Goal: Task Accomplishment & Management: Use online tool/utility

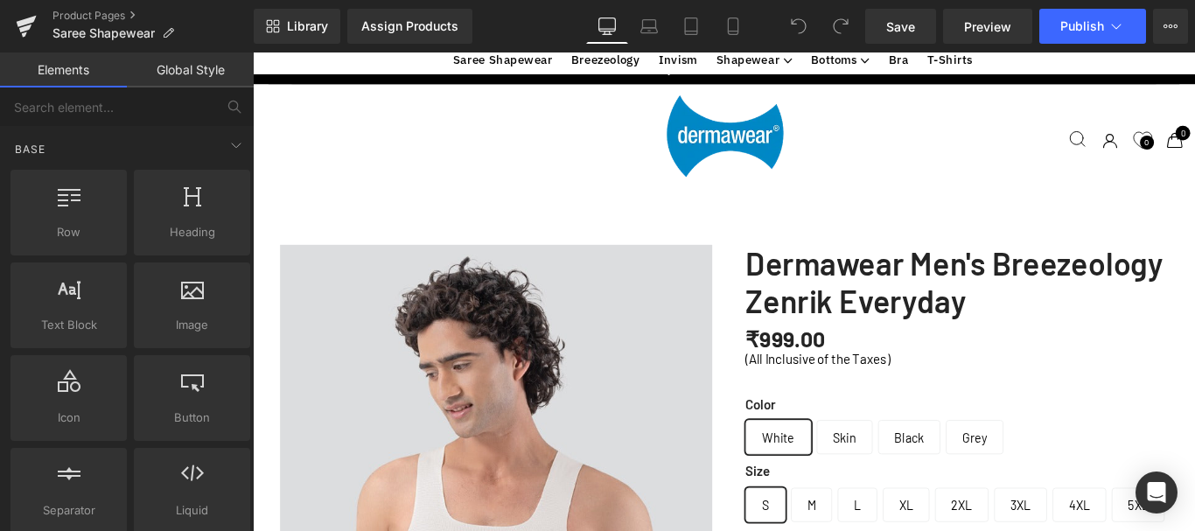
scroll to position [5608, 1045]
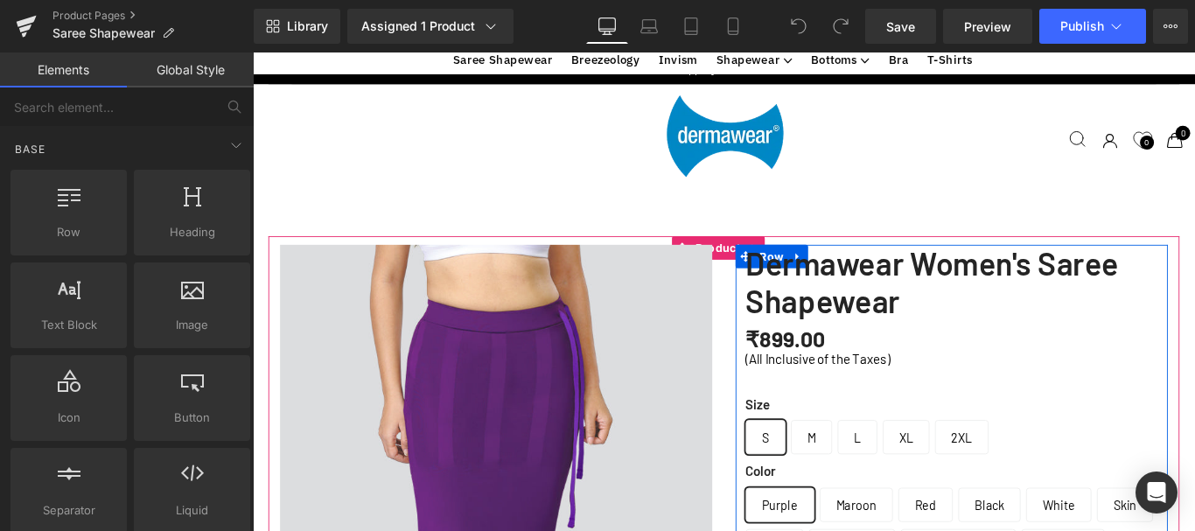
scroll to position [875, 0]
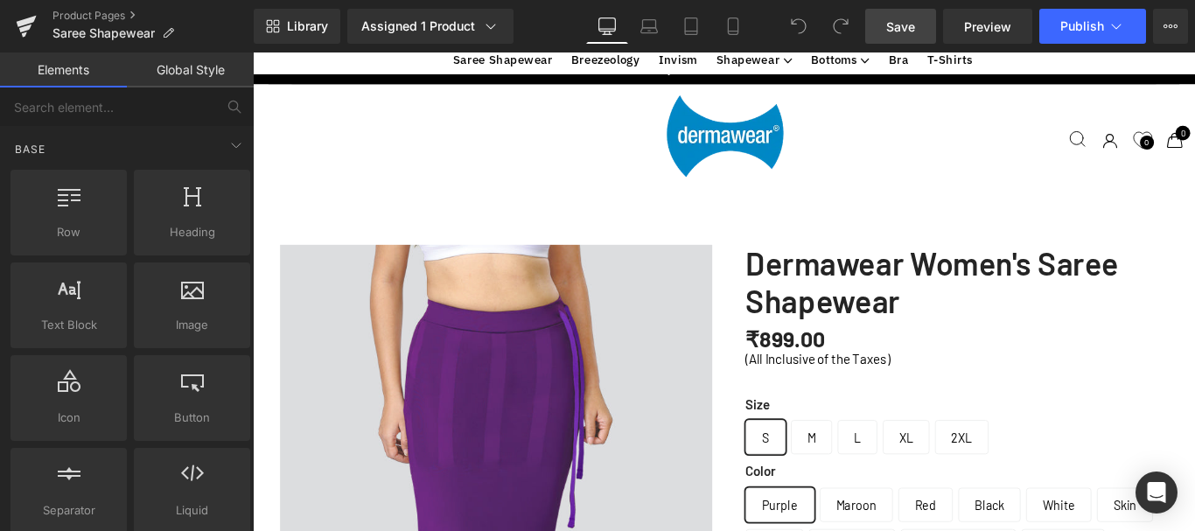
click at [889, 19] on span "Save" at bounding box center [900, 26] width 29 height 18
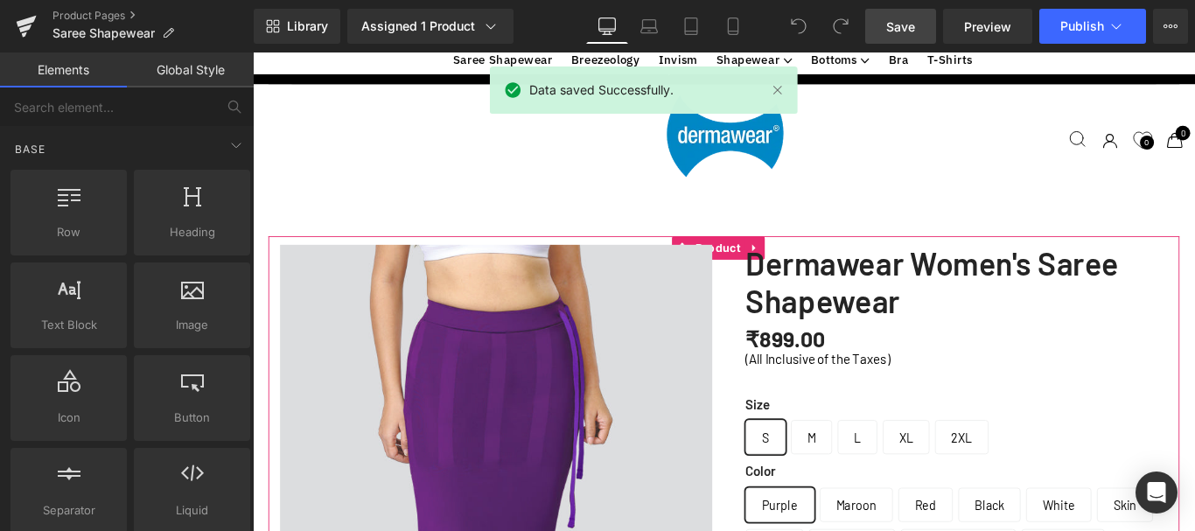
scroll to position [1312, 0]
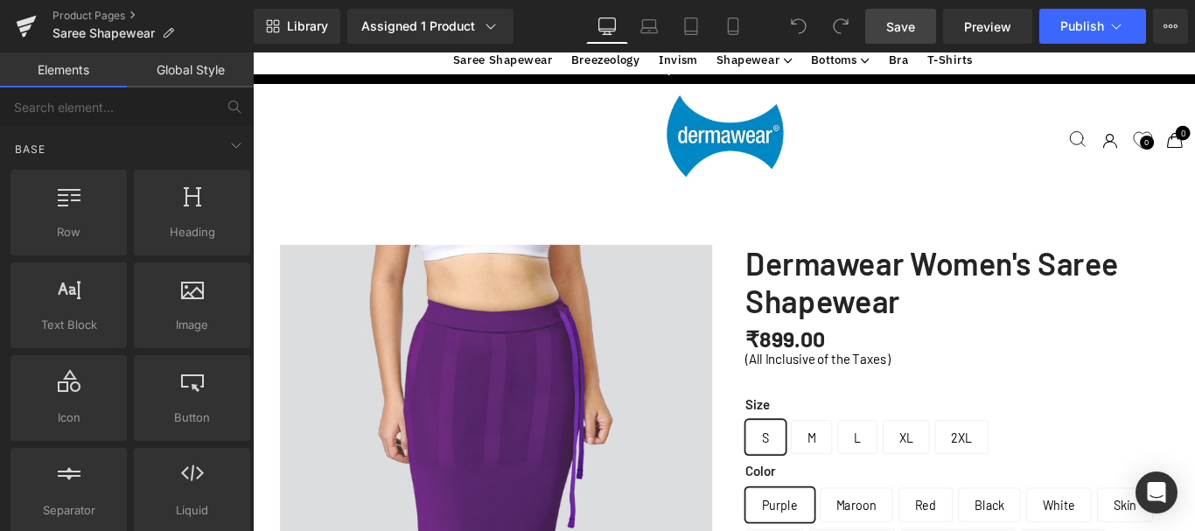
click at [896, 20] on span "Save" at bounding box center [900, 26] width 29 height 18
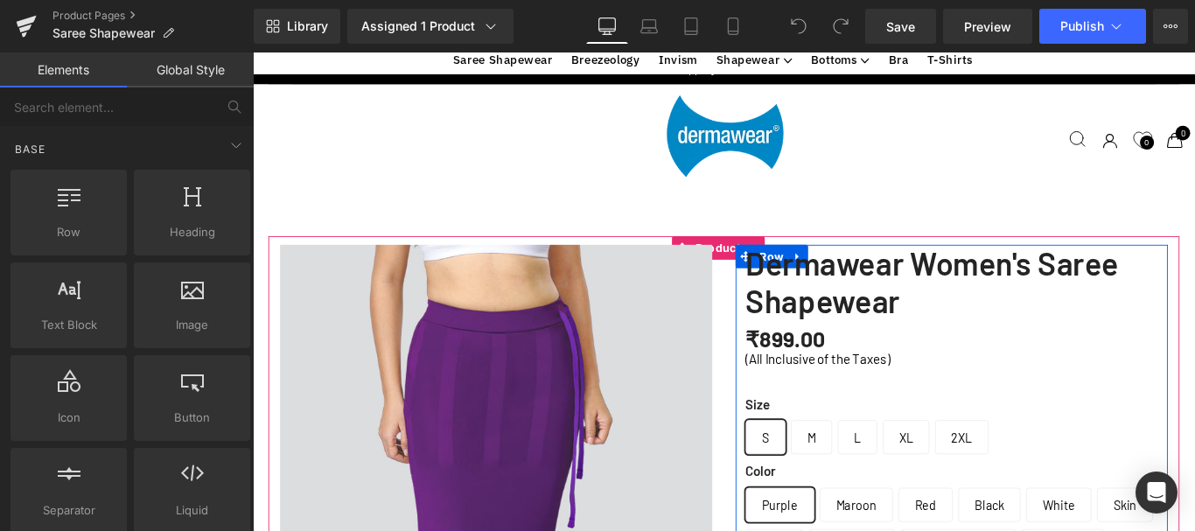
scroll to position [612, 0]
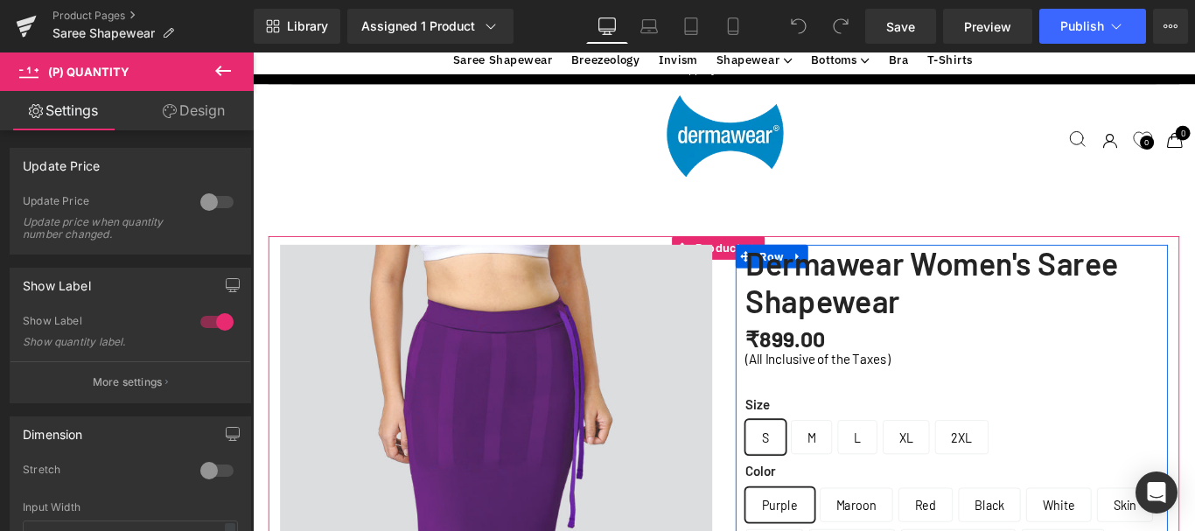
scroll to position [787, 0]
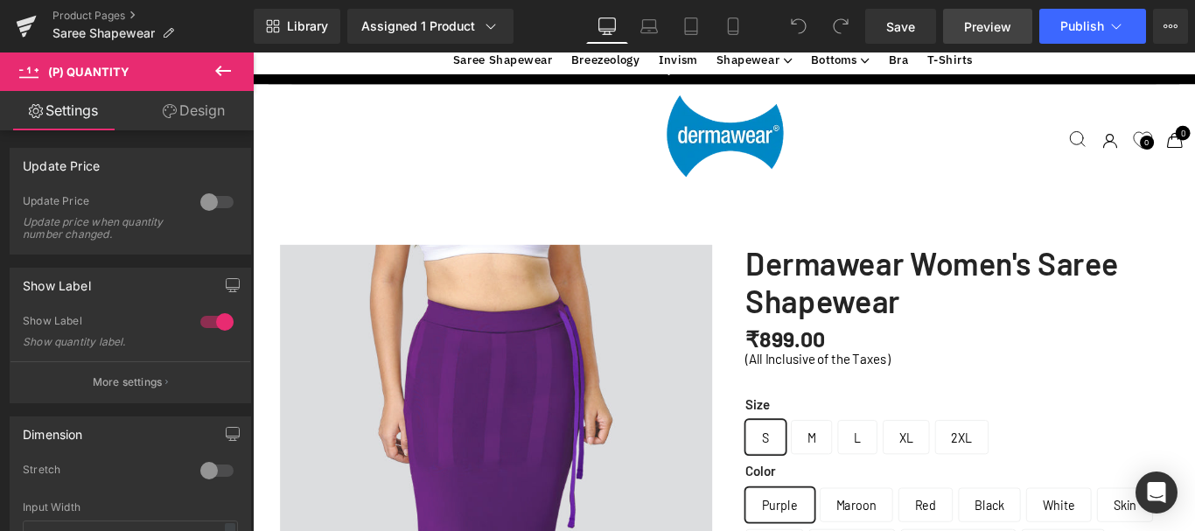
click at [1004, 18] on span "Preview" at bounding box center [987, 26] width 47 height 18
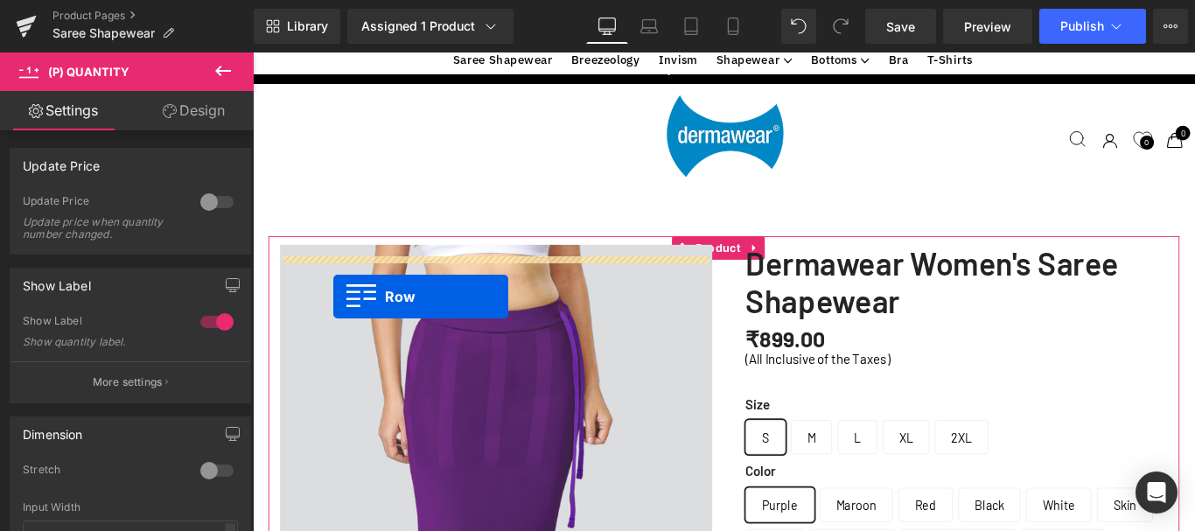
scroll to position [6047, 1045]
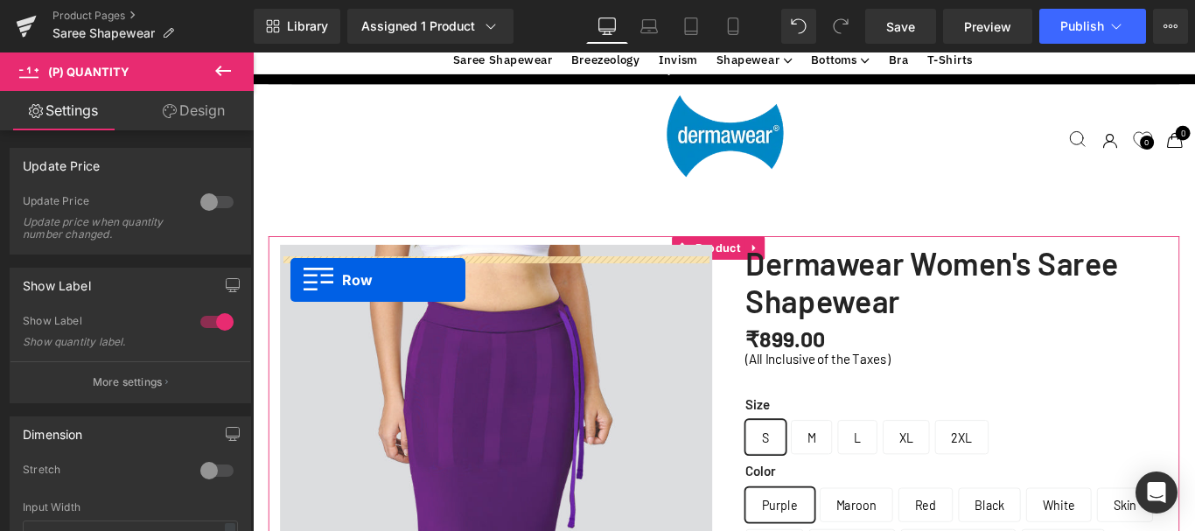
drag, startPoint x: 812, startPoint y: 167, endPoint x: 295, endPoint y: 308, distance: 536.5
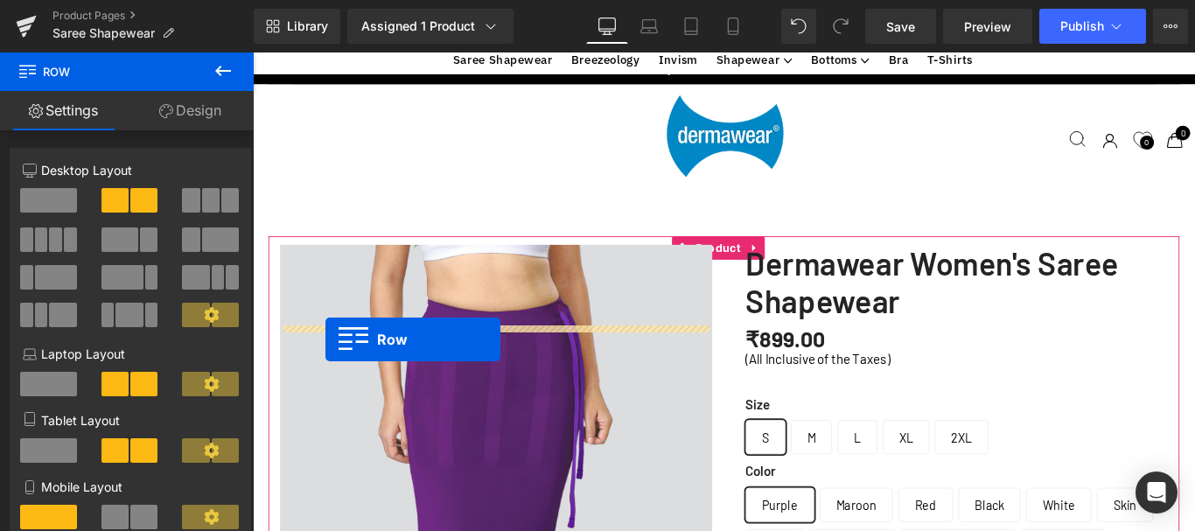
scroll to position [5980, 1045]
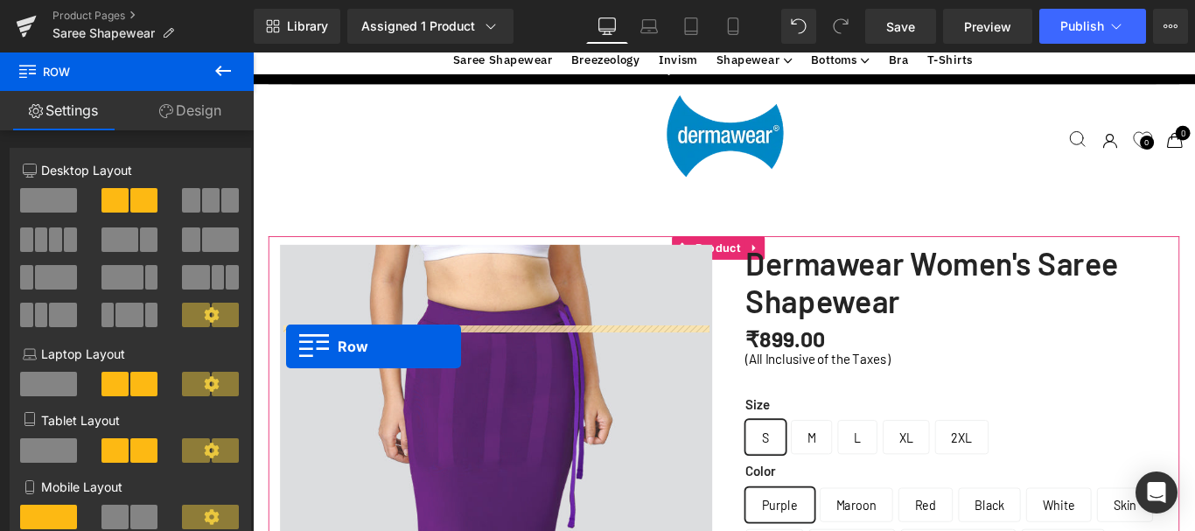
drag, startPoint x: 812, startPoint y: 170, endPoint x: 290, endPoint y: 382, distance: 563.7
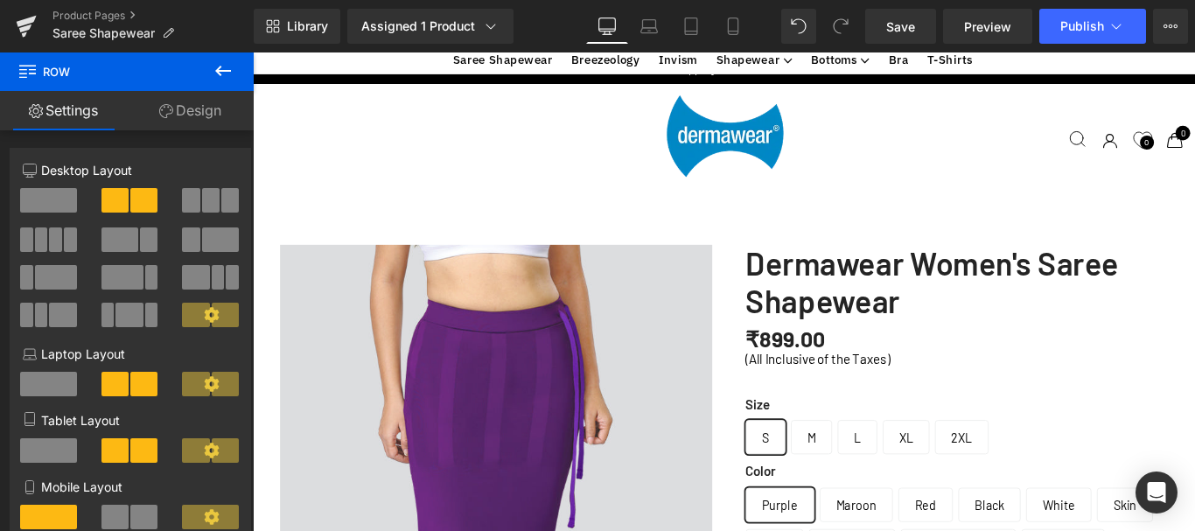
scroll to position [612, 0]
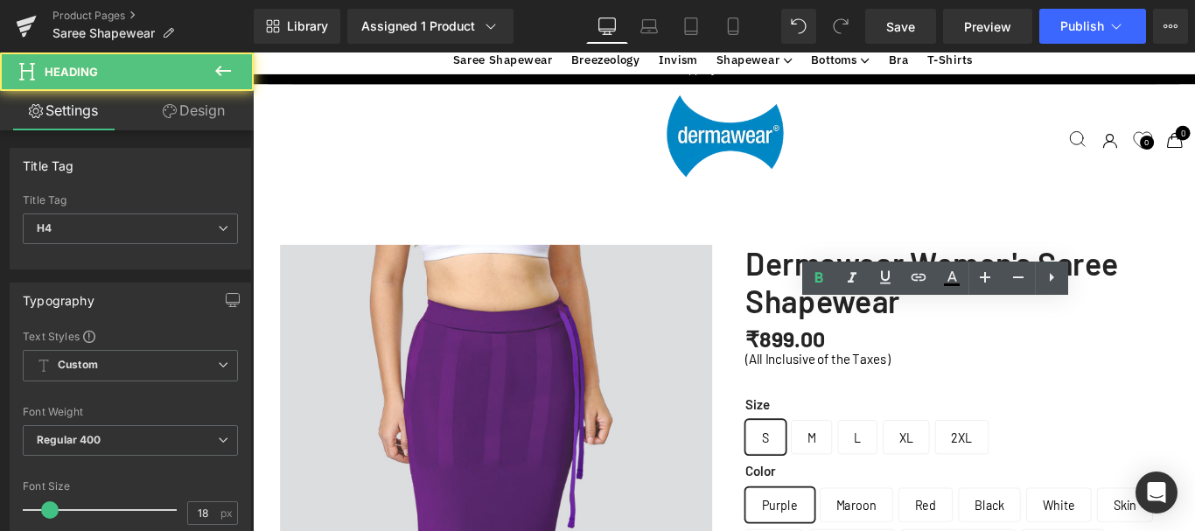
scroll to position [787, 0]
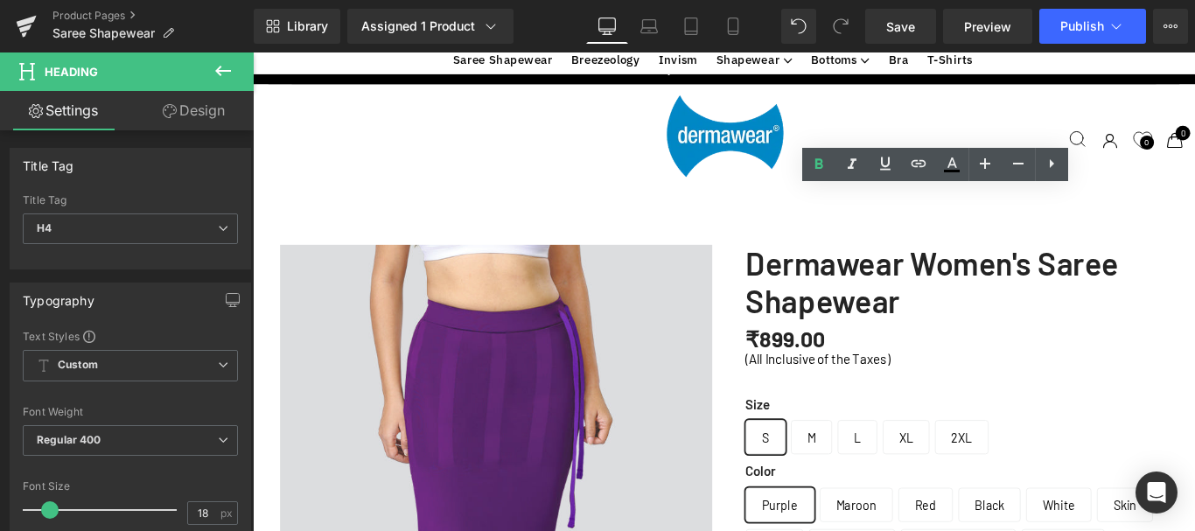
scroll to position [700, 0]
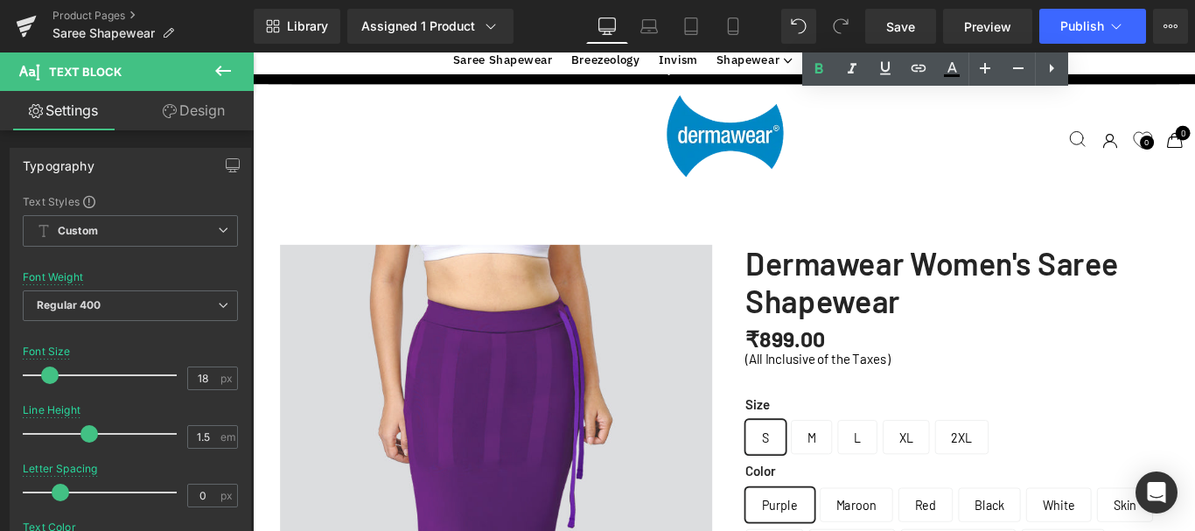
scroll to position [875, 0]
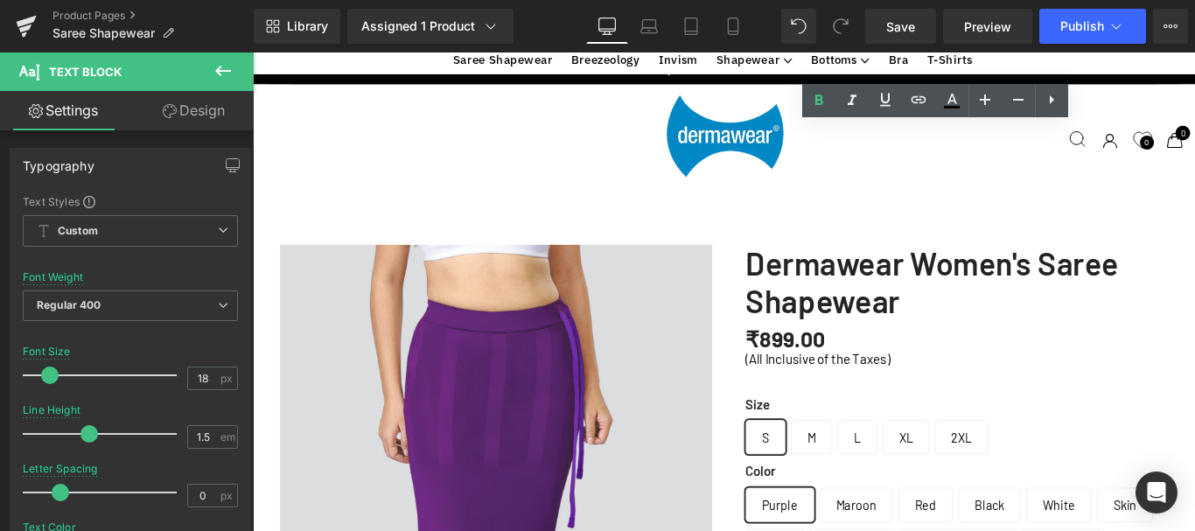
drag, startPoint x: 800, startPoint y: 169, endPoint x: 1192, endPoint y: 168, distance: 391.8
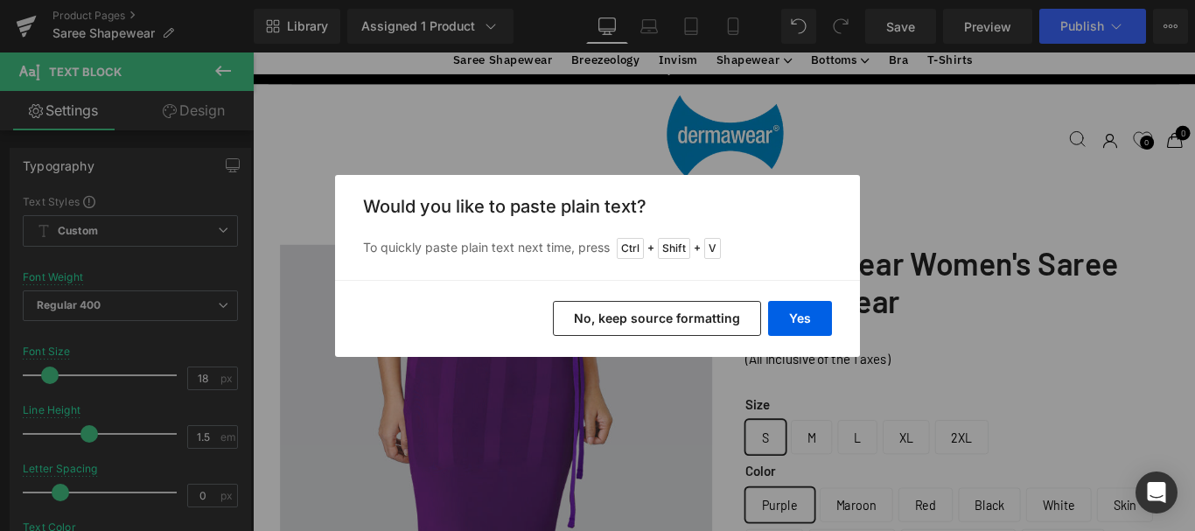
paste div
click at [765, 323] on div "Yes No, keep source formatting" at bounding box center [597, 318] width 525 height 77
click at [802, 317] on button "Yes" at bounding box center [800, 318] width 64 height 35
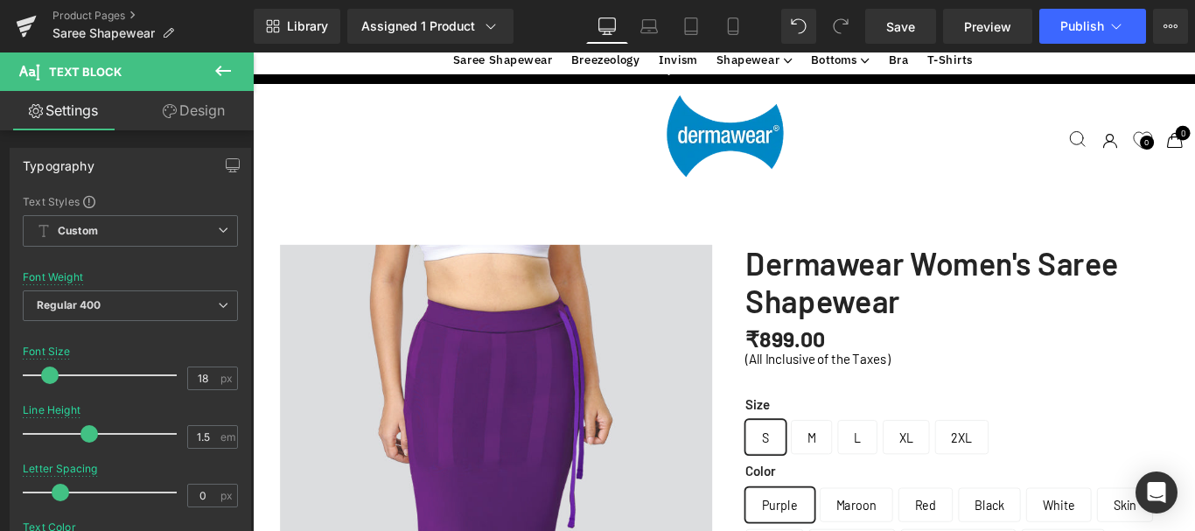
scroll to position [5984, 1045]
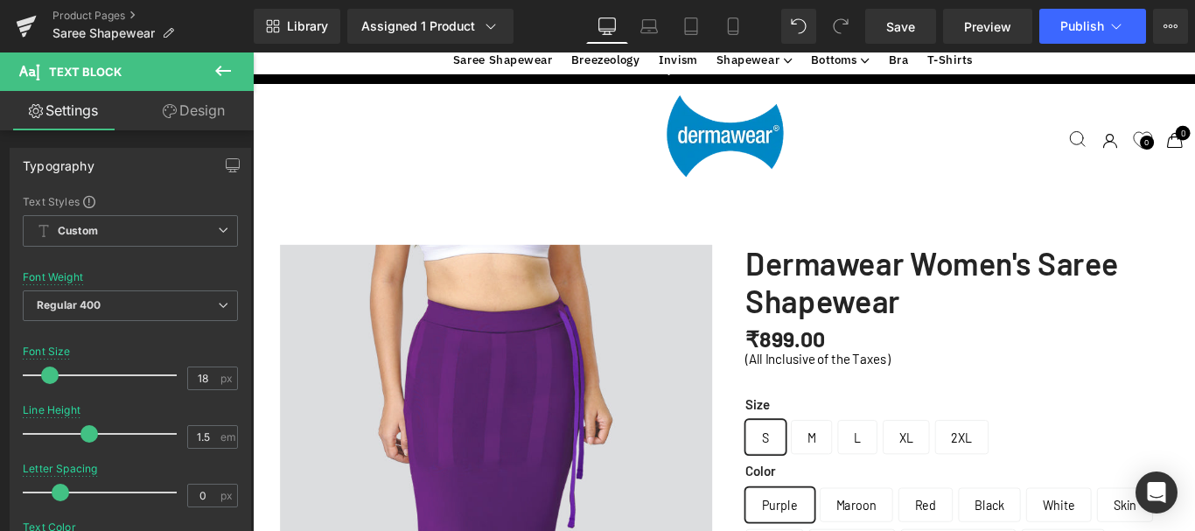
scroll to position [787, 0]
drag, startPoint x: 1147, startPoint y: 258, endPoint x: 1186, endPoint y: 260, distance: 38.5
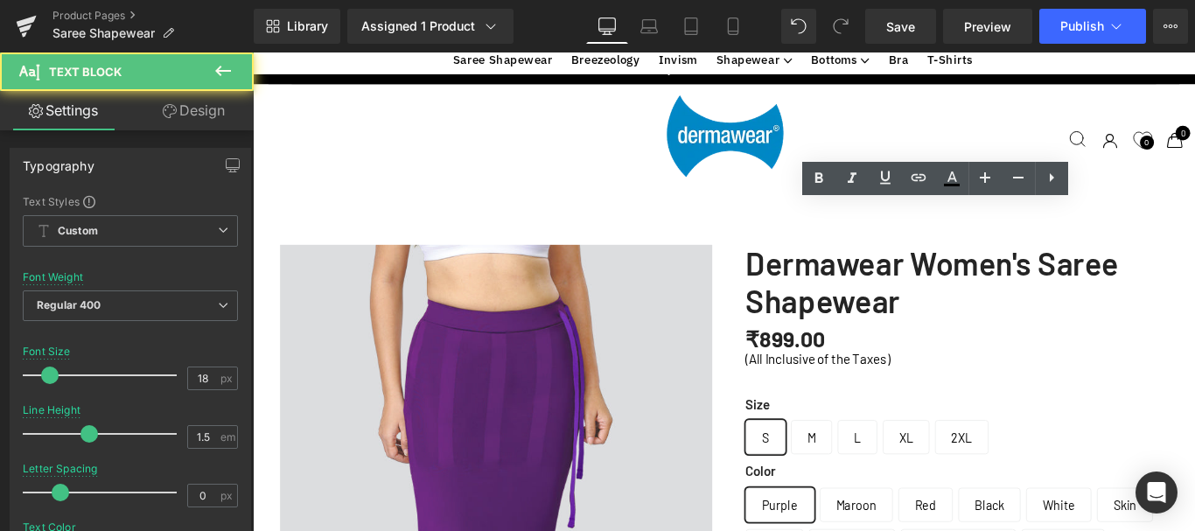
drag, startPoint x: 1173, startPoint y: 261, endPoint x: 1151, endPoint y: 261, distance: 21.9
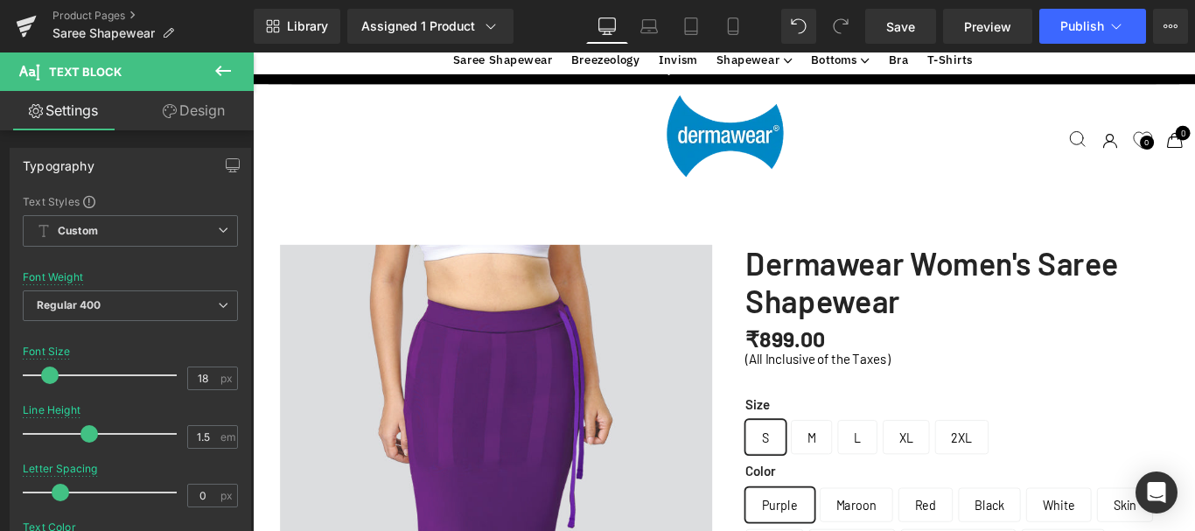
drag, startPoint x: 871, startPoint y: 277, endPoint x: 1210, endPoint y: 240, distance: 341.4
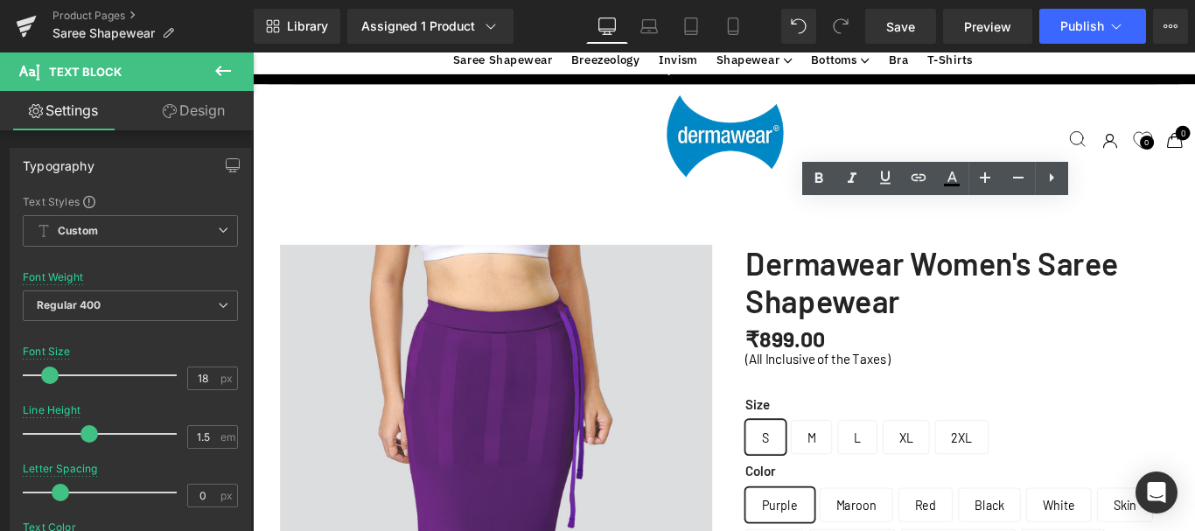
scroll to position [5936, 1045]
drag, startPoint x: 1009, startPoint y: 305, endPoint x: 802, endPoint y: 304, distance: 207.3
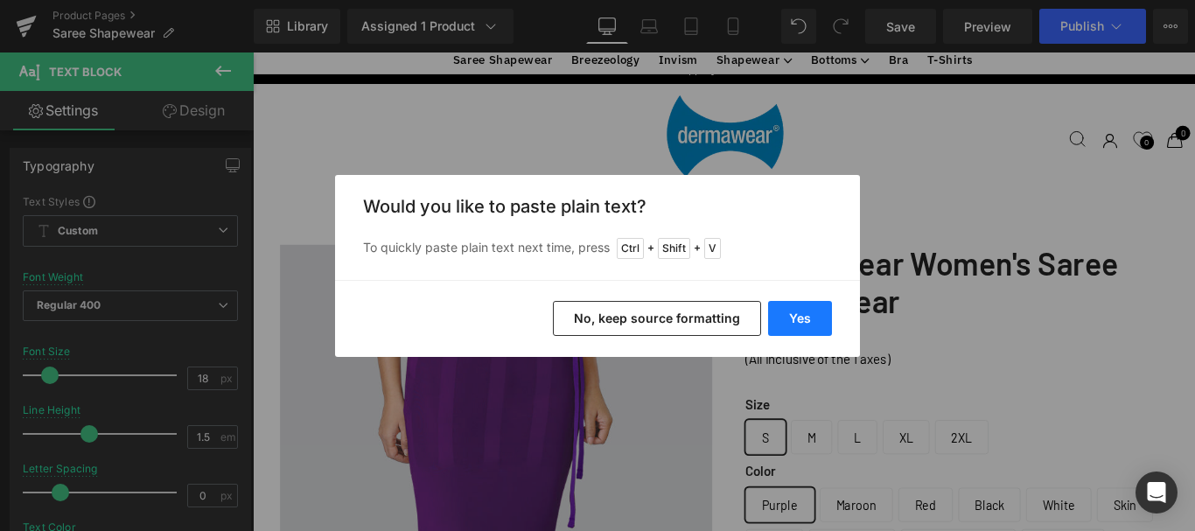
click at [800, 328] on button "Yes" at bounding box center [800, 318] width 64 height 35
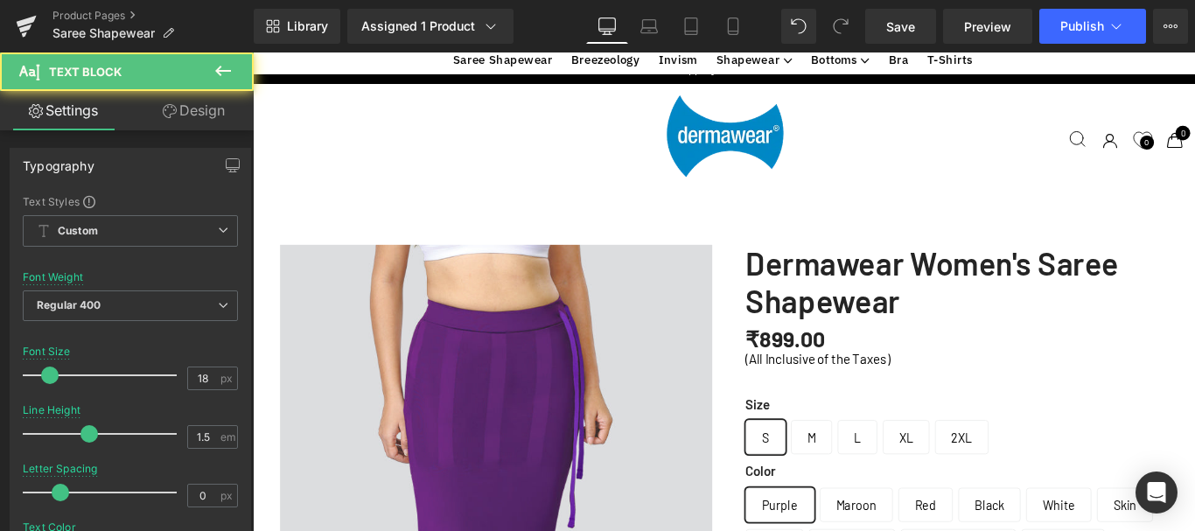
scroll to position [875, 0]
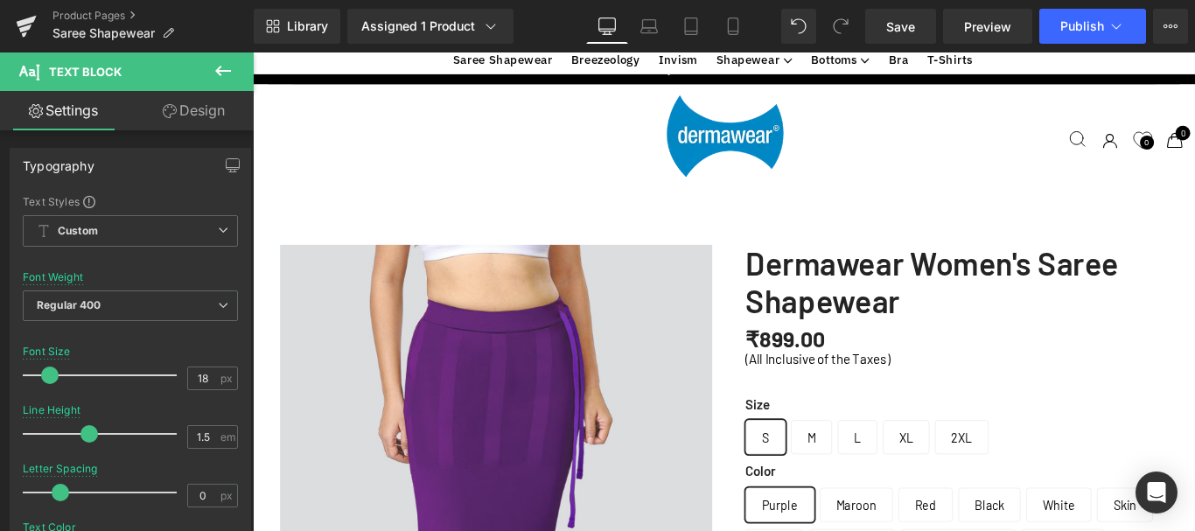
drag, startPoint x: 1214, startPoint y: 241, endPoint x: 860, endPoint y: 264, distance: 354.9
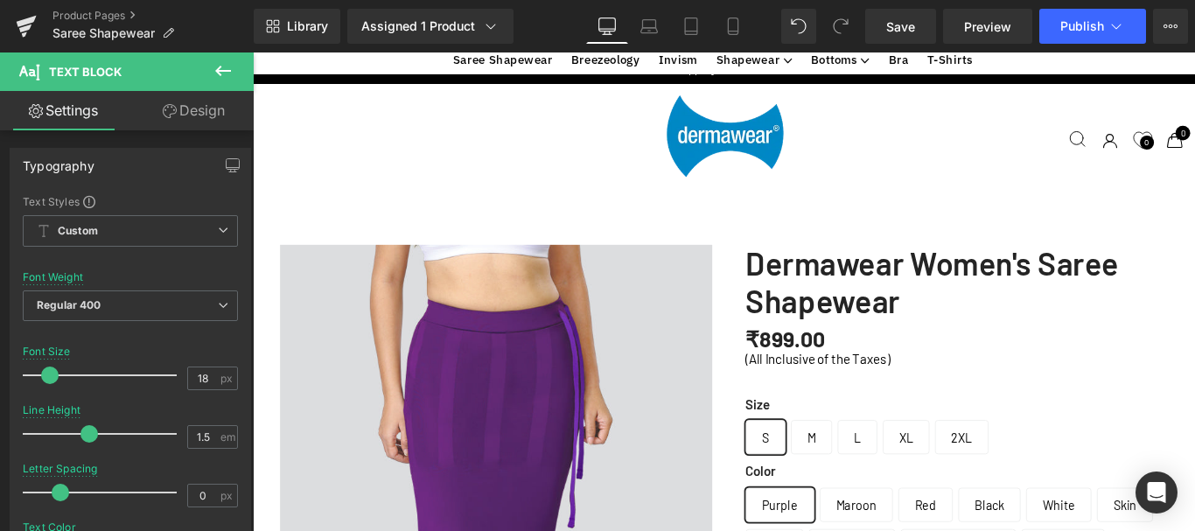
drag, startPoint x: 837, startPoint y: 329, endPoint x: 800, endPoint y: 317, distance: 38.7
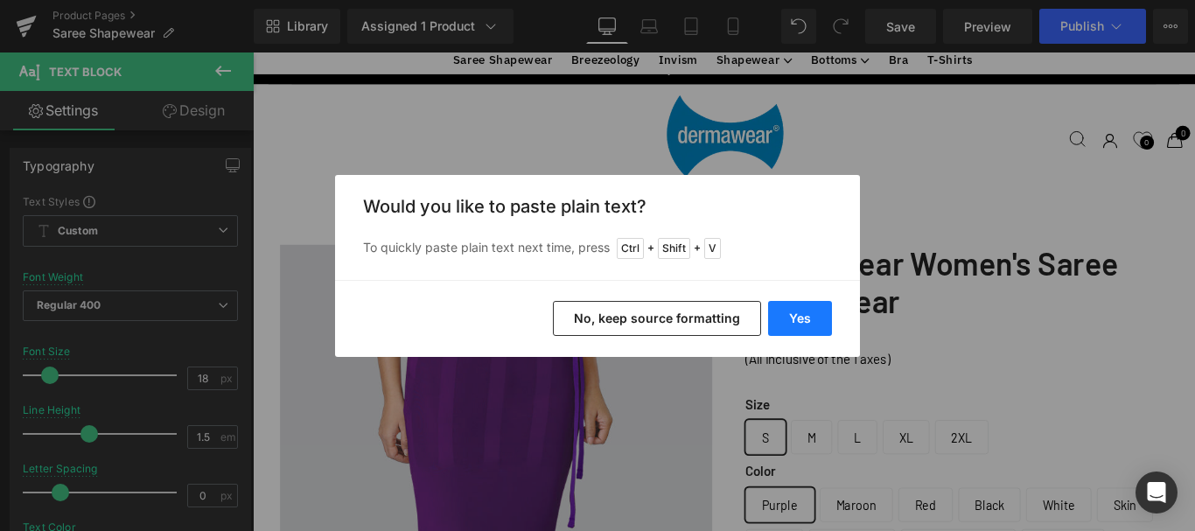
click at [805, 309] on button "Yes" at bounding box center [800, 318] width 64 height 35
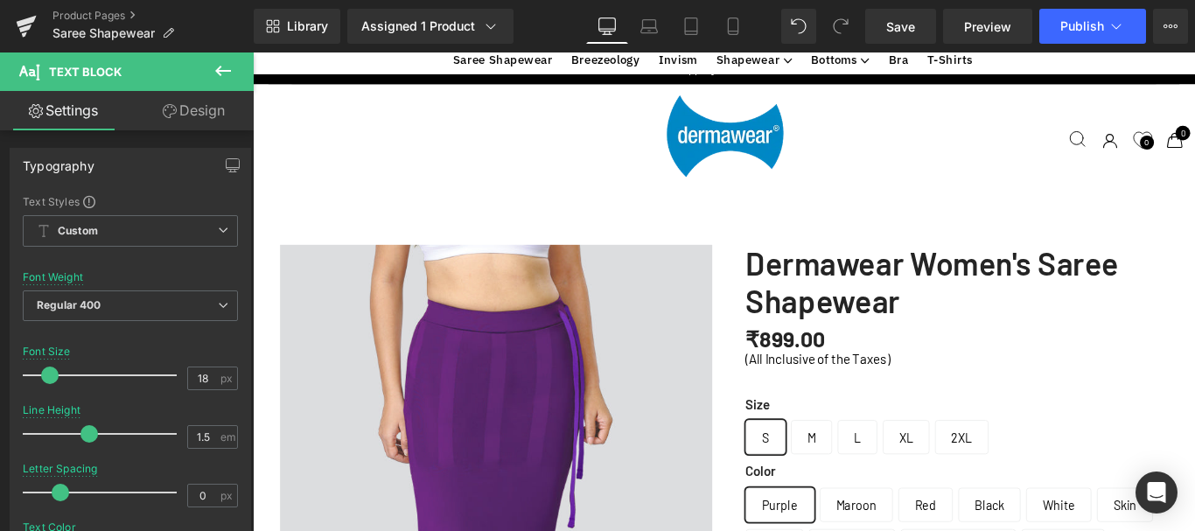
drag, startPoint x: 997, startPoint y: 385, endPoint x: 800, endPoint y: 384, distance: 196.8
drag, startPoint x: 1155, startPoint y: 409, endPoint x: 1237, endPoint y: 407, distance: 82.3
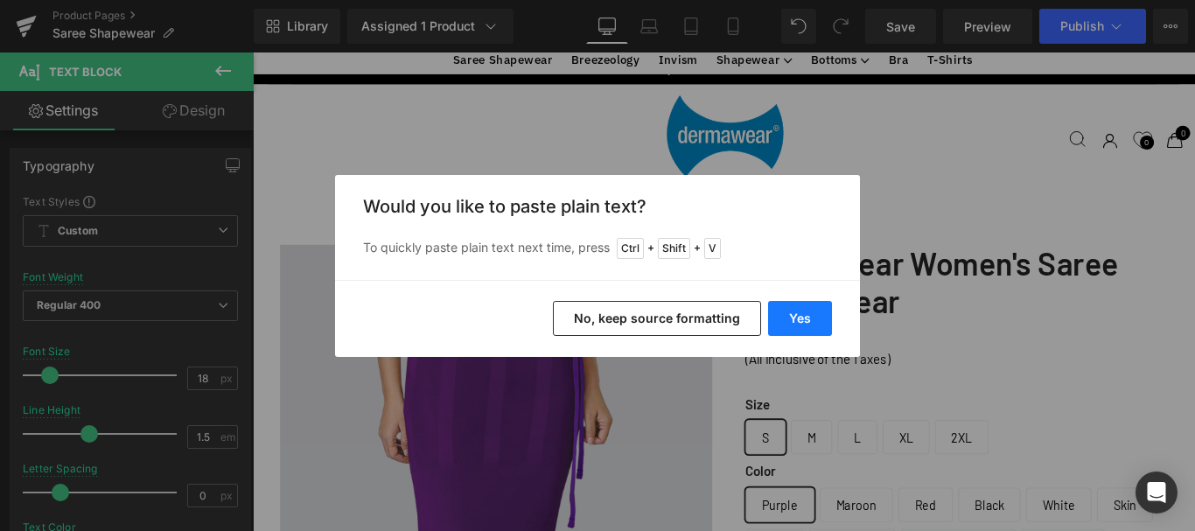
click at [809, 314] on button "Yes" at bounding box center [800, 318] width 64 height 35
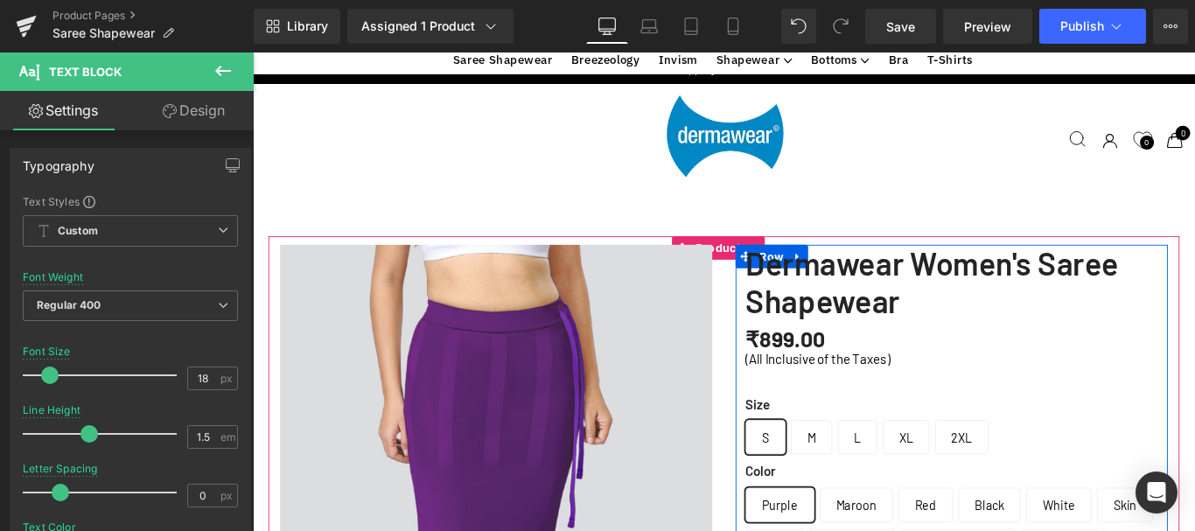
scroll to position [5936, 1045]
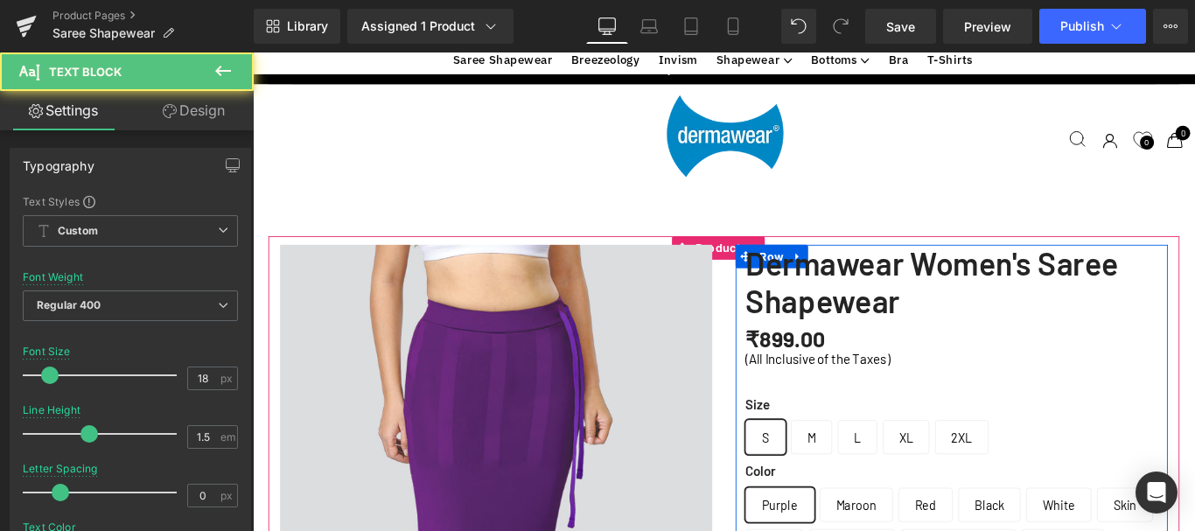
drag, startPoint x: 923, startPoint y: 478, endPoint x: 803, endPoint y: 478, distance: 119.8
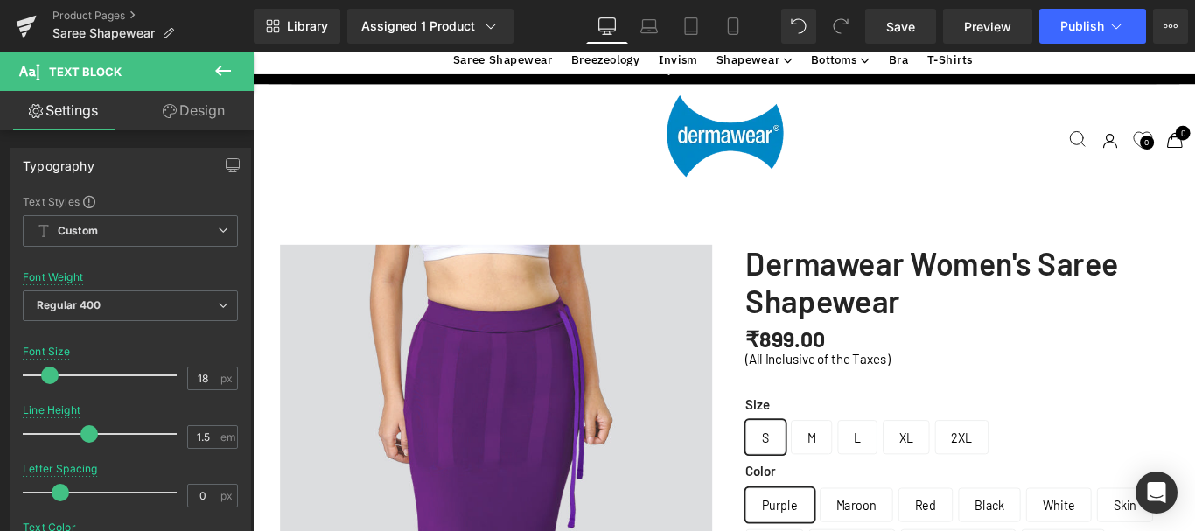
drag, startPoint x: 843, startPoint y: 526, endPoint x: 800, endPoint y: 500, distance: 49.8
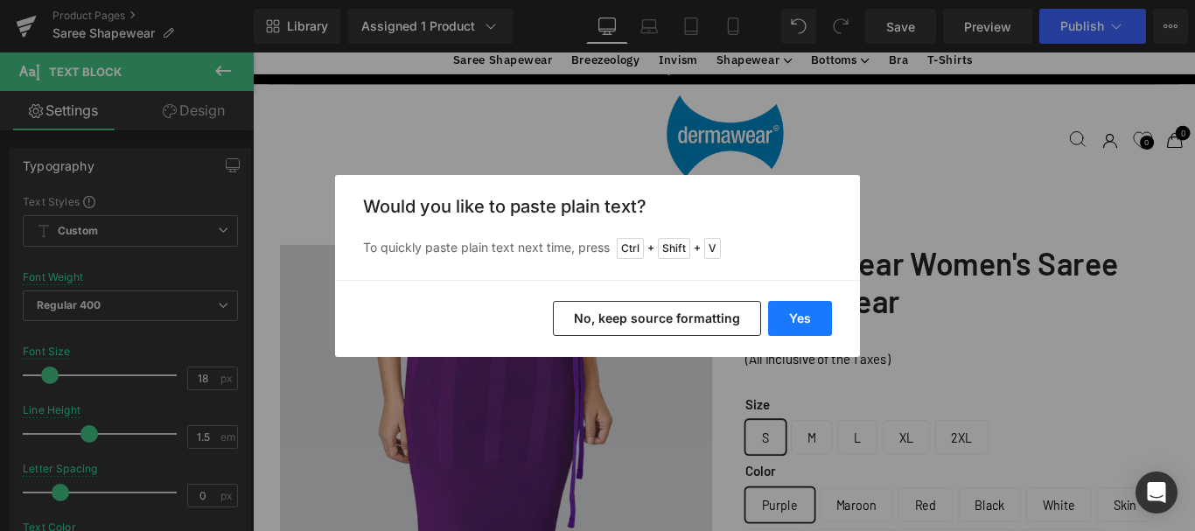
click at [806, 315] on button "Yes" at bounding box center [800, 318] width 64 height 35
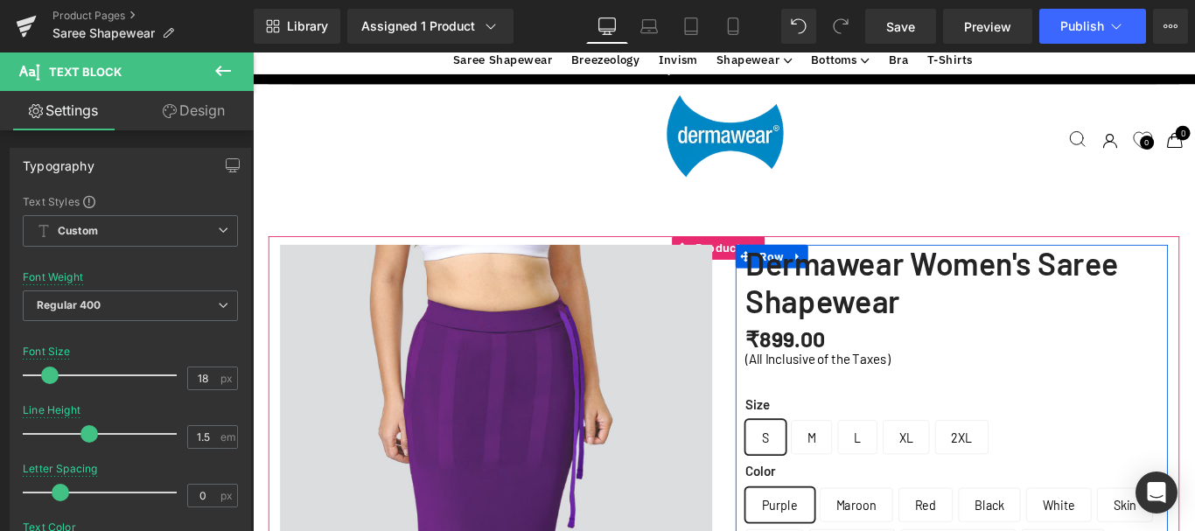
scroll to position [1137, 0]
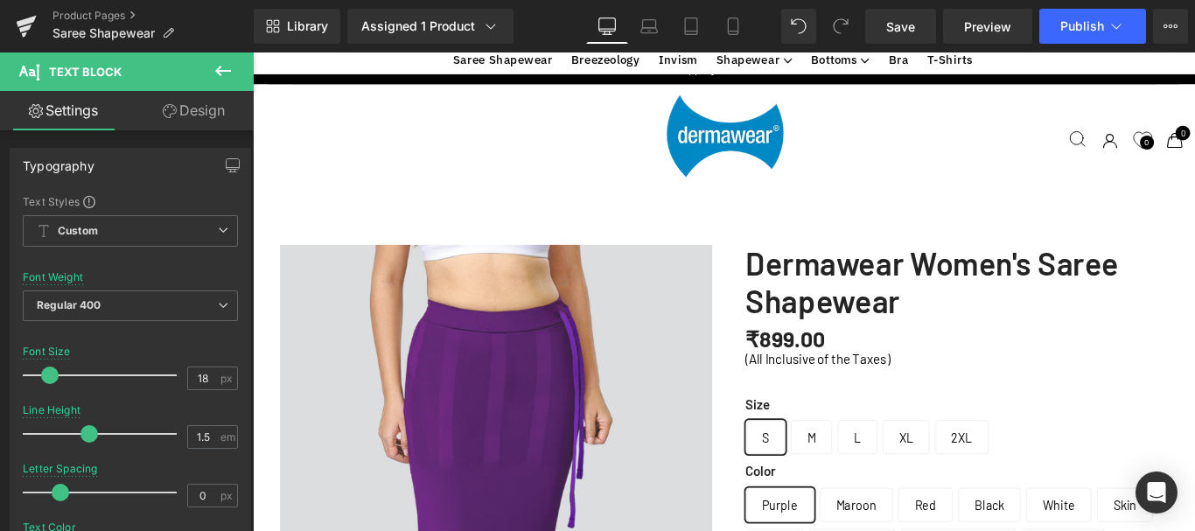
scroll to position [1049, 0]
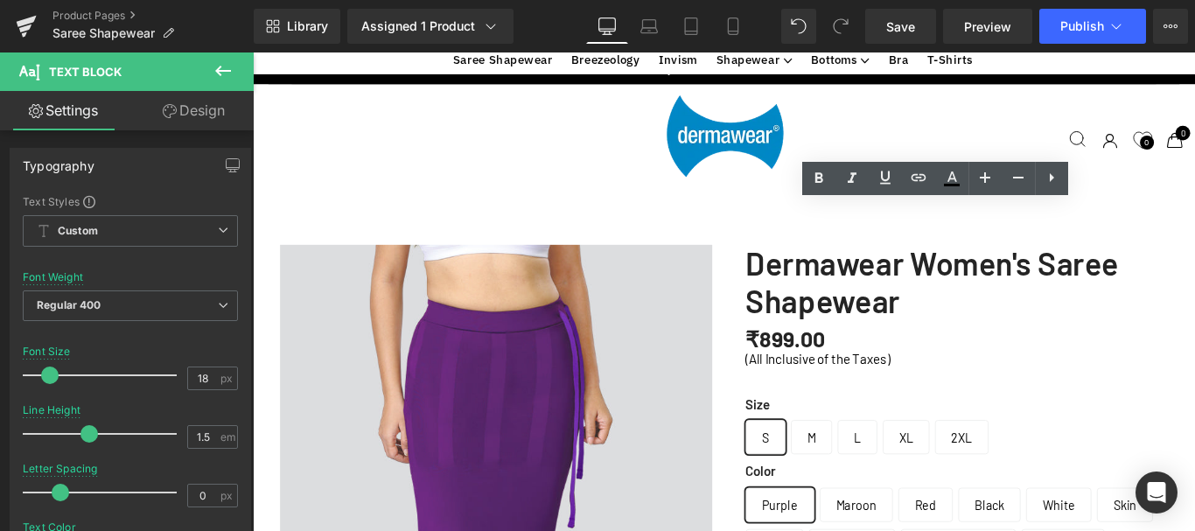
scroll to position [787, 0]
drag, startPoint x: 862, startPoint y: 352, endPoint x: 803, endPoint y: 237, distance: 129.9
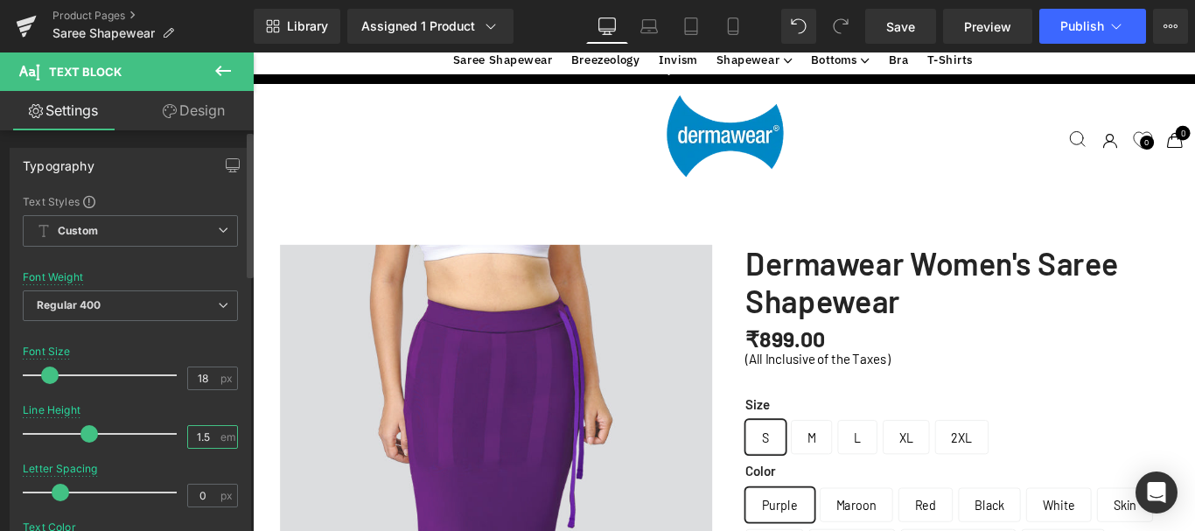
click at [204, 437] on input "1.5" at bounding box center [203, 437] width 31 height 22
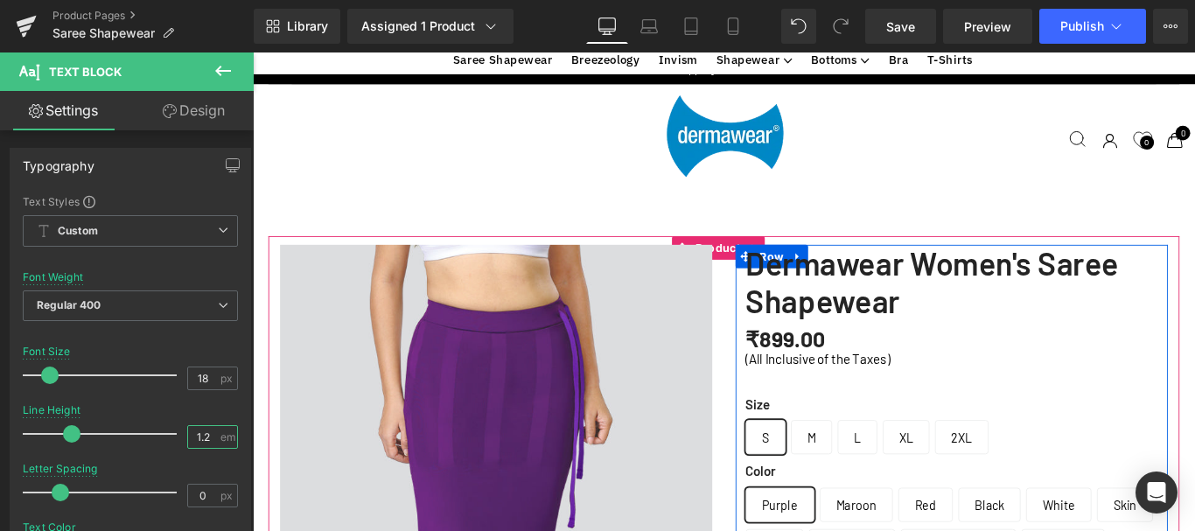
scroll to position [875, 0]
type input "1.2"
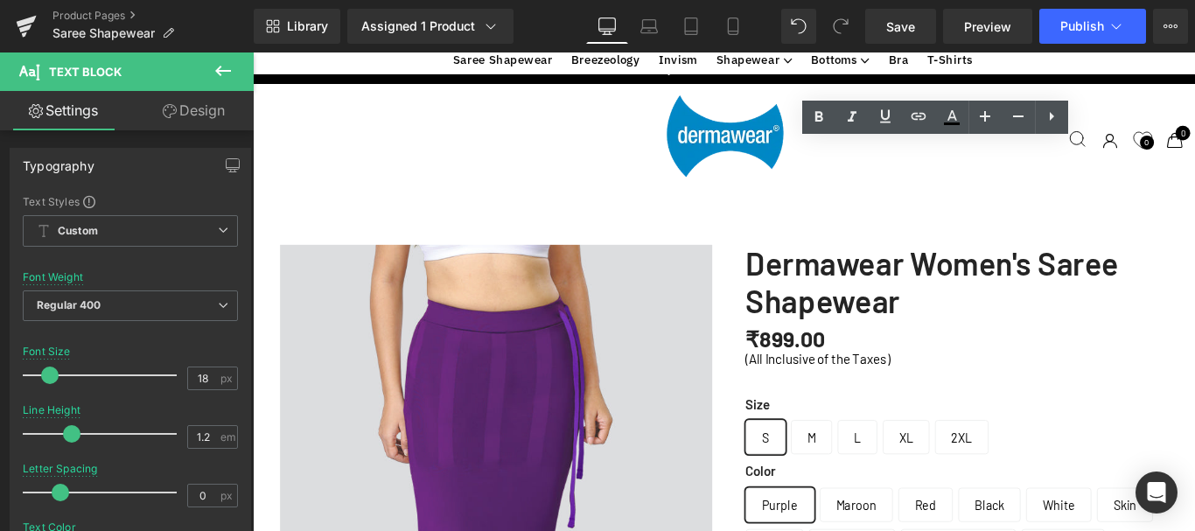
scroll to position [787, 0]
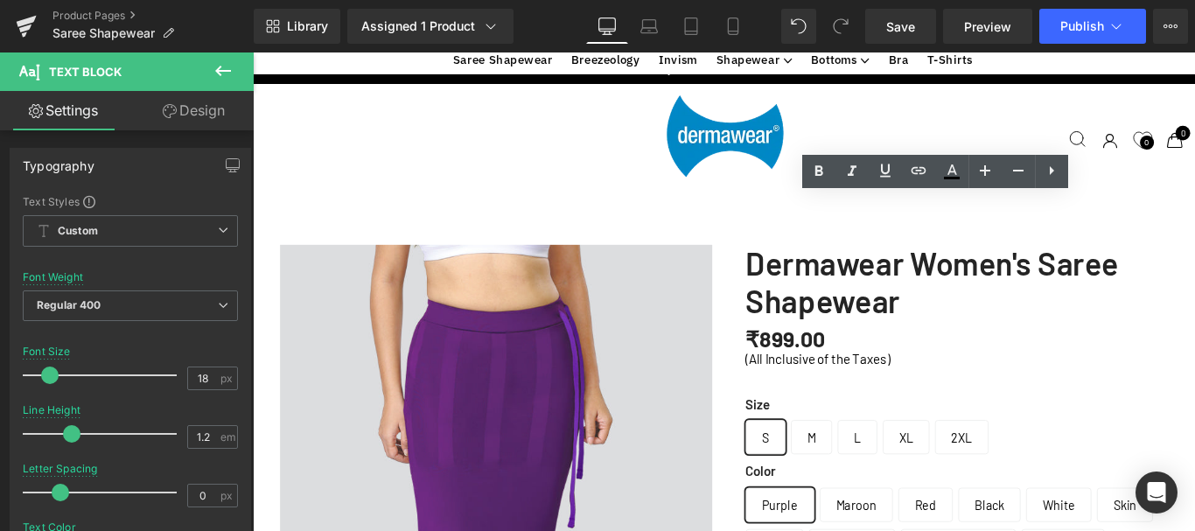
scroll to position [875, 0]
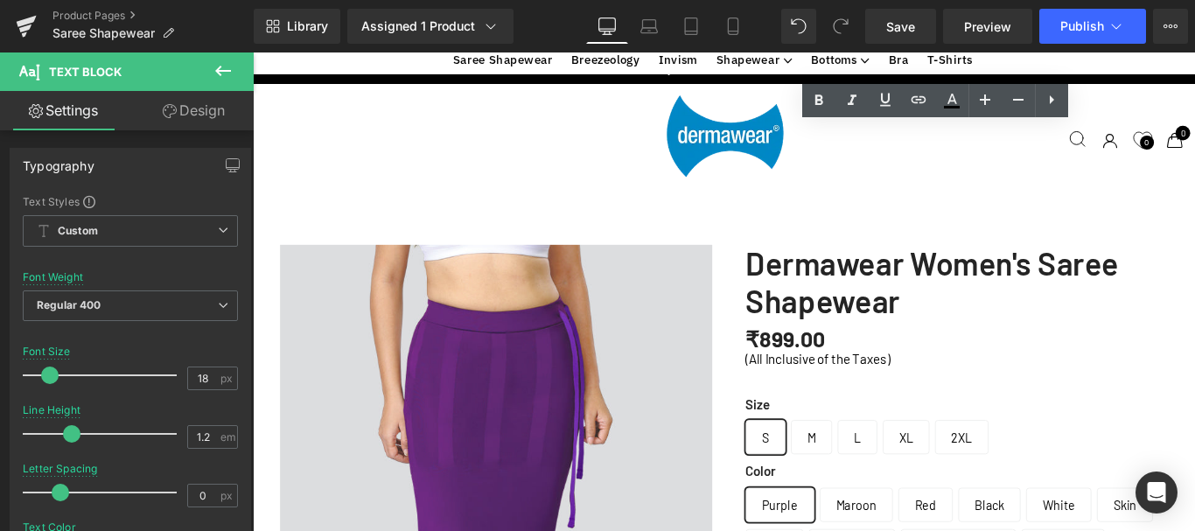
drag, startPoint x: 810, startPoint y: 201, endPoint x: 961, endPoint y: 199, distance: 151.3
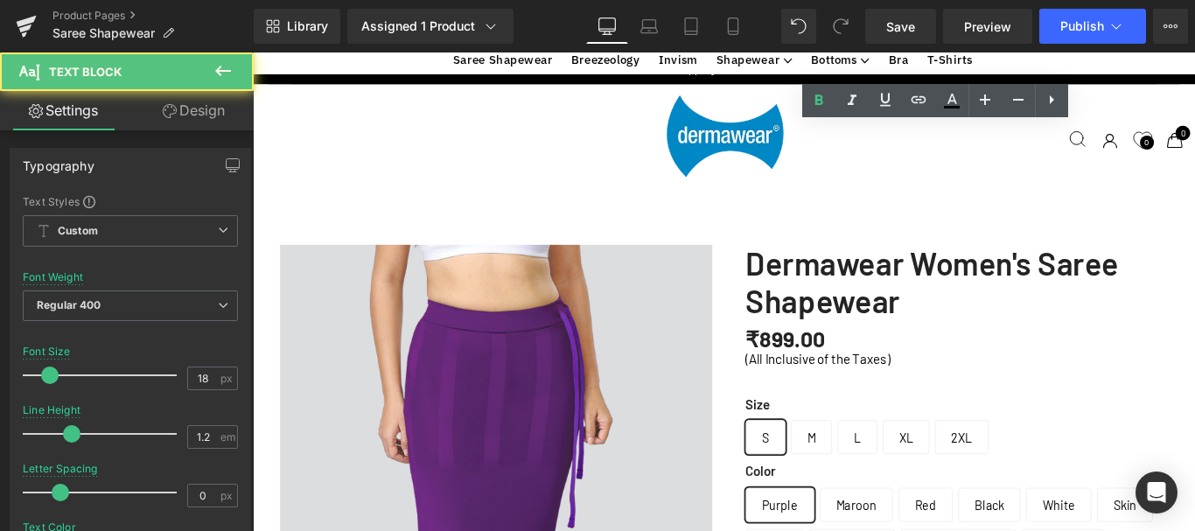
drag, startPoint x: 802, startPoint y: 201, endPoint x: 961, endPoint y: 192, distance: 159.5
copy strong "Stretchable Waistband"
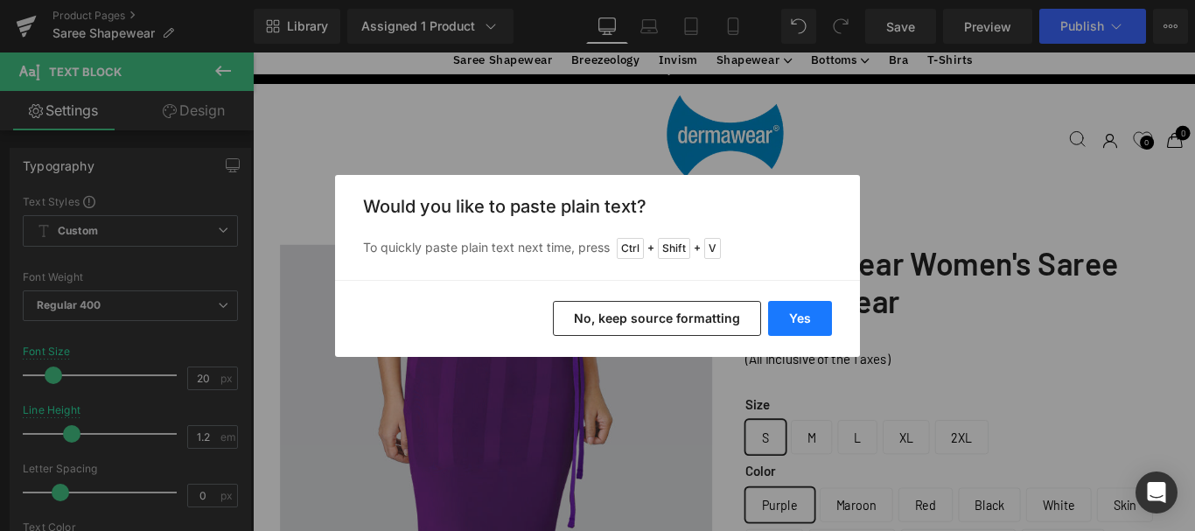
drag, startPoint x: 818, startPoint y: 315, endPoint x: 866, endPoint y: 125, distance: 195.8
click at [818, 315] on button "Yes" at bounding box center [800, 318] width 64 height 35
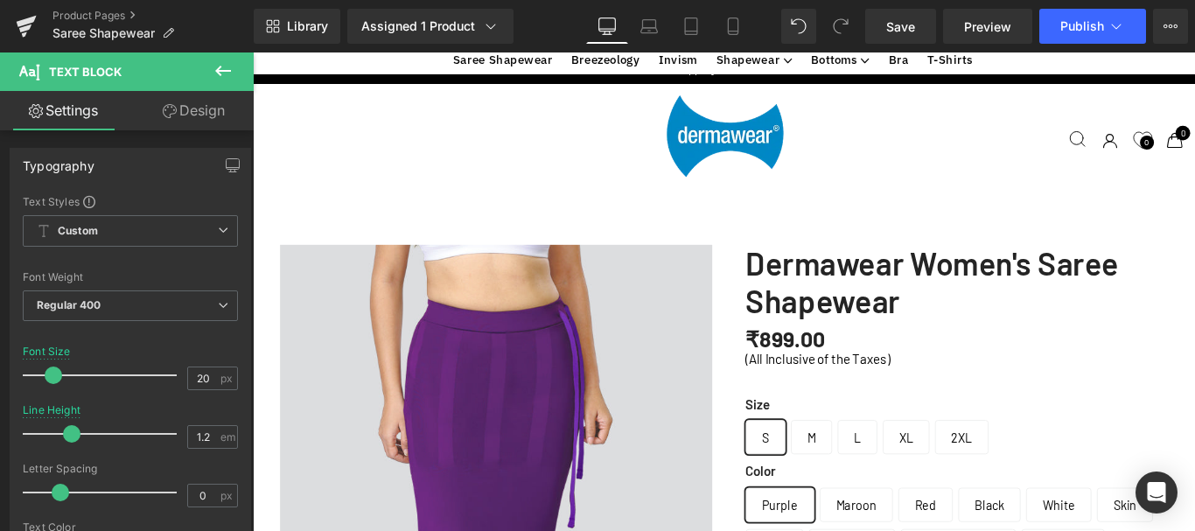
scroll to position [787, 0]
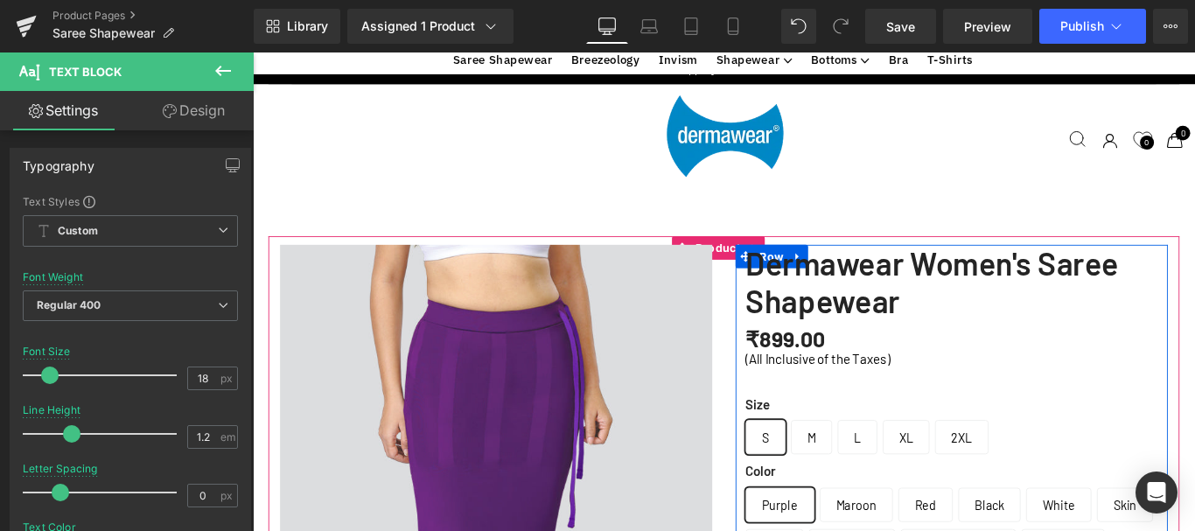
drag, startPoint x: 799, startPoint y: 305, endPoint x: 1254, endPoint y: 303, distance: 454.8
copy p "Moves with your body for a secure, flexible fit without digging in skin"
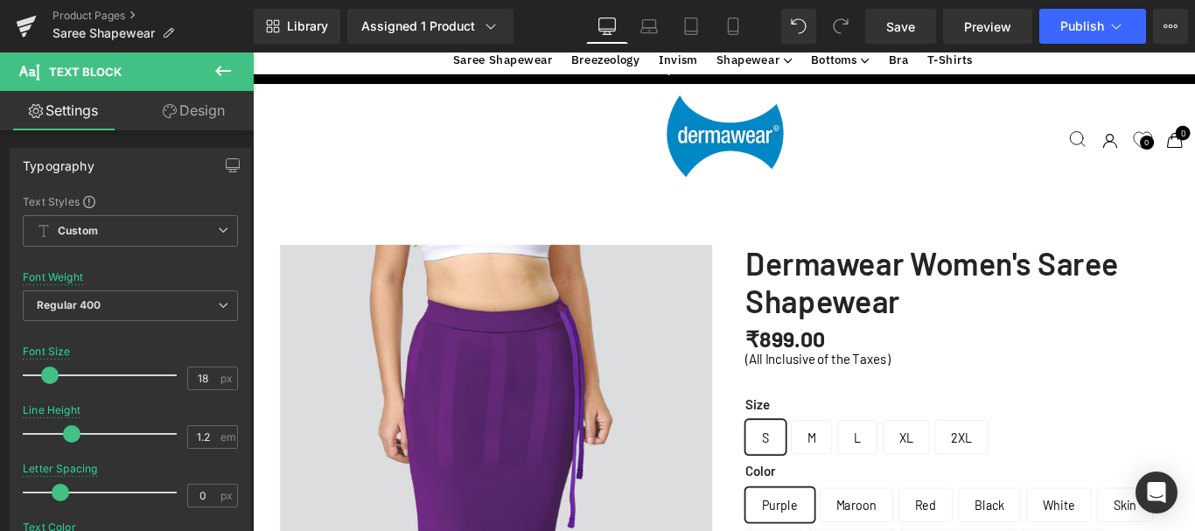
scroll to position [1837, 0]
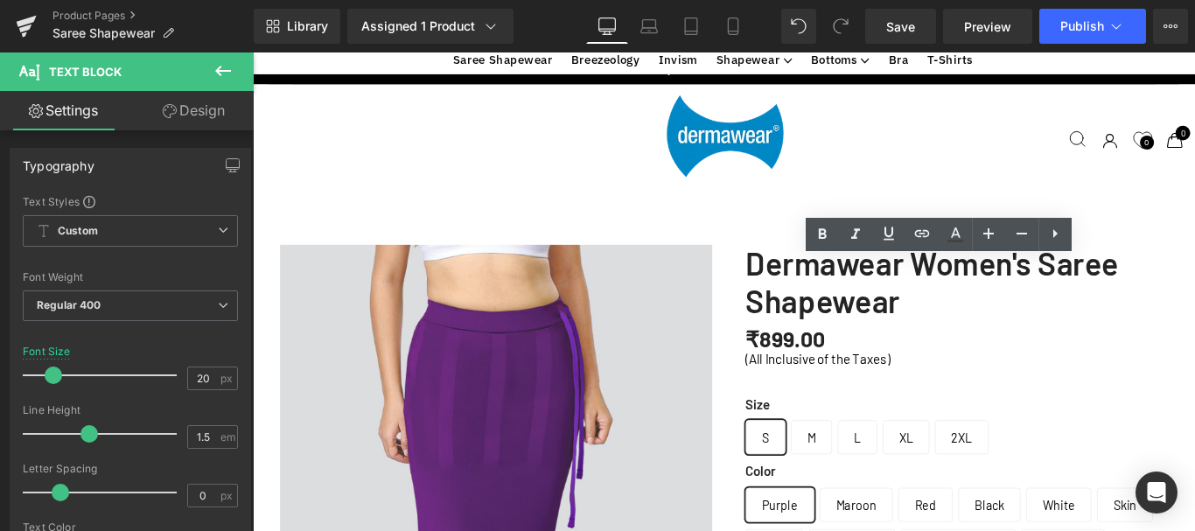
scroll to position [1749, 0]
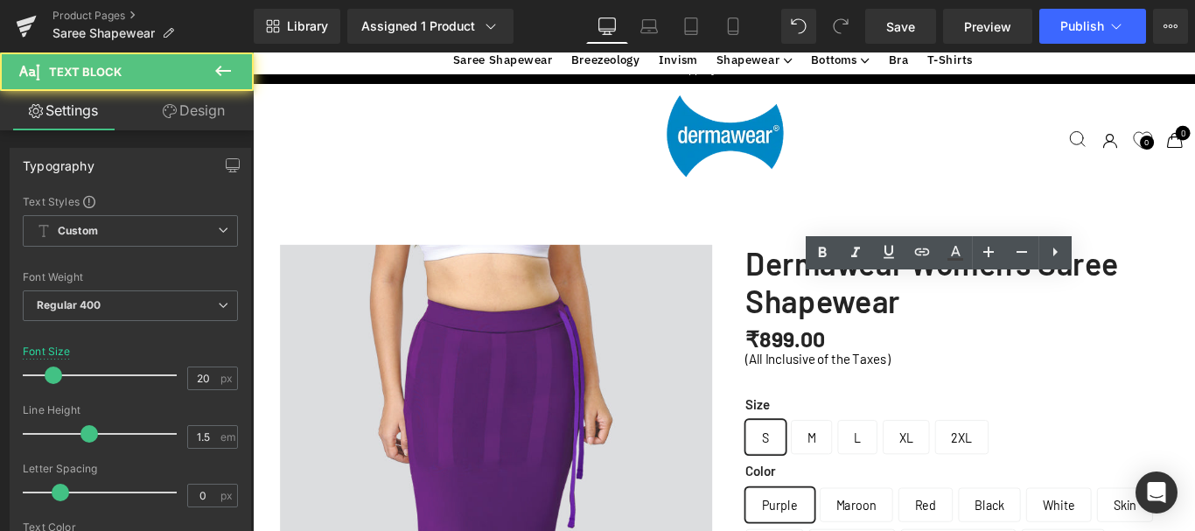
drag, startPoint x: 813, startPoint y: 325, endPoint x: 1018, endPoint y: 353, distance: 206.6
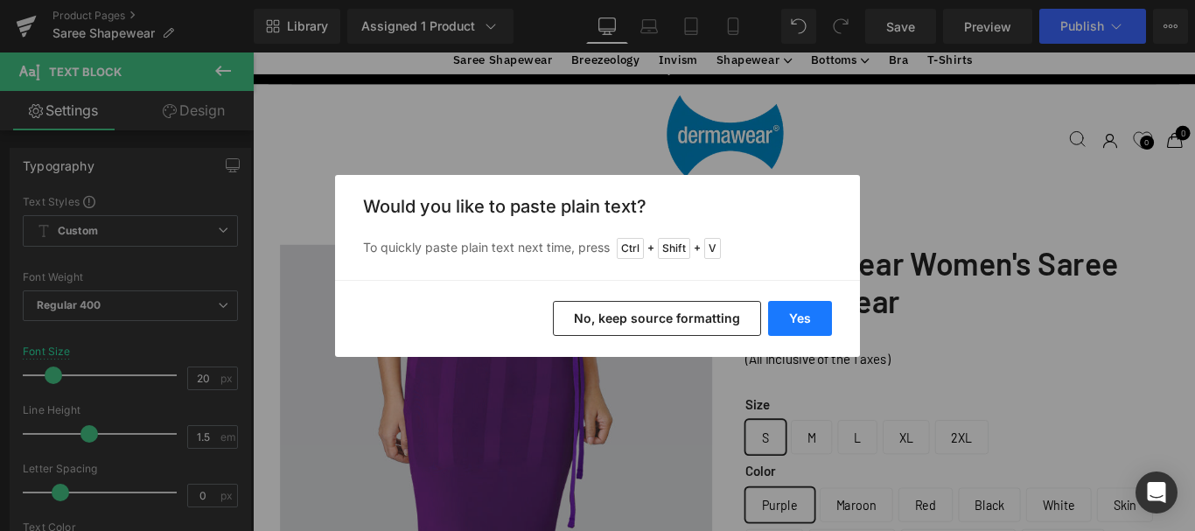
click at [805, 321] on button "Yes" at bounding box center [800, 318] width 64 height 35
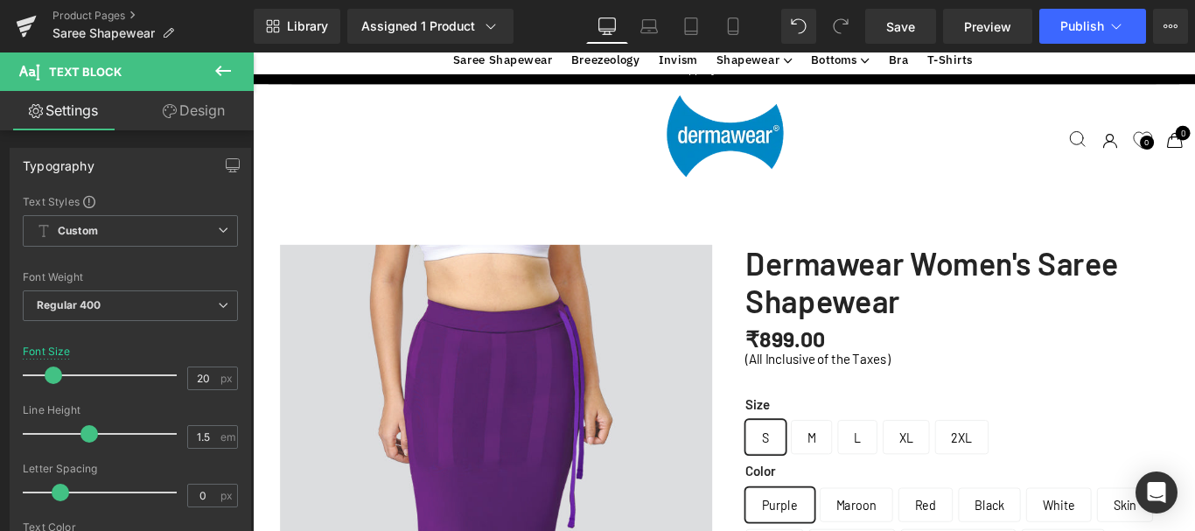
scroll to position [787, 0]
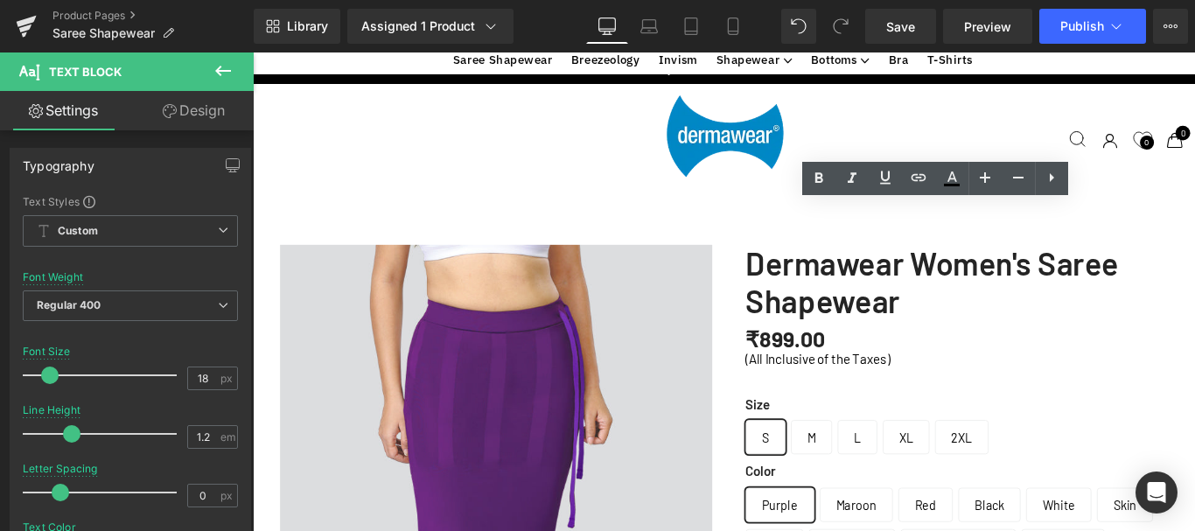
copy strong "Targeted Abdomen Compression"
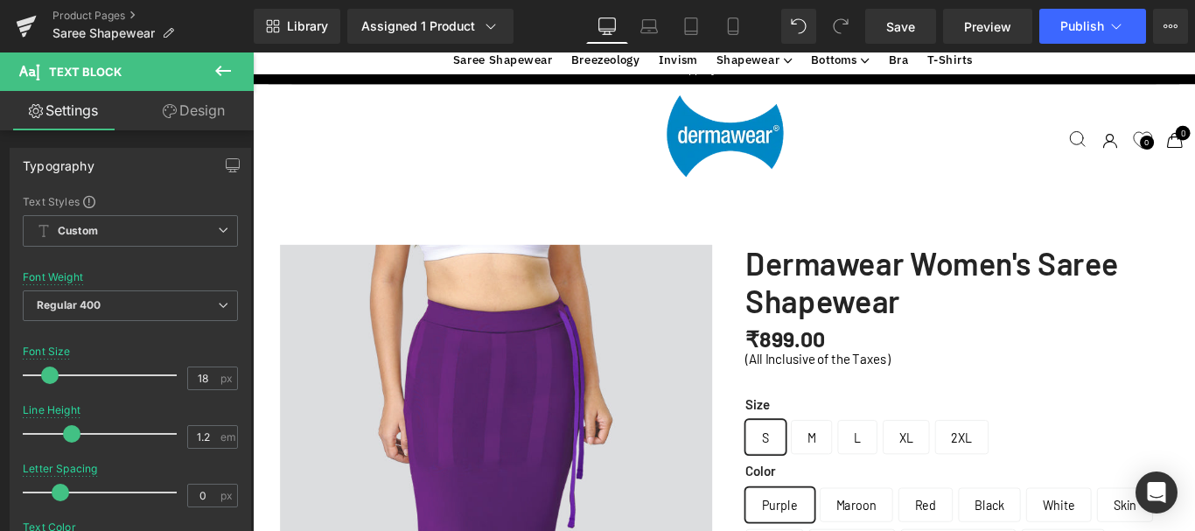
scroll to position [1749, 0]
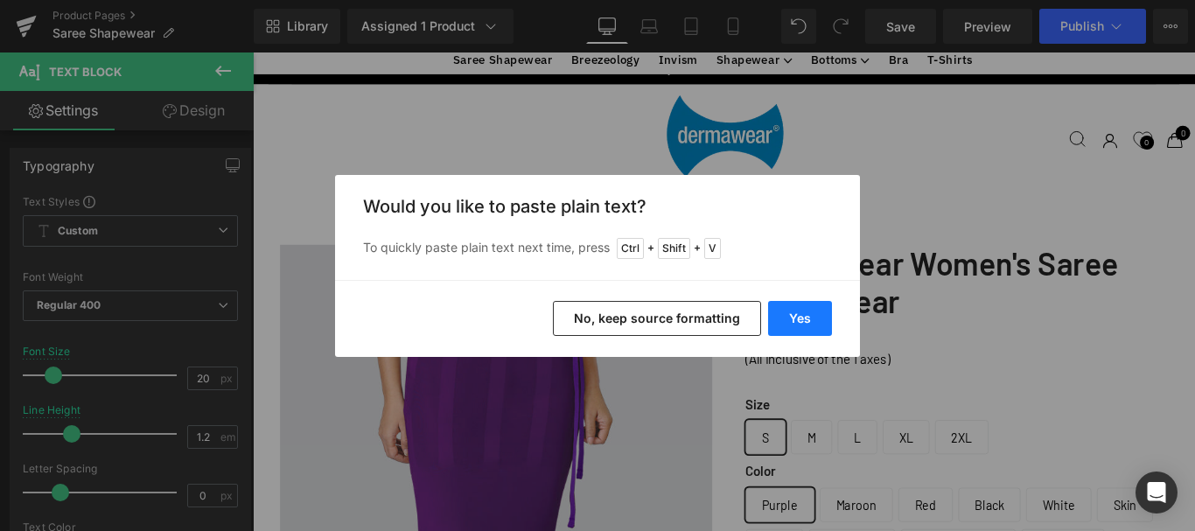
click at [793, 309] on button "Yes" at bounding box center [800, 318] width 64 height 35
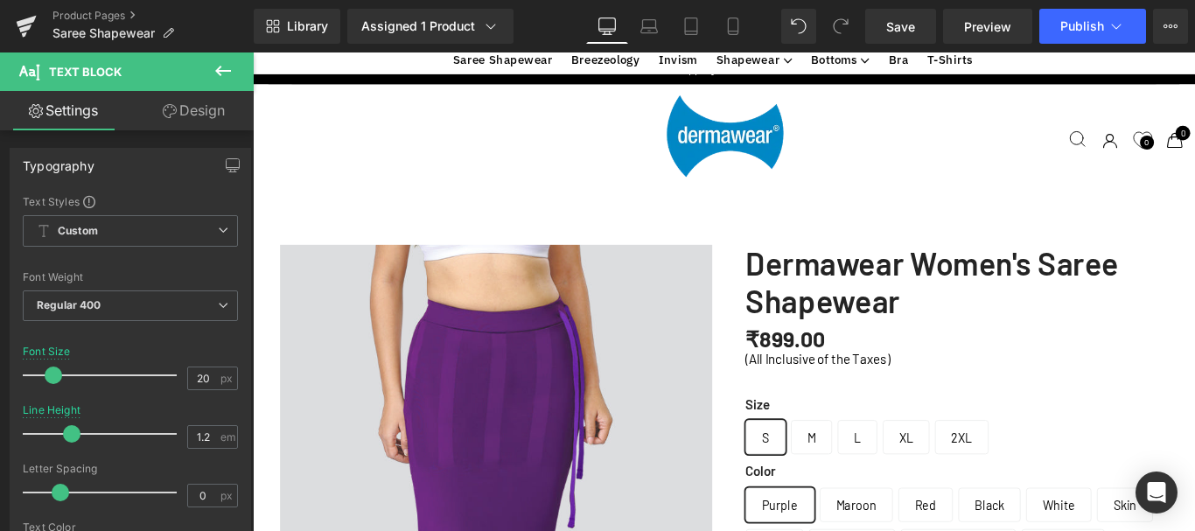
scroll to position [1837, 0]
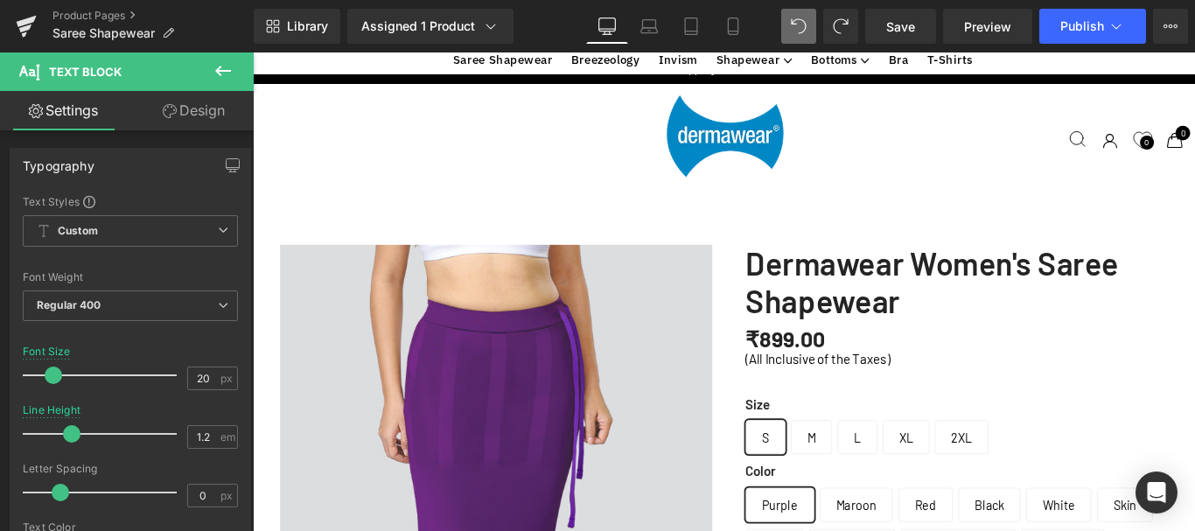
scroll to position [1749, 0]
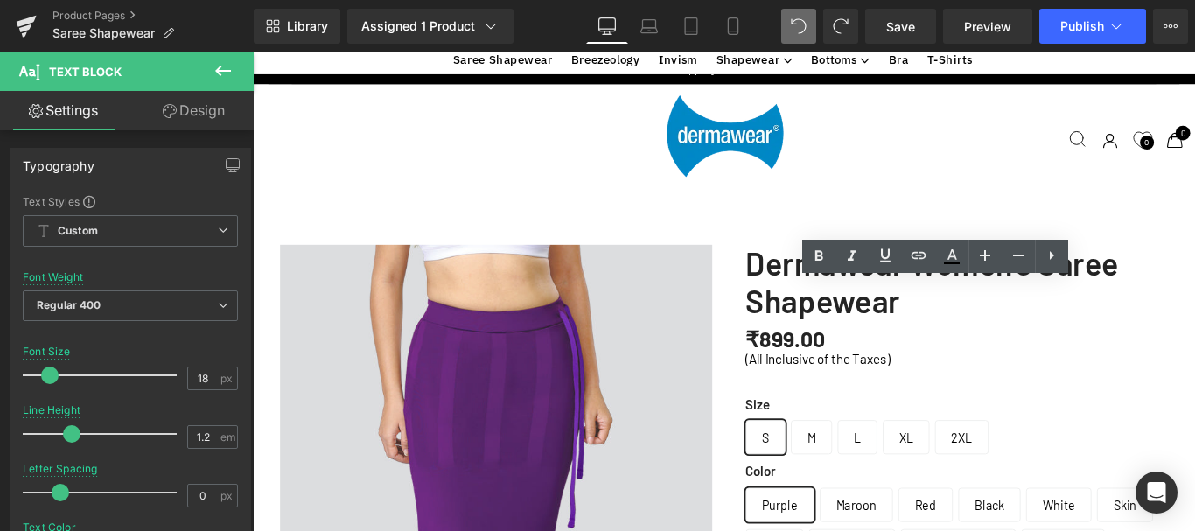
copy p "Smooths tummy, hips, and thighs to give a slimmer, sculpted look"
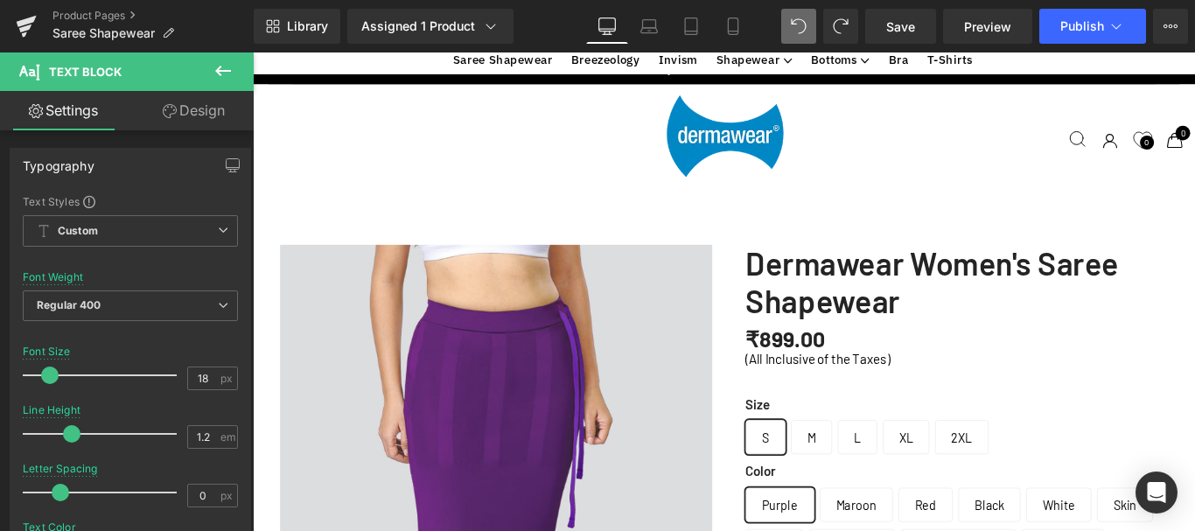
scroll to position [2361, 0]
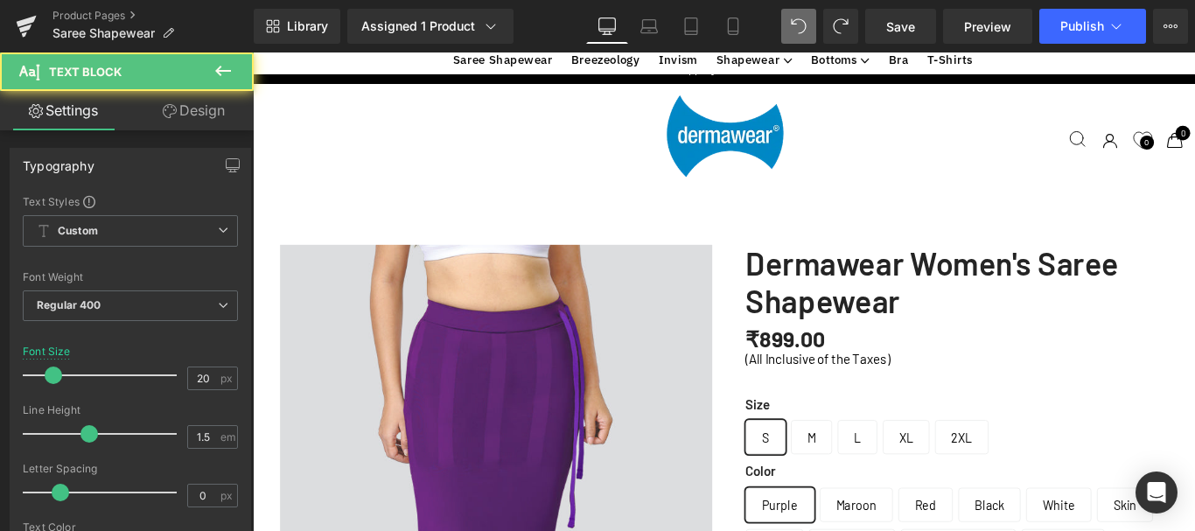
scroll to position [1574, 0]
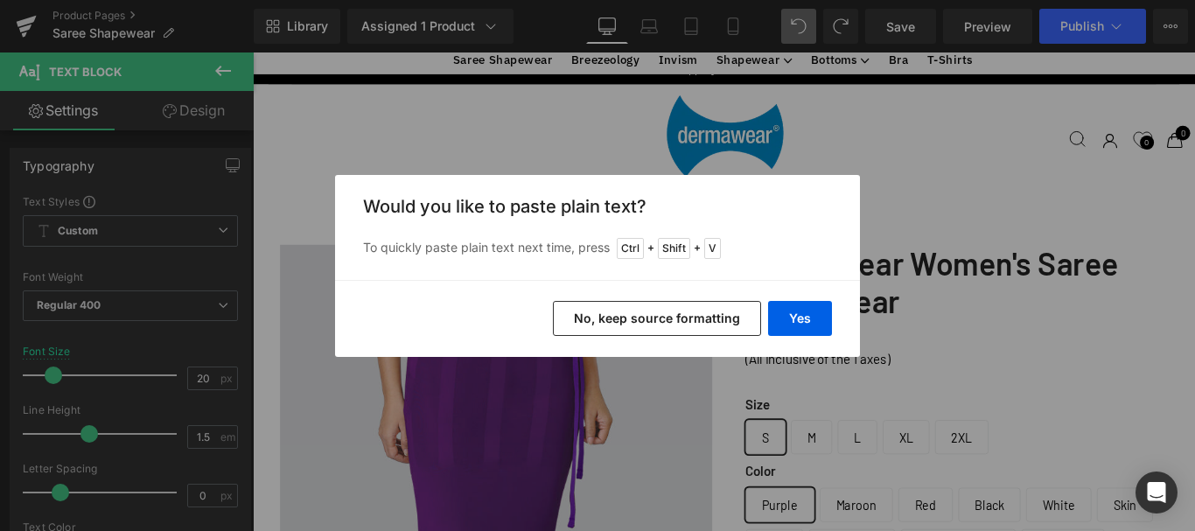
scroll to position [1561, 0]
click at [741, 316] on button "No, keep source formatting" at bounding box center [657, 318] width 208 height 35
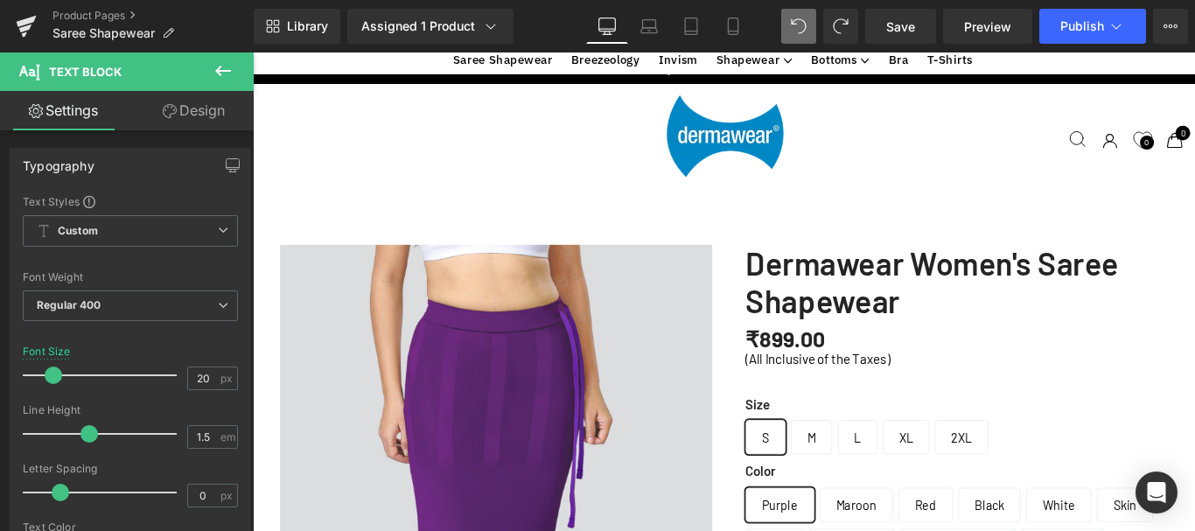
scroll to position [2187, 0]
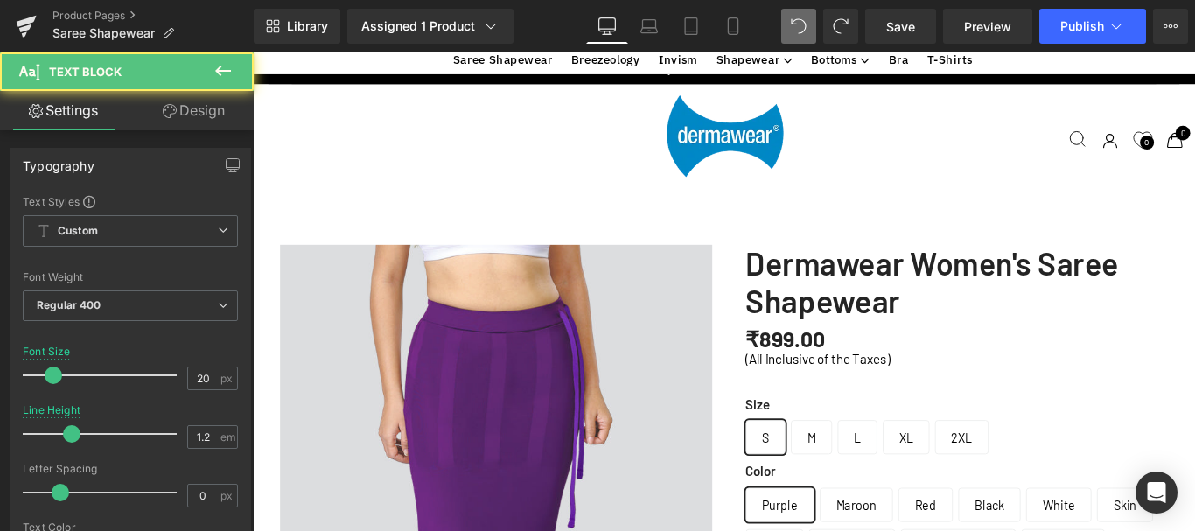
scroll to position [788, 0]
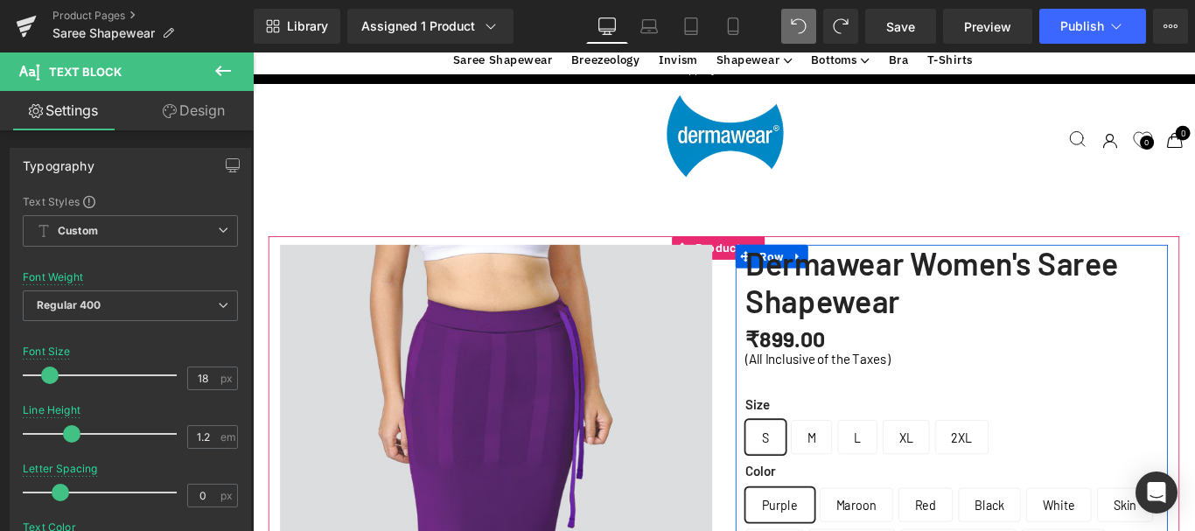
drag, startPoint x: 800, startPoint y: 345, endPoint x: 956, endPoint y: 345, distance: 155.7
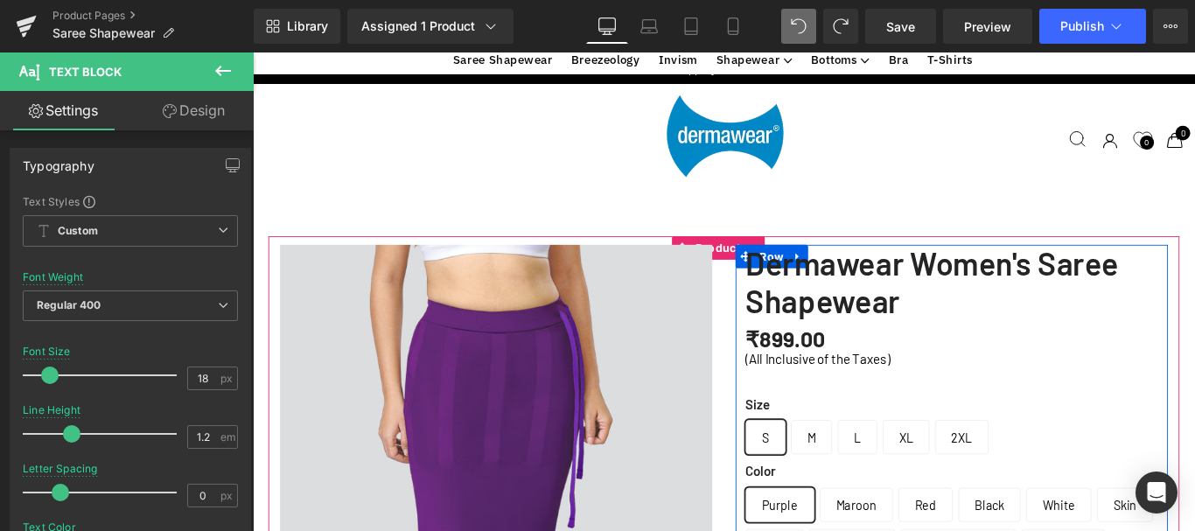
scroll to position [2187, 0]
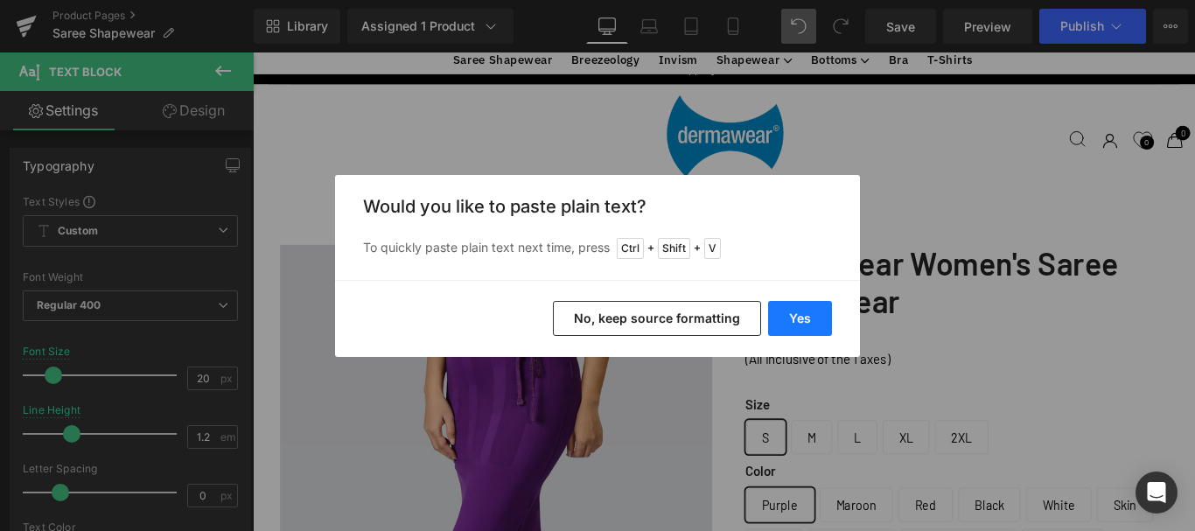
click at [806, 318] on button "Yes" at bounding box center [800, 318] width 64 height 35
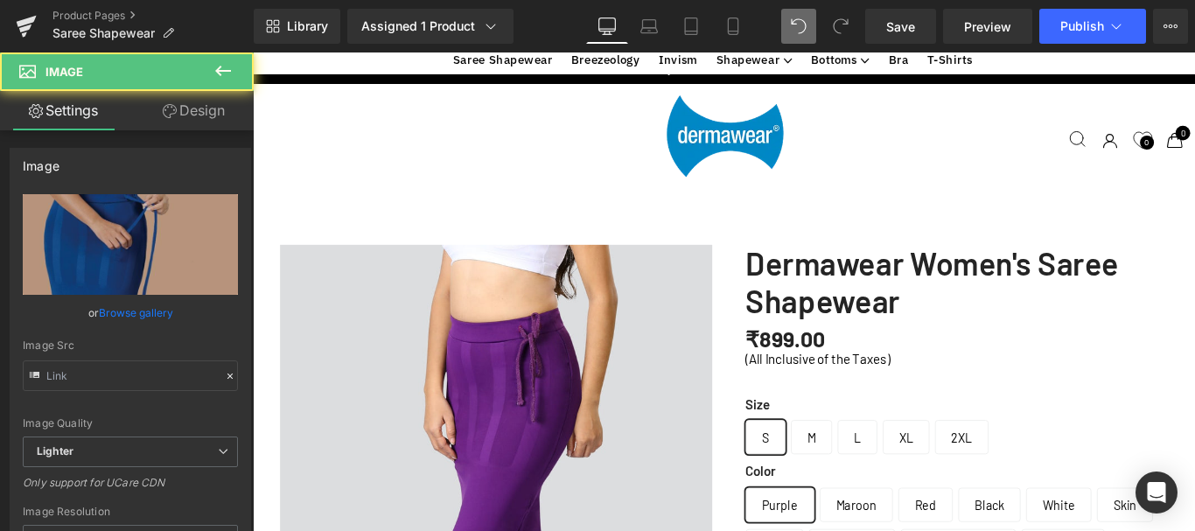
scroll to position [788, 0]
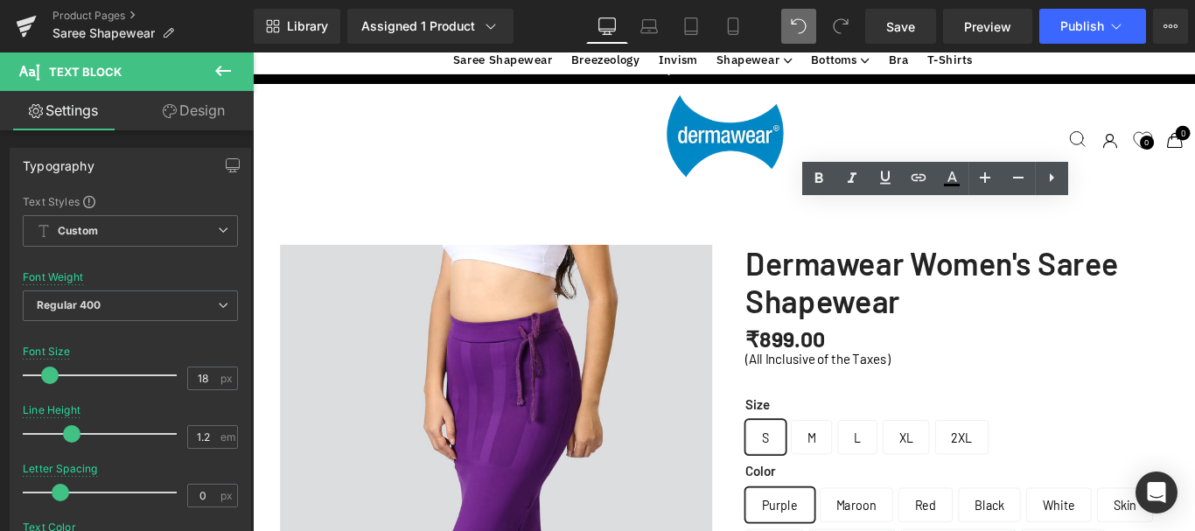
copy p "Keeps saree perfectly draped and prevents slipping throughout the day."
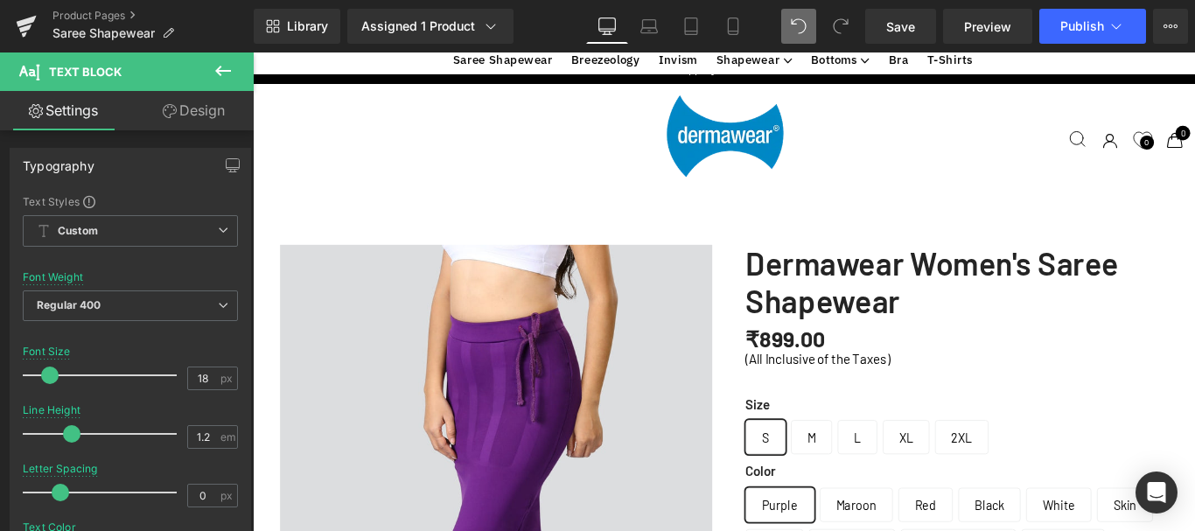
scroll to position [2187, 0]
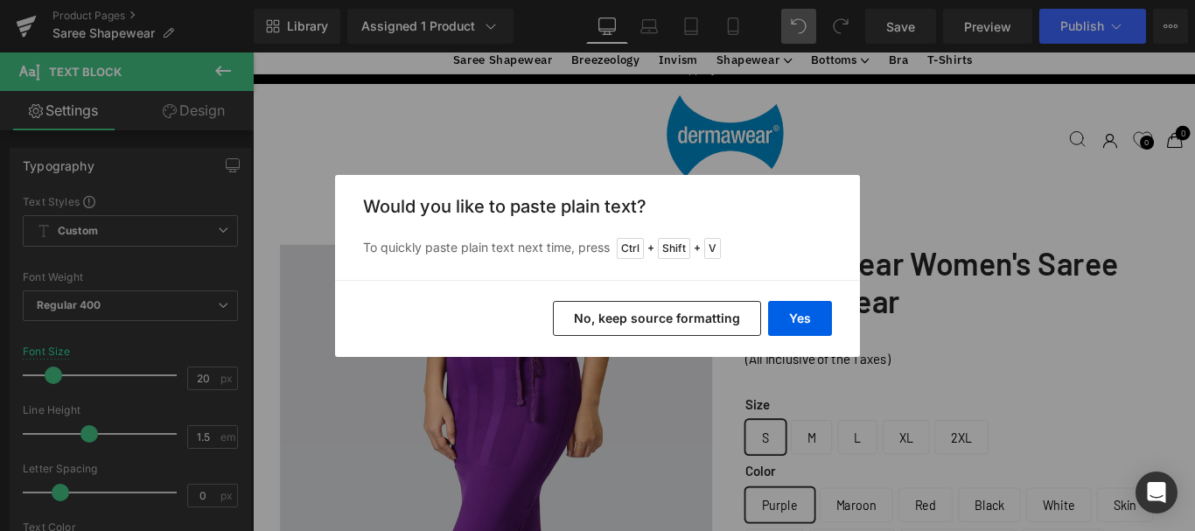
click at [680, 315] on button "No, keep source formatting" at bounding box center [657, 318] width 208 height 35
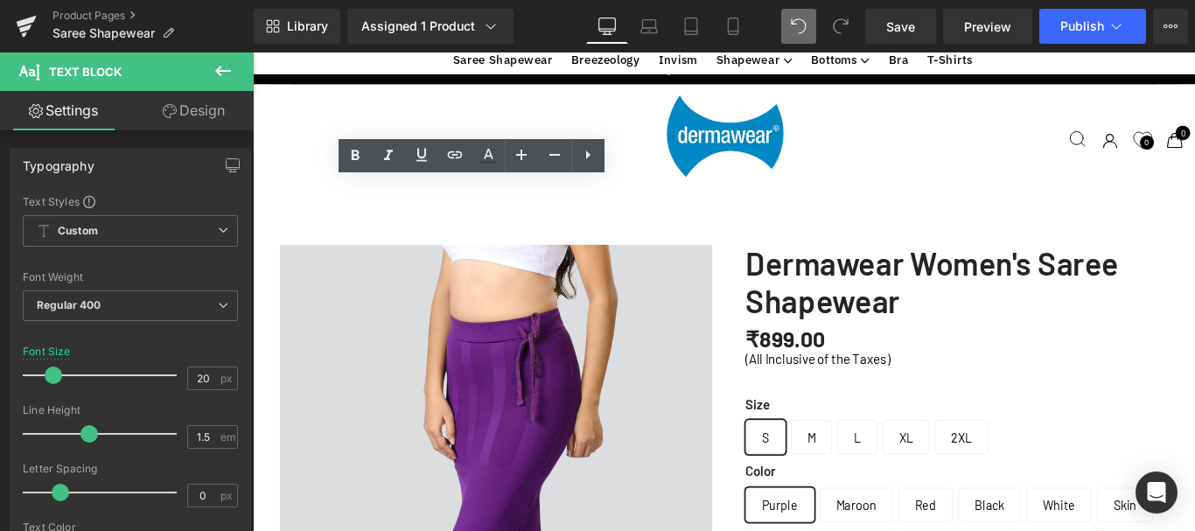
drag, startPoint x: 546, startPoint y: 216, endPoint x: 596, endPoint y: 214, distance: 49.9
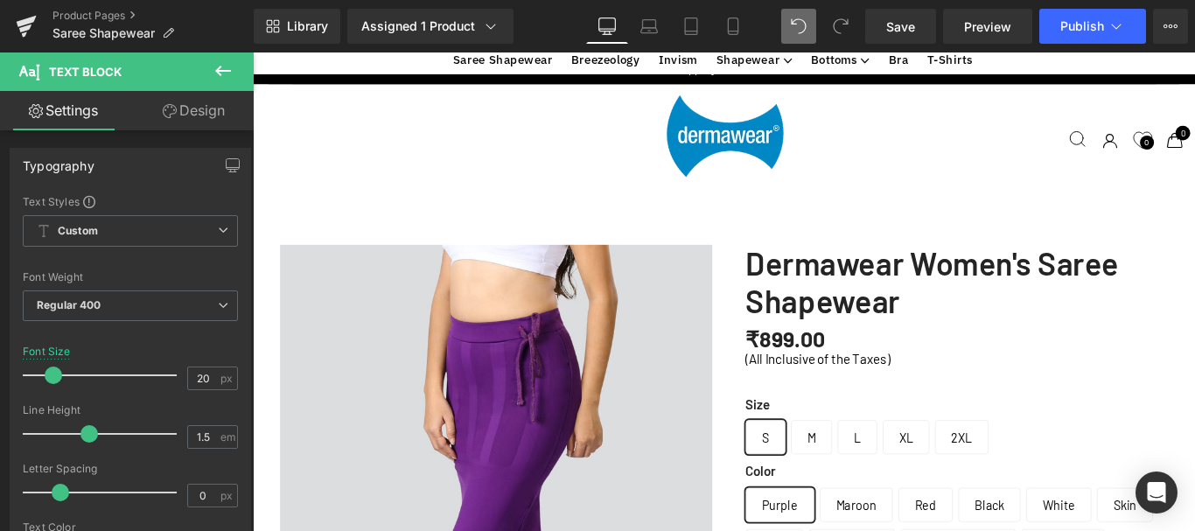
scroll to position [875, 0]
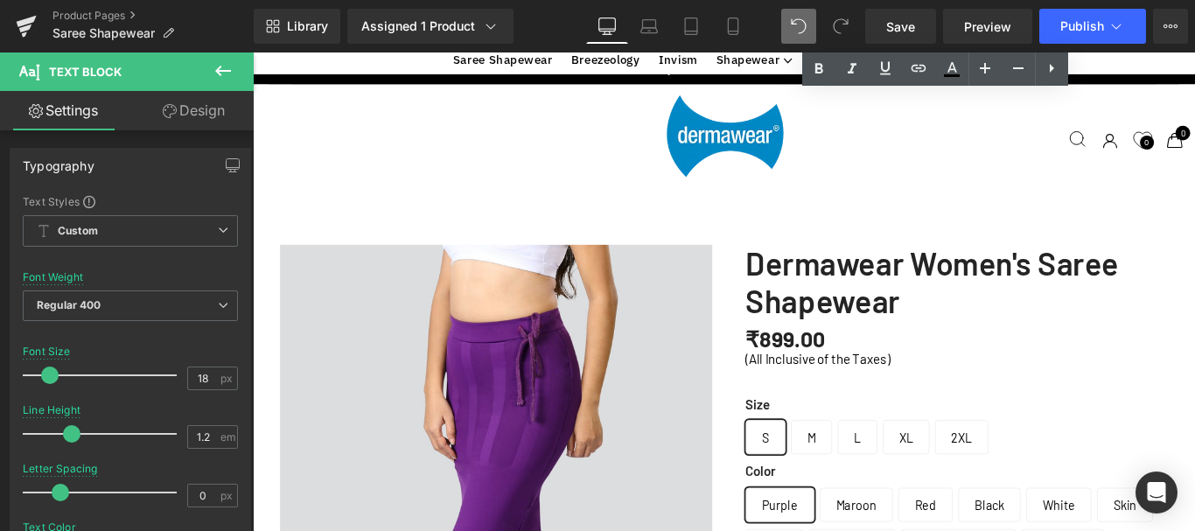
scroll to position [2450, 0]
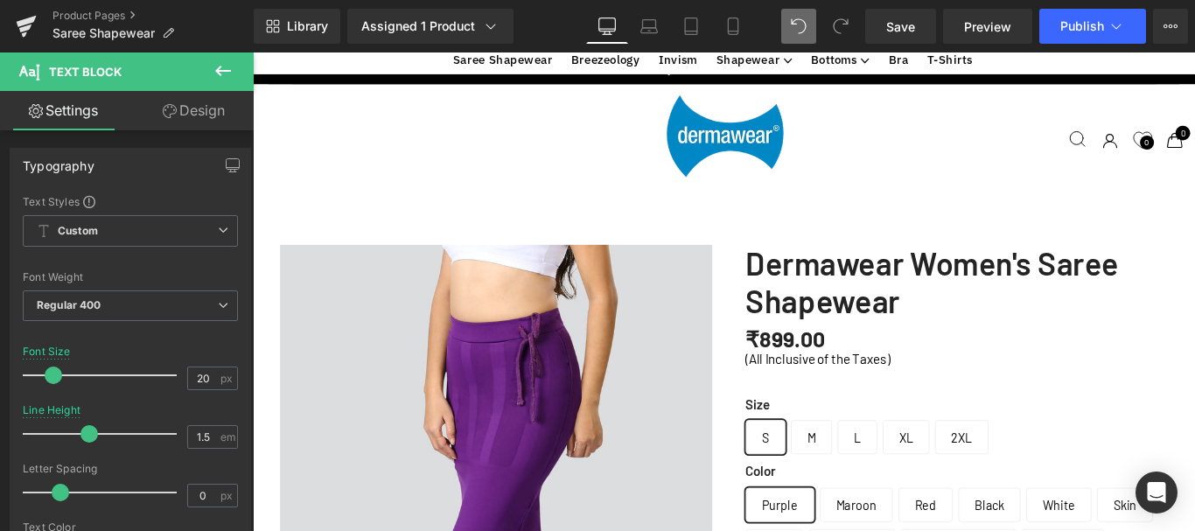
scroll to position [788, 0]
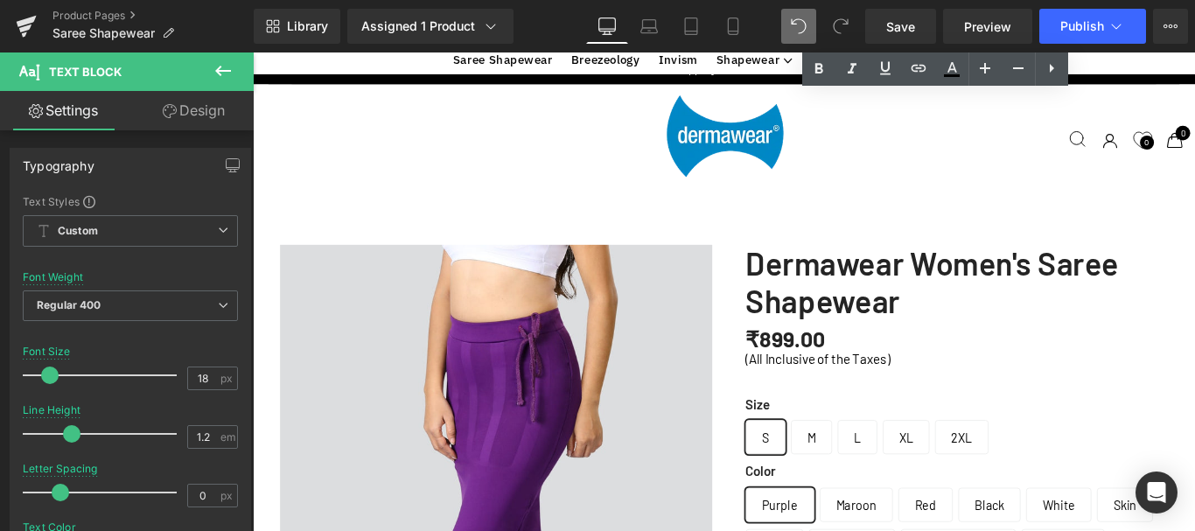
scroll to position [5818, 1045]
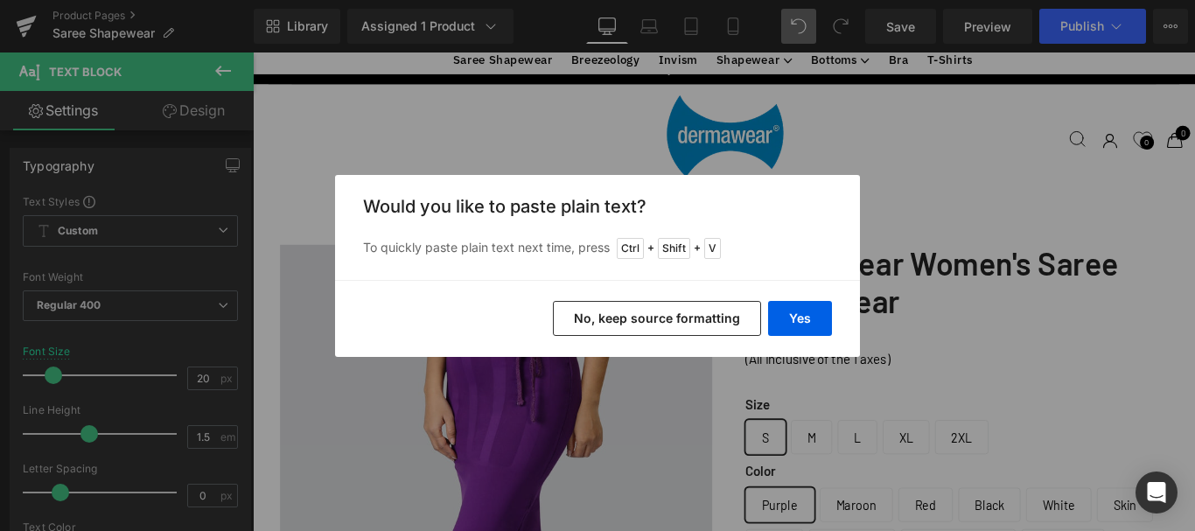
click at [666, 319] on button "No, keep source formatting" at bounding box center [657, 318] width 208 height 35
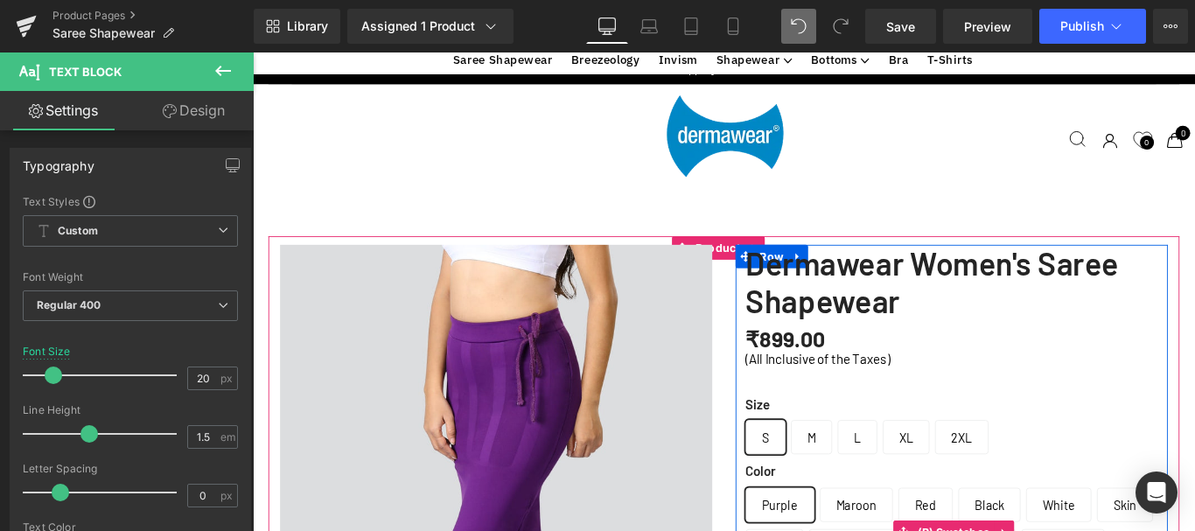
scroll to position [788, 0]
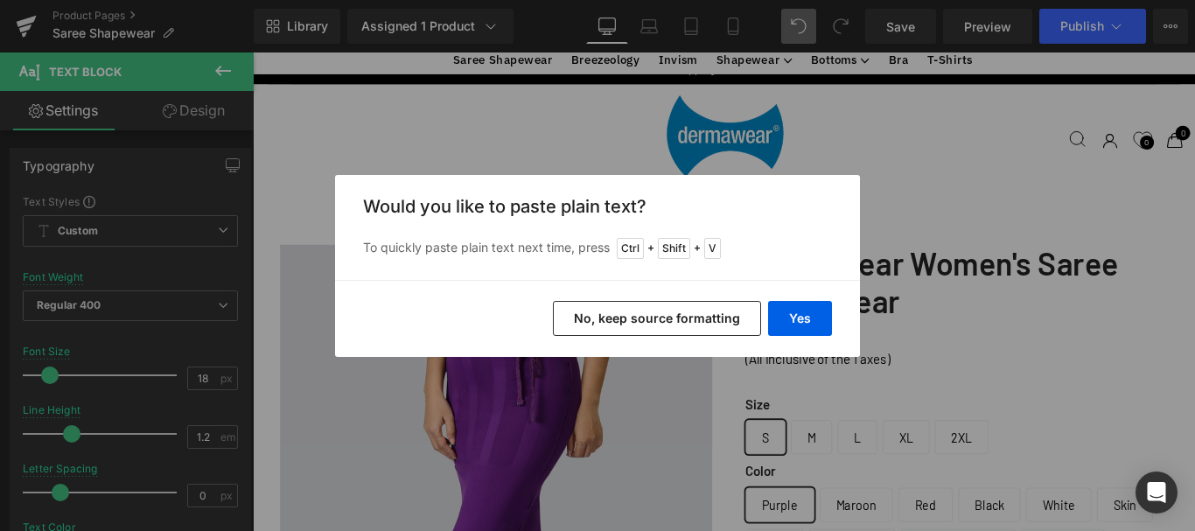
click at [714, 313] on button "No, keep source formatting" at bounding box center [657, 318] width 208 height 35
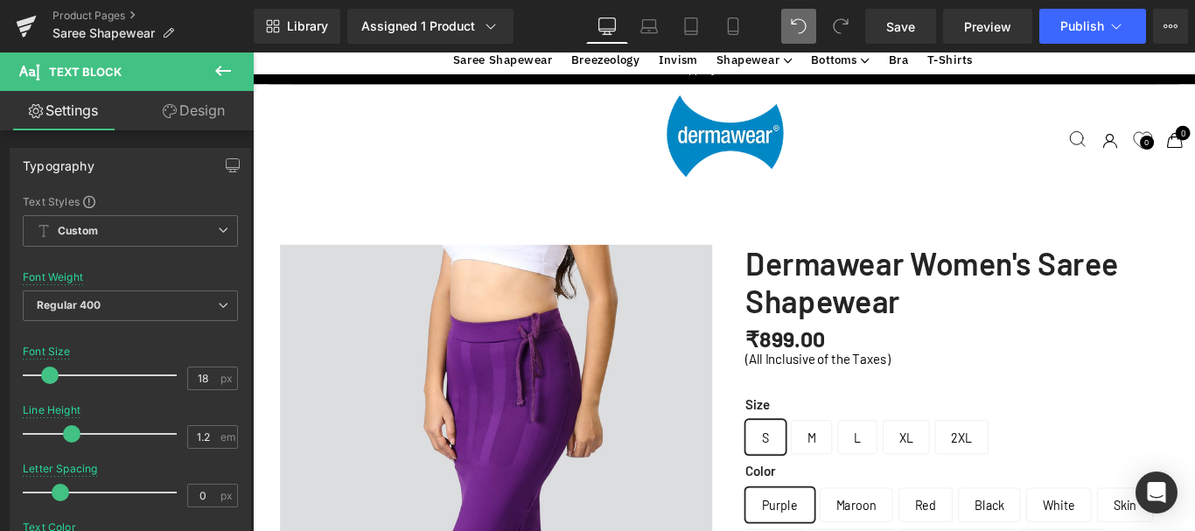
scroll to position [2712, 0]
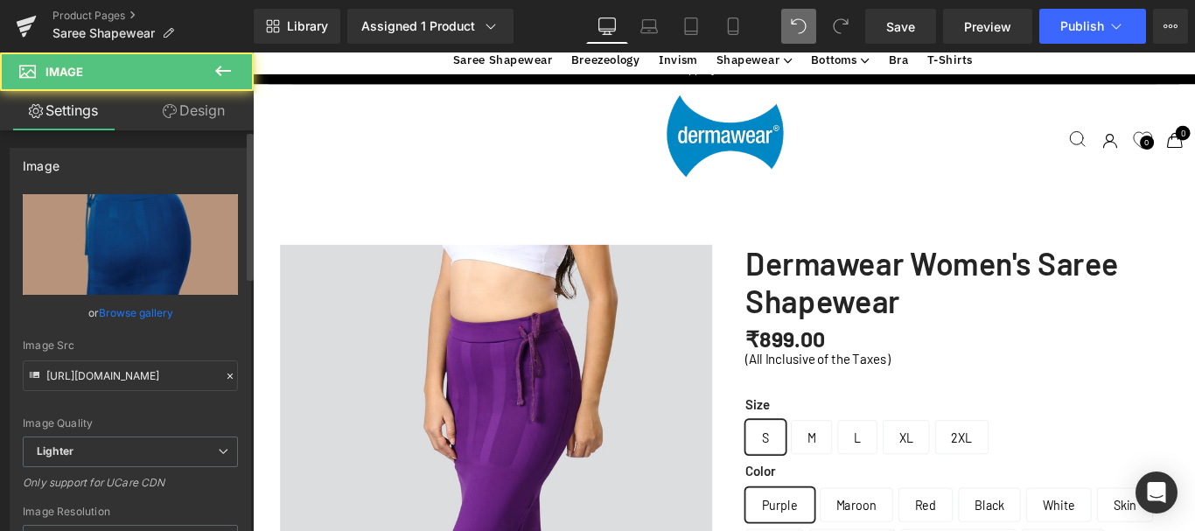
click at [109, 317] on link "Browse gallery" at bounding box center [136, 312] width 74 height 31
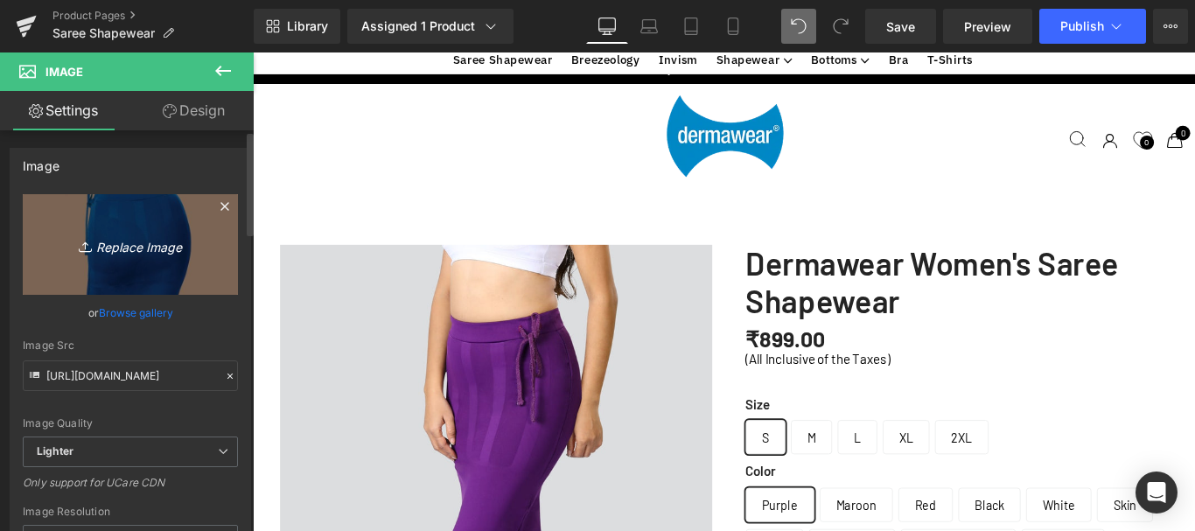
drag, startPoint x: 109, startPoint y: 317, endPoint x: 70, endPoint y: 217, distance: 107.2
click at [70, 217] on link "Replace Image" at bounding box center [130, 244] width 215 height 101
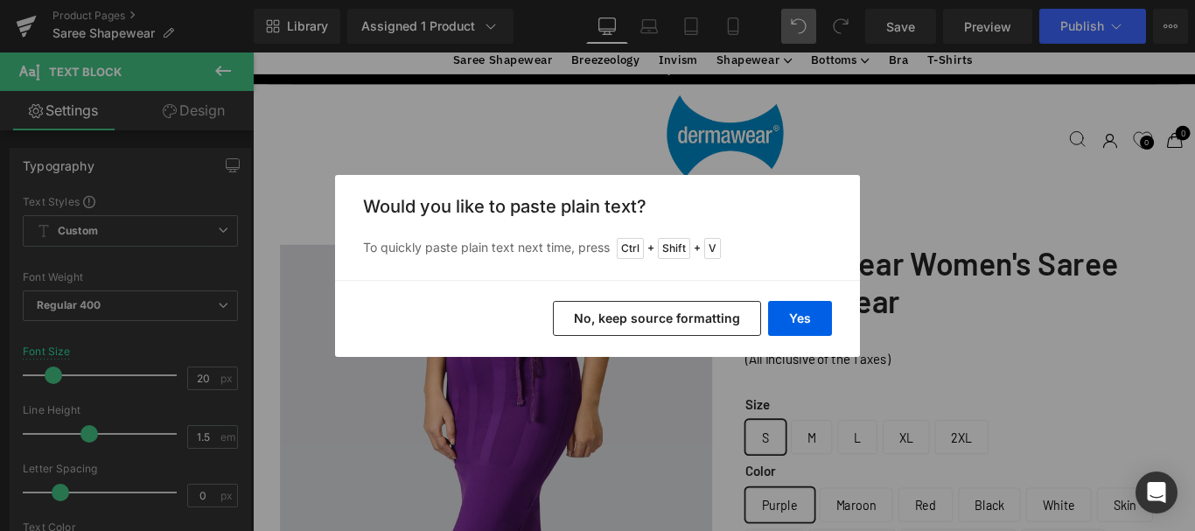
click at [730, 311] on button "No, keep source formatting" at bounding box center [657, 318] width 208 height 35
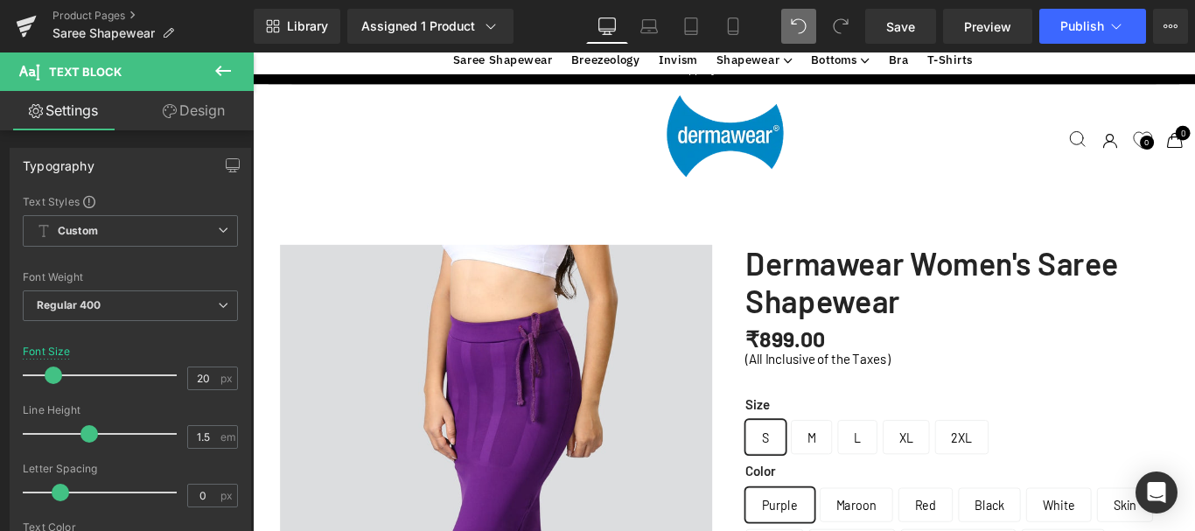
scroll to position [687, 0]
click at [227, 67] on icon at bounding box center [223, 70] width 21 height 21
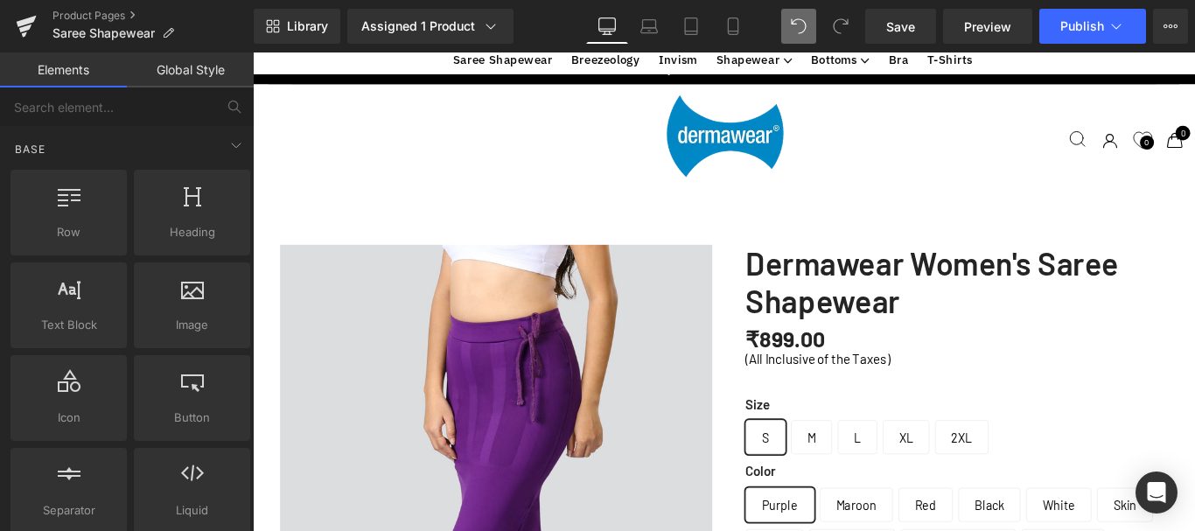
scroll to position [2087, 0]
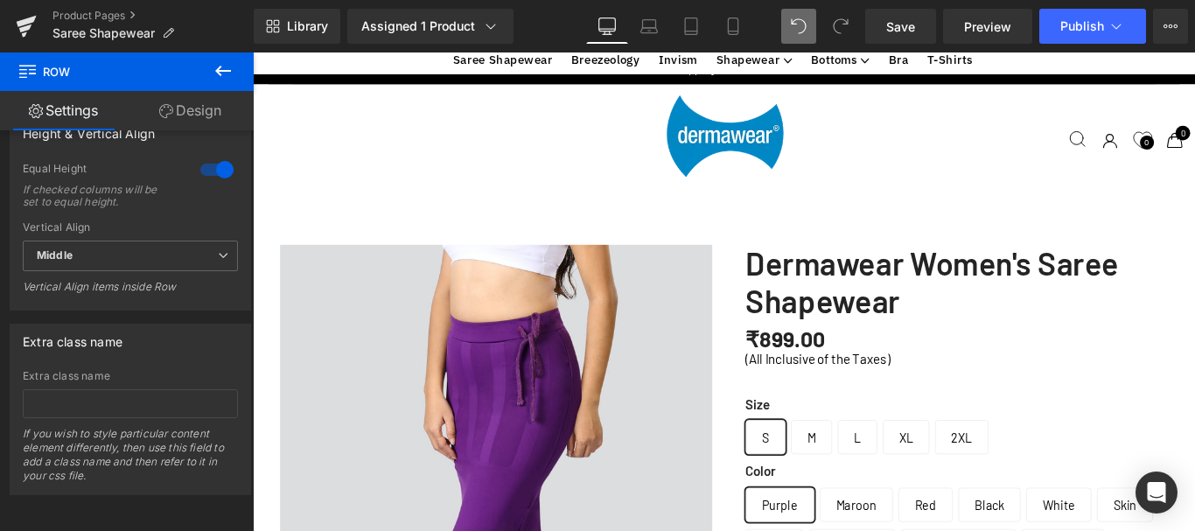
scroll to position [2611, 0]
click at [912, 28] on span "Save" at bounding box center [900, 26] width 29 height 18
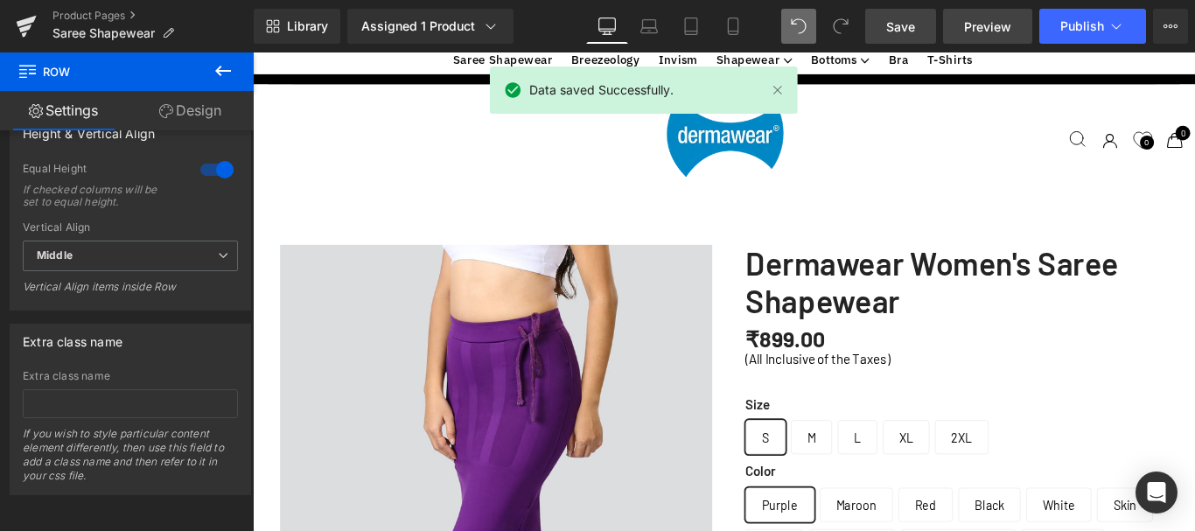
click at [992, 23] on span "Preview" at bounding box center [987, 26] width 47 height 18
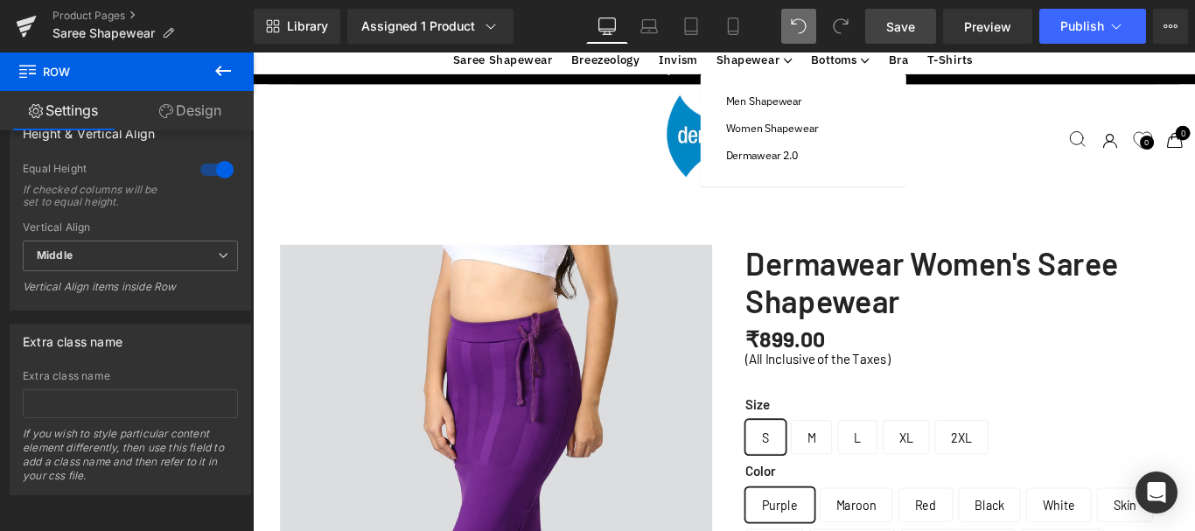
click at [729, 38] on link "Mobile" at bounding box center [733, 26] width 42 height 35
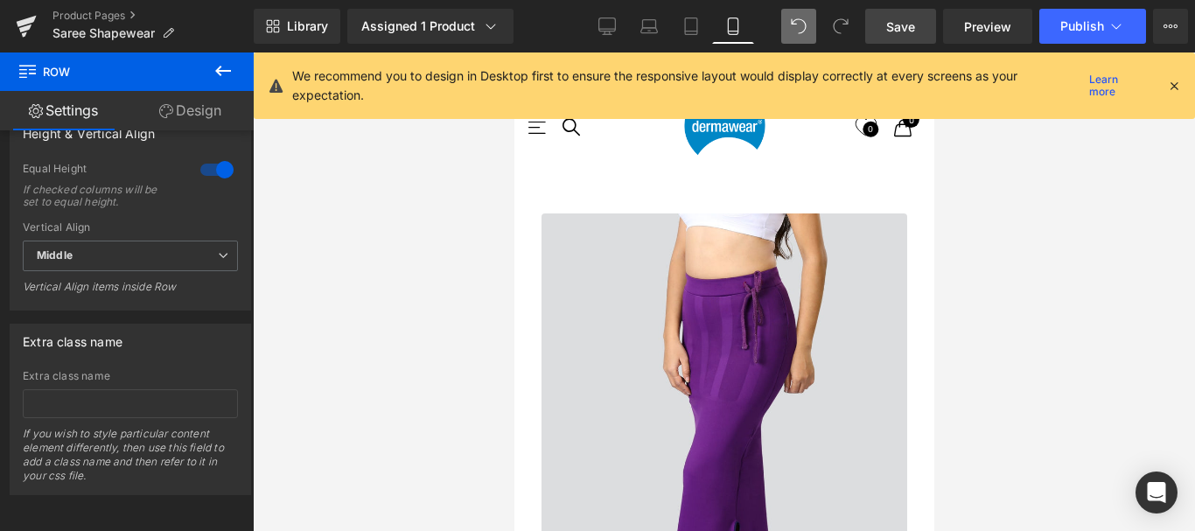
scroll to position [7607, 407]
click at [608, 27] on icon at bounding box center [606, 25] width 17 height 17
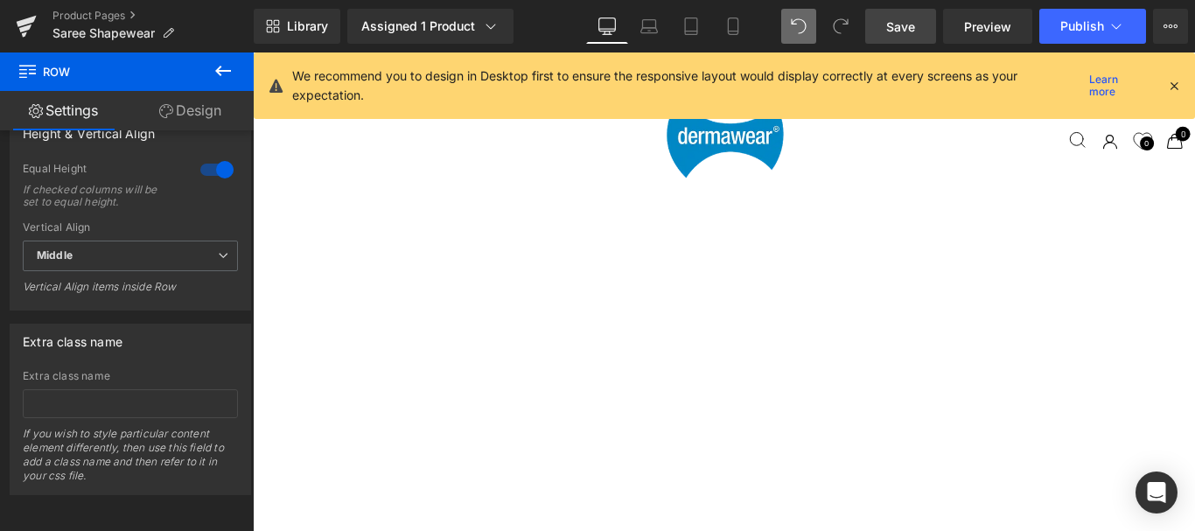
click at [605, 30] on icon at bounding box center [606, 25] width 17 height 17
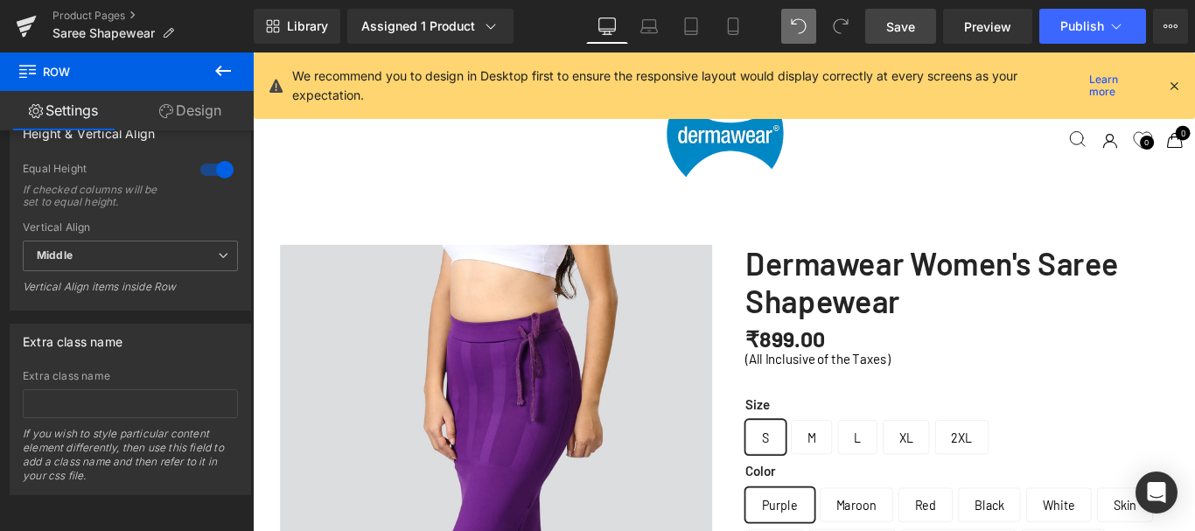
scroll to position [2973, 0]
click at [218, 71] on icon at bounding box center [223, 71] width 16 height 10
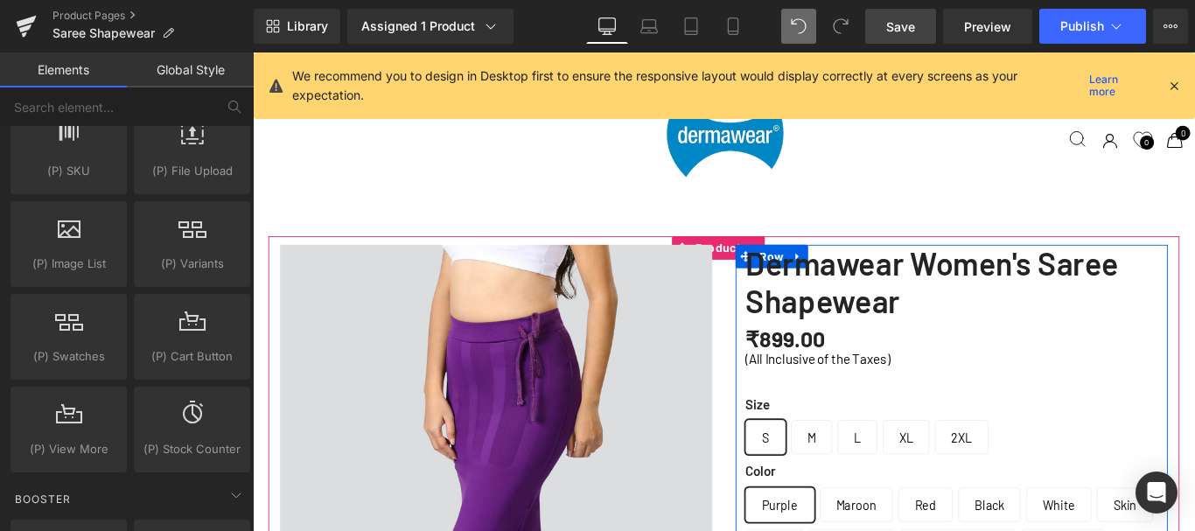
scroll to position [787, 0]
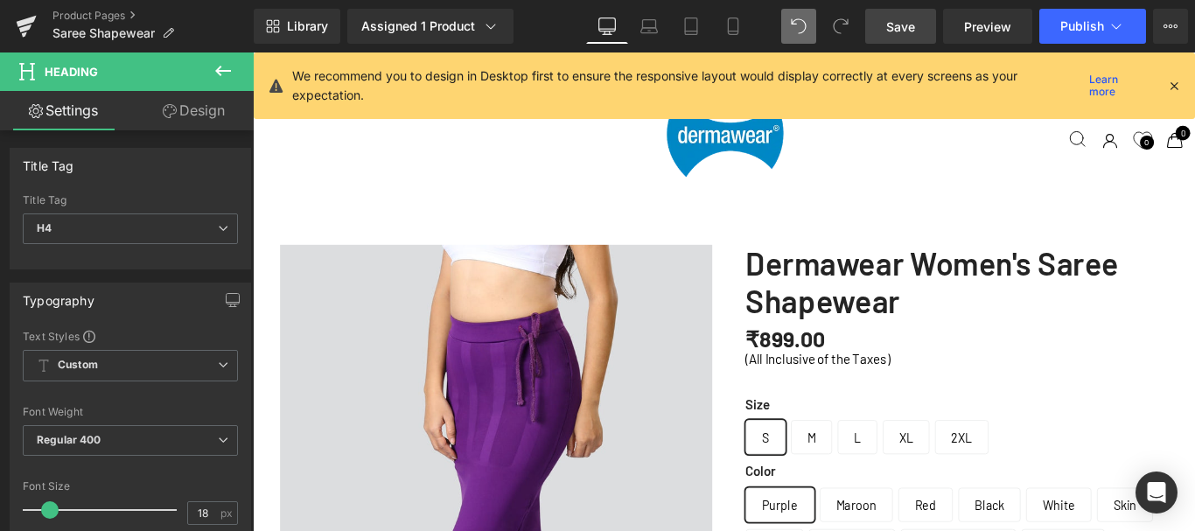
scroll to position [87, 0]
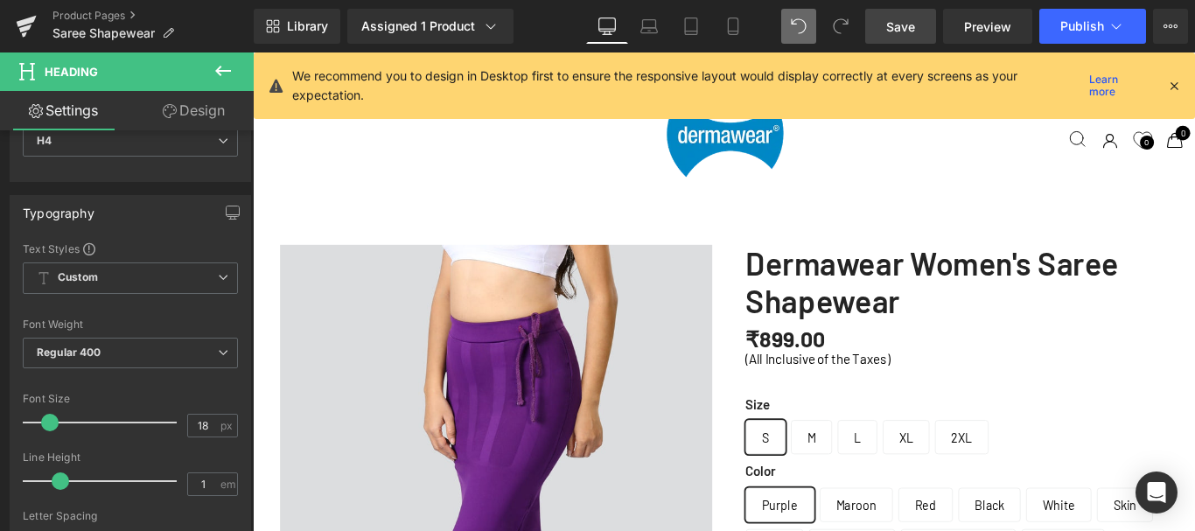
click at [216, 113] on link "Design" at bounding box center [193, 110] width 127 height 39
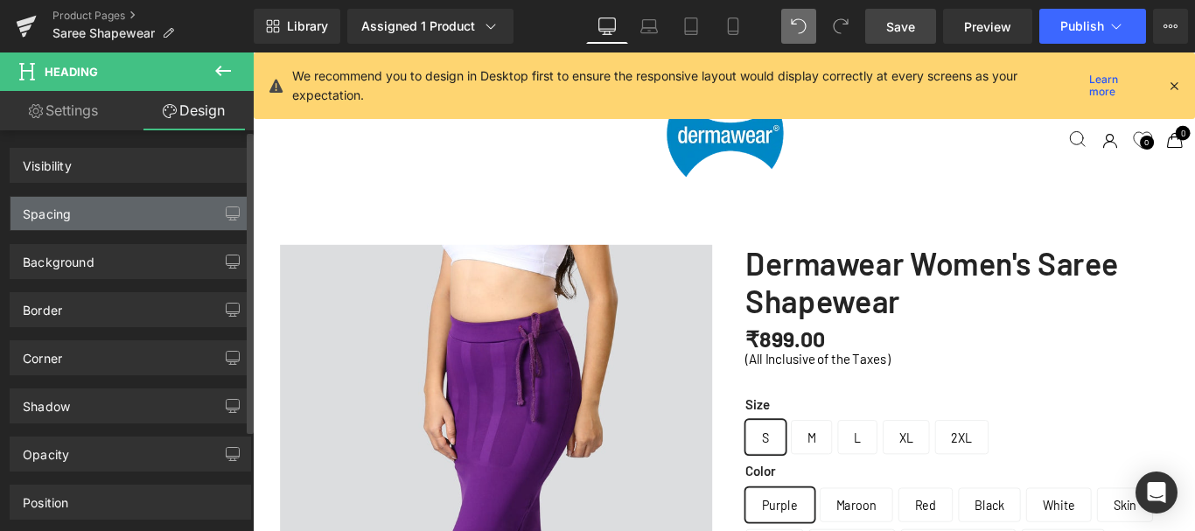
click at [97, 208] on div "Spacing" at bounding box center [130, 213] width 240 height 33
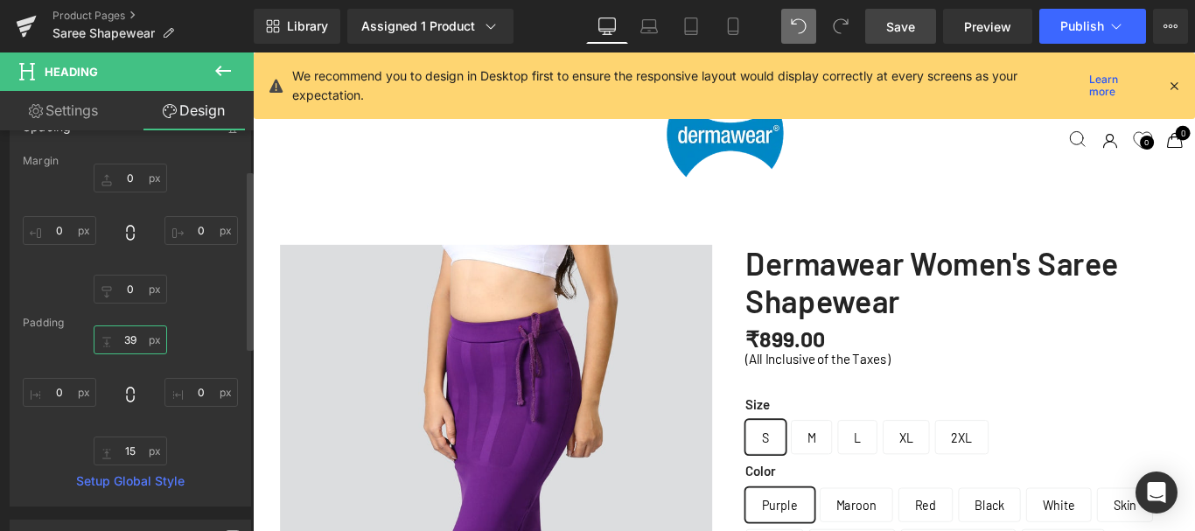
click at [130, 341] on input "39" at bounding box center [130, 339] width 73 height 29
click at [128, 342] on input "39" at bounding box center [130, 339] width 73 height 29
type input "20"
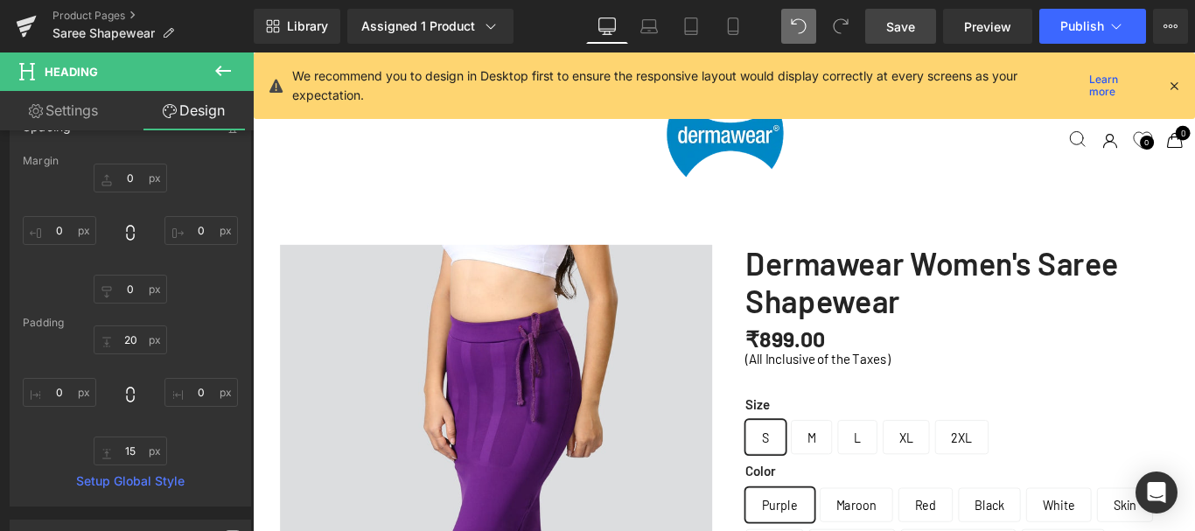
click at [893, 21] on span "Save" at bounding box center [900, 26] width 29 height 18
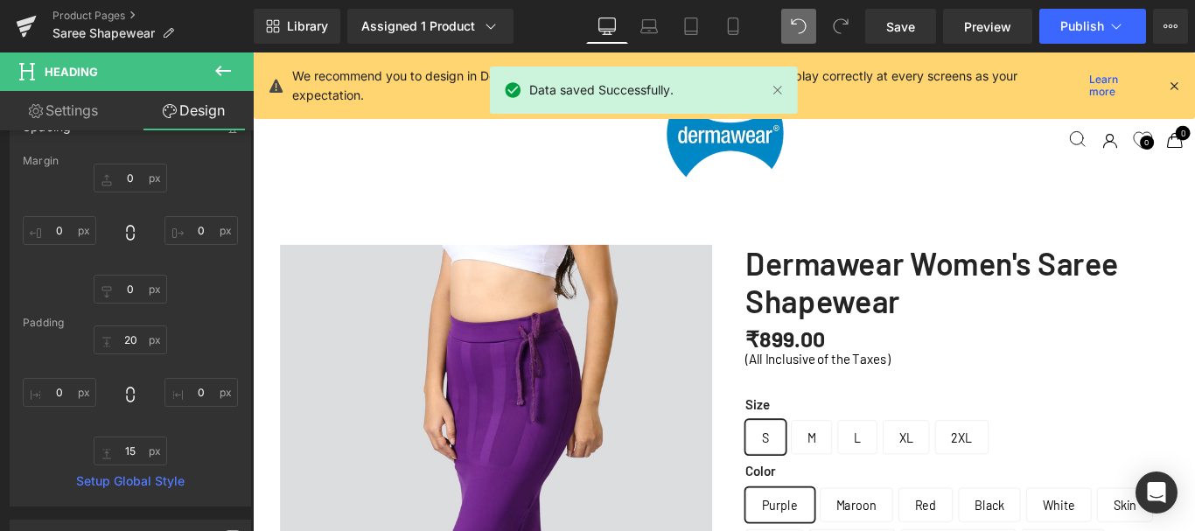
scroll to position [875, 0]
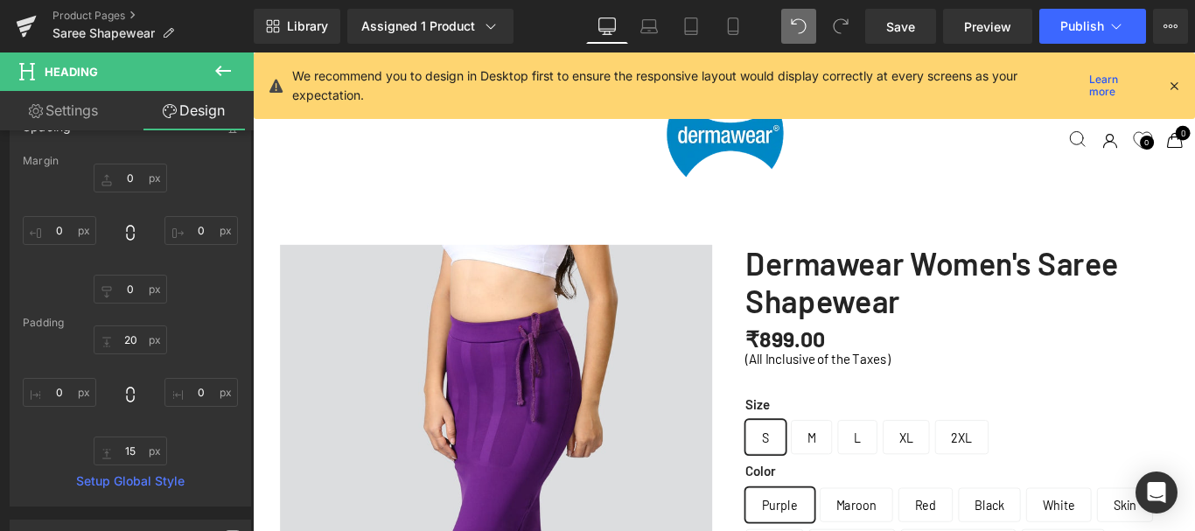
click at [220, 68] on icon at bounding box center [223, 71] width 16 height 10
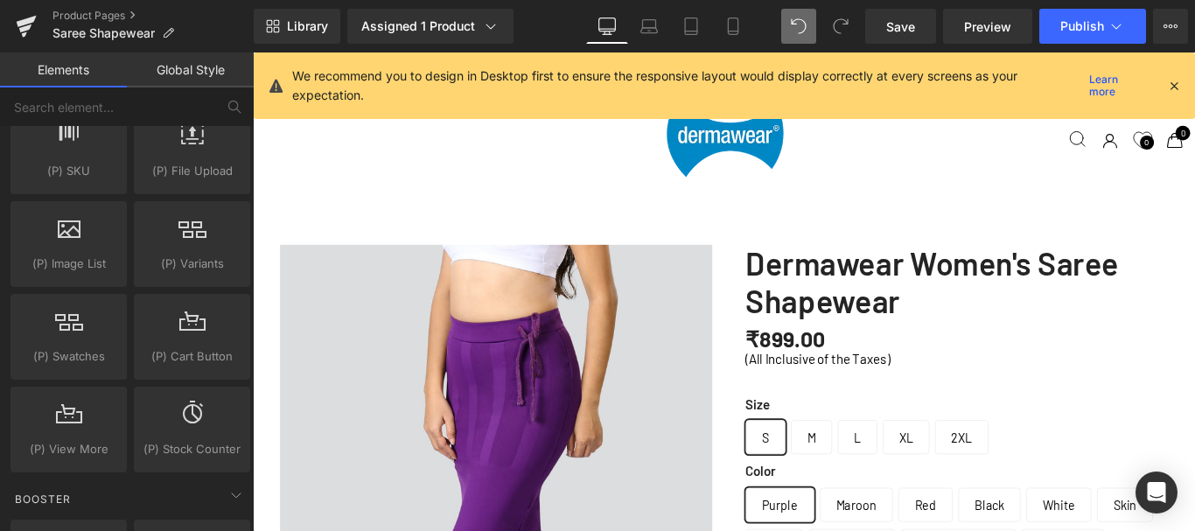
scroll to position [4110, 0]
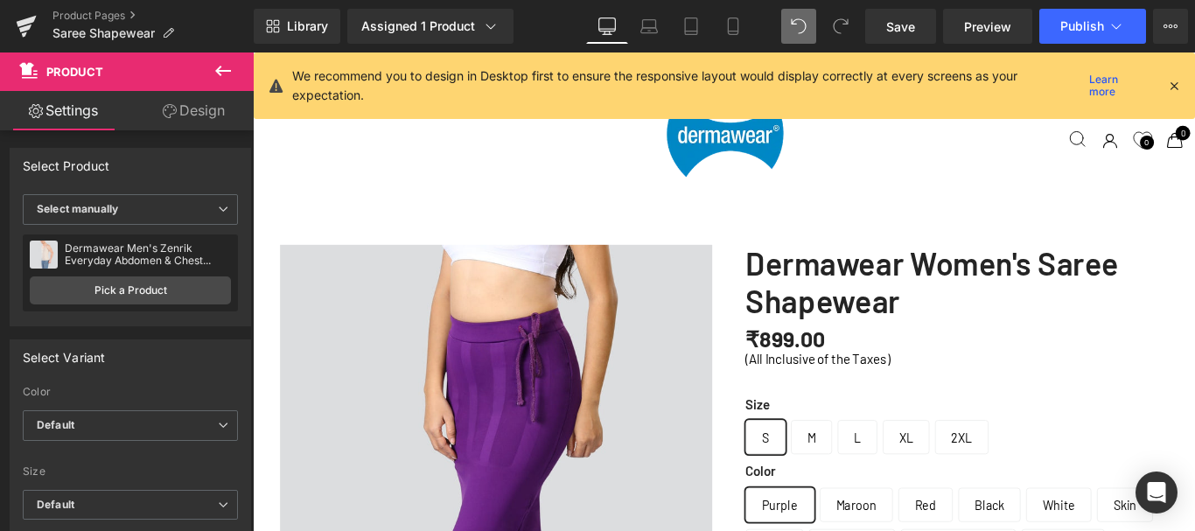
scroll to position [4898, 0]
drag, startPoint x: 220, startPoint y: 61, endPoint x: 498, endPoint y: 224, distance: 321.4
click at [220, 61] on icon at bounding box center [223, 70] width 21 height 21
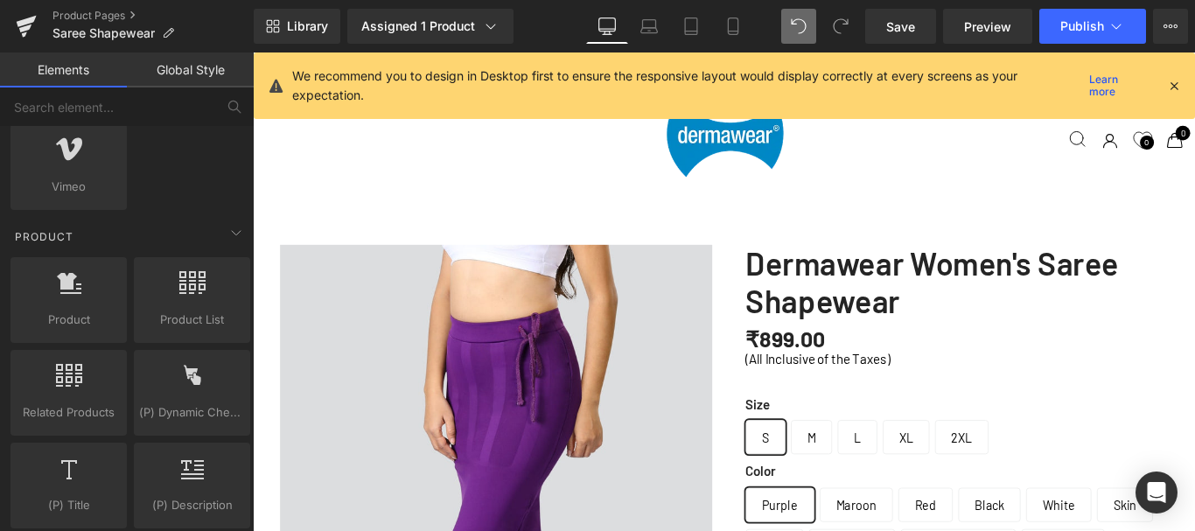
scroll to position [4777, 0]
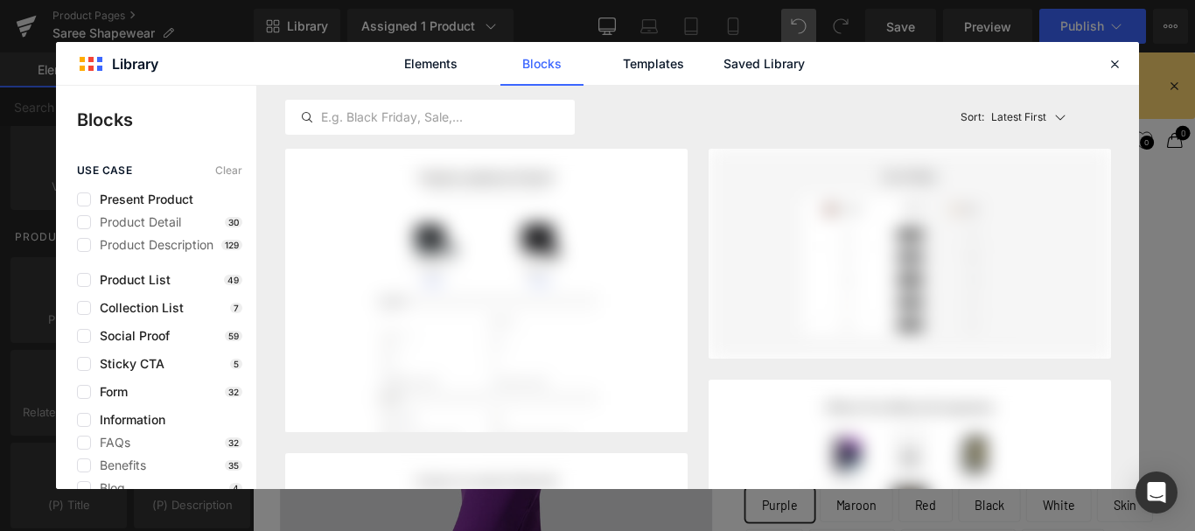
scroll to position [249, 0]
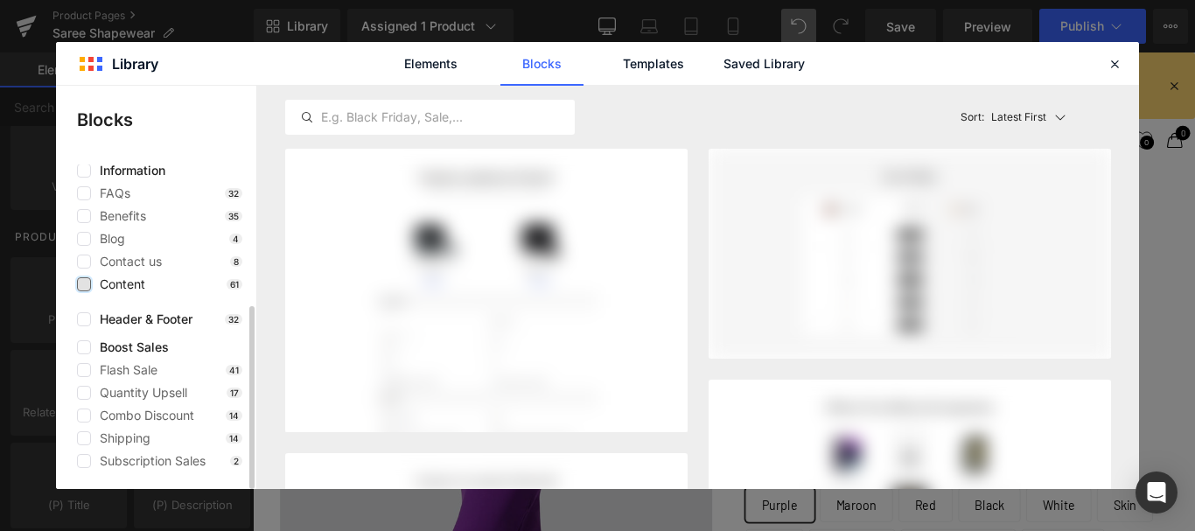
click at [87, 288] on label at bounding box center [84, 284] width 14 height 14
click at [84, 284] on input "checkbox" at bounding box center [84, 284] width 0 height 0
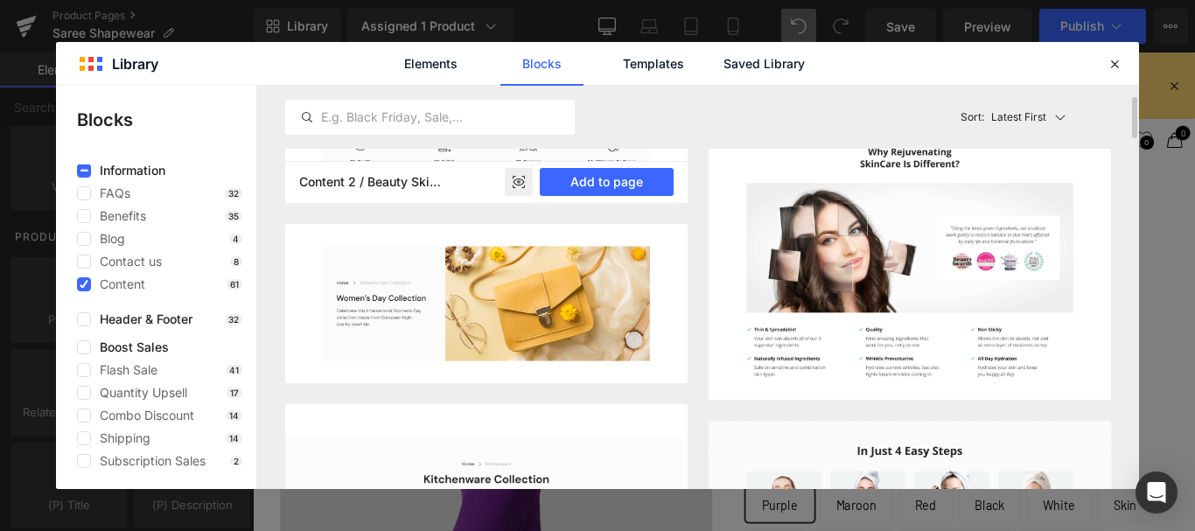
scroll to position [962, 0]
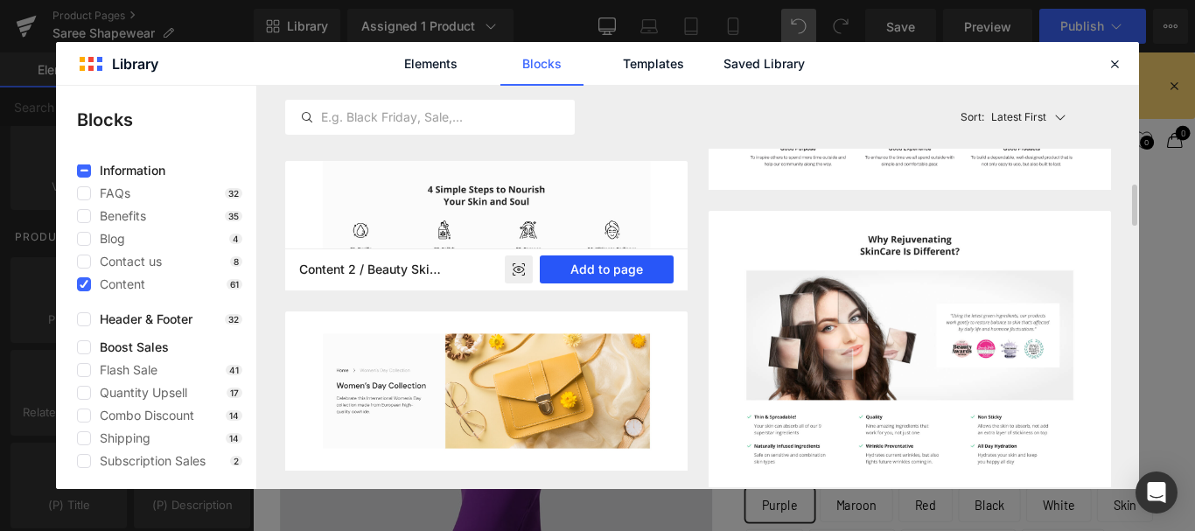
click at [605, 270] on button "Add to page" at bounding box center [607, 269] width 134 height 28
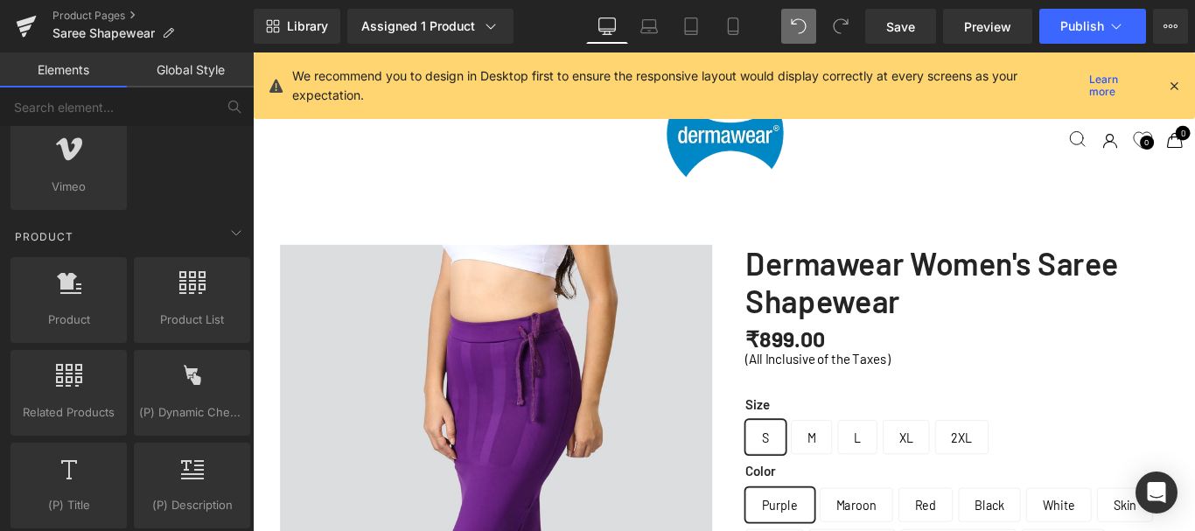
scroll to position [6243, 1045]
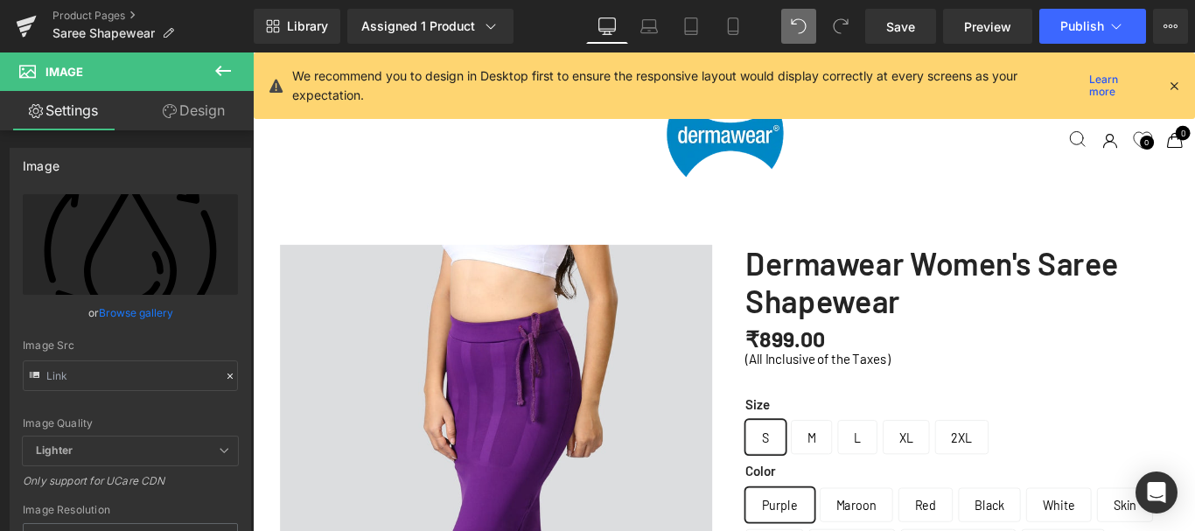
scroll to position [4904, 0]
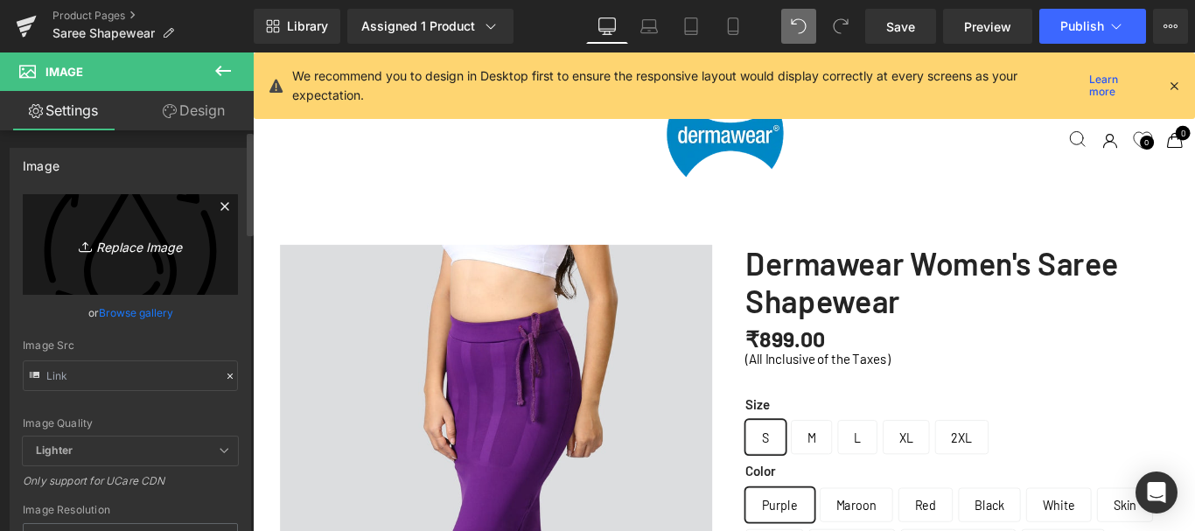
click at [137, 248] on icon "Replace Image" at bounding box center [130, 245] width 140 height 22
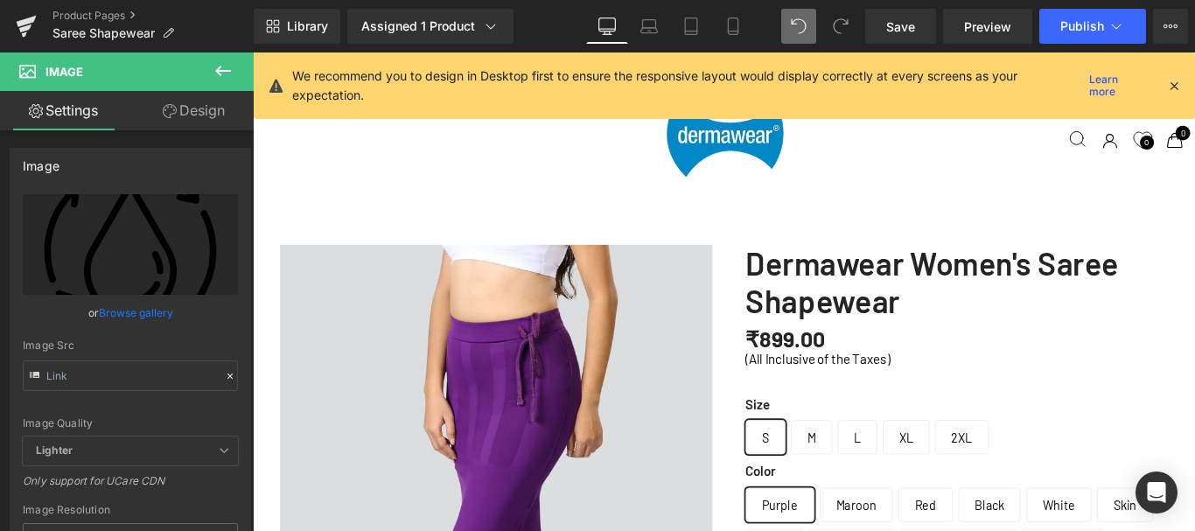
scroll to position [1668, 0]
click at [988, 34] on span "Preview" at bounding box center [987, 26] width 47 height 18
click at [142, 312] on link "Browse gallery" at bounding box center [136, 312] width 74 height 31
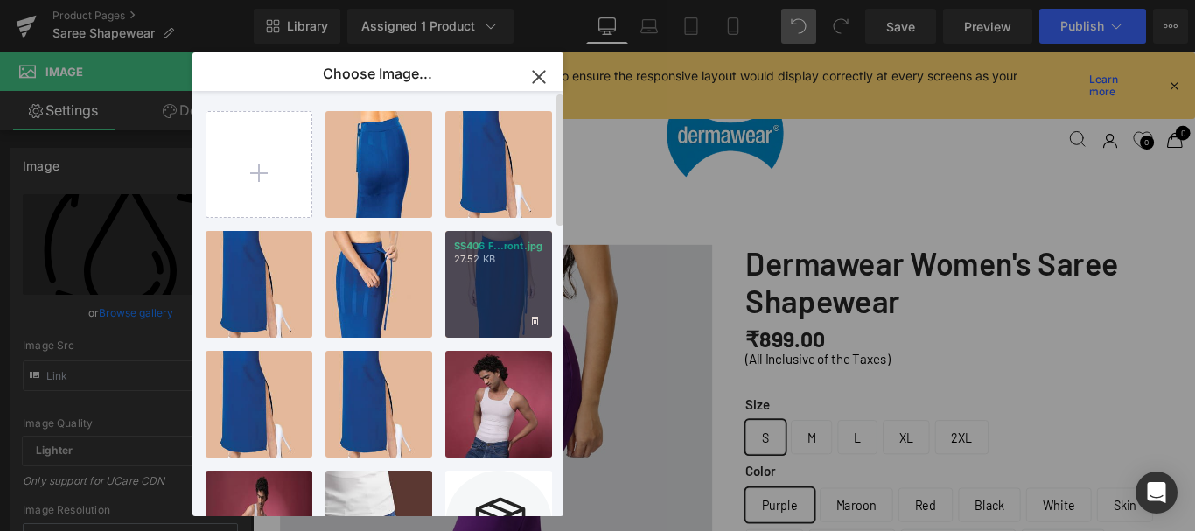
click at [503, 264] on p "27.52 KB" at bounding box center [498, 259] width 89 height 13
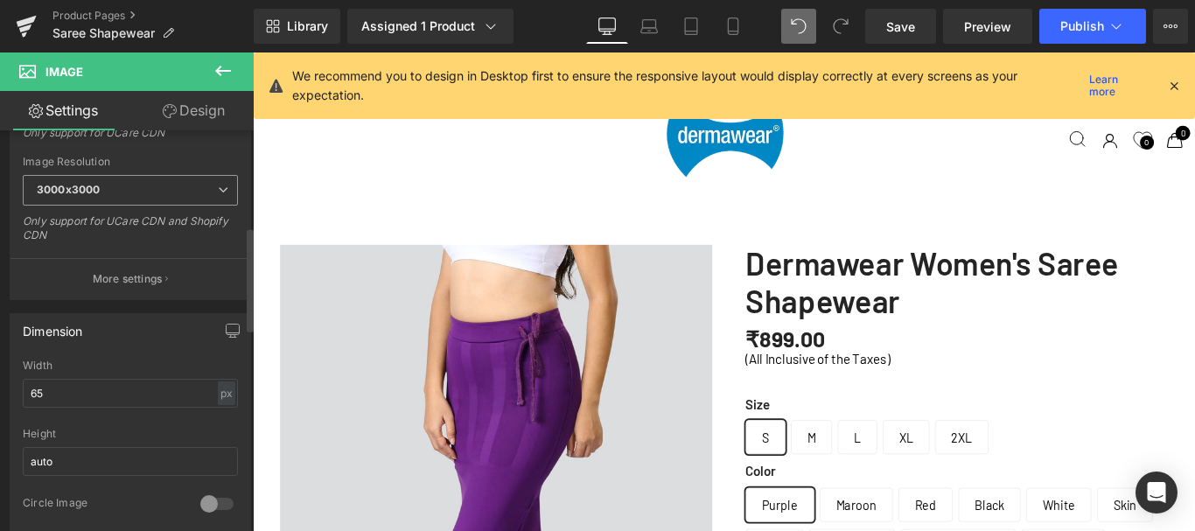
scroll to position [525, 0]
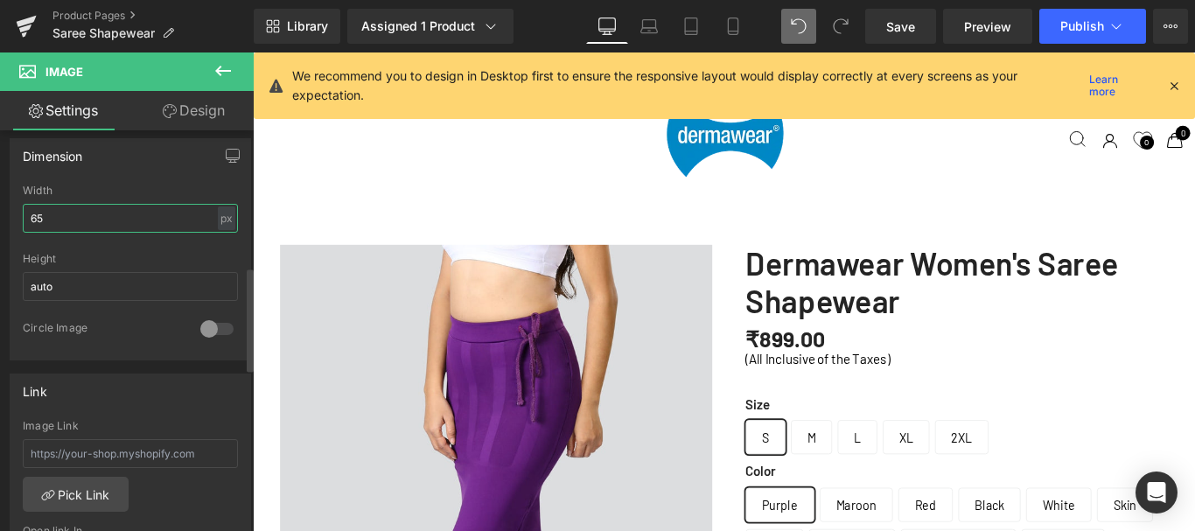
click at [49, 217] on input "65" at bounding box center [130, 218] width 215 height 29
click at [48, 217] on input "65" at bounding box center [130, 218] width 215 height 29
click at [47, 217] on input "65" at bounding box center [130, 218] width 215 height 29
type input "100"
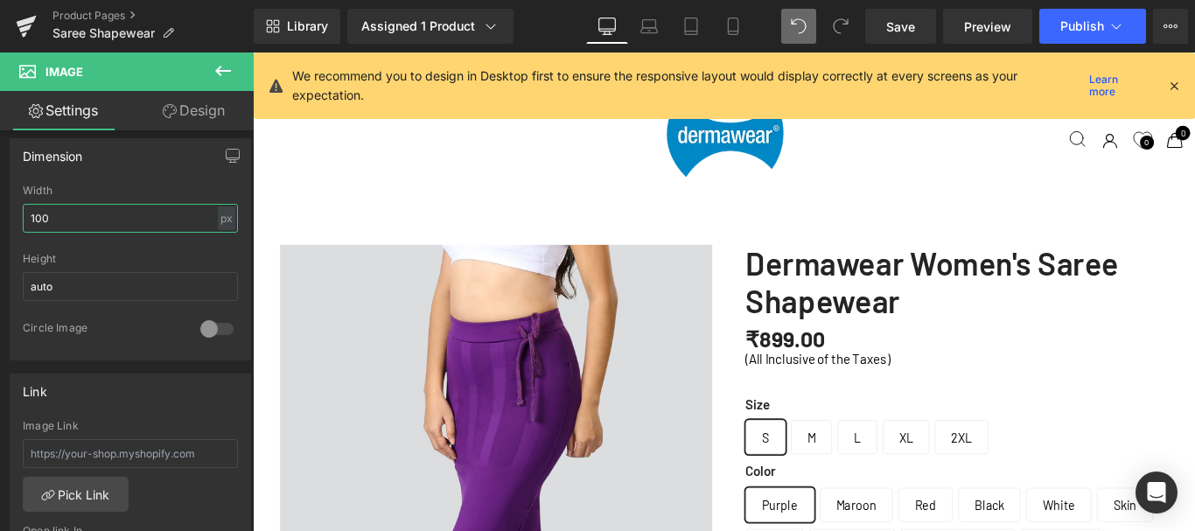
drag, startPoint x: 485, startPoint y: 338, endPoint x: 454, endPoint y: 340, distance: 30.7
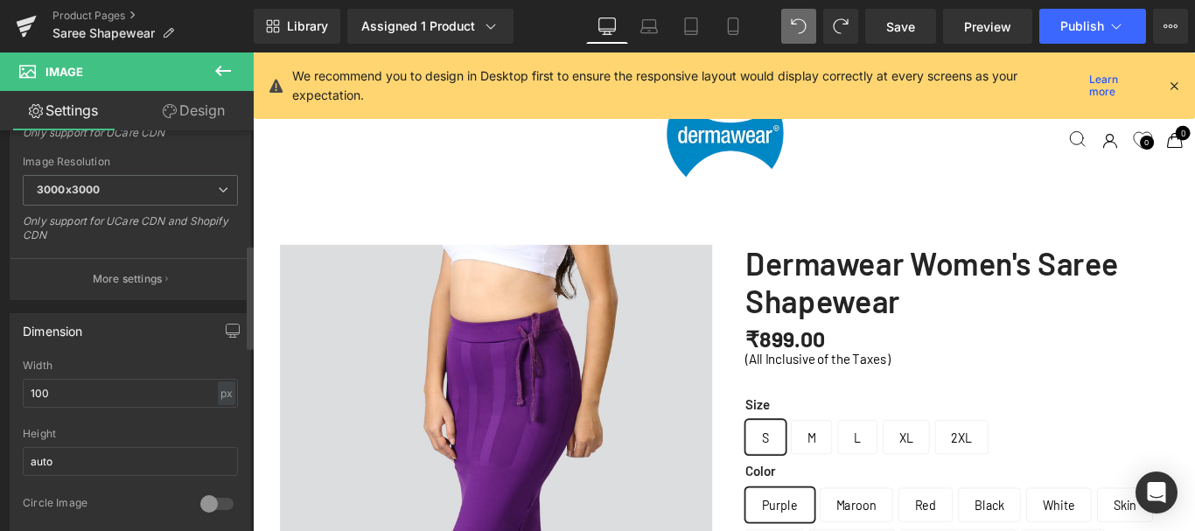
scroll to position [437, 0]
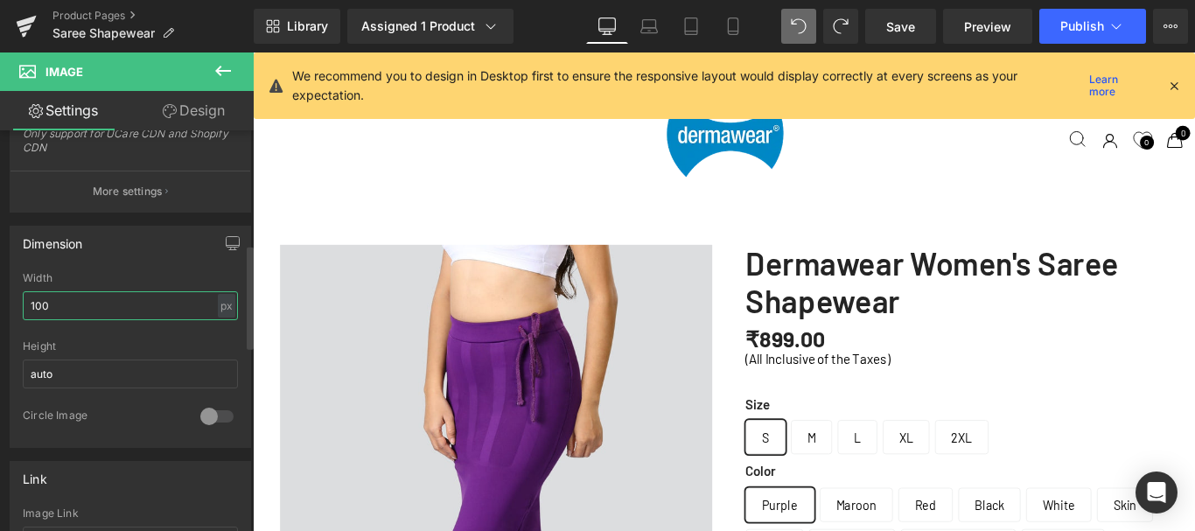
click at [48, 303] on input "100" at bounding box center [130, 305] width 215 height 29
type input "250"
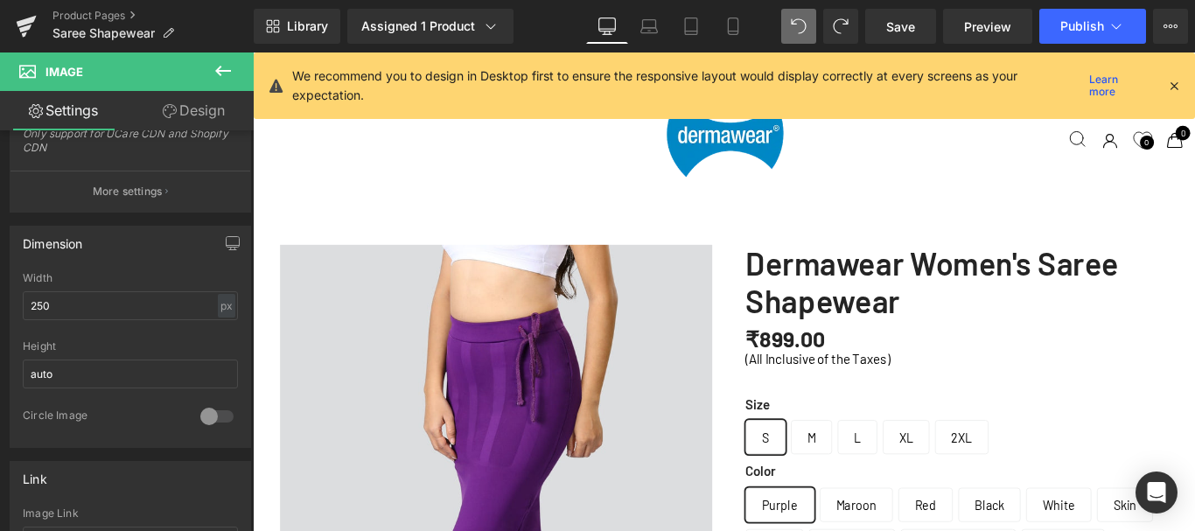
drag, startPoint x: 803, startPoint y: 412, endPoint x: 796, endPoint y: 357, distance: 55.5
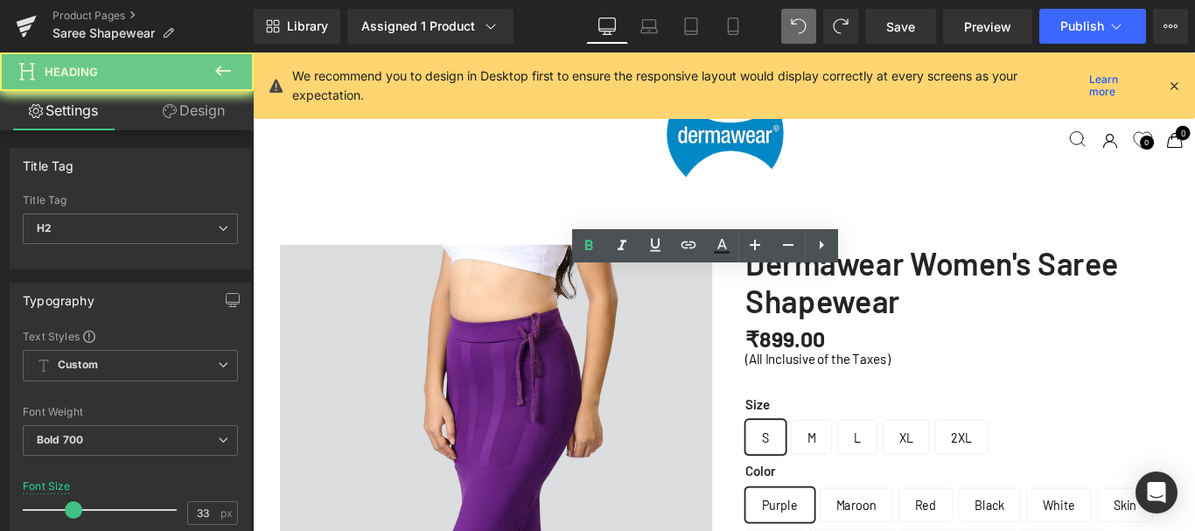
click at [253, 52] on div "50px" at bounding box center [253, 52] width 0 height 0
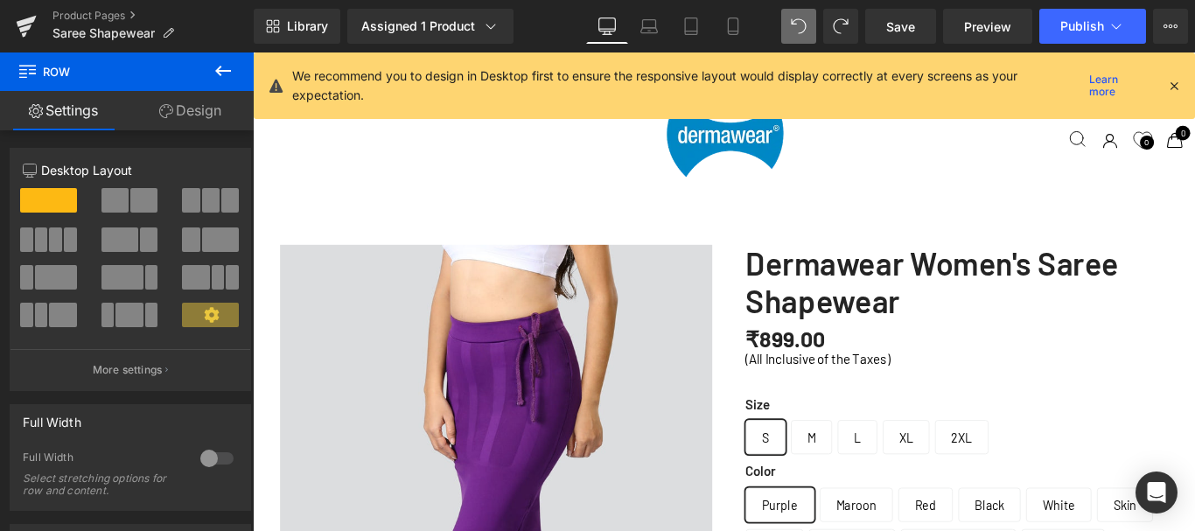
scroll to position [6234, 1045]
drag, startPoint x: 782, startPoint y: 265, endPoint x: 778, endPoint y: 223, distance: 42.1
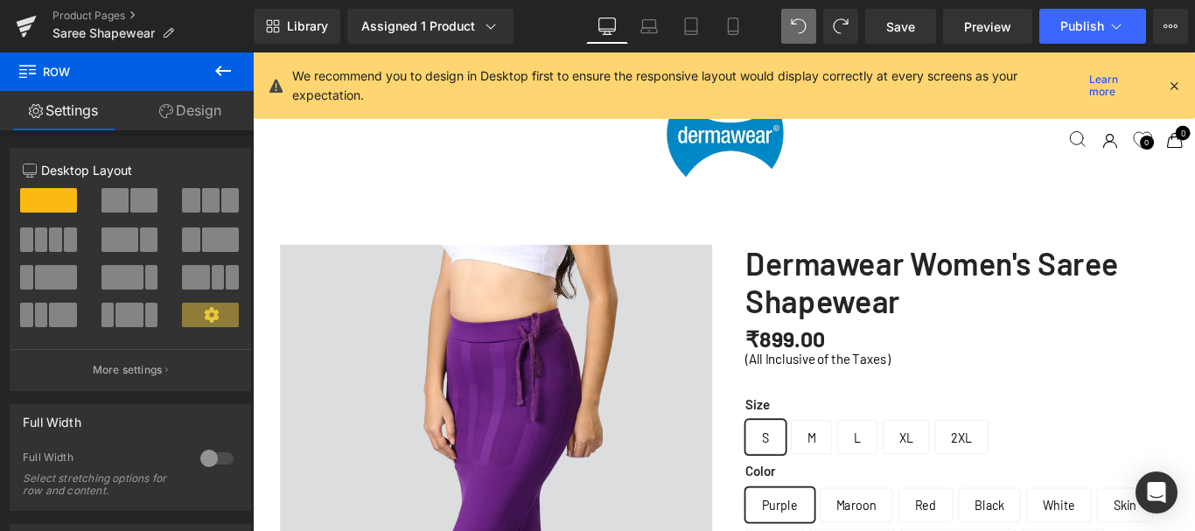
click at [223, 197] on span at bounding box center [229, 200] width 17 height 24
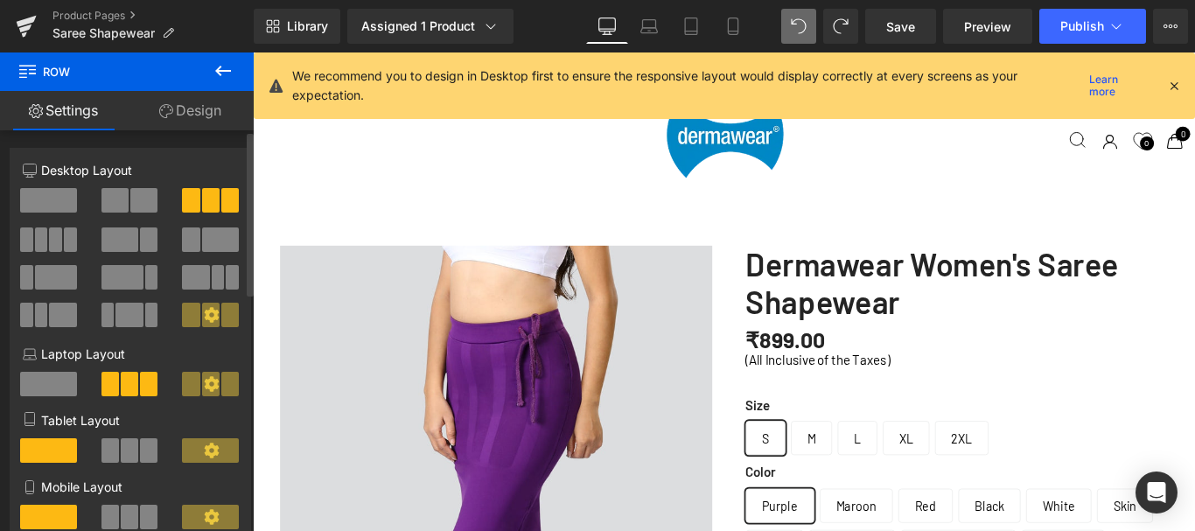
click at [59, 197] on span at bounding box center [48, 200] width 57 height 24
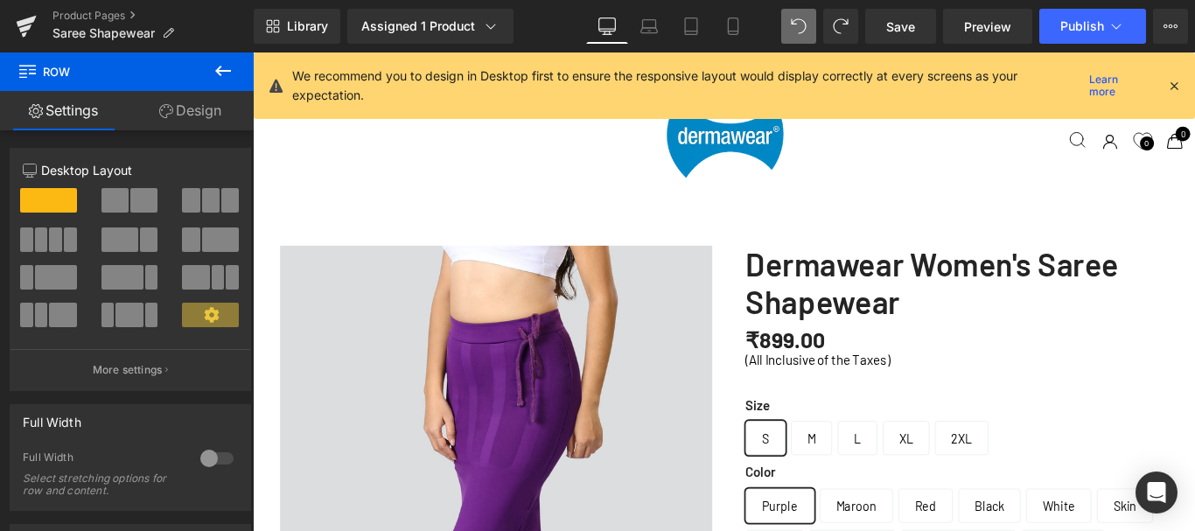
scroll to position [6192, 1045]
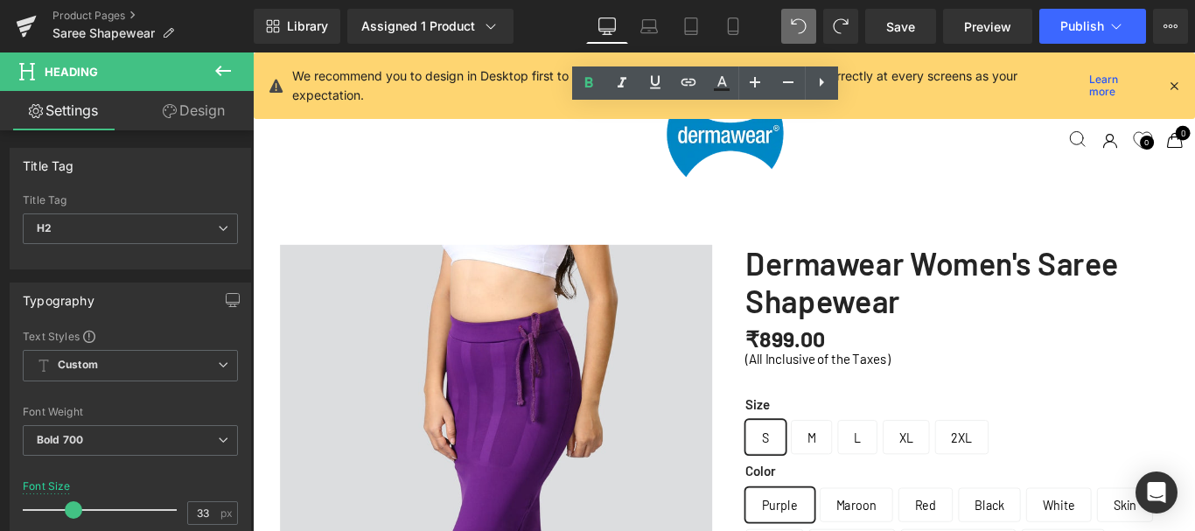
scroll to position [4991, 0]
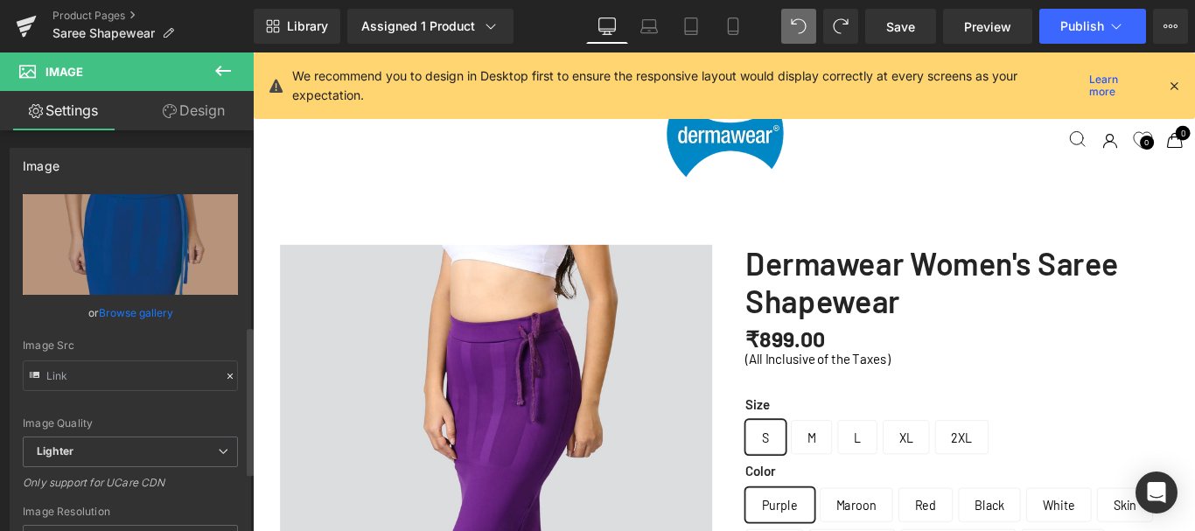
scroll to position [525, 0]
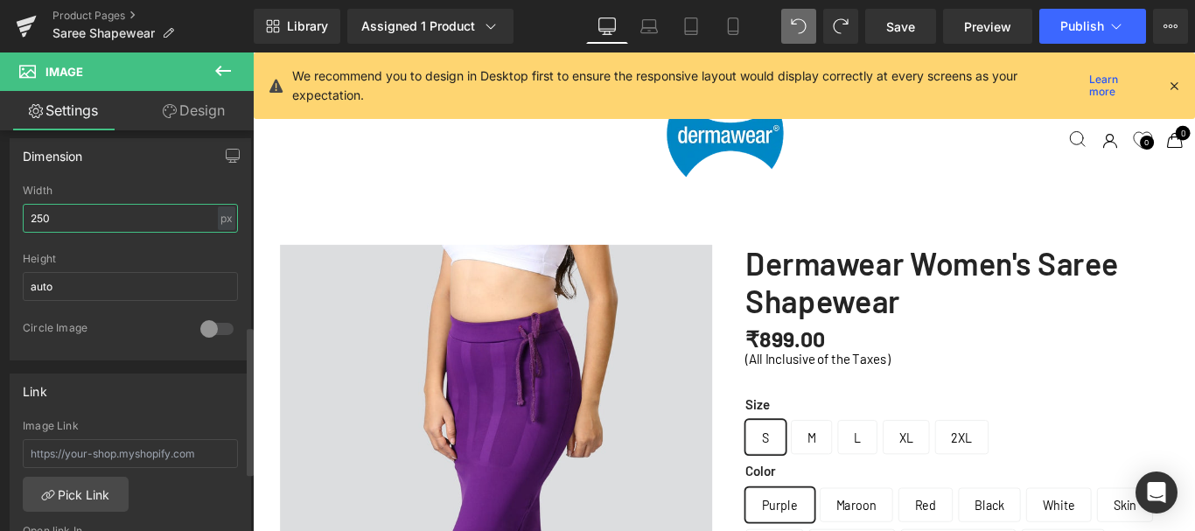
click at [48, 215] on input "250" at bounding box center [130, 218] width 215 height 29
type input "350"
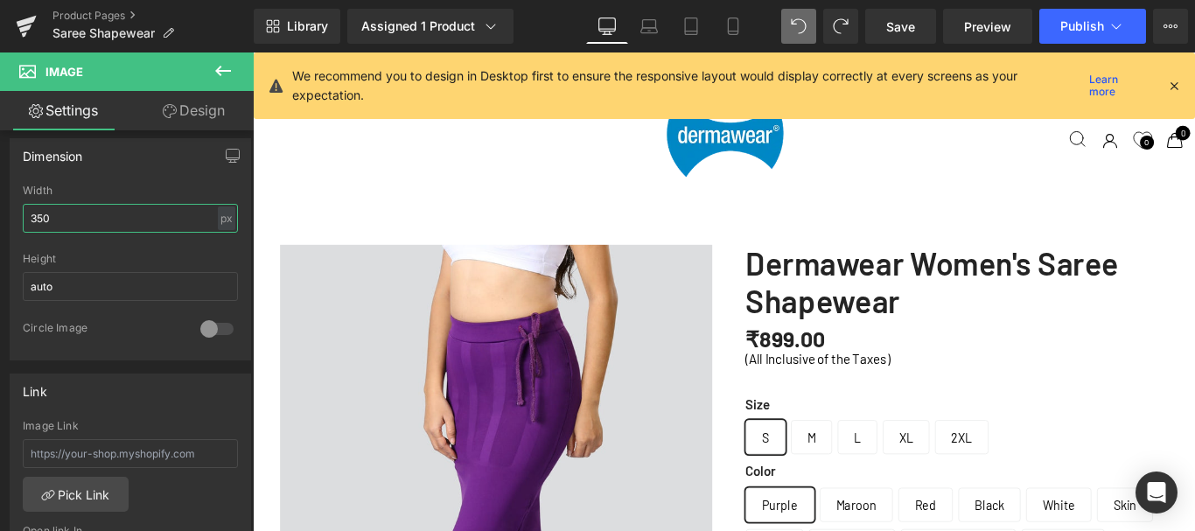
scroll to position [4991, 0]
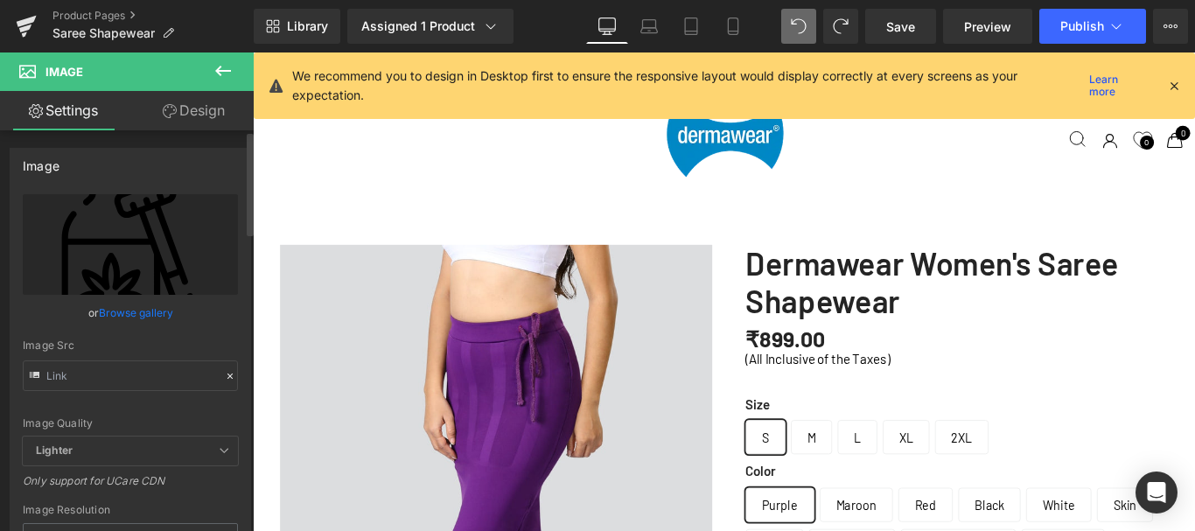
click at [120, 309] on link "Browse gallery" at bounding box center [136, 312] width 74 height 31
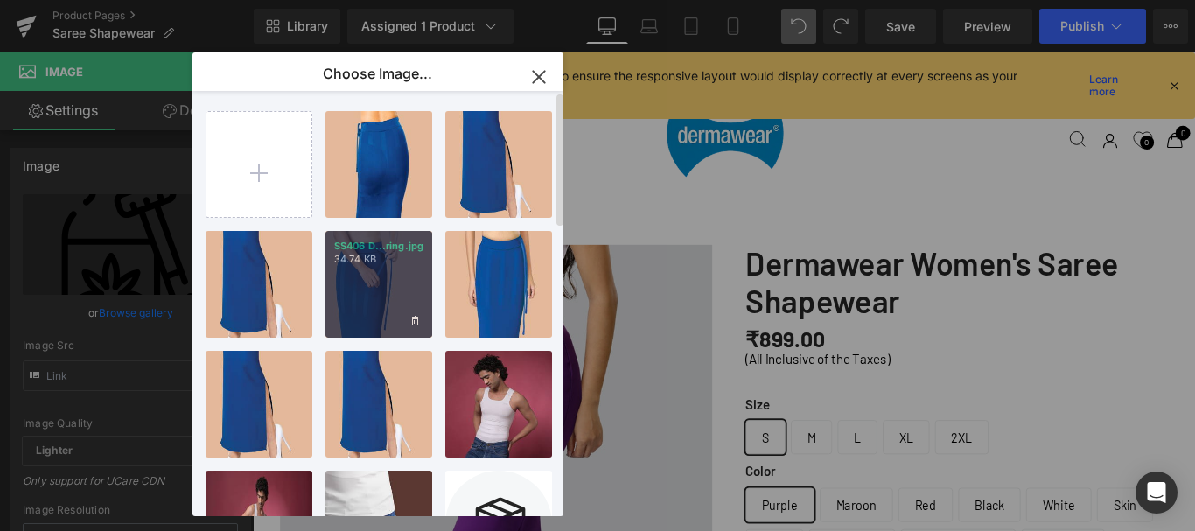
click at [384, 284] on div "SS406 D...ring.jpg 34.74 KB" at bounding box center [378, 284] width 107 height 107
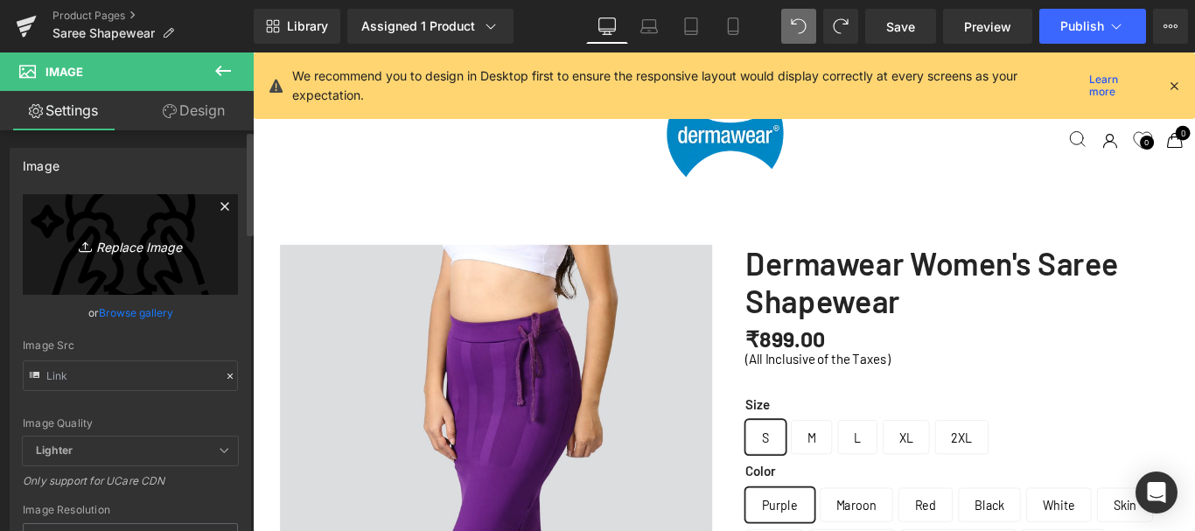
click at [136, 245] on icon "Replace Image" at bounding box center [130, 245] width 140 height 22
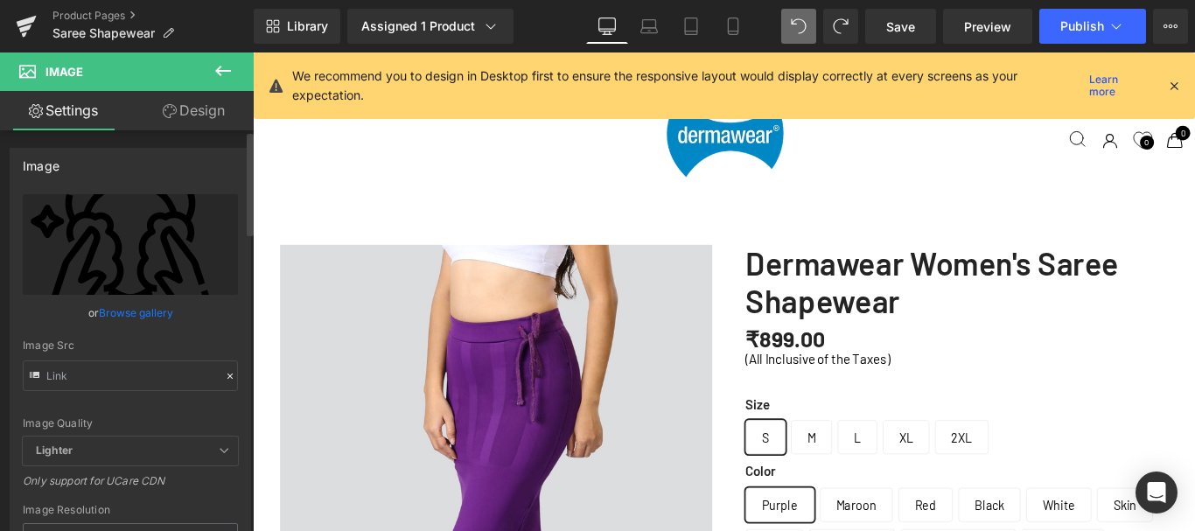
click at [122, 313] on link "Browse gallery" at bounding box center [136, 312] width 74 height 31
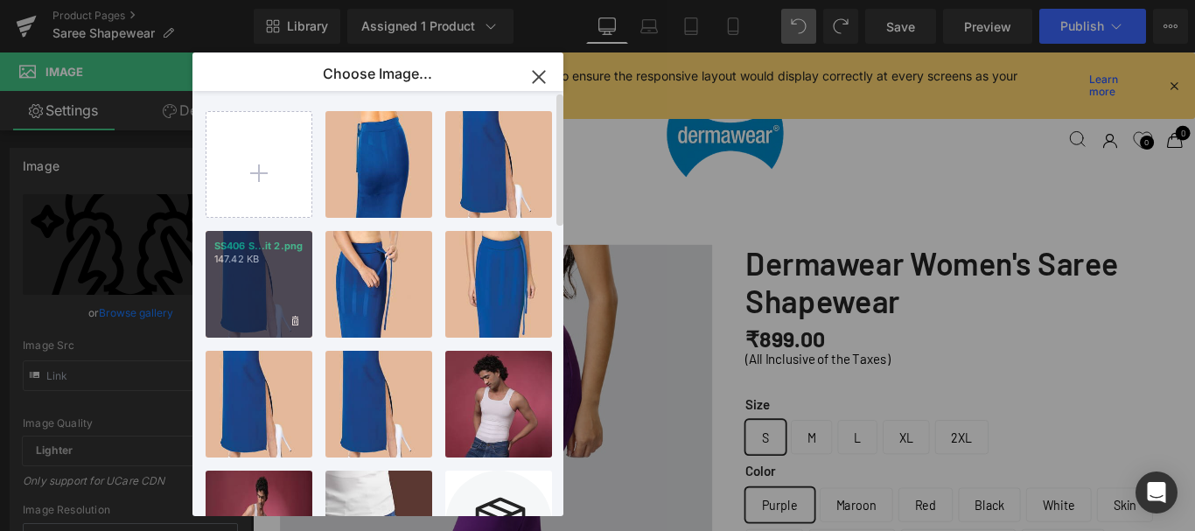
click at [241, 284] on div "SS406 S...it 2.png 147.42 KB" at bounding box center [259, 284] width 107 height 107
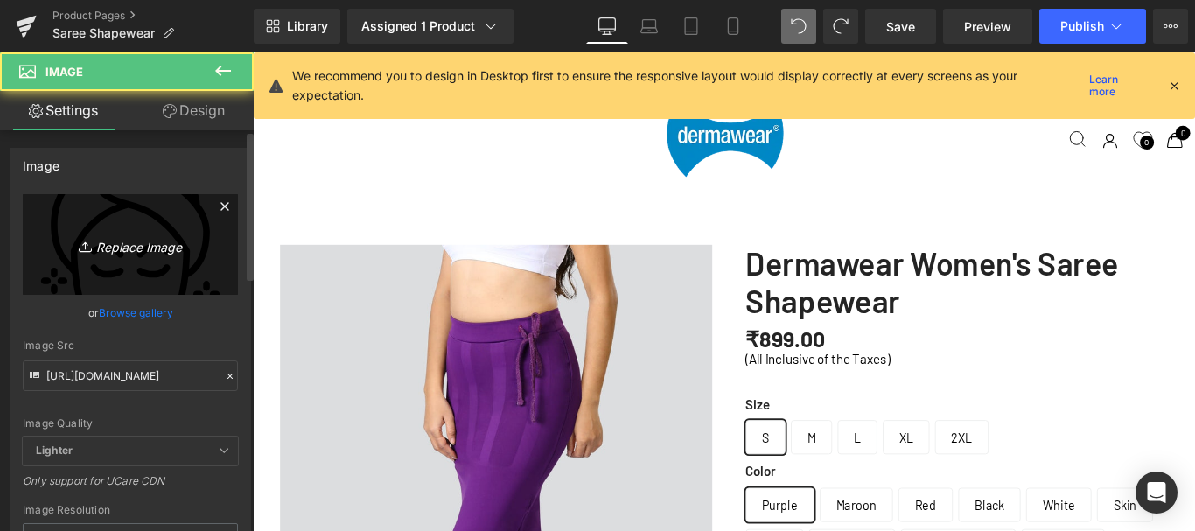
click at [148, 246] on icon "Replace Image" at bounding box center [130, 245] width 140 height 22
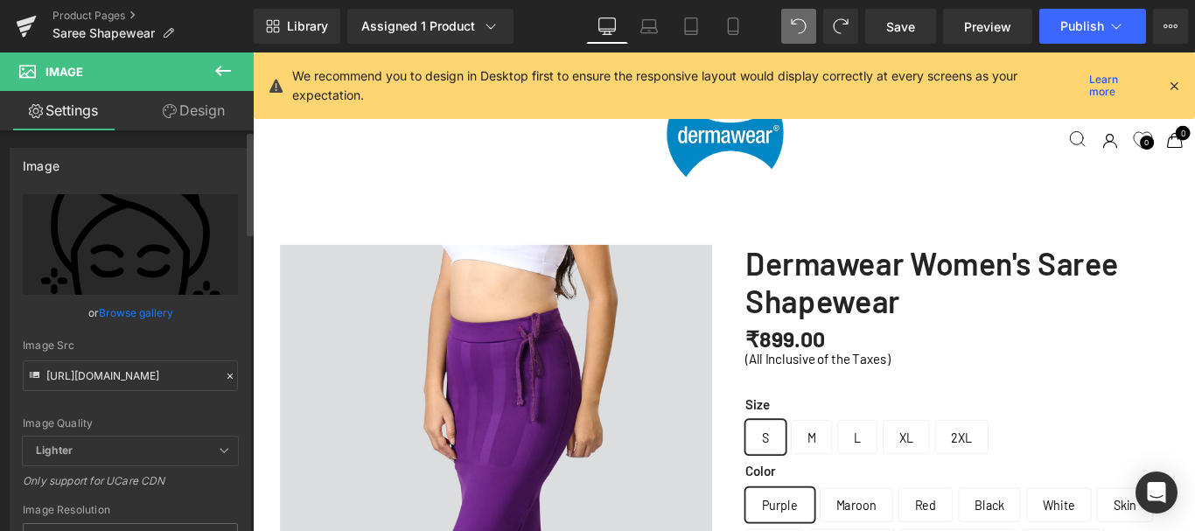
click at [156, 316] on link "Browse gallery" at bounding box center [136, 312] width 74 height 31
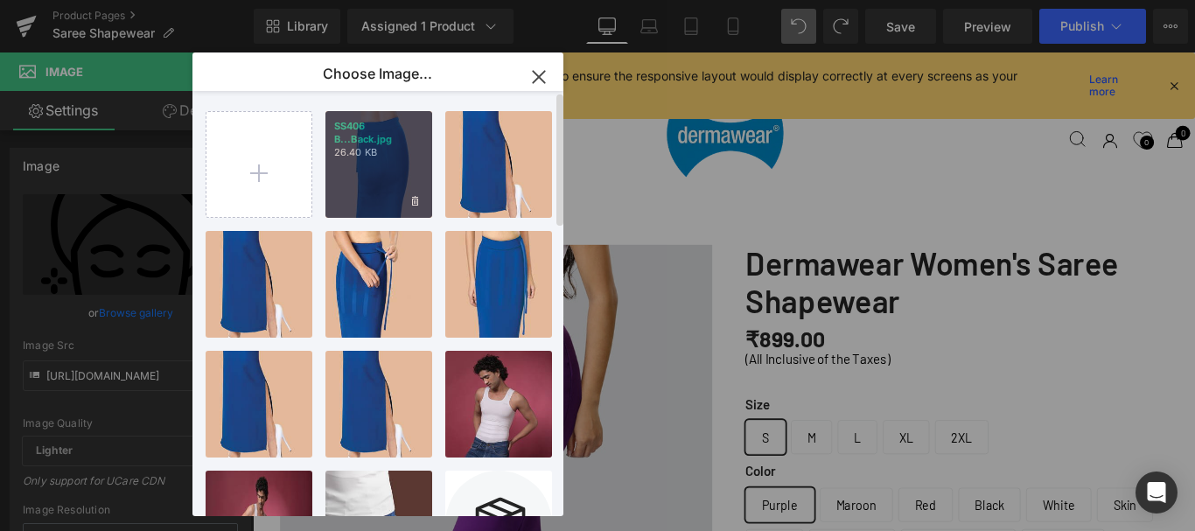
click at [366, 155] on p "26.40 KB" at bounding box center [378, 152] width 89 height 13
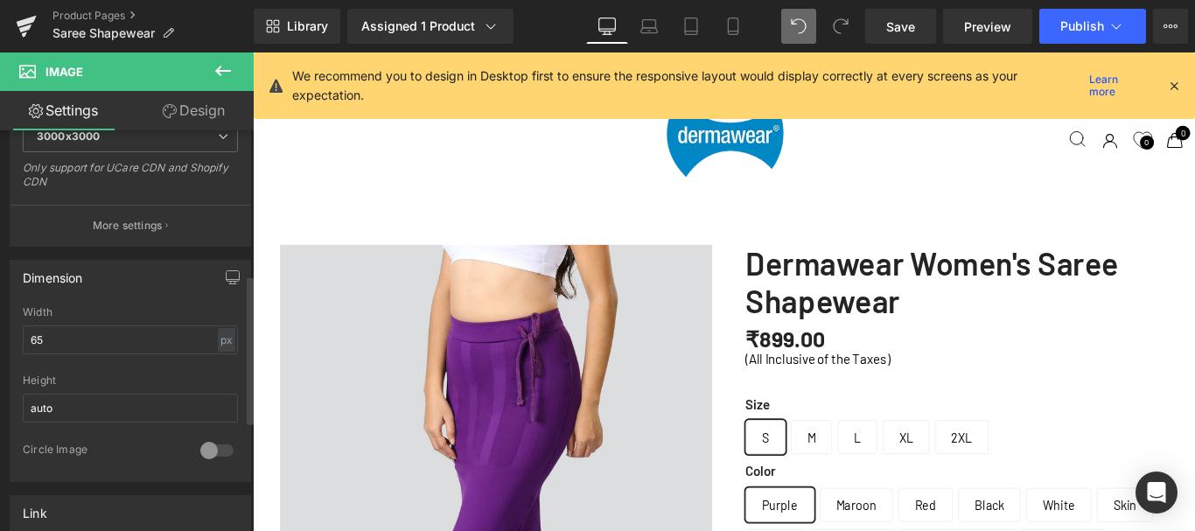
scroll to position [437, 0]
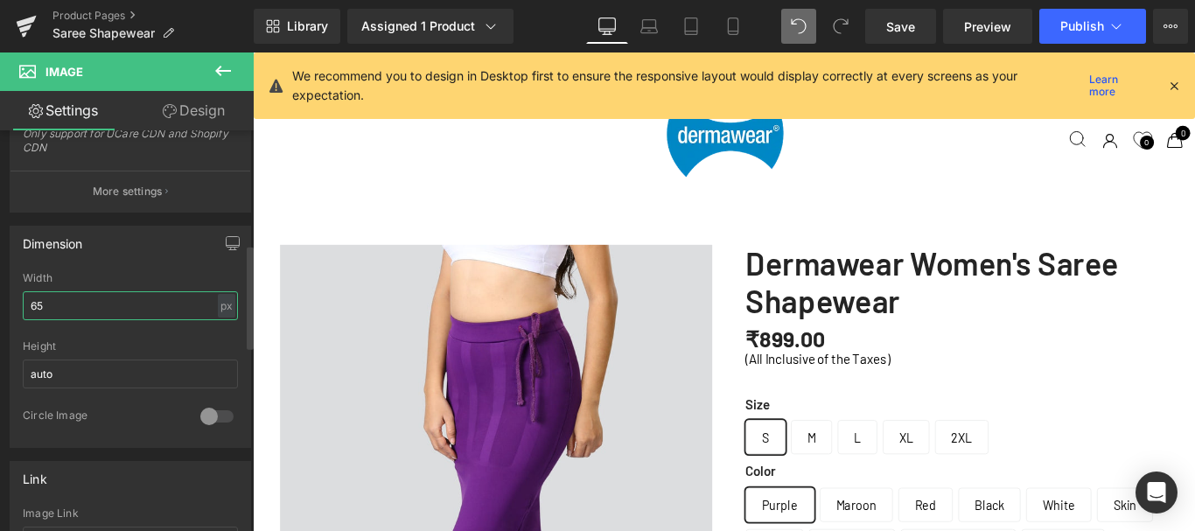
click at [44, 306] on input "65" at bounding box center [130, 305] width 215 height 29
type input "350"
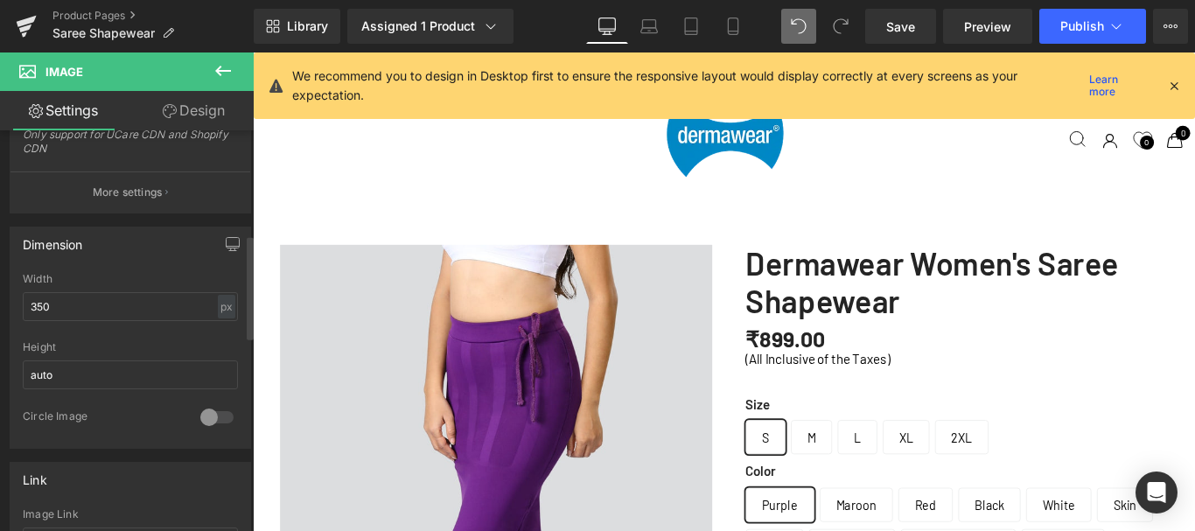
scroll to position [437, 0]
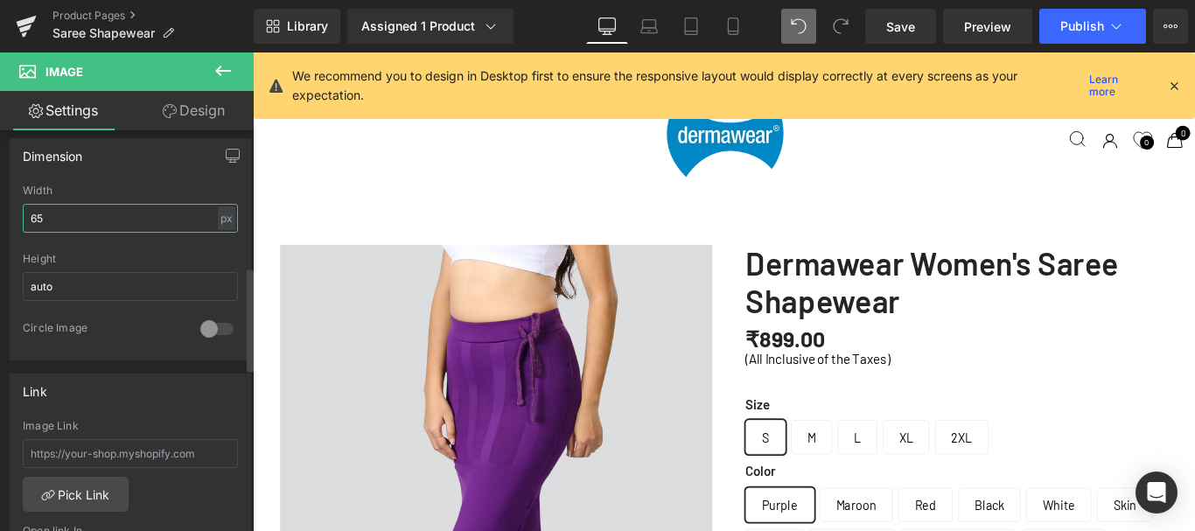
click at [55, 219] on input "65" at bounding box center [130, 218] width 215 height 29
type input "350"
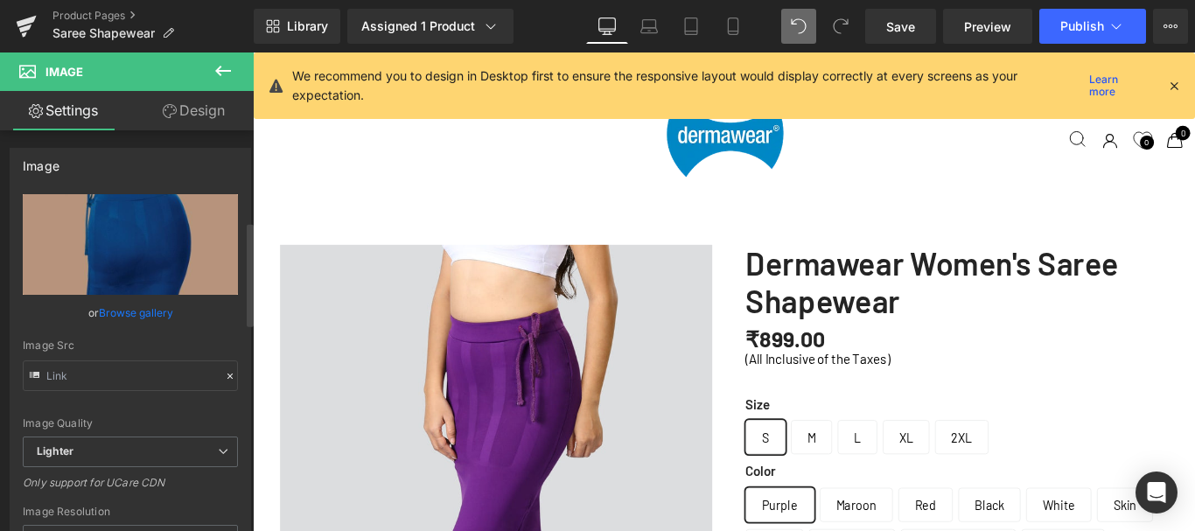
scroll to position [350, 0]
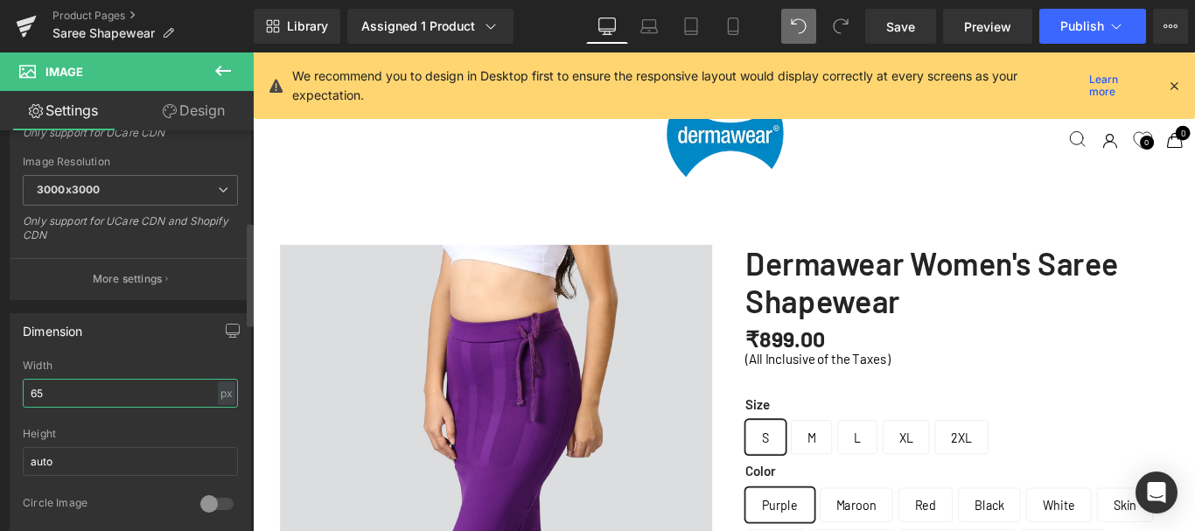
click at [58, 389] on input "65" at bounding box center [130, 393] width 215 height 29
type input "350"
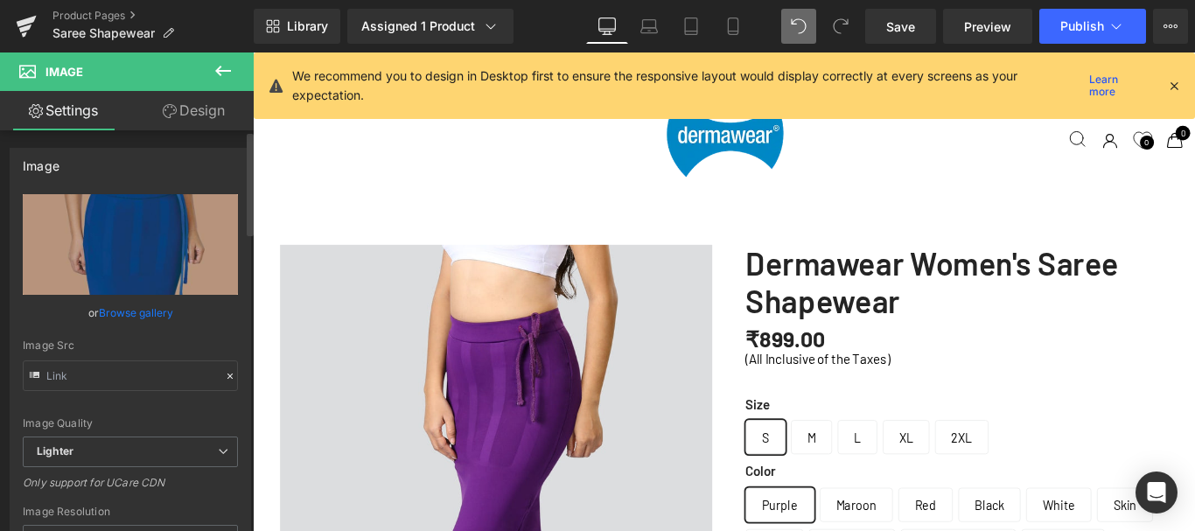
click at [129, 303] on link "Browse gallery" at bounding box center [136, 312] width 74 height 31
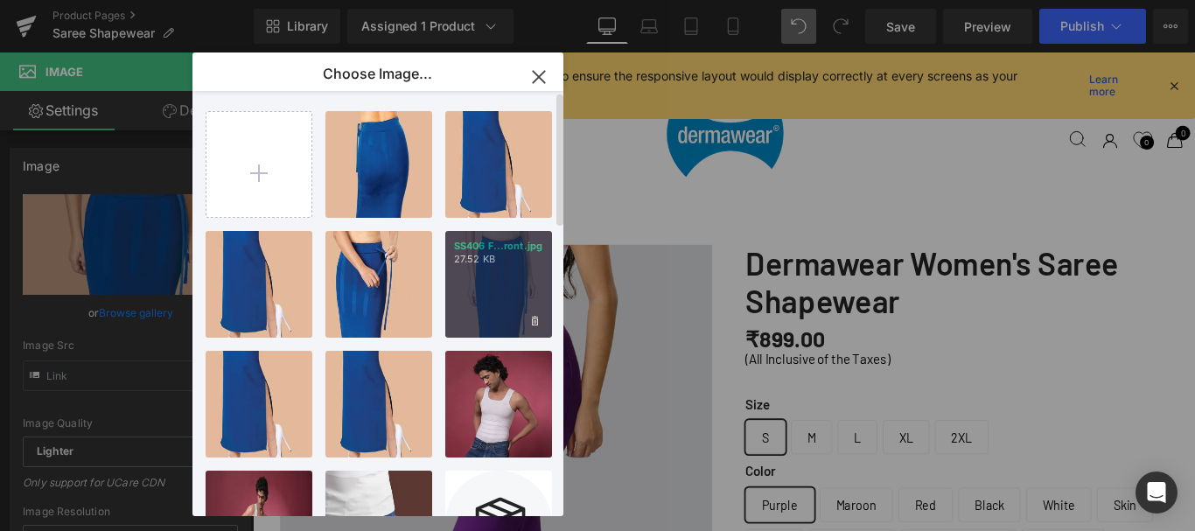
click at [502, 279] on div "SS406 F...ront.jpg 27.52 KB" at bounding box center [498, 284] width 107 height 107
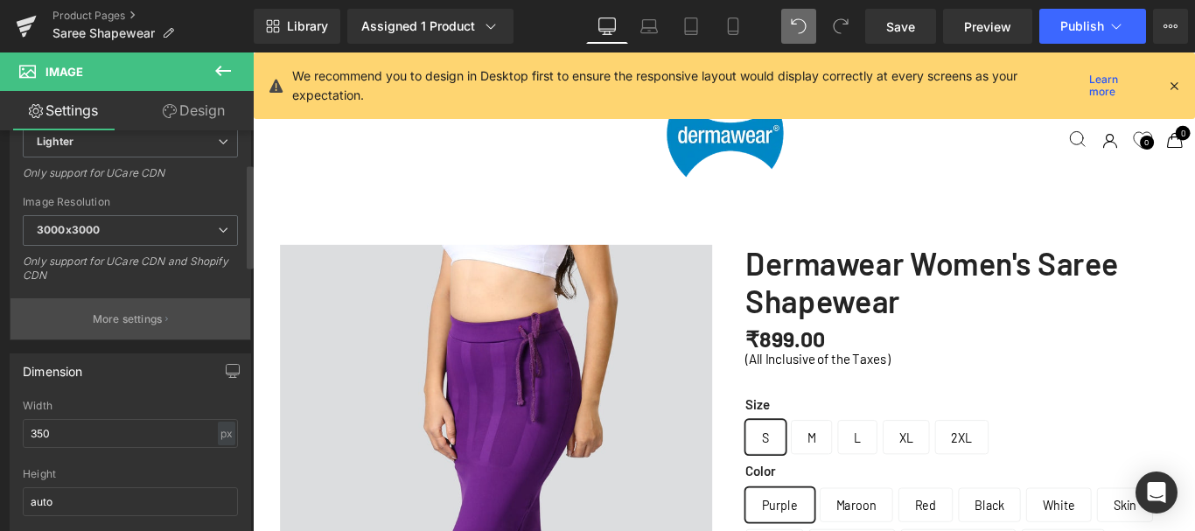
scroll to position [437, 0]
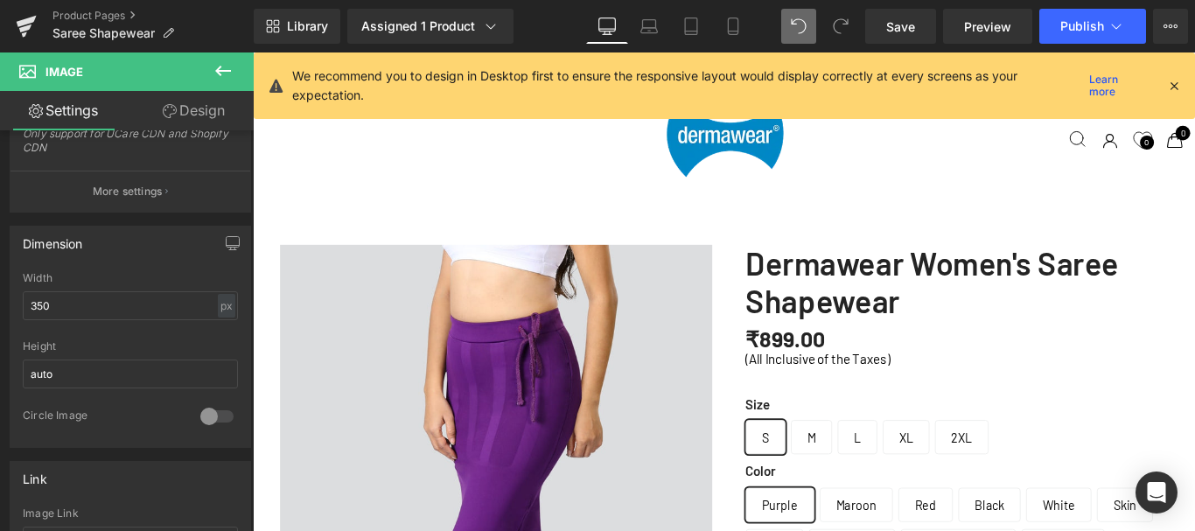
drag, startPoint x: 484, startPoint y: 241, endPoint x: 505, endPoint y: 242, distance: 21.1
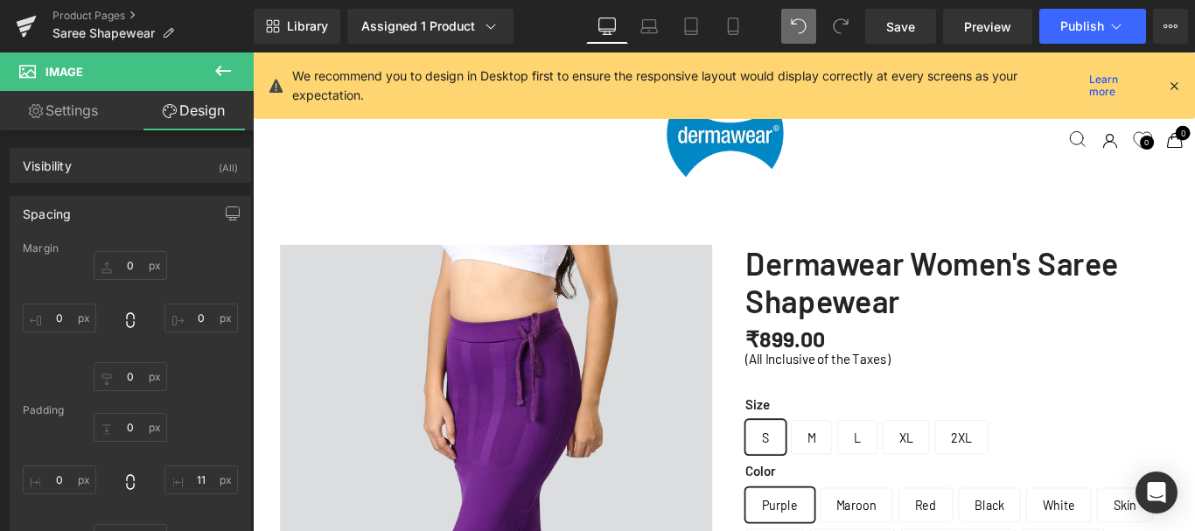
drag, startPoint x: 492, startPoint y: 242, endPoint x: 512, endPoint y: 246, distance: 21.3
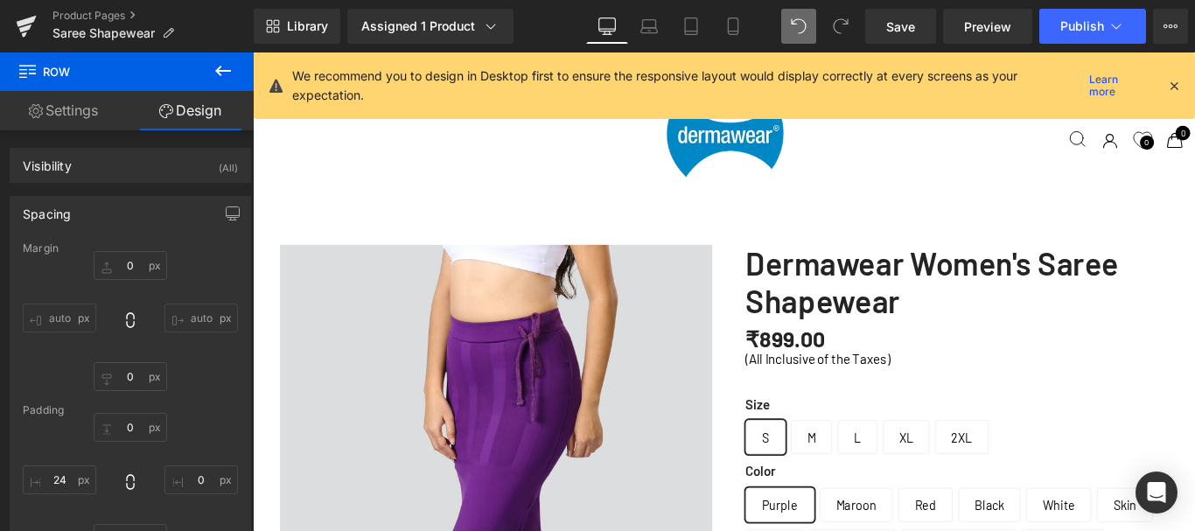
scroll to position [6220, 1045]
drag, startPoint x: 503, startPoint y: 258, endPoint x: 493, endPoint y: 258, distance: 9.6
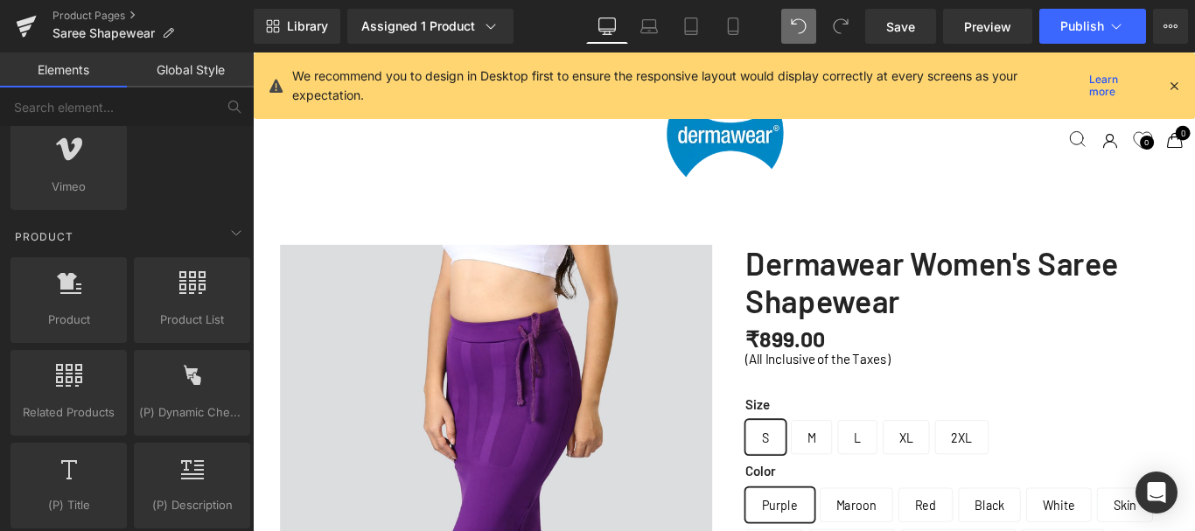
scroll to position [6215, 1045]
drag, startPoint x: 774, startPoint y: 367, endPoint x: 1099, endPoint y: 319, distance: 328.9
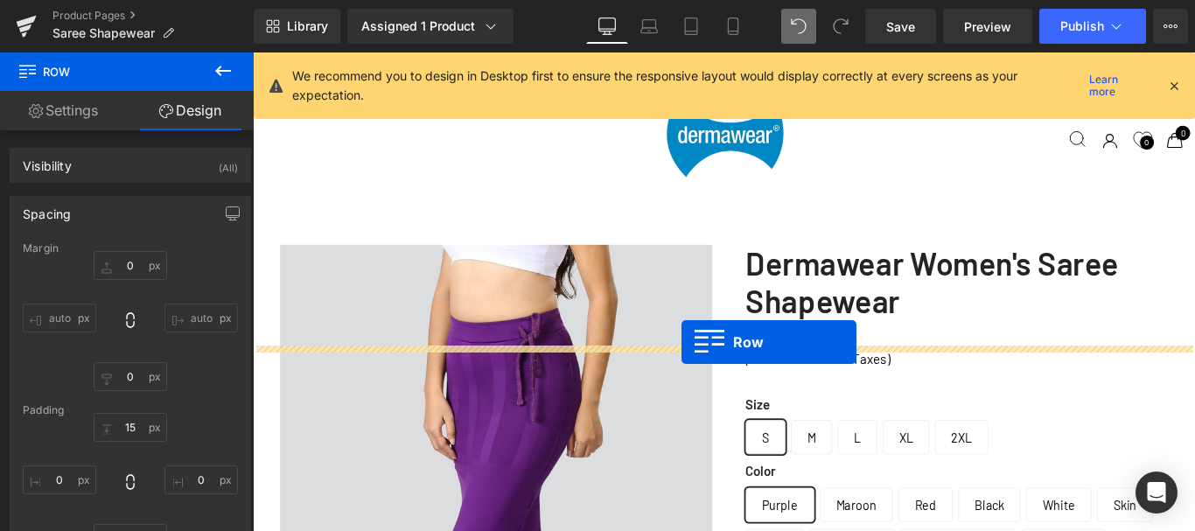
scroll to position [5883, 1045]
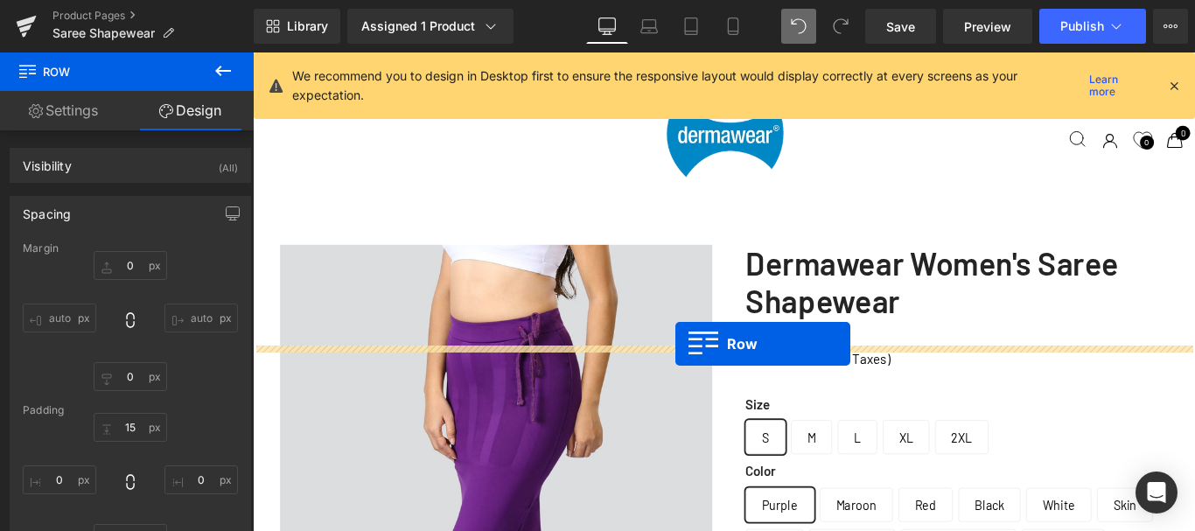
drag, startPoint x: 278, startPoint y: 413, endPoint x: 728, endPoint y: 380, distance: 450.7
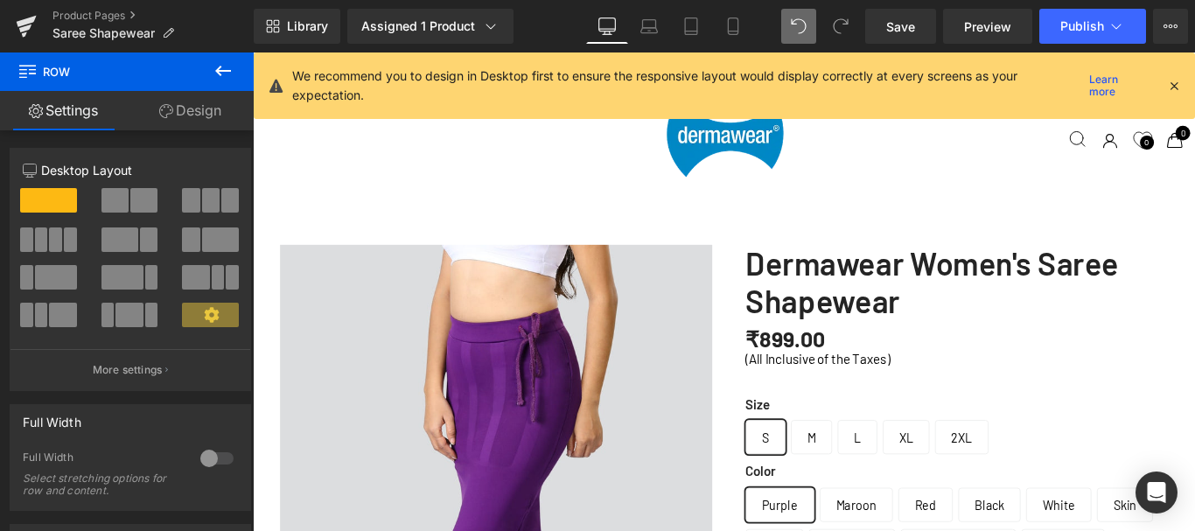
scroll to position [6198, 1045]
click at [893, 31] on span "Save" at bounding box center [900, 26] width 29 height 18
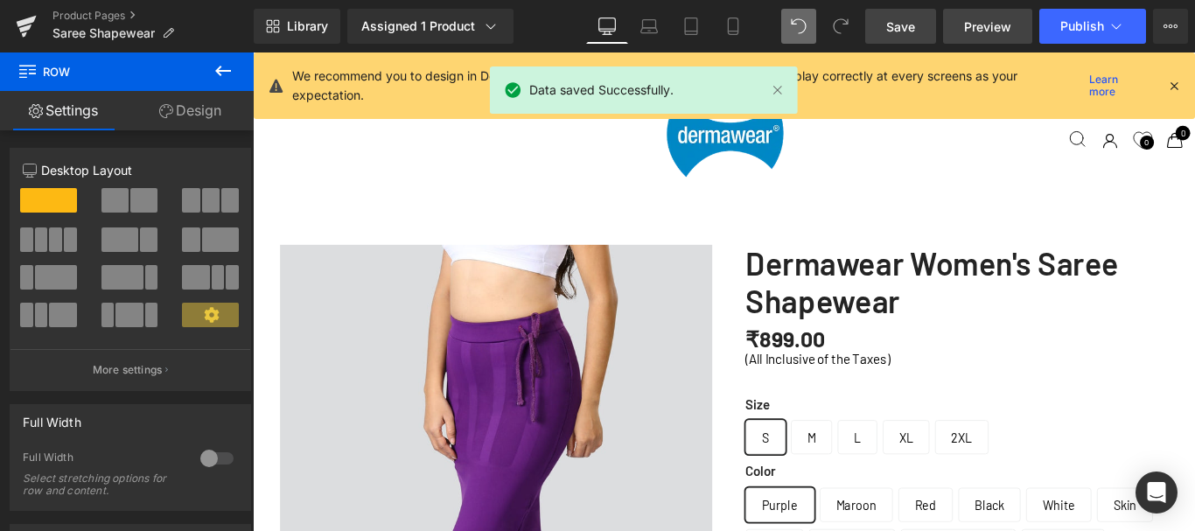
click at [994, 24] on span "Preview" at bounding box center [987, 26] width 47 height 18
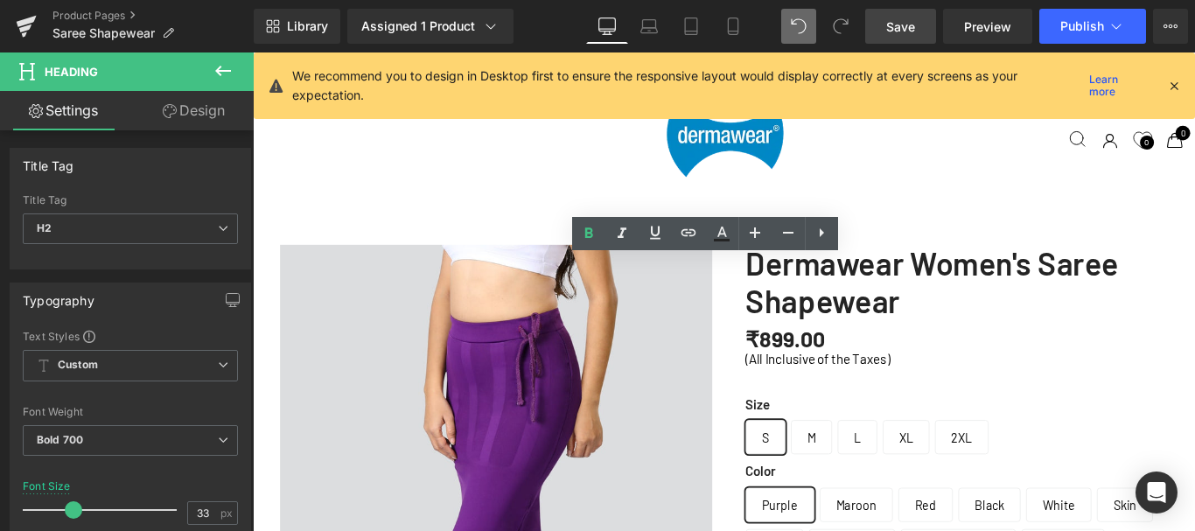
scroll to position [3155, 0]
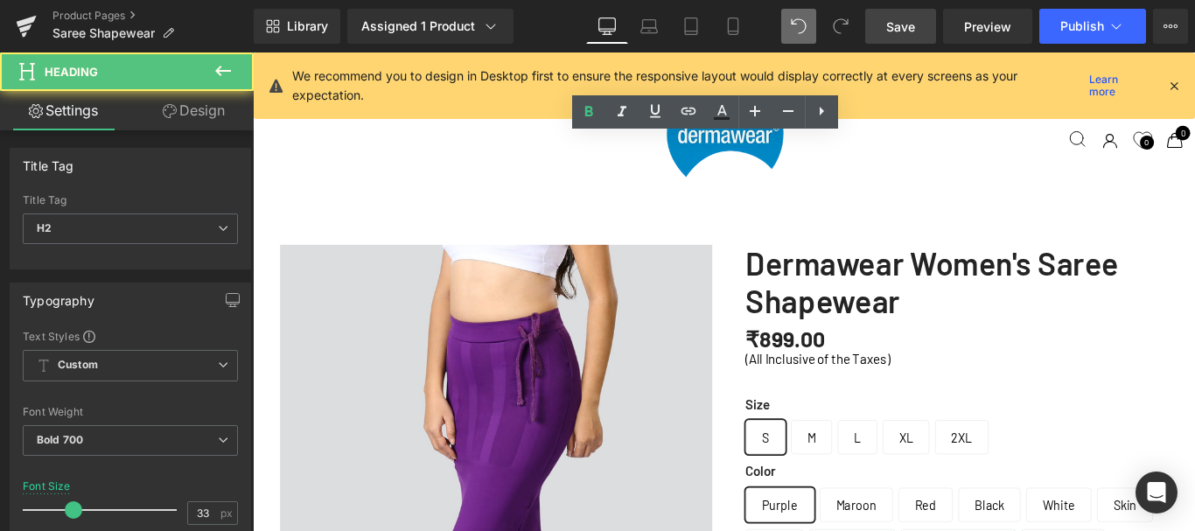
drag, startPoint x: 864, startPoint y: 206, endPoint x: 687, endPoint y: 62, distance: 228.1
copy h2 "4 Simple Steps to Nourish Your Skin and Soul"
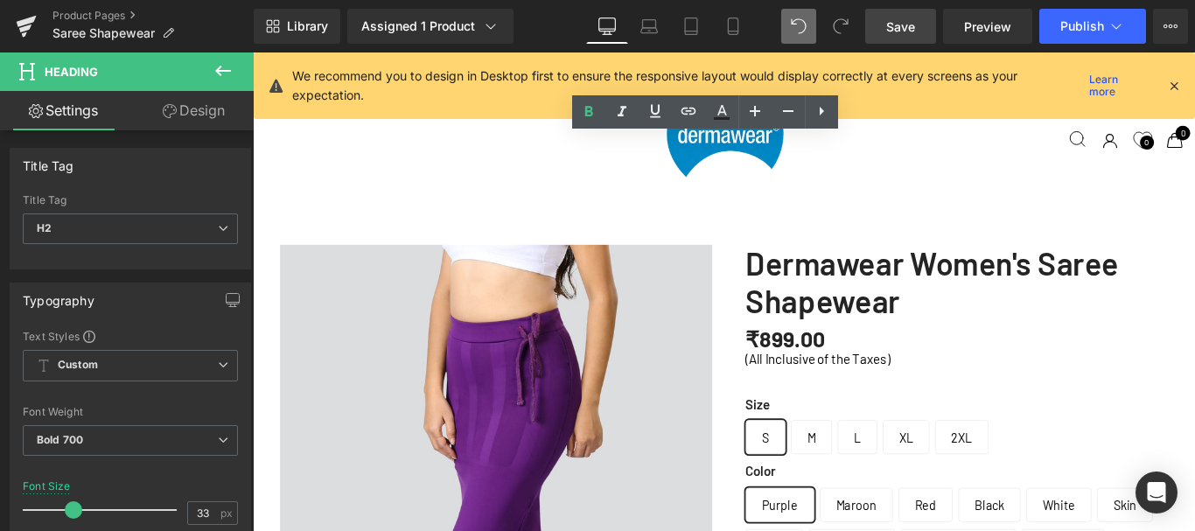
paste div
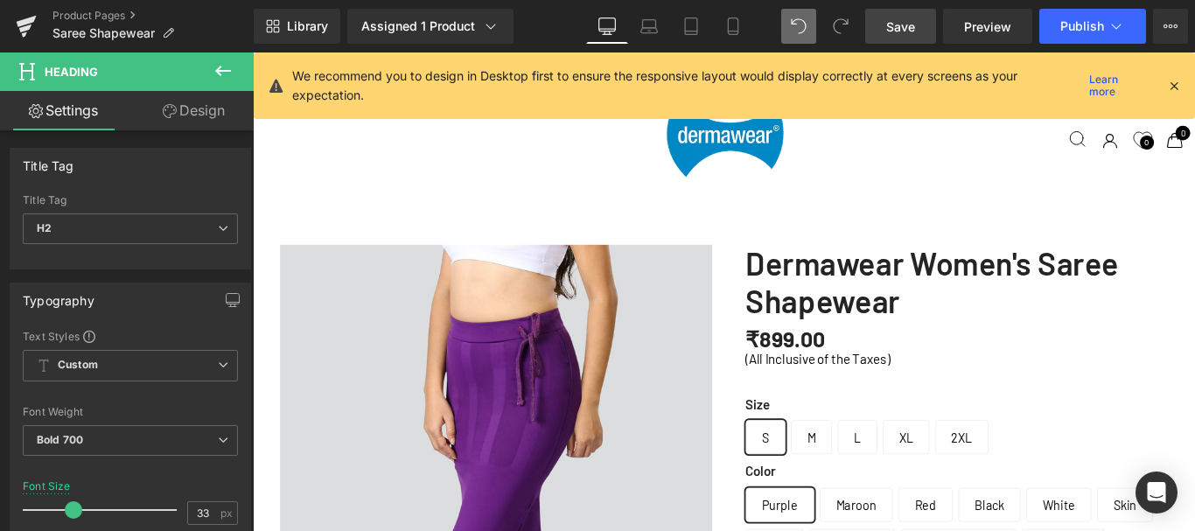
scroll to position [3592, 0]
click at [909, 21] on span "Save" at bounding box center [900, 26] width 29 height 18
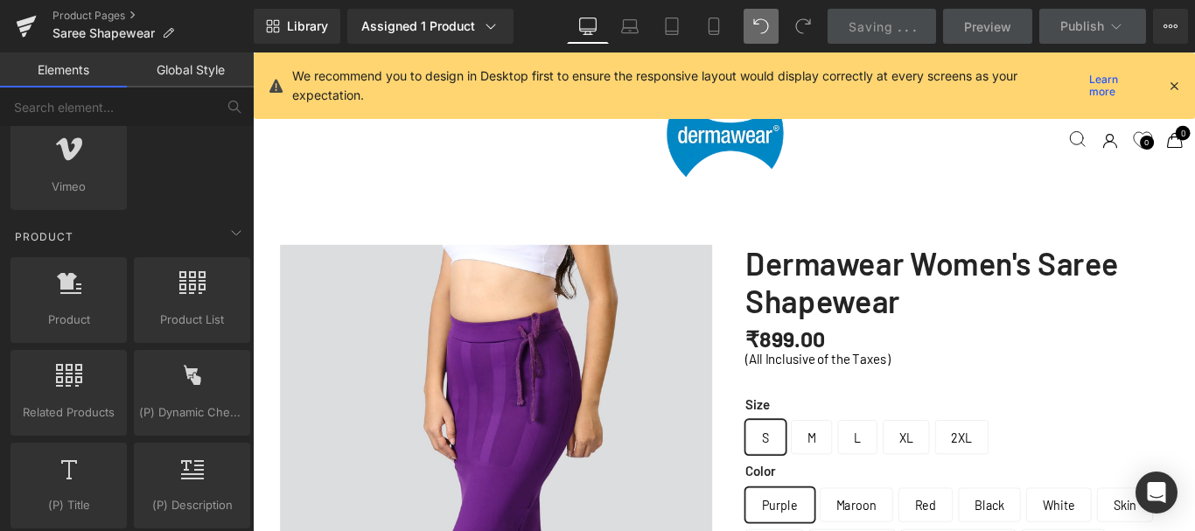
scroll to position [5048, 0]
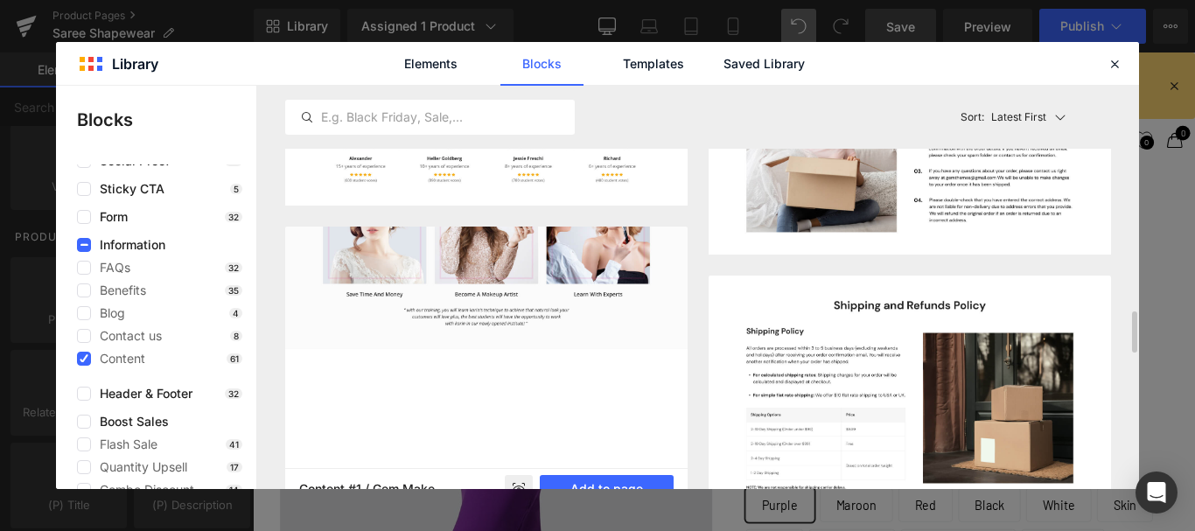
scroll to position [2274, 0]
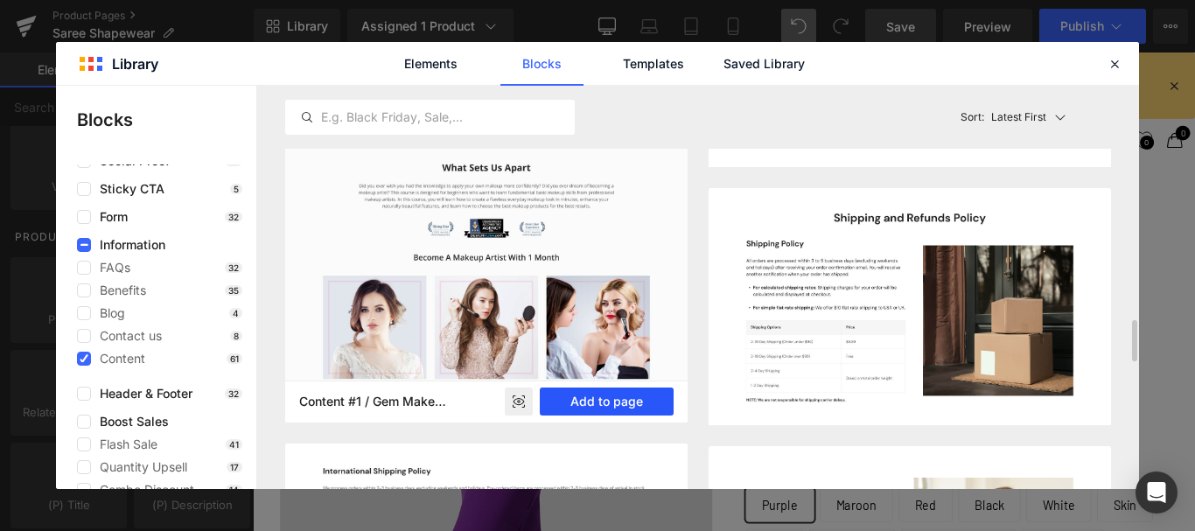
click at [617, 398] on button "Add to page" at bounding box center [607, 401] width 134 height 28
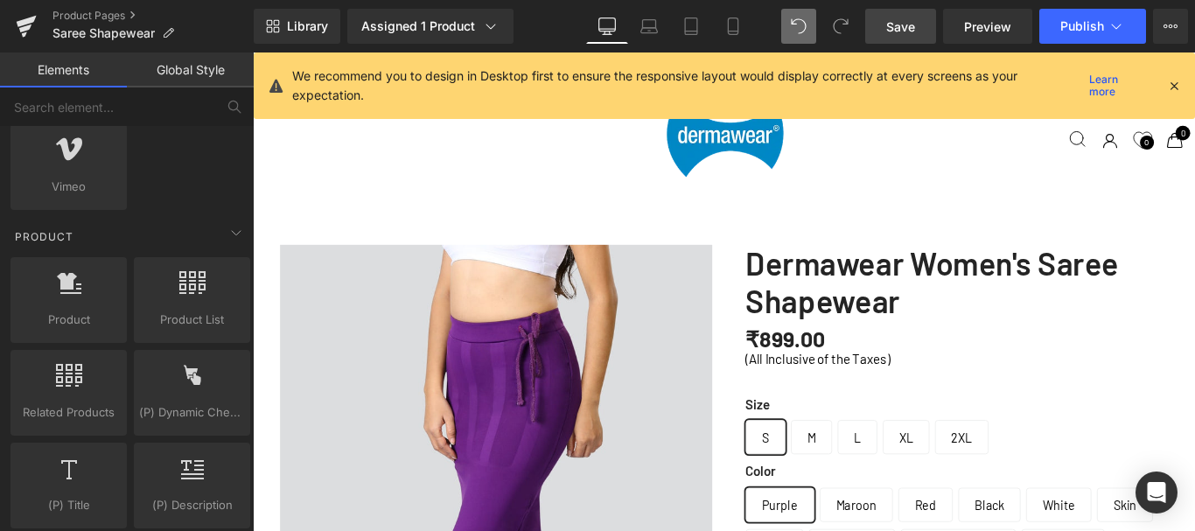
scroll to position [2901, 0]
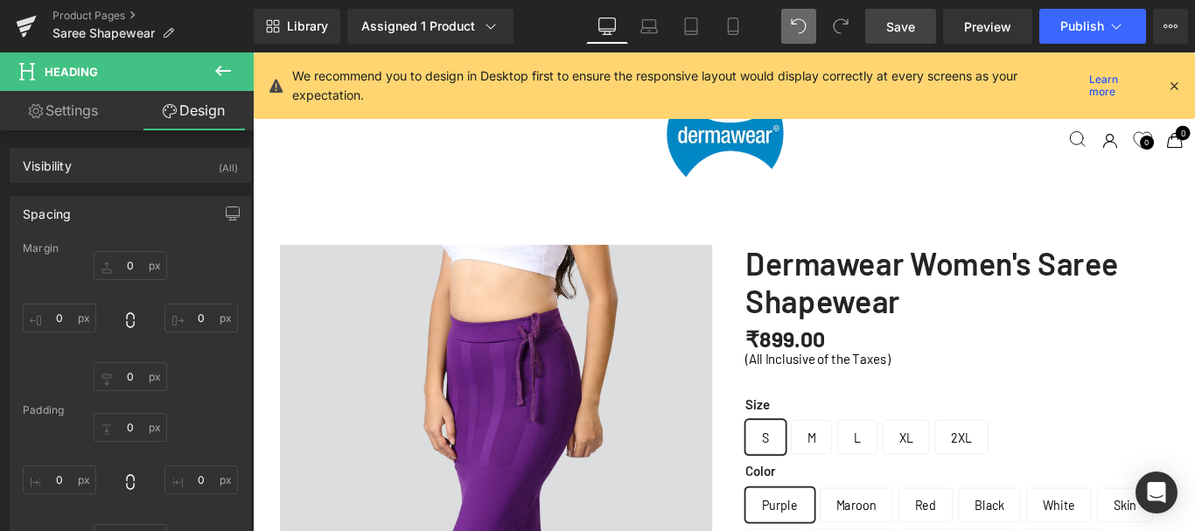
click at [71, 108] on link "Settings" at bounding box center [63, 110] width 127 height 39
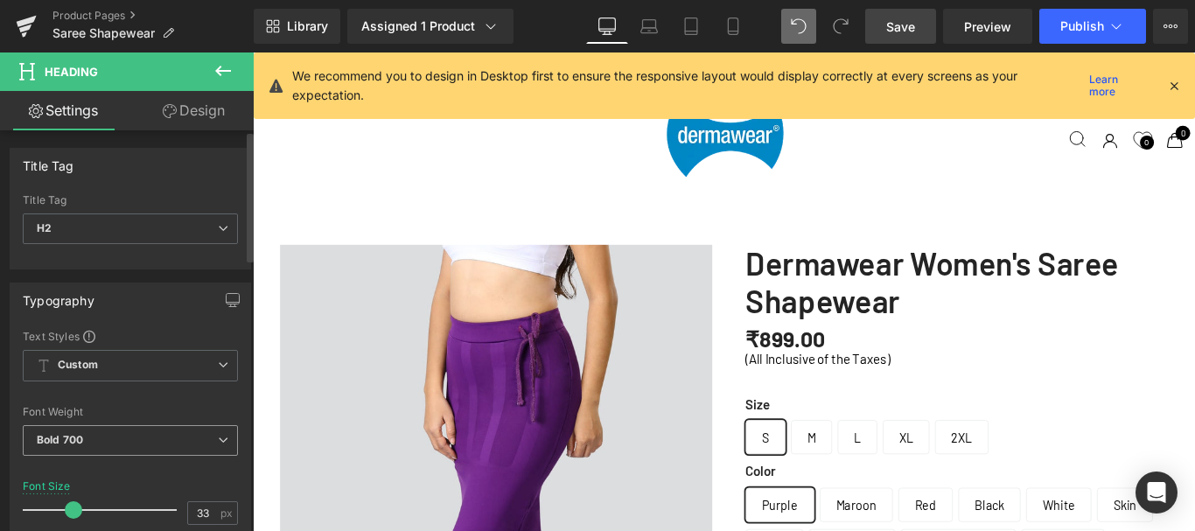
click at [136, 427] on span "Bold 700" at bounding box center [130, 440] width 215 height 31
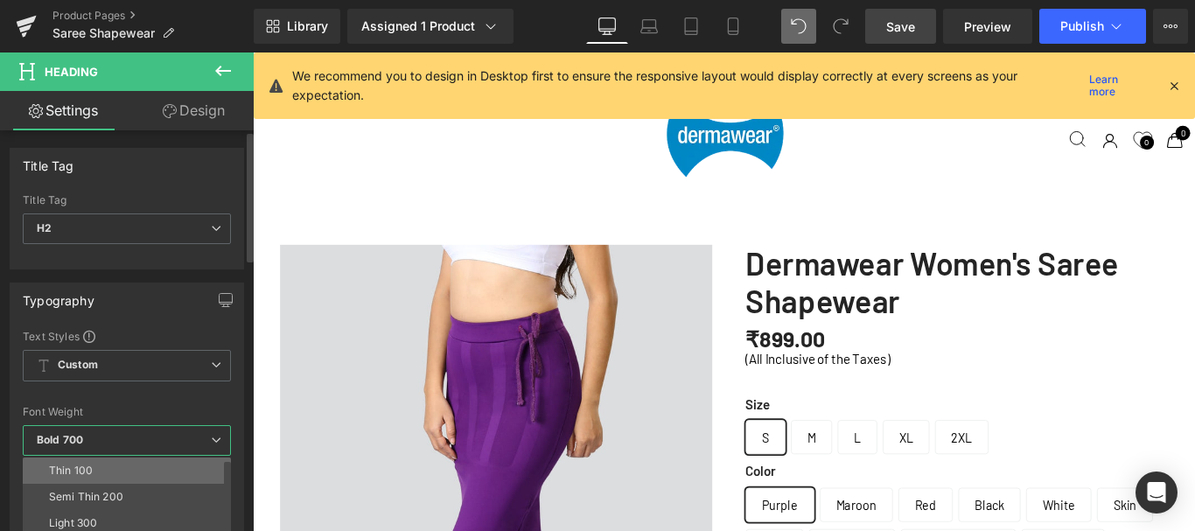
scroll to position [87, 0]
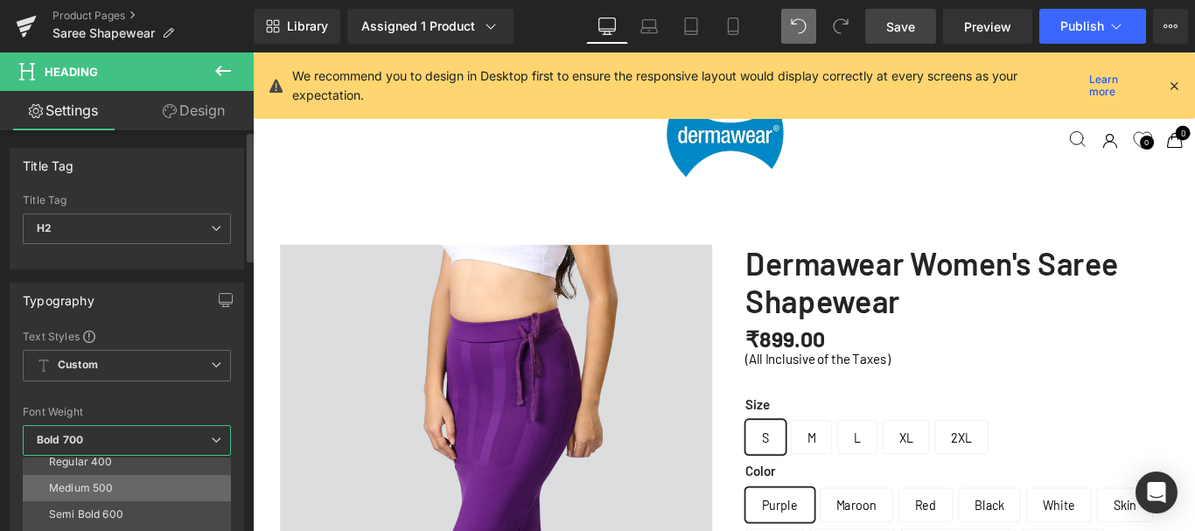
click at [94, 492] on div "Medium 500" at bounding box center [81, 488] width 64 height 12
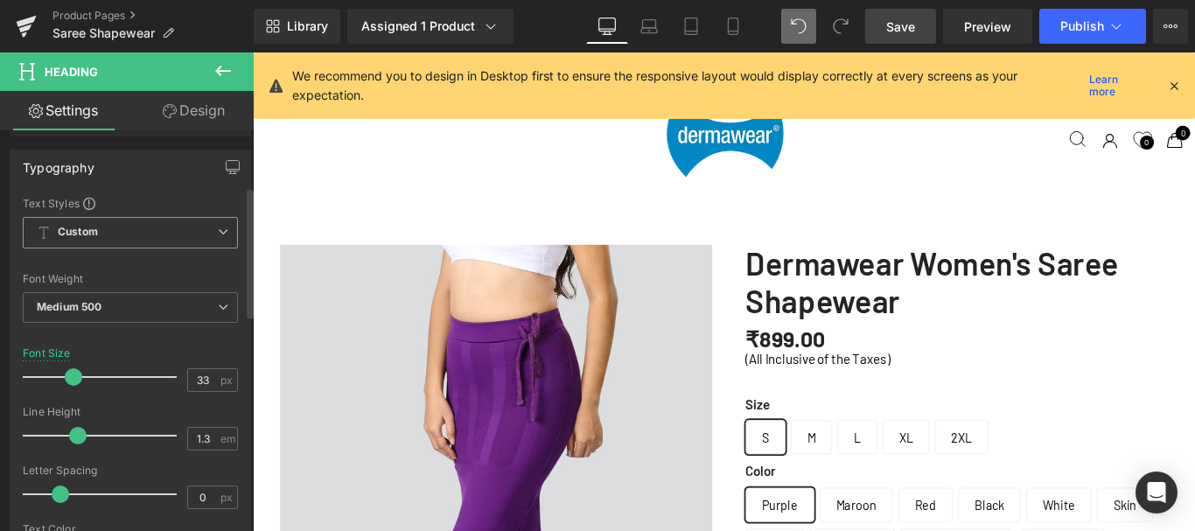
scroll to position [175, 0]
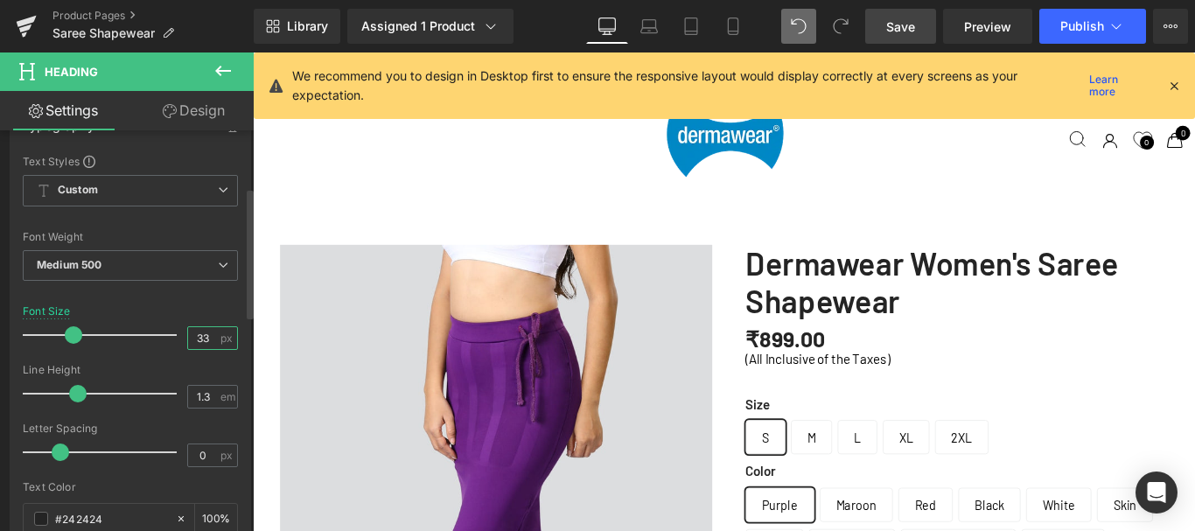
click at [196, 338] on input "33" at bounding box center [203, 338] width 31 height 22
type input "30"
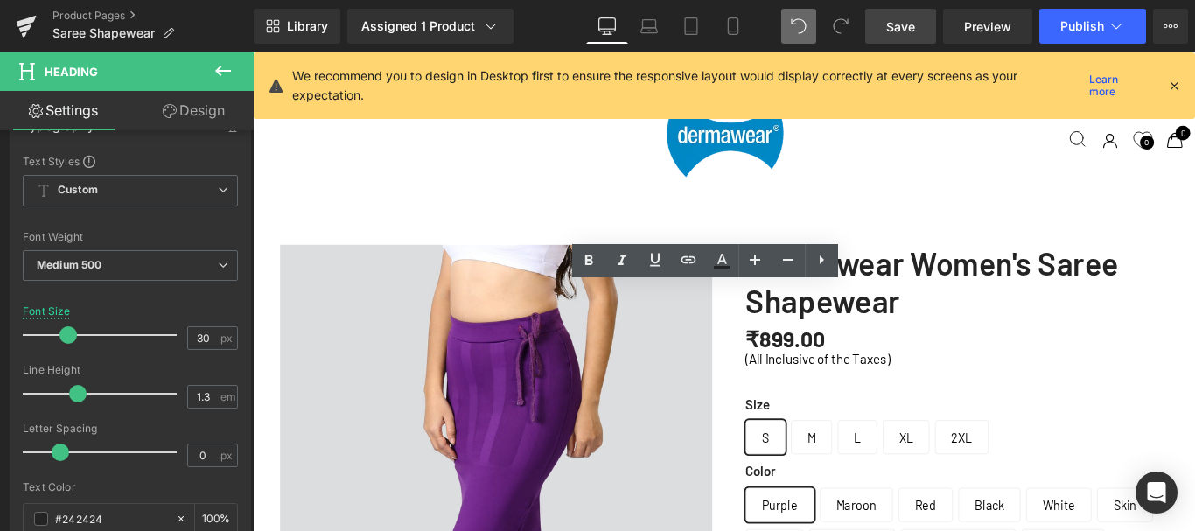
copy h2 "Flatter Your Curves, Own Your Look"
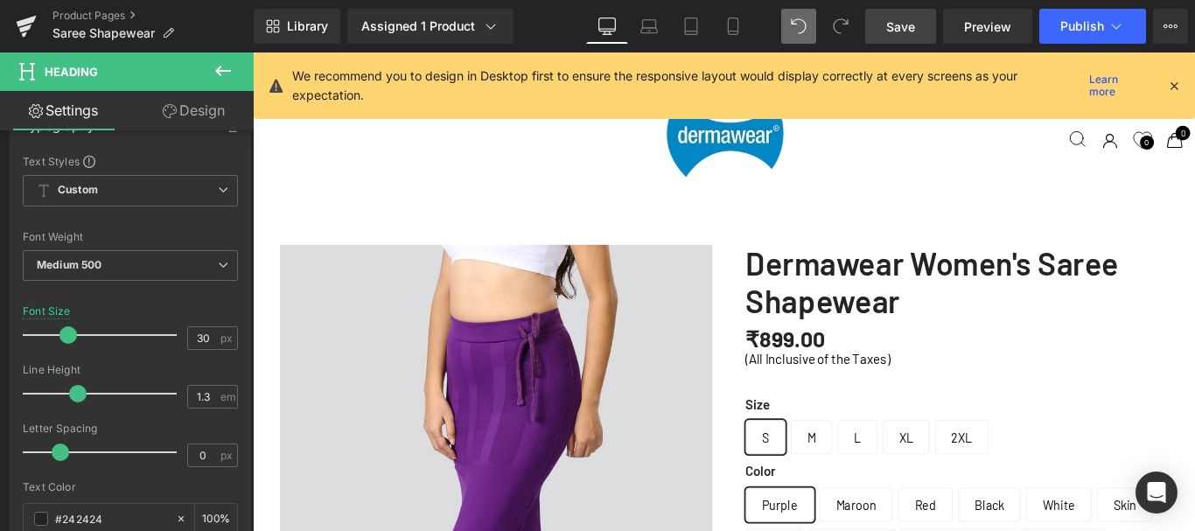
scroll to position [5525, 0]
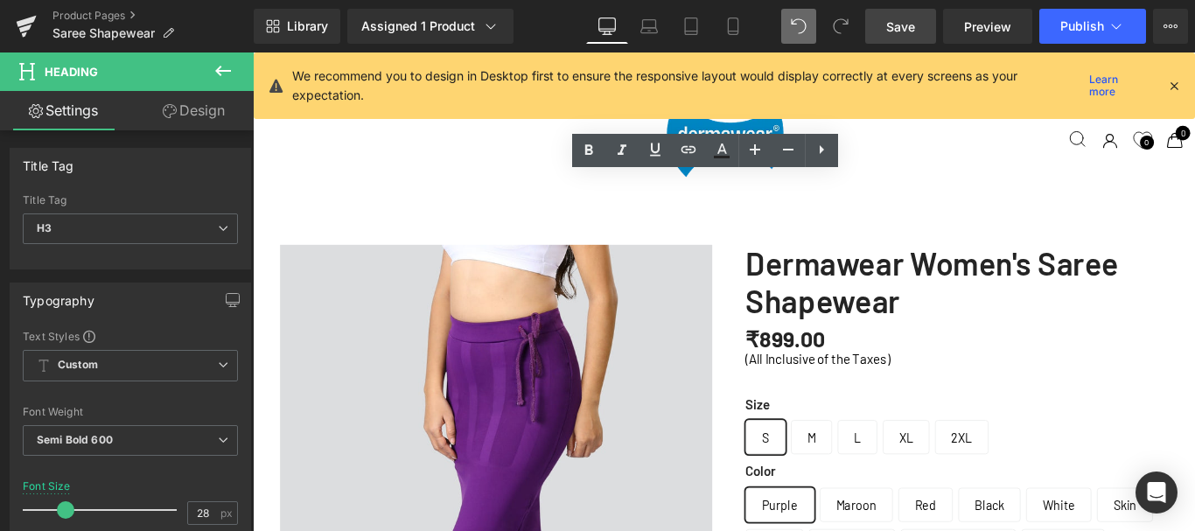
paste div
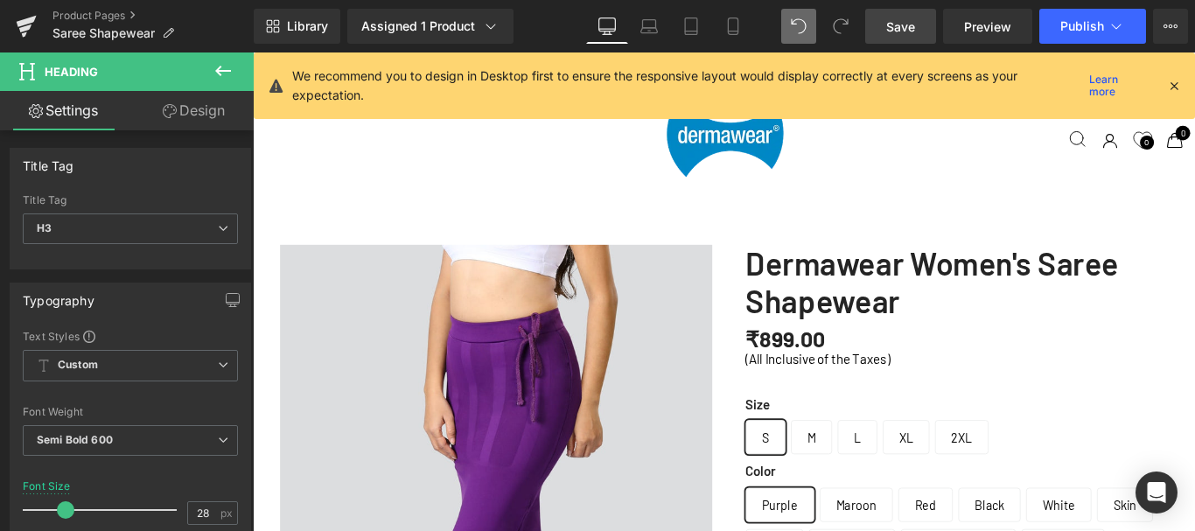
scroll to position [5612, 0]
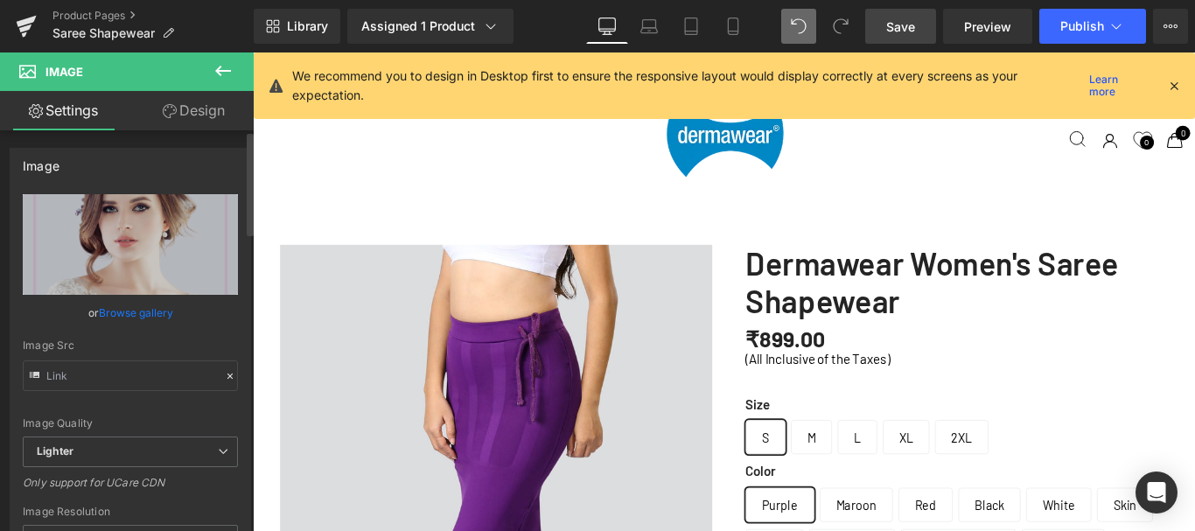
click at [120, 312] on link "Browse gallery" at bounding box center [136, 312] width 74 height 31
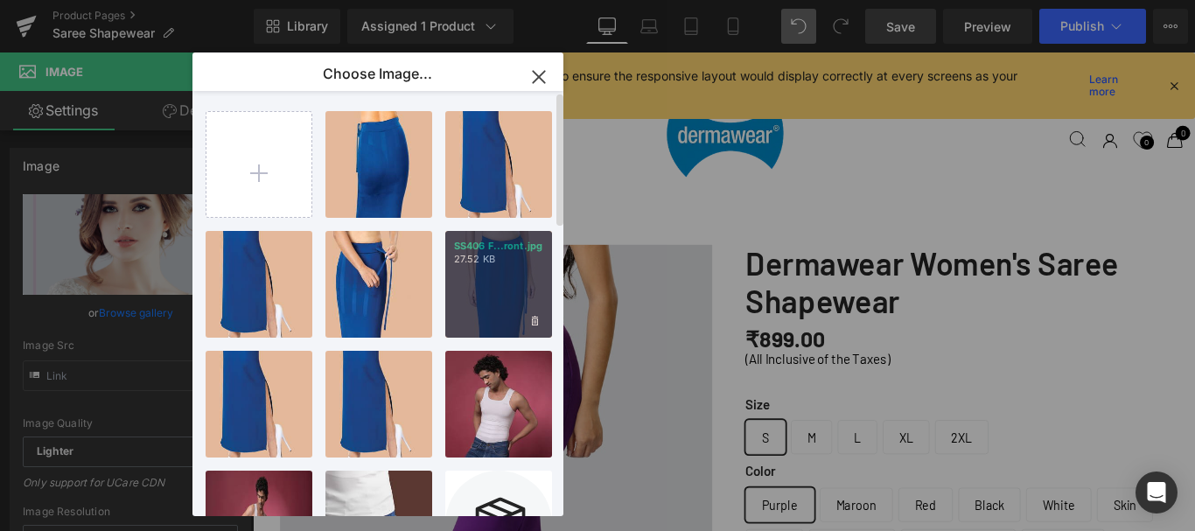
click at [490, 283] on div "SS406 F...ront.jpg 27.52 KB" at bounding box center [498, 284] width 107 height 107
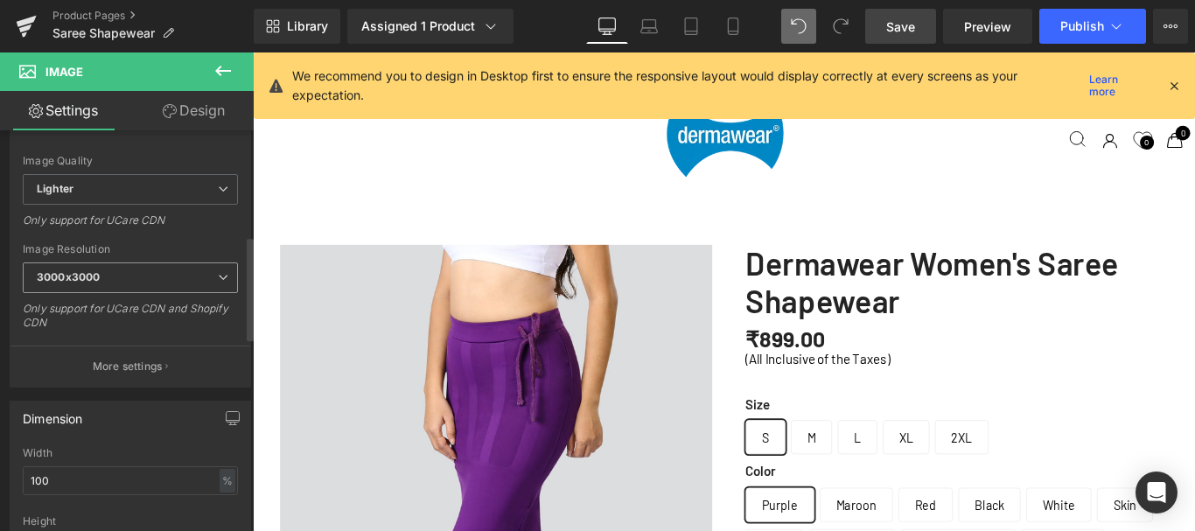
scroll to position [437, 0]
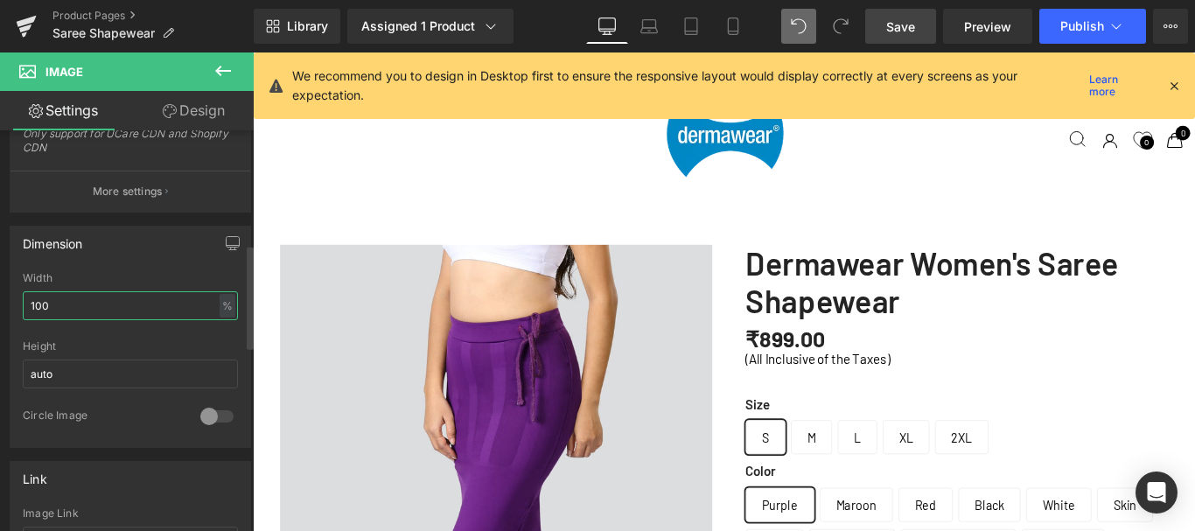
click at [38, 303] on input "100" at bounding box center [130, 305] width 215 height 29
type input "170"
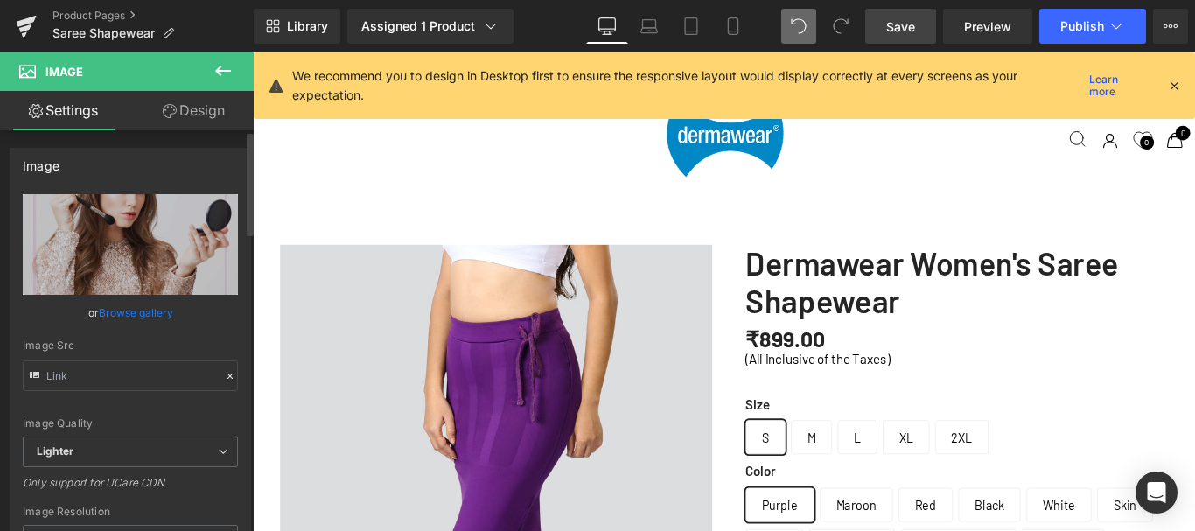
click at [116, 311] on link "Browse gallery" at bounding box center [136, 312] width 74 height 31
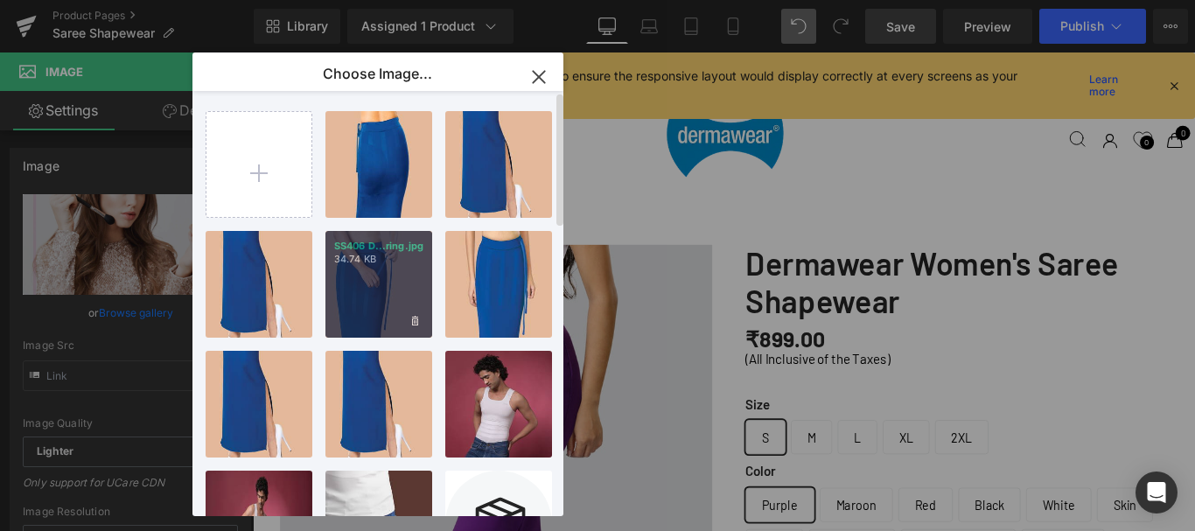
click at [365, 259] on p "34.74 KB" at bounding box center [378, 259] width 89 height 13
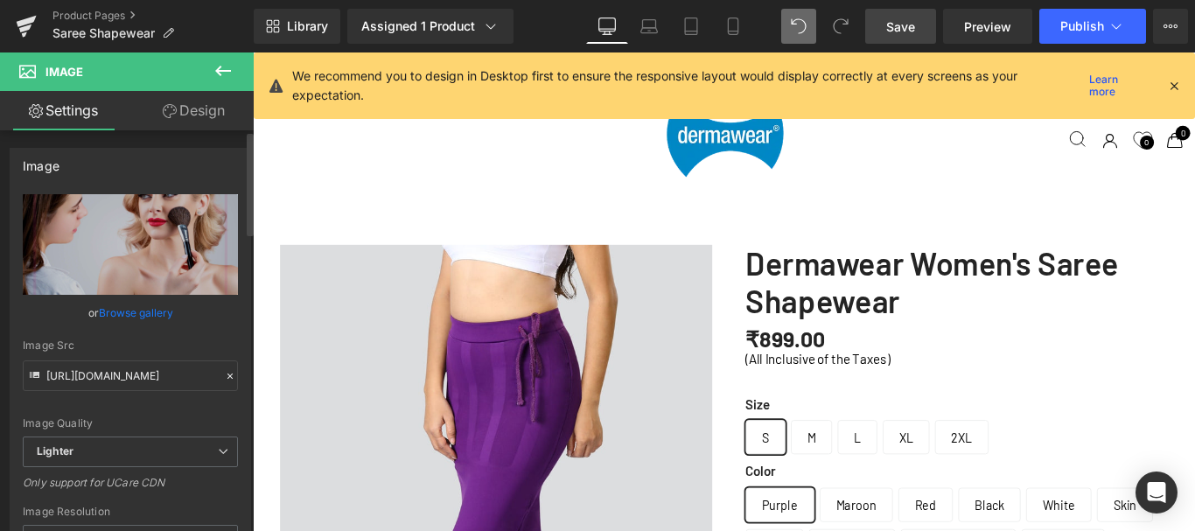
click at [139, 314] on link "Browse gallery" at bounding box center [136, 312] width 74 height 31
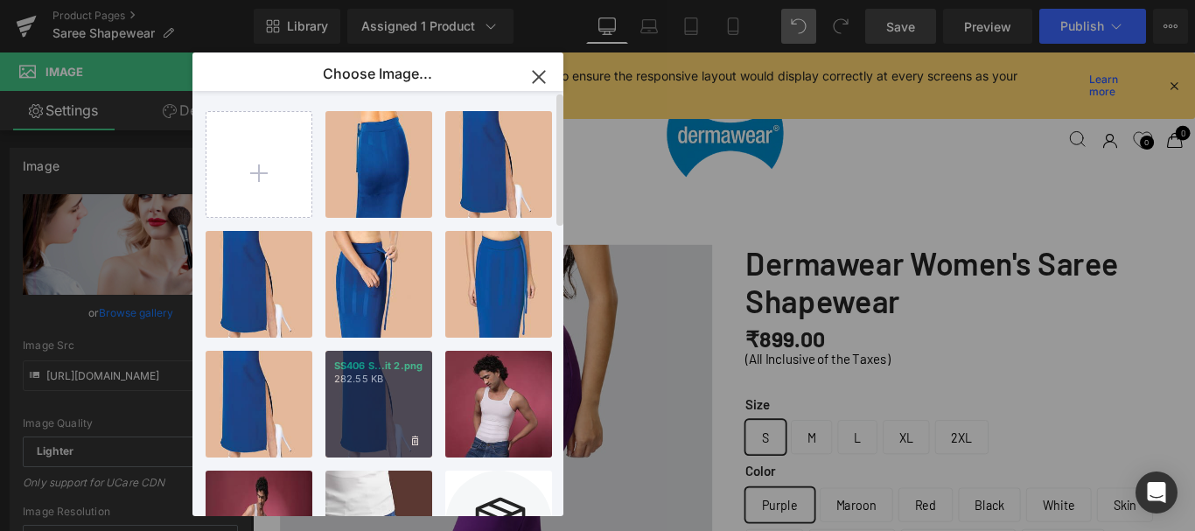
click at [366, 409] on div "SS406 S...it 2.png 282.55 KB" at bounding box center [378, 404] width 107 height 107
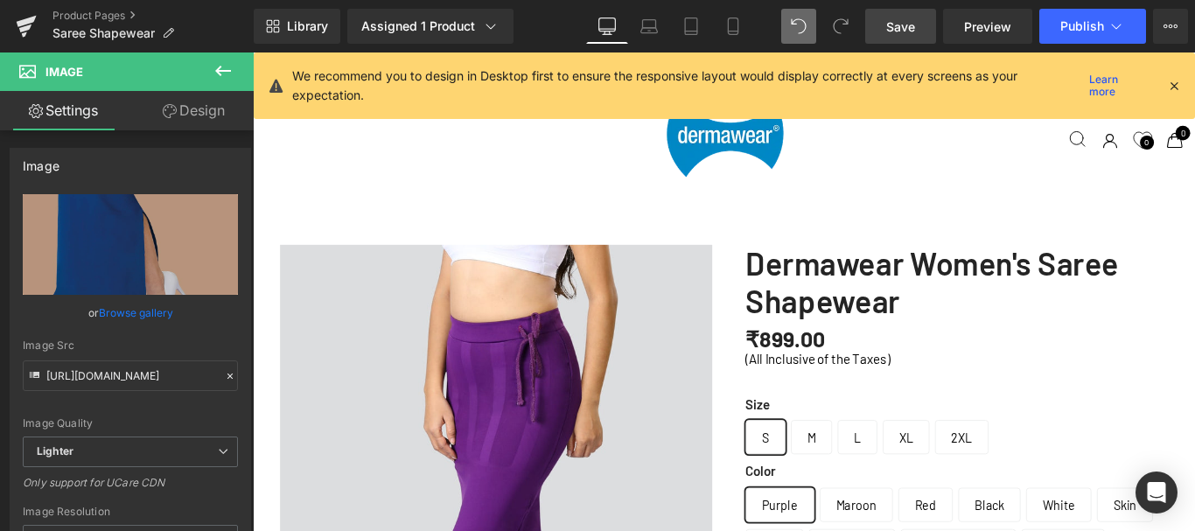
scroll to position [5699, 0]
click at [225, 66] on icon at bounding box center [223, 70] width 21 height 21
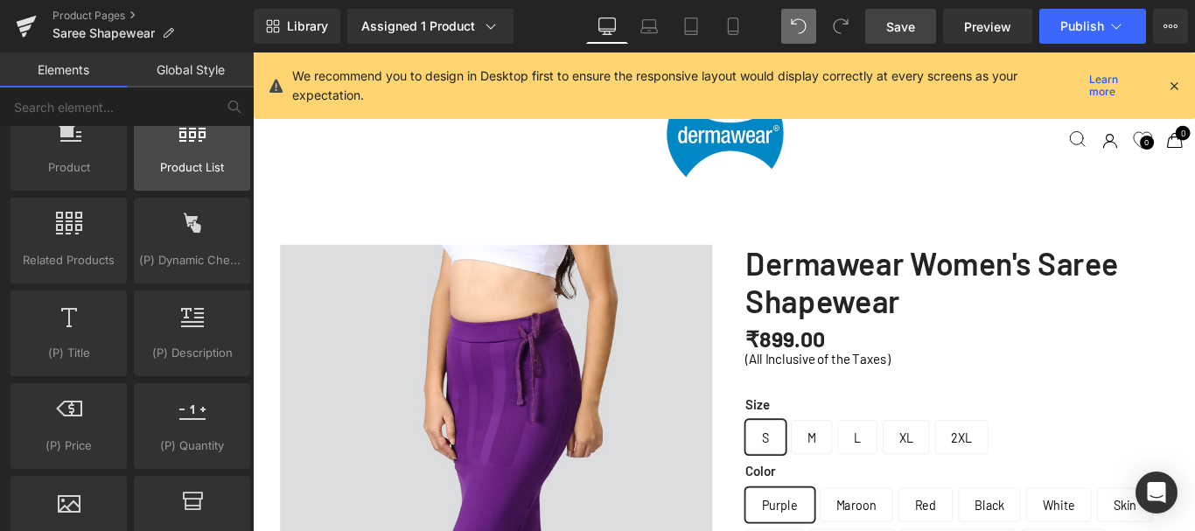
scroll to position [1574, 0]
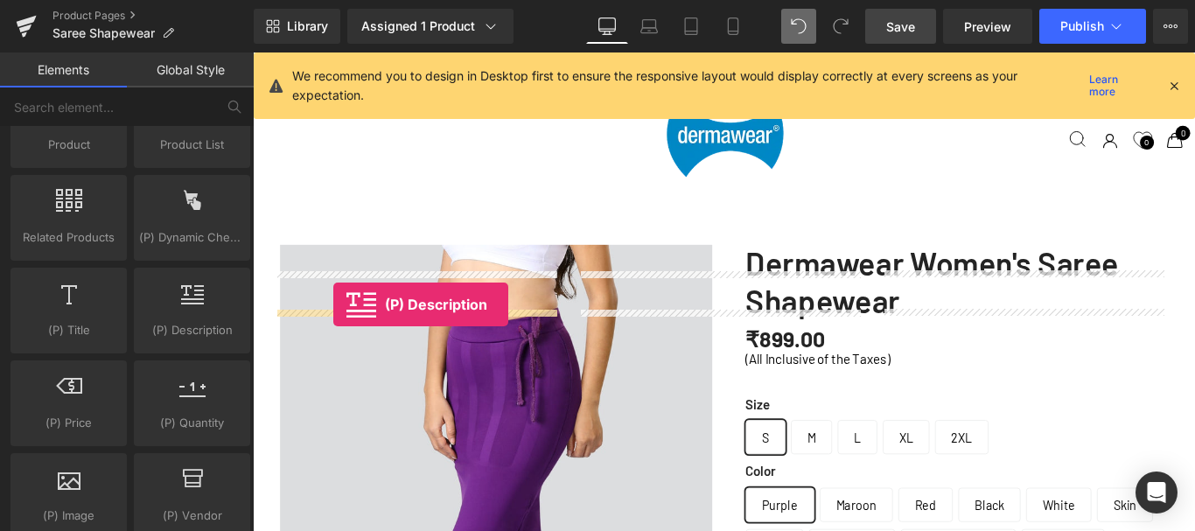
drag, startPoint x: 423, startPoint y: 330, endPoint x: 343, endPoint y: 336, distance: 80.7
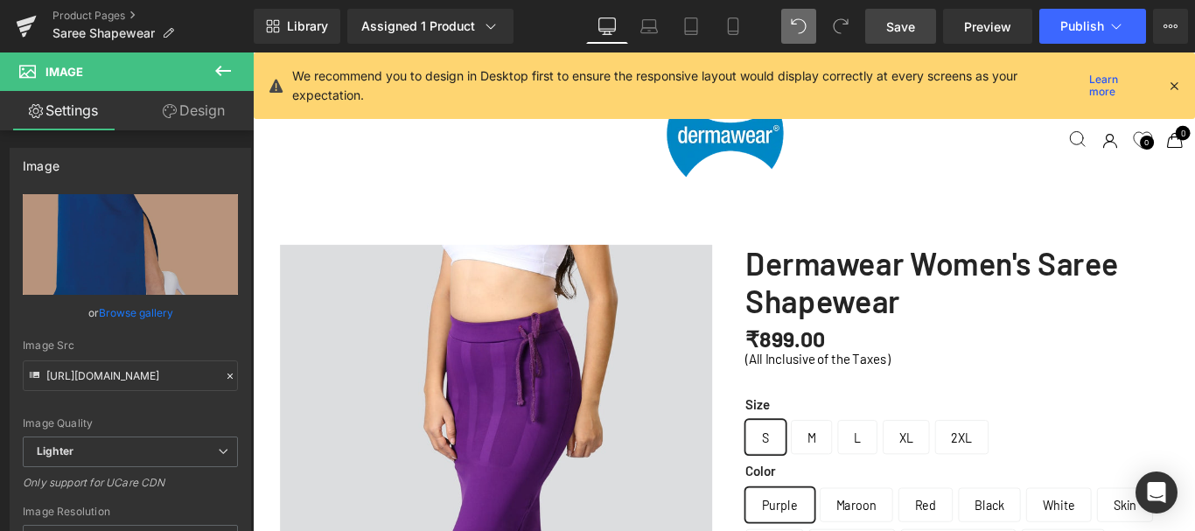
scroll to position [6997, 1045]
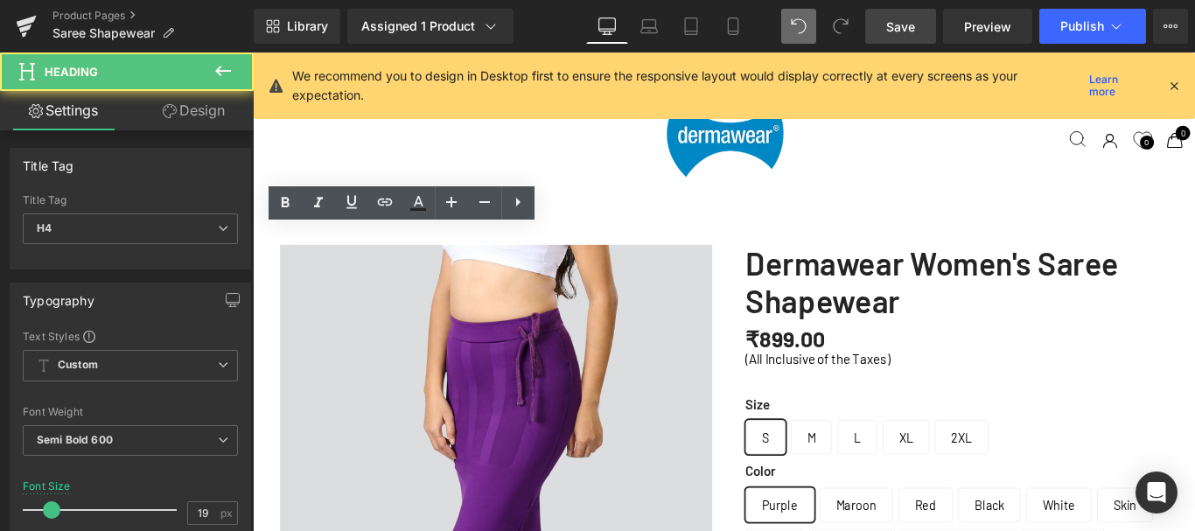
scroll to position [5748, 0]
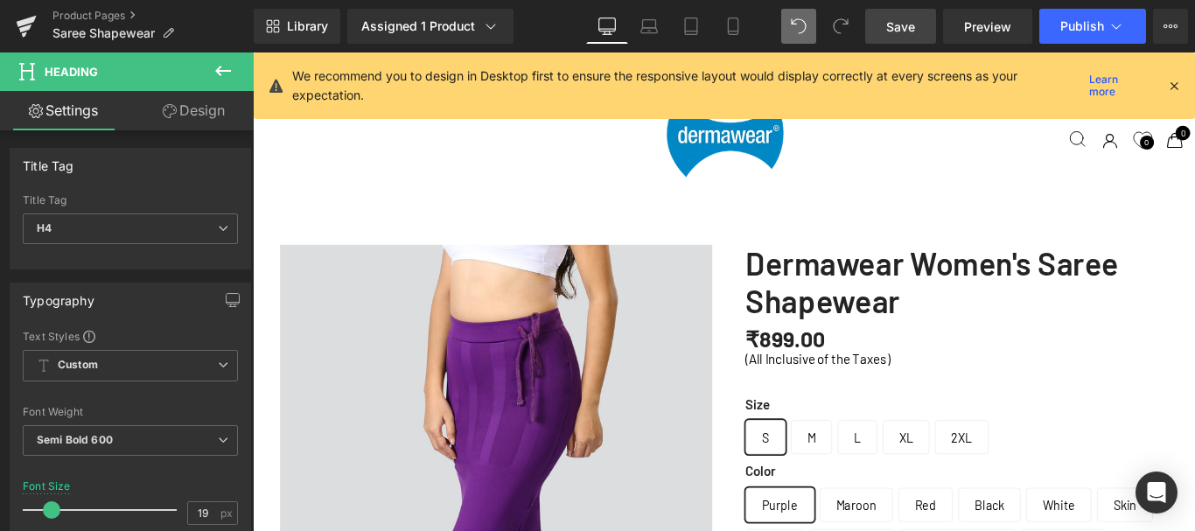
click at [227, 78] on icon at bounding box center [223, 70] width 21 height 21
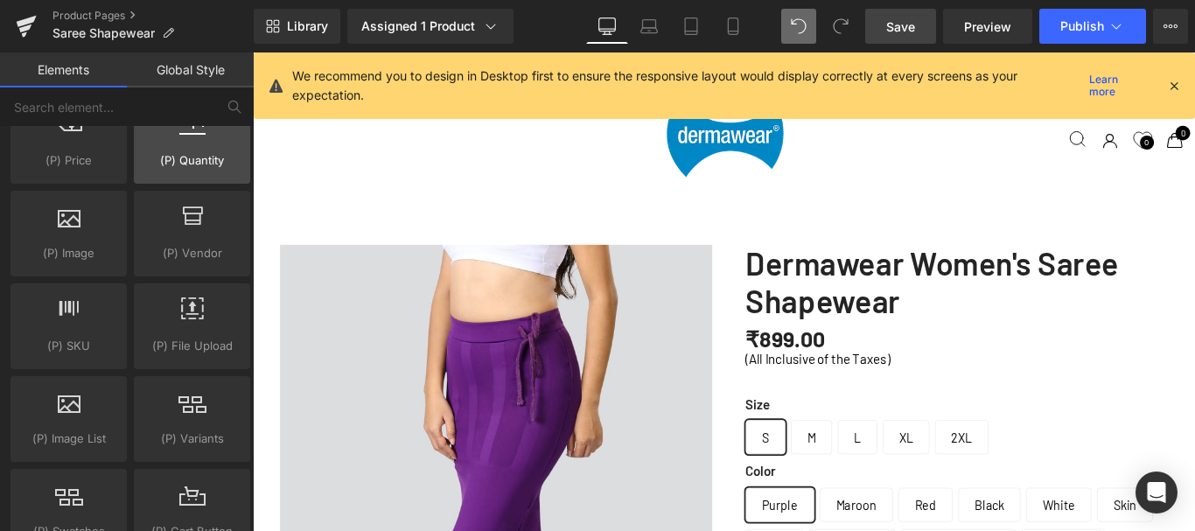
scroll to position [1924, 0]
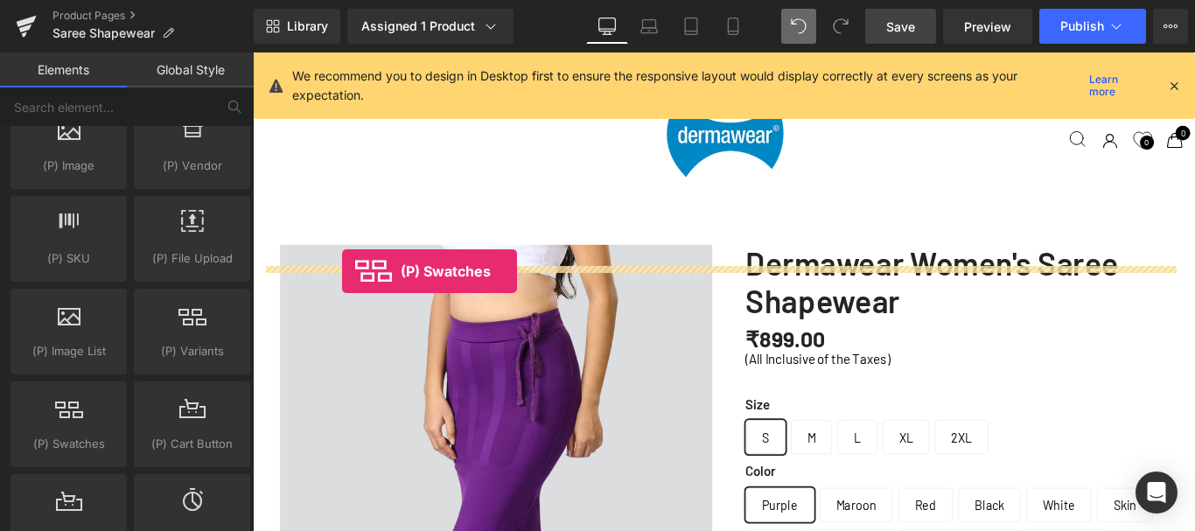
drag, startPoint x: 432, startPoint y: 302, endPoint x: 353, endPoint y: 298, distance: 78.8
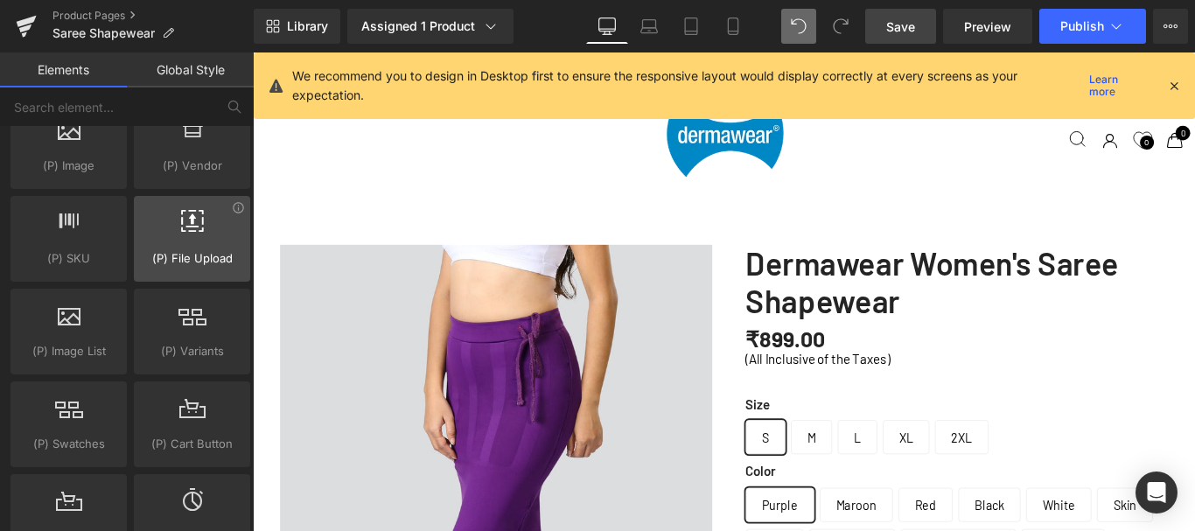
scroll to position [1662, 0]
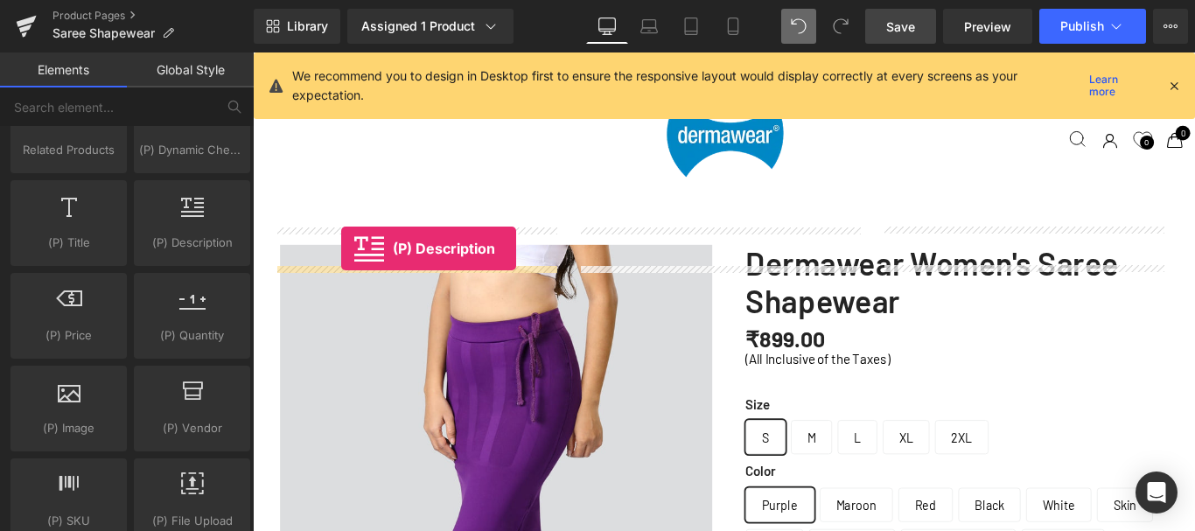
drag, startPoint x: 429, startPoint y: 276, endPoint x: 352, endPoint y: 273, distance: 77.0
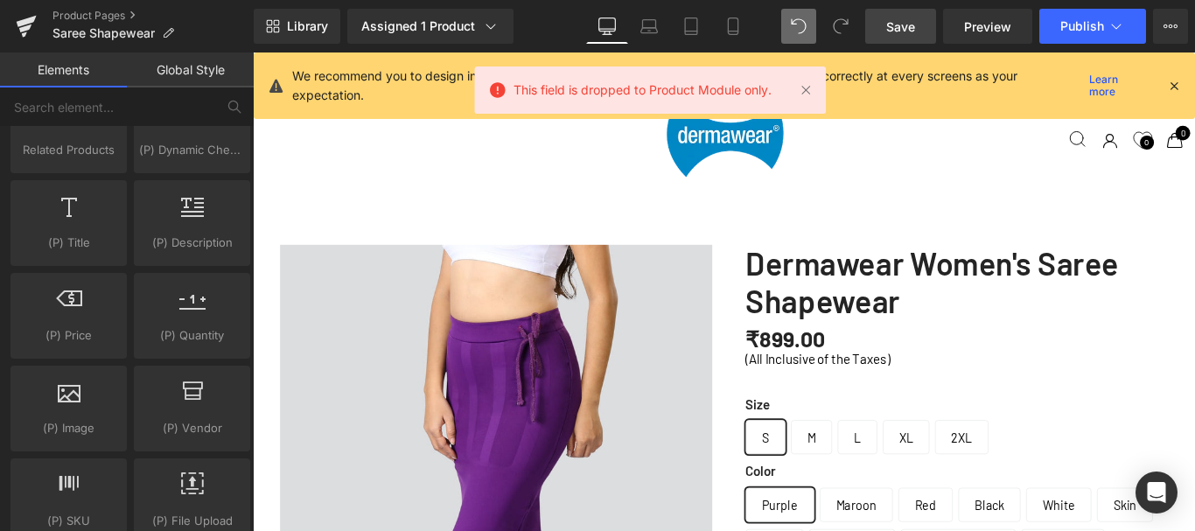
scroll to position [6997, 1045]
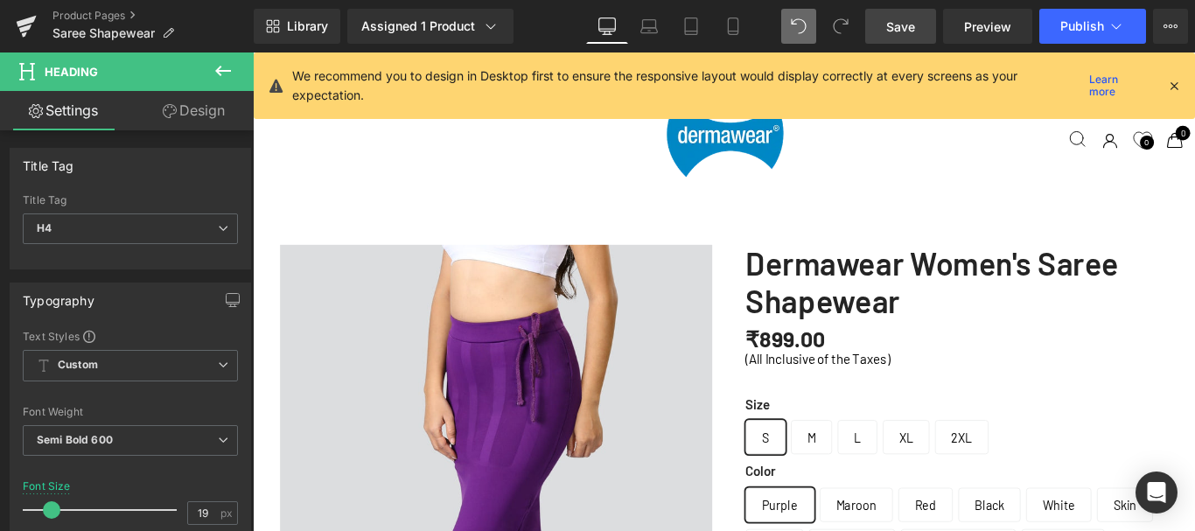
scroll to position [2950, 0]
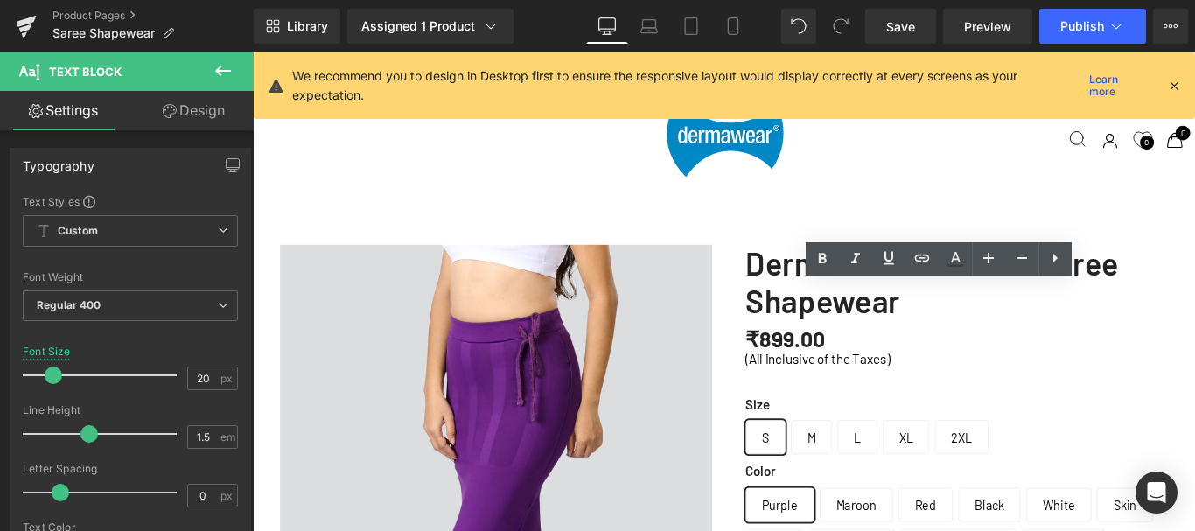
copy p "Smooths tummy, hips, and thighs to give a slimmer, sculpted look"
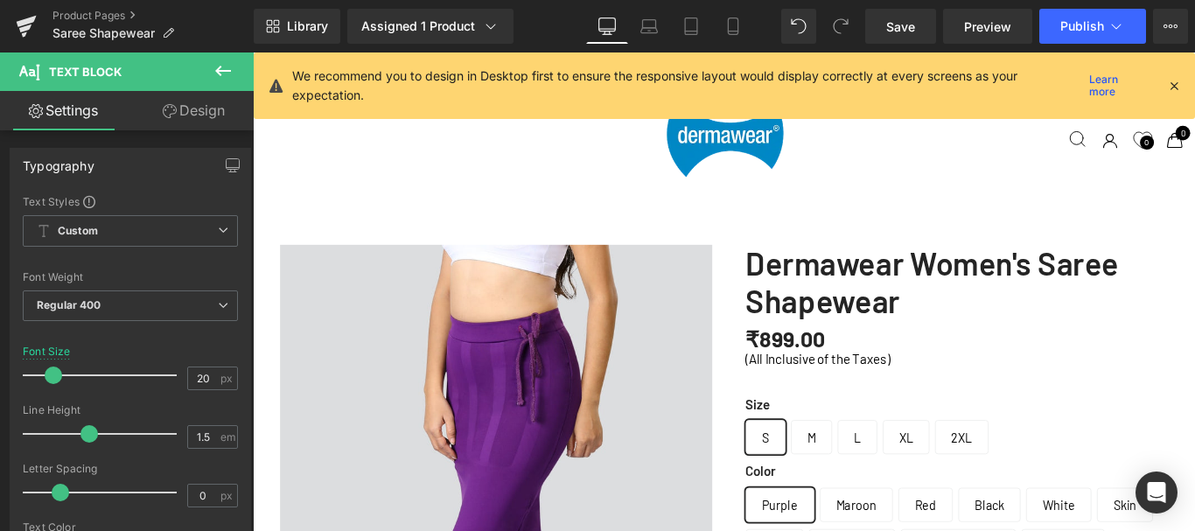
scroll to position [5574, 0]
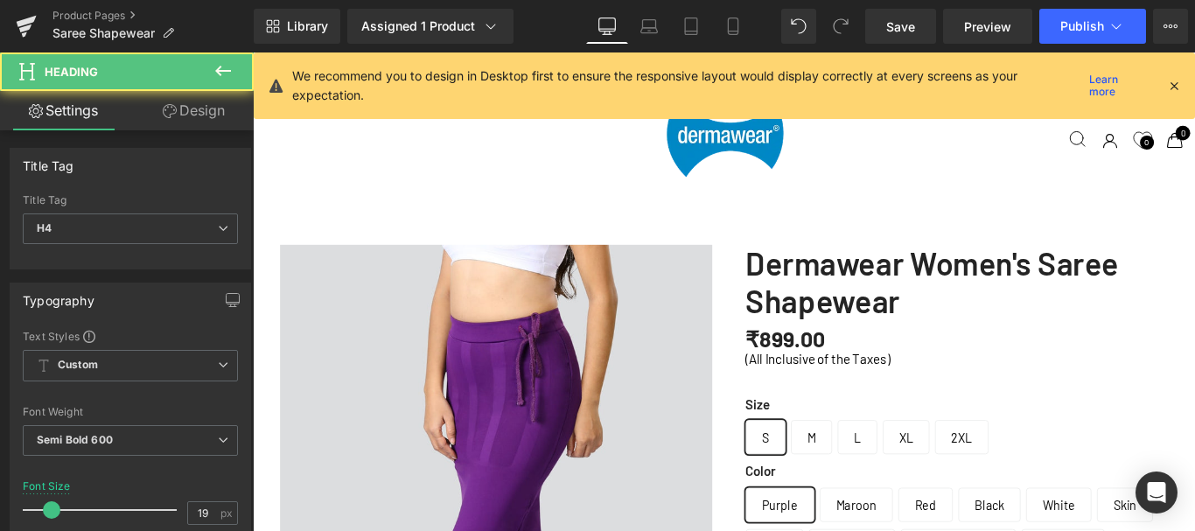
scroll to position [7062, 1045]
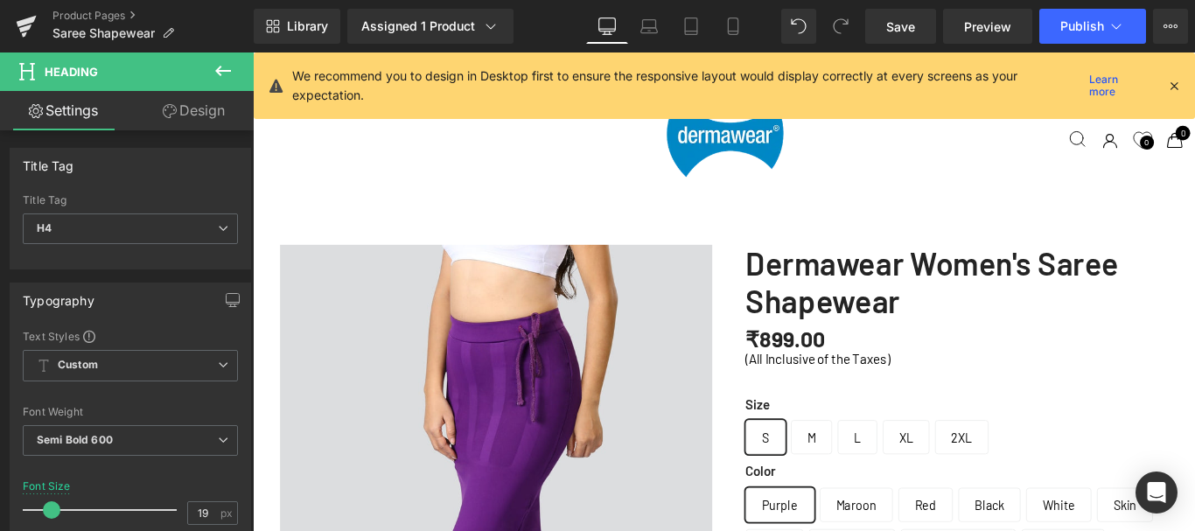
drag, startPoint x: 315, startPoint y: 489, endPoint x: 424, endPoint y: 489, distance: 109.3
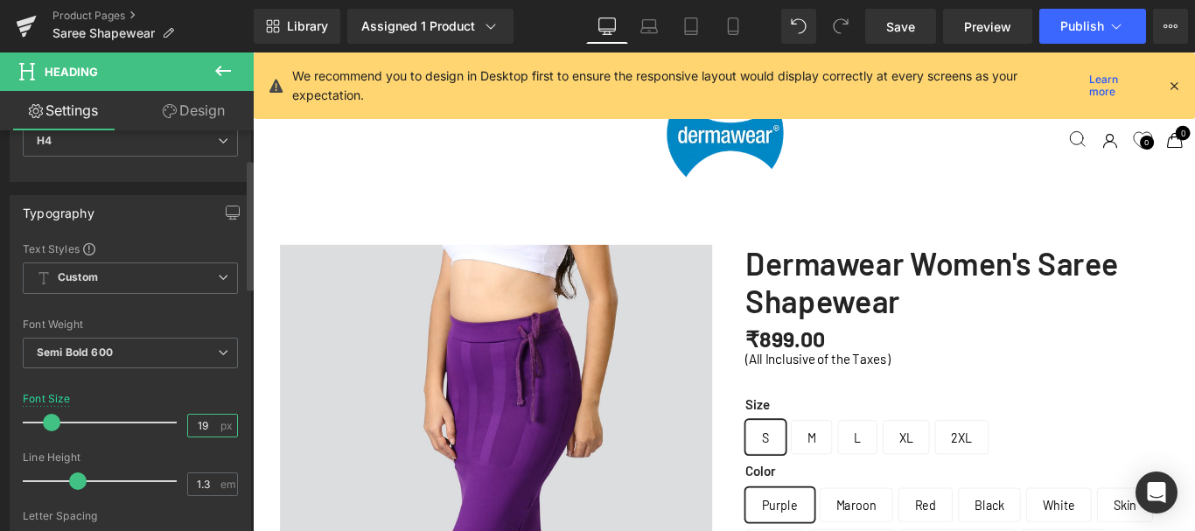
click at [195, 425] on input "19" at bounding box center [203, 426] width 31 height 22
click at [200, 424] on input "19" at bounding box center [203, 426] width 31 height 22
type input "16"
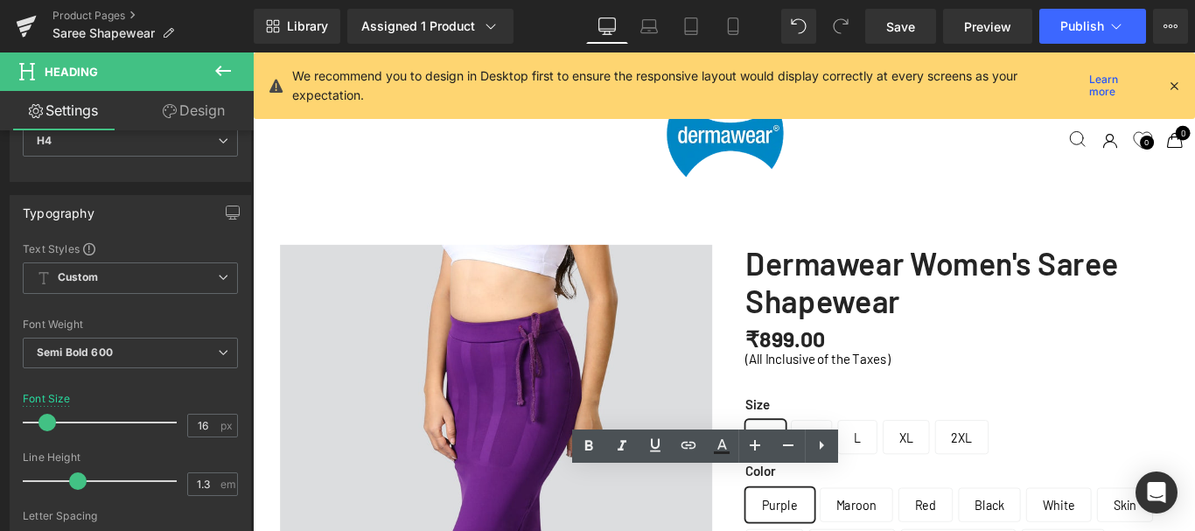
scroll to position [5748, 0]
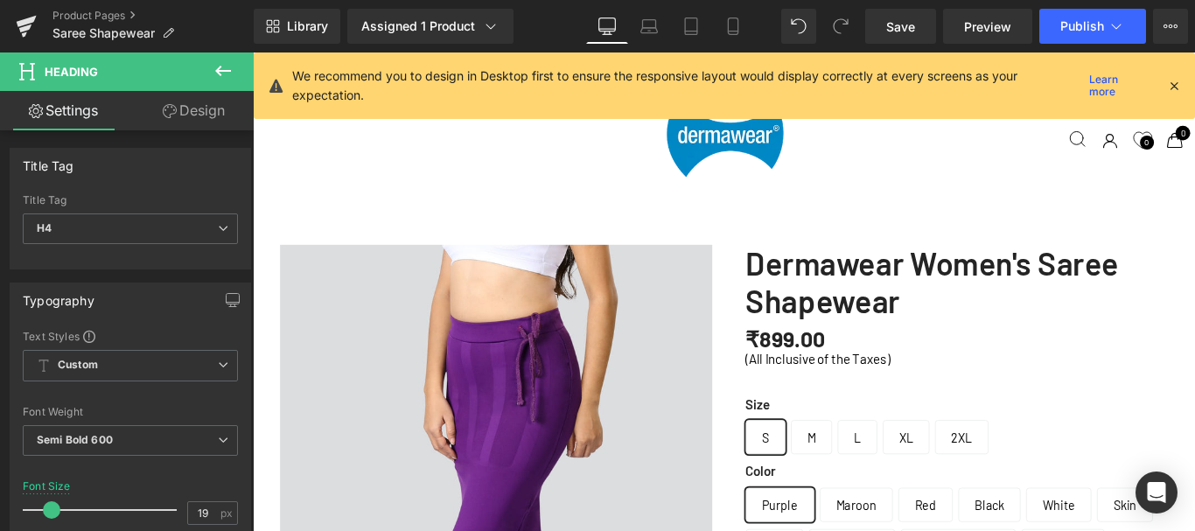
scroll to position [1988, 0]
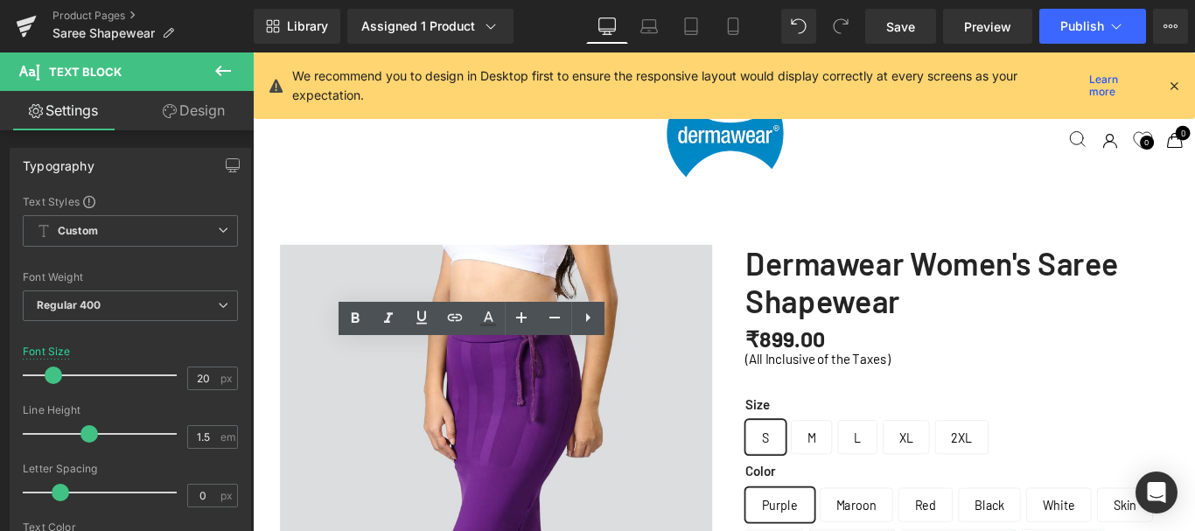
copy p "The drawstring keeps saree perfectly secure and prevents slipping throughout th…"
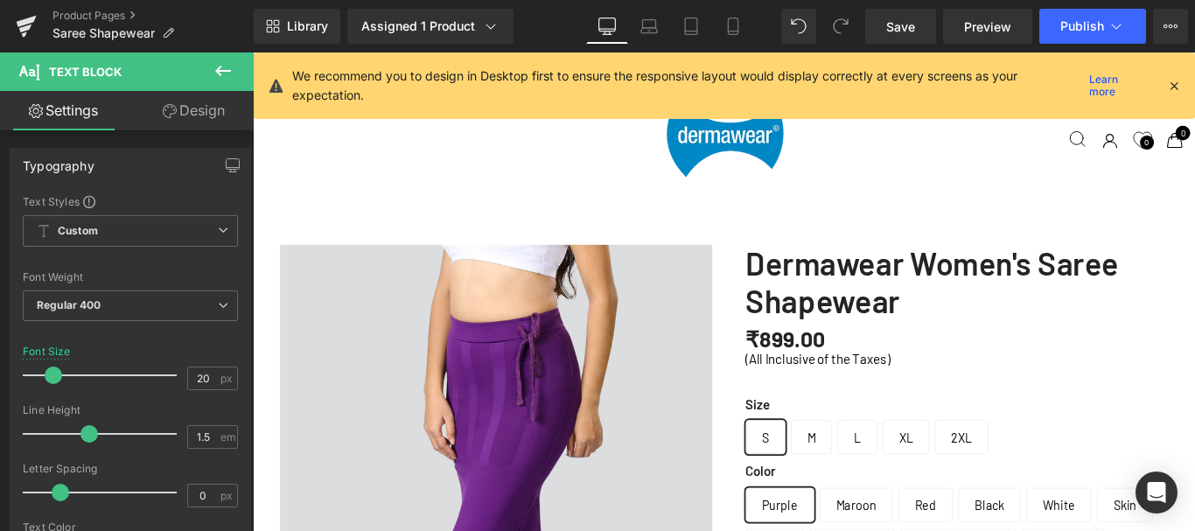
scroll to position [5836, 0]
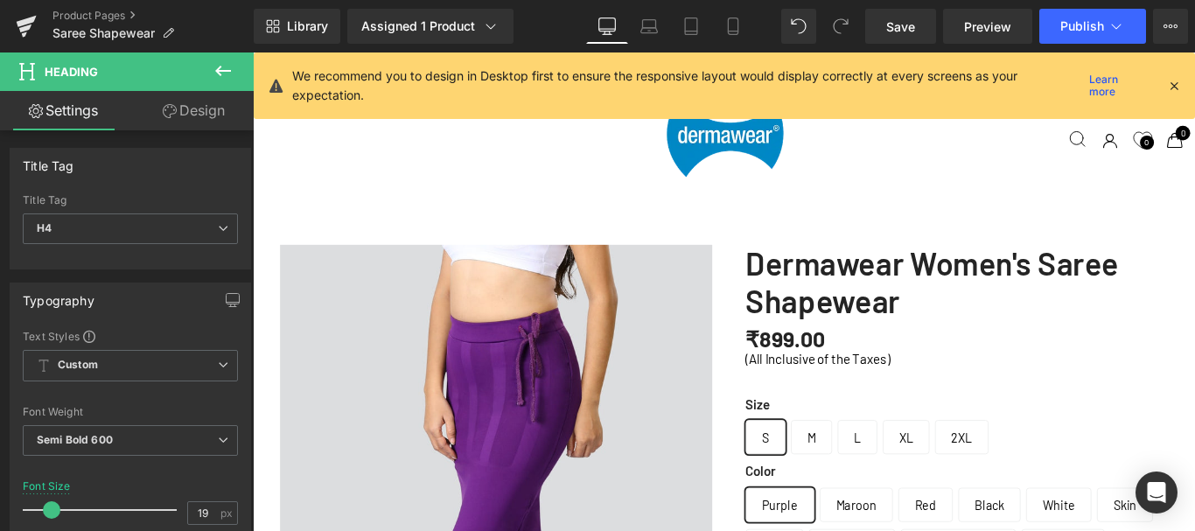
scroll to position [7106, 1045]
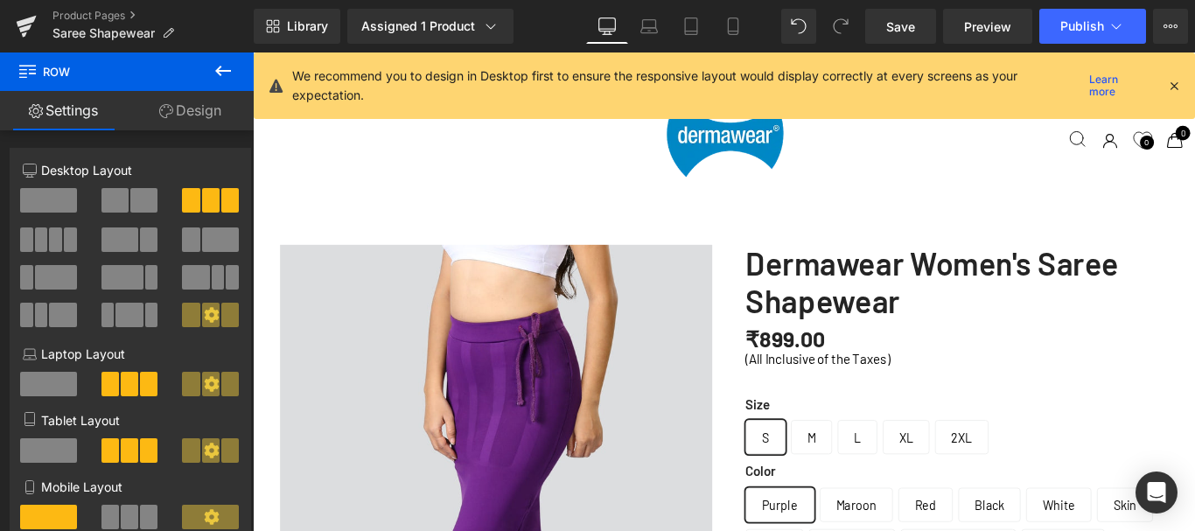
scroll to position [5748, 0]
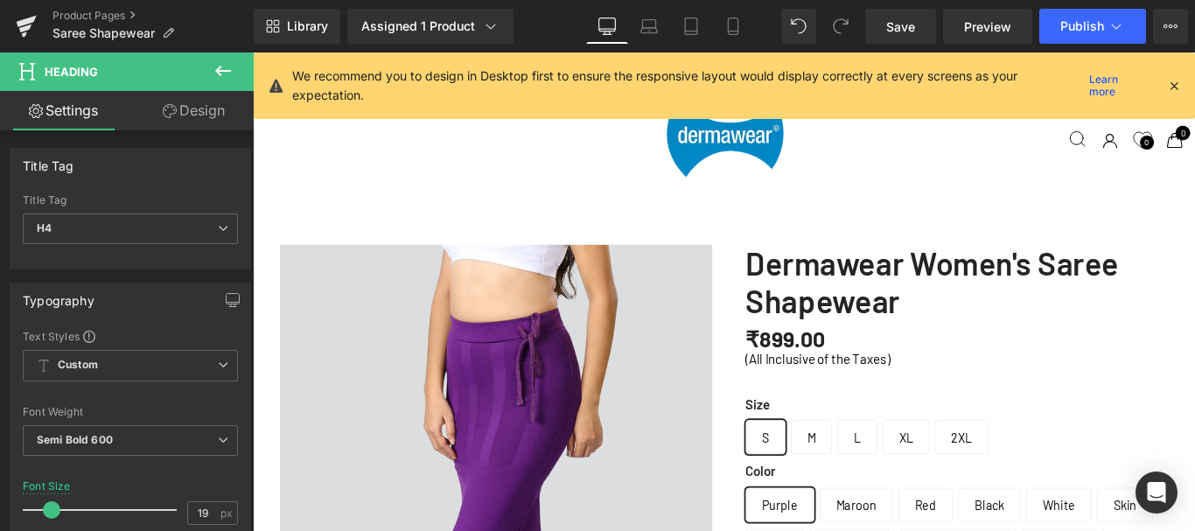
drag, startPoint x: 218, startPoint y: 89, endPoint x: 51, endPoint y: 157, distance: 180.4
click at [218, 89] on button at bounding box center [222, 71] width 61 height 38
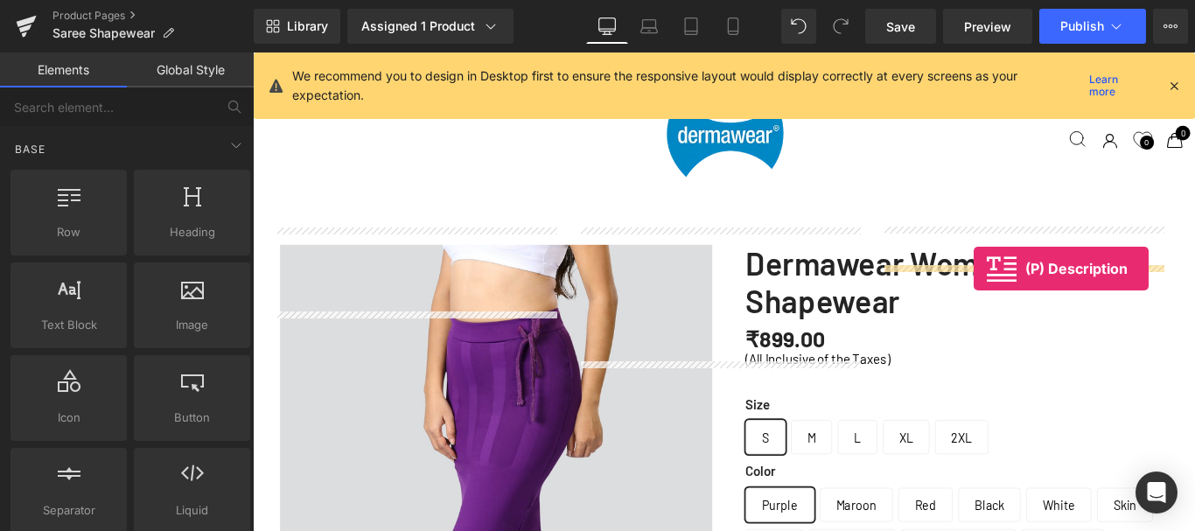
drag, startPoint x: 444, startPoint y: 268, endPoint x: 1063, endPoint y: 296, distance: 618.9
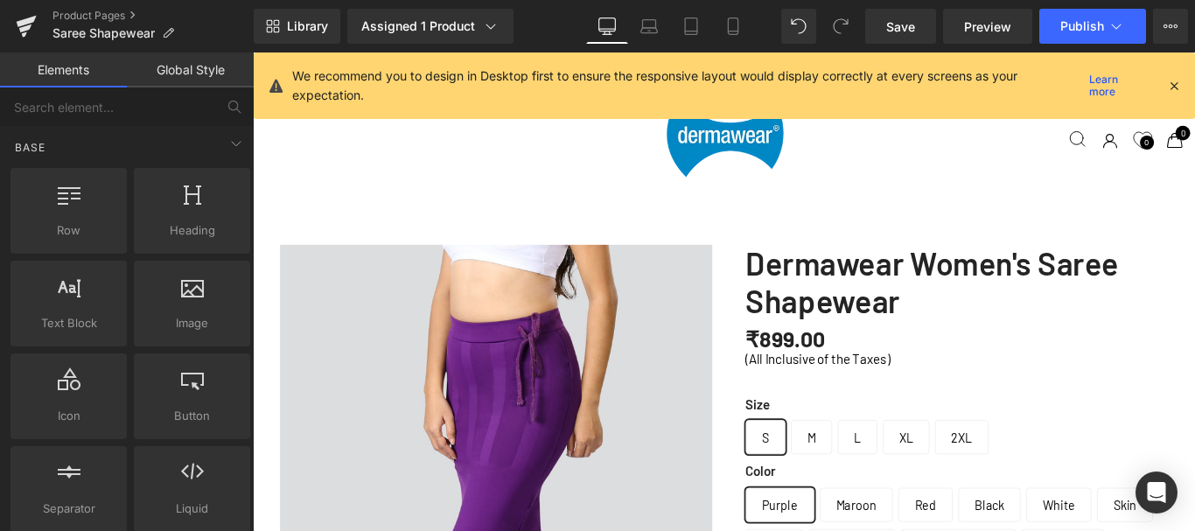
scroll to position [0, 0]
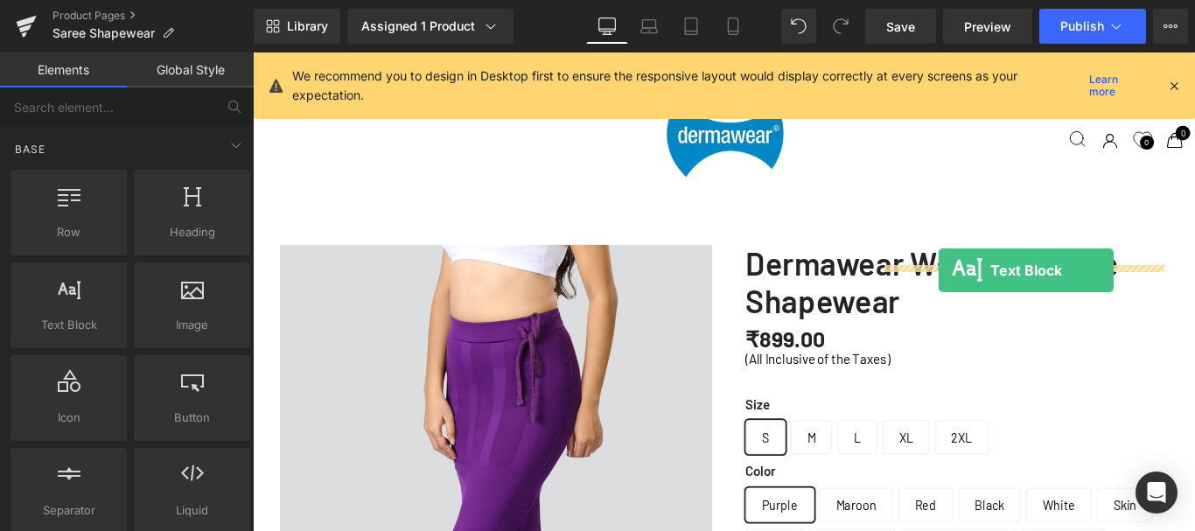
drag, startPoint x: 1126, startPoint y: 312, endPoint x: 1023, endPoint y: 297, distance: 103.4
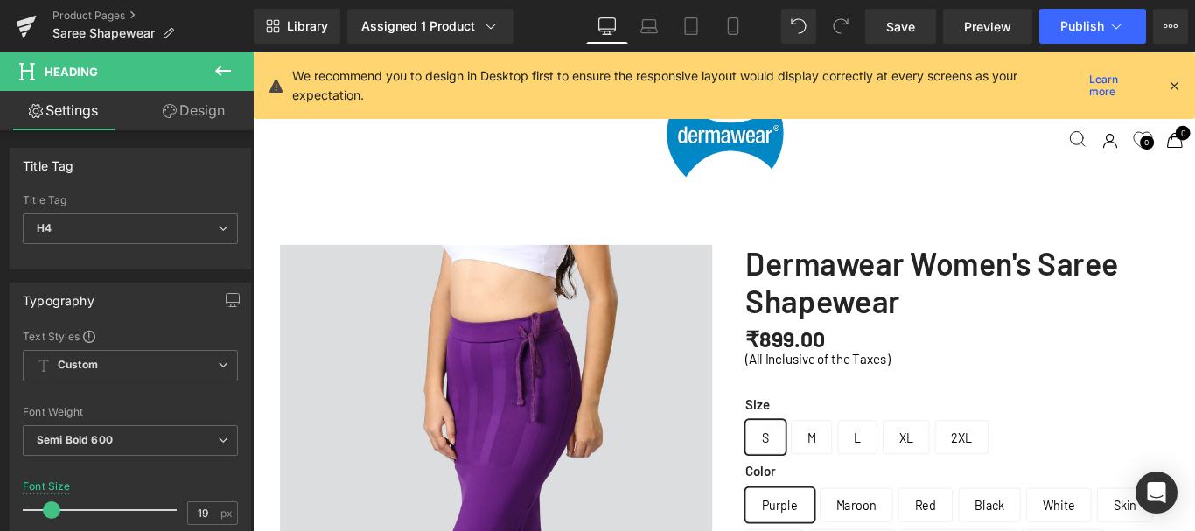
scroll to position [2425, 0]
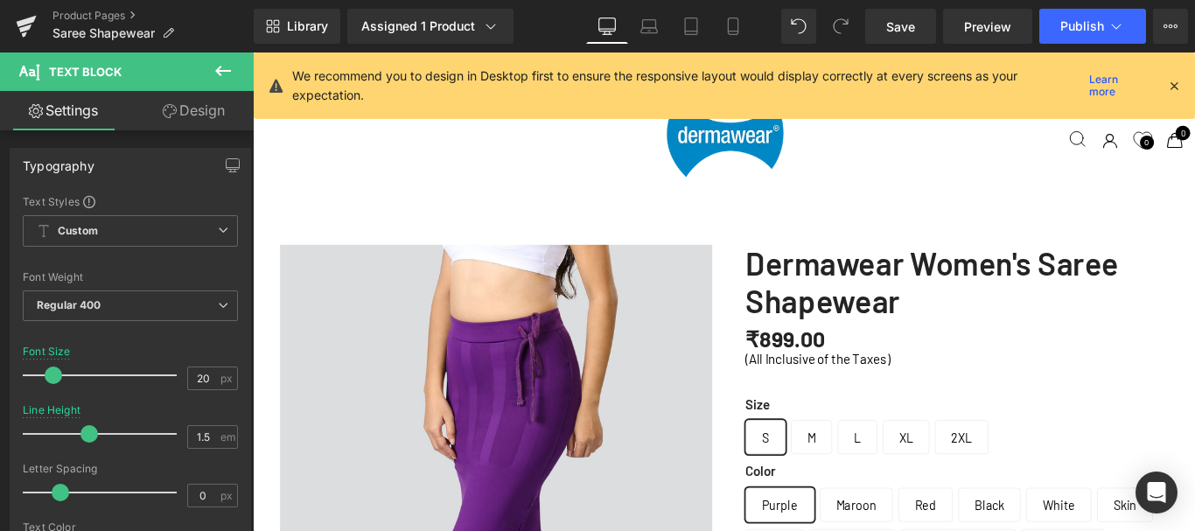
drag, startPoint x: 815, startPoint y: 276, endPoint x: 883, endPoint y: 276, distance: 68.2
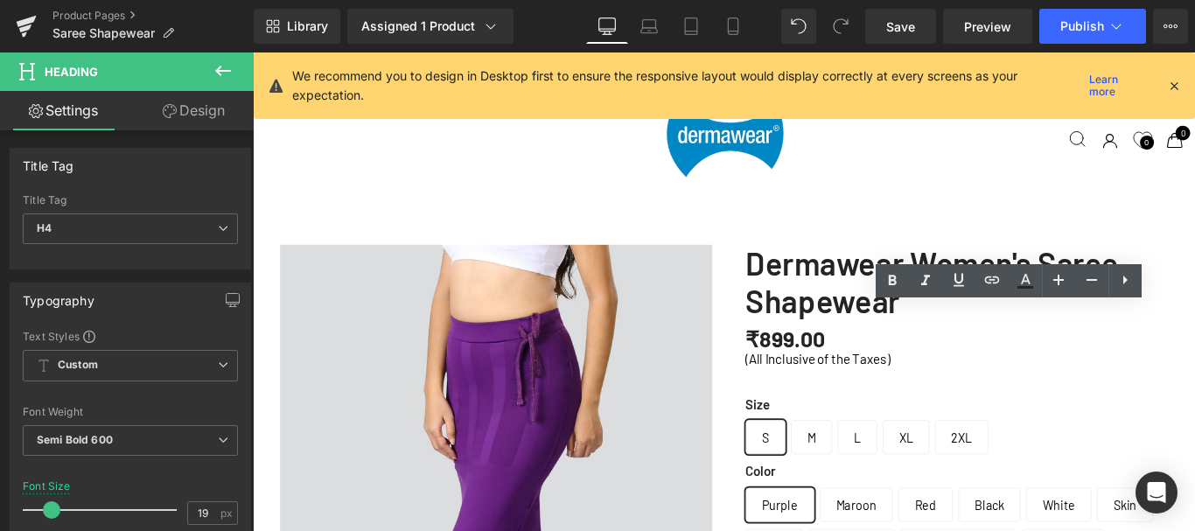
scroll to position [5661, 0]
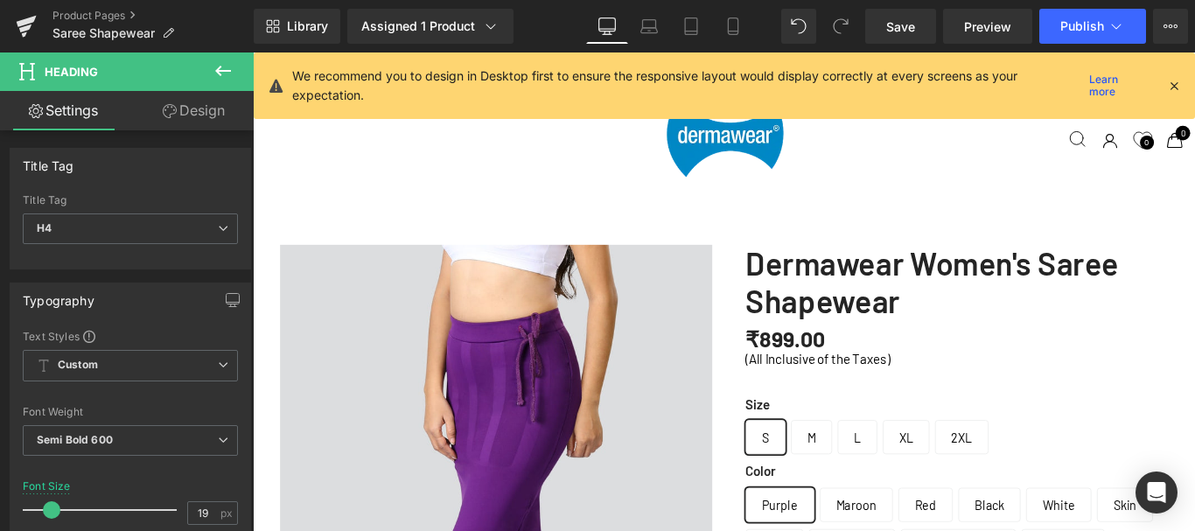
scroll to position [2338, 0]
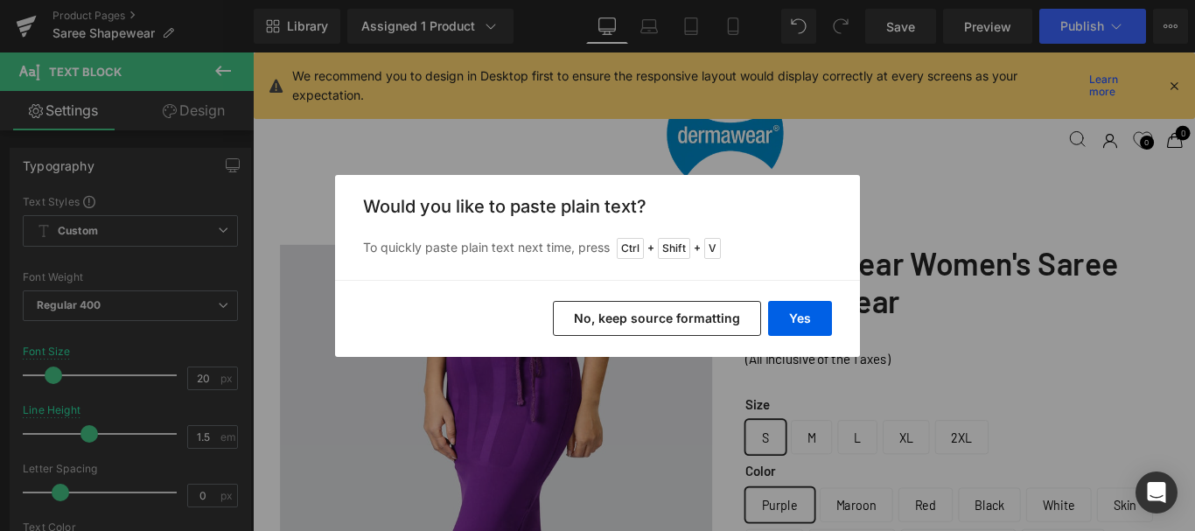
click at [715, 320] on button "No, keep source formatting" at bounding box center [657, 318] width 208 height 35
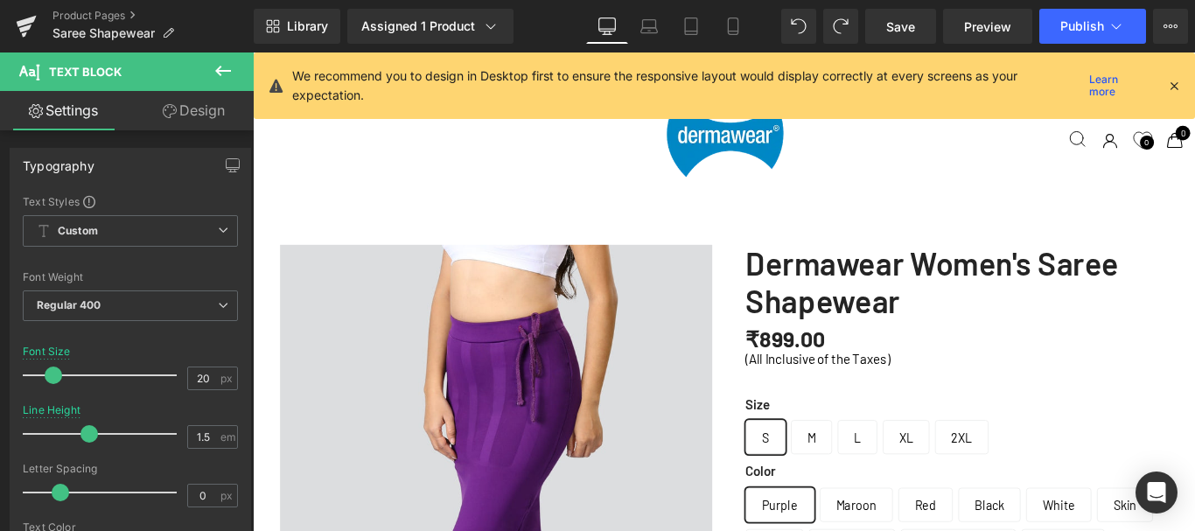
scroll to position [5950, 0]
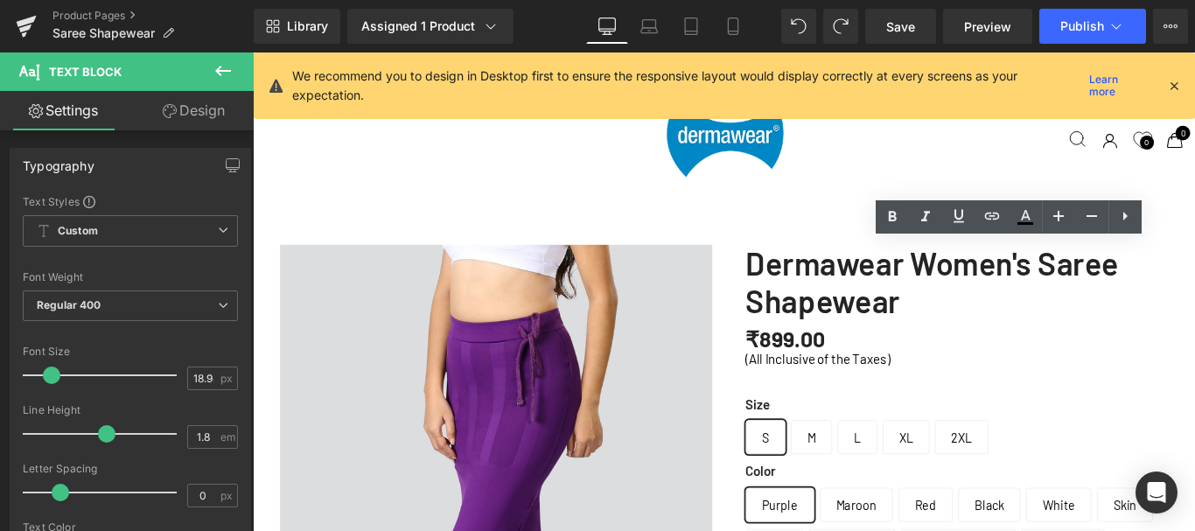
scroll to position [5775, 0]
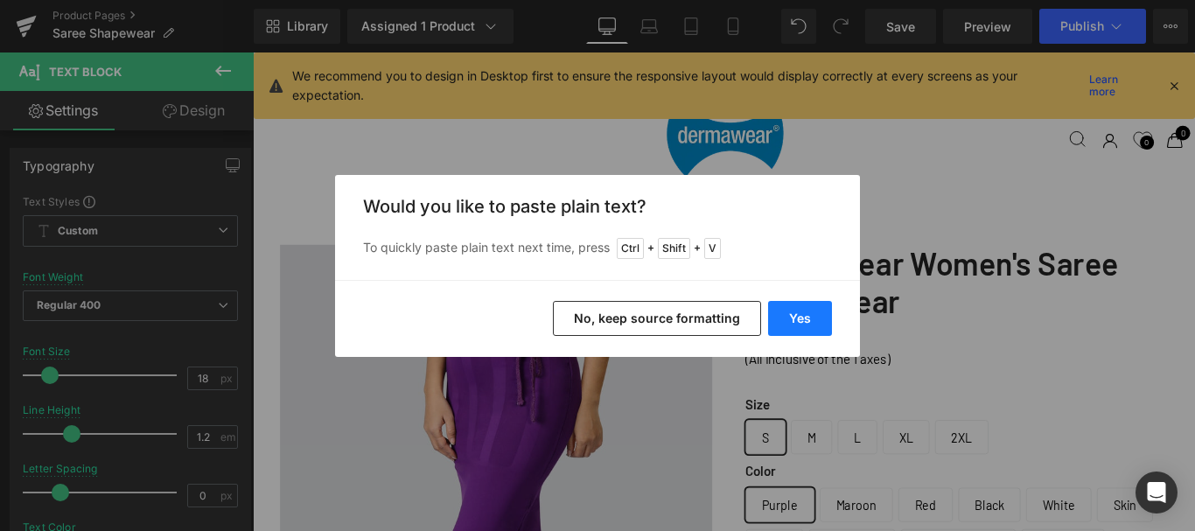
paste div
click at [796, 310] on button "Yes" at bounding box center [800, 318] width 64 height 35
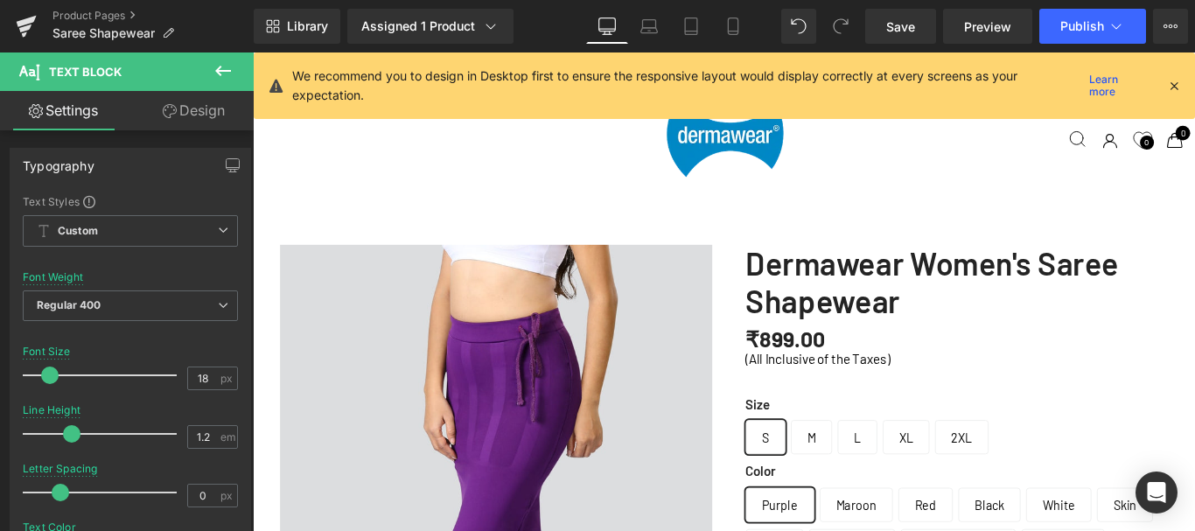
scroll to position [7087, 1045]
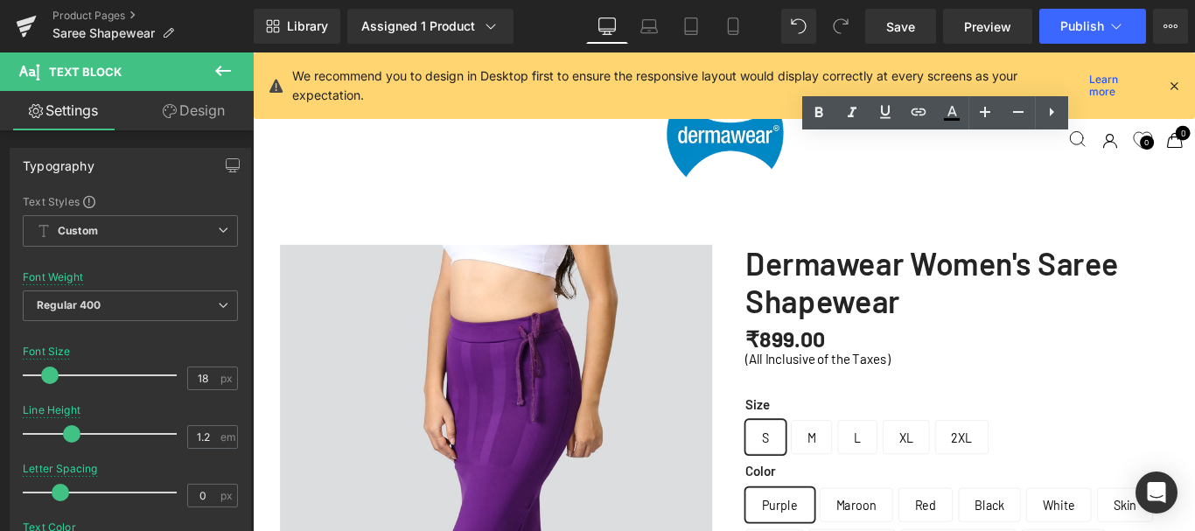
scroll to position [7106, 1045]
copy p "Allows easy movement while sitting, standing, or walking, ensuring comfort and …"
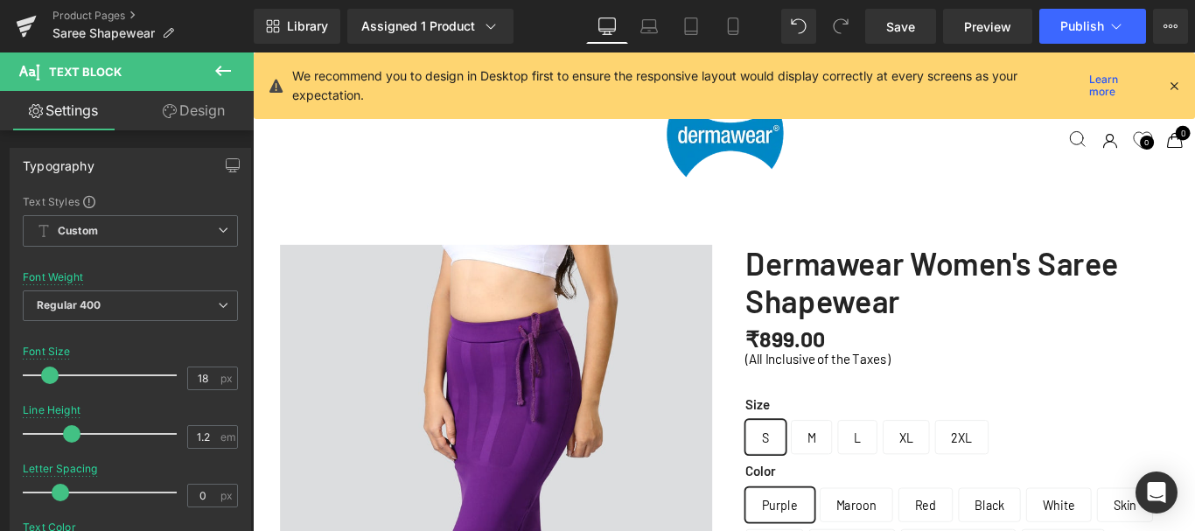
scroll to position [2451, 0]
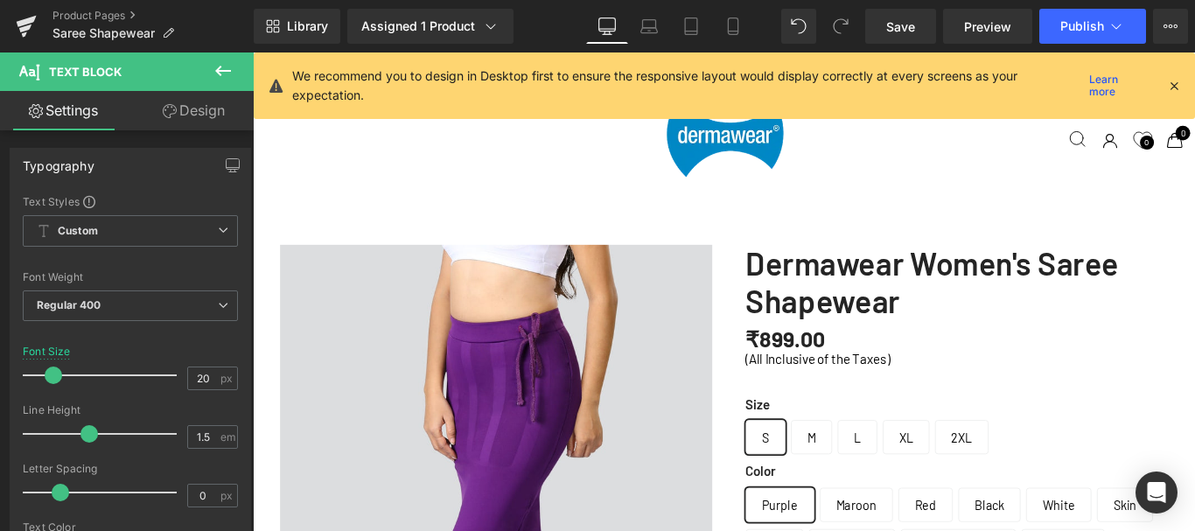
scroll to position [2464, 0]
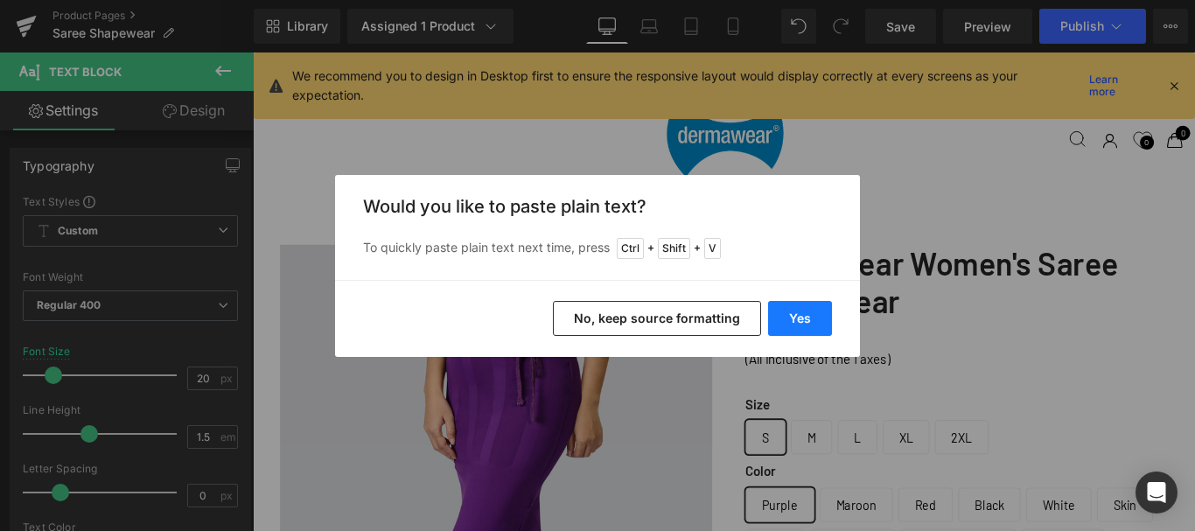
click at [807, 320] on button "Yes" at bounding box center [800, 318] width 64 height 35
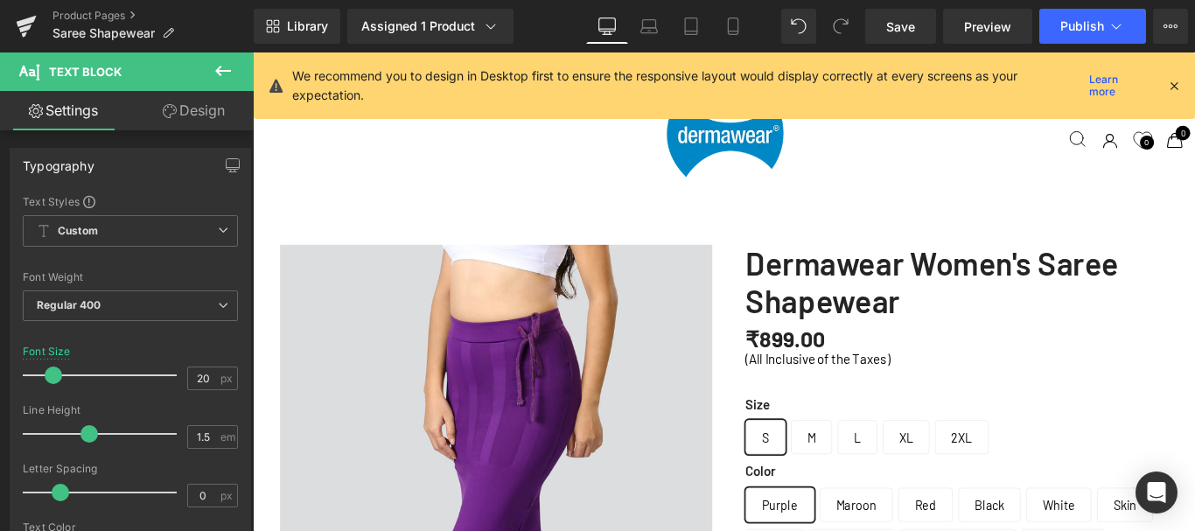
scroll to position [2438, 0]
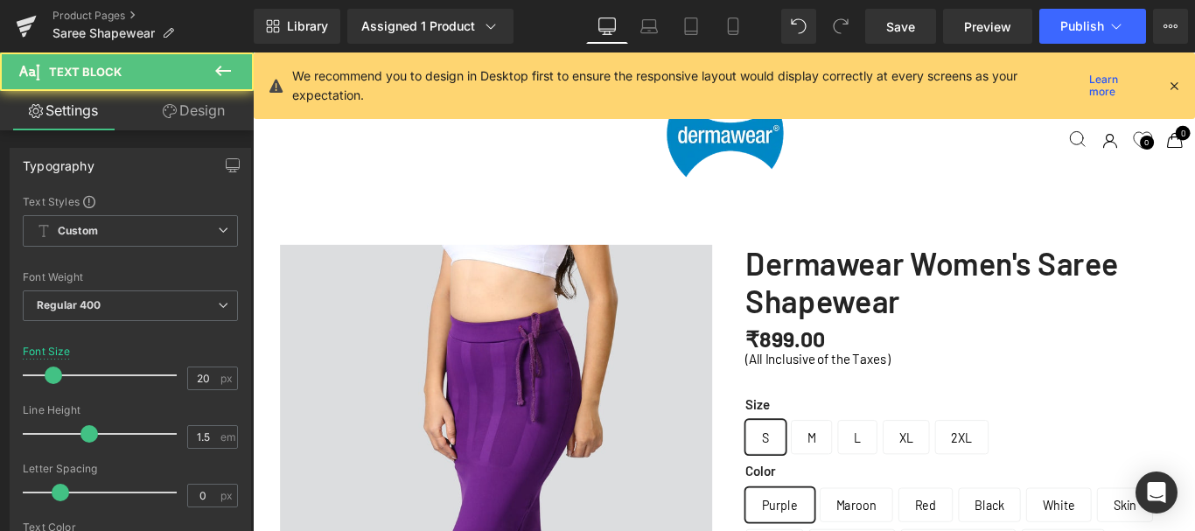
drag, startPoint x: 1026, startPoint y: 327, endPoint x: 813, endPoint y: 318, distance: 212.7
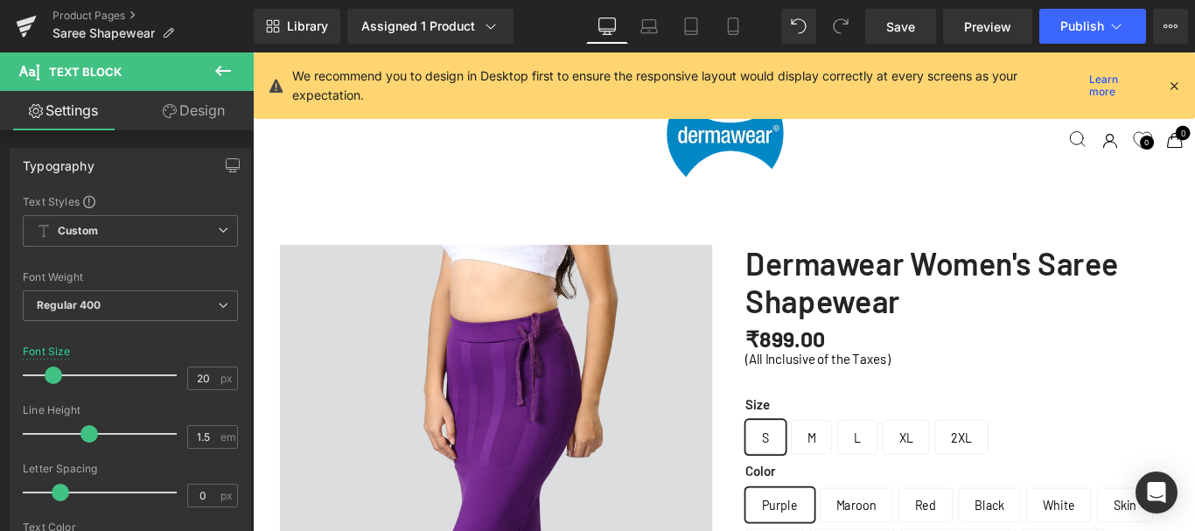
scroll to position [5692, 0]
drag, startPoint x: 962, startPoint y: 364, endPoint x: 1015, endPoint y: 421, distance: 78.0
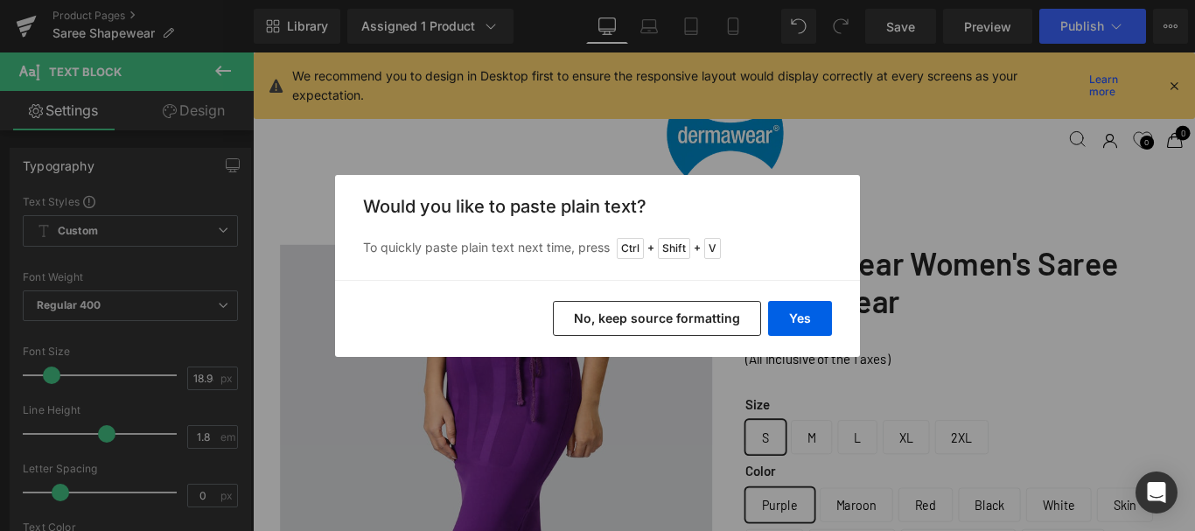
scroll to position [7116, 1045]
click at [691, 322] on button "No, keep source formatting" at bounding box center [657, 318] width 208 height 35
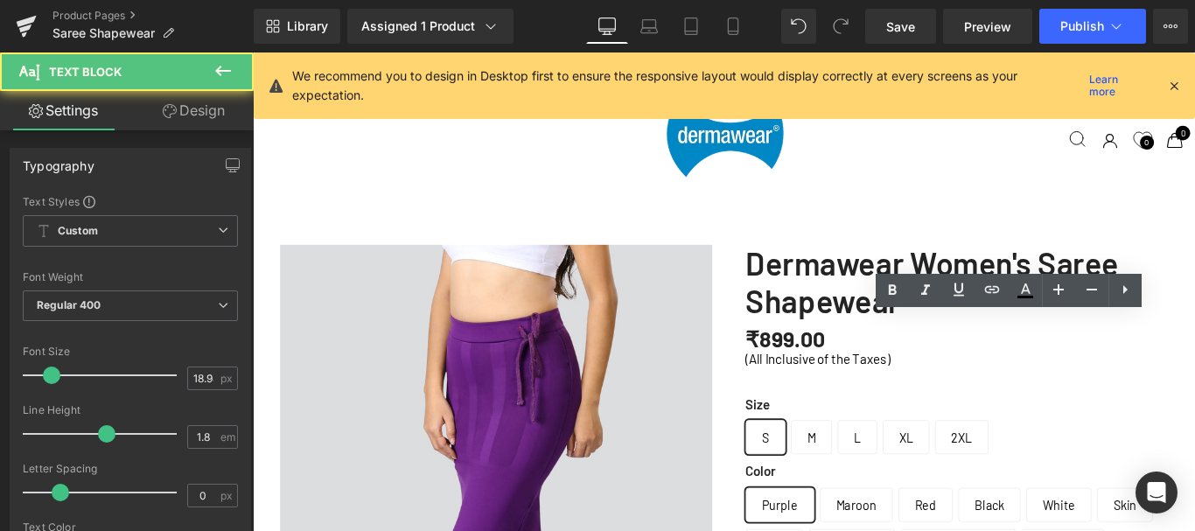
scroll to position [7176, 1045]
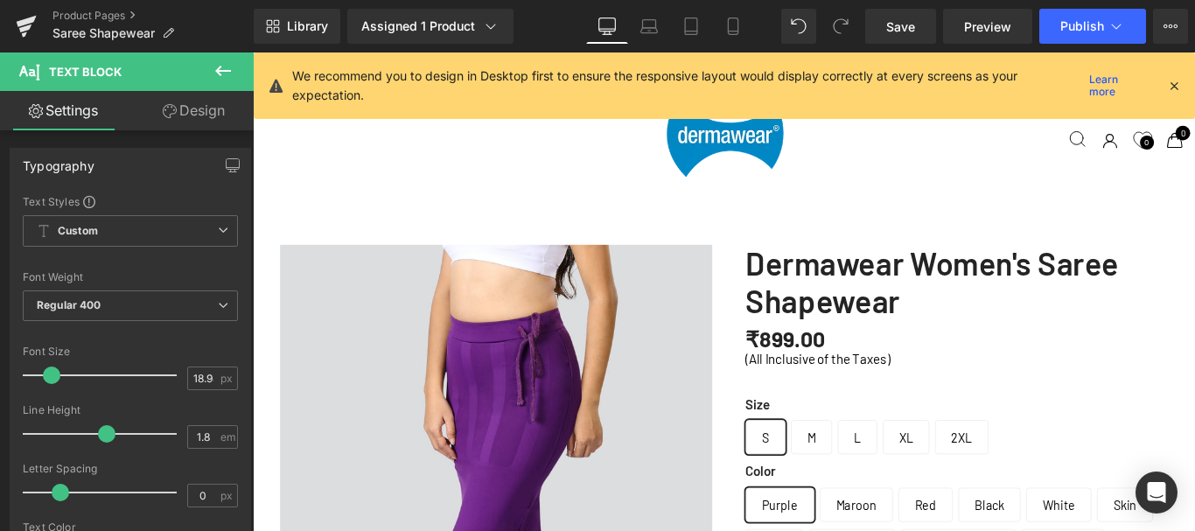
click at [253, 52] on div "32px" at bounding box center [253, 52] width 0 height 0
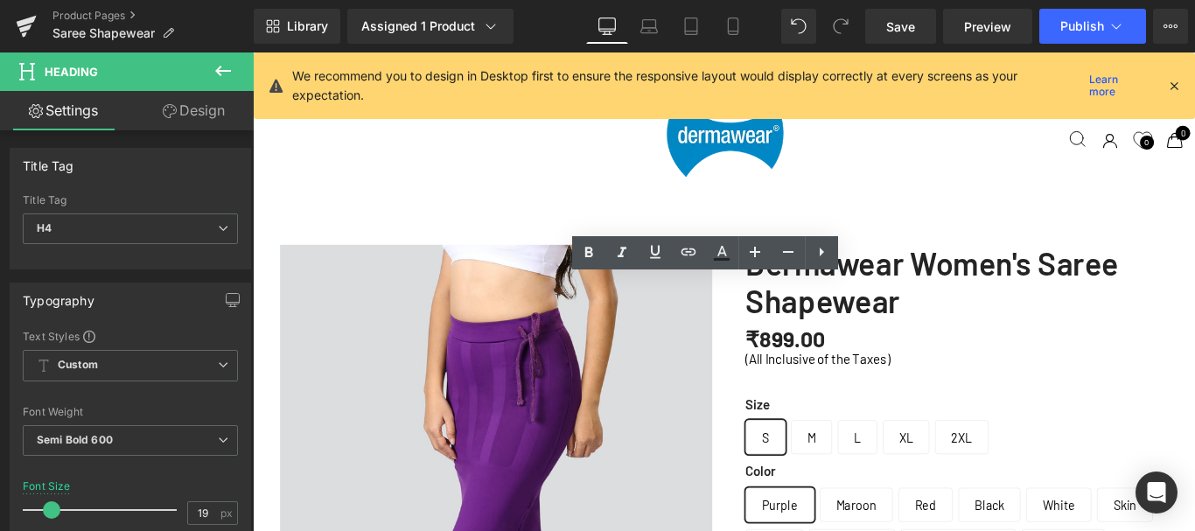
drag, startPoint x: 769, startPoint y: 380, endPoint x: 807, endPoint y: 401, distance: 43.8
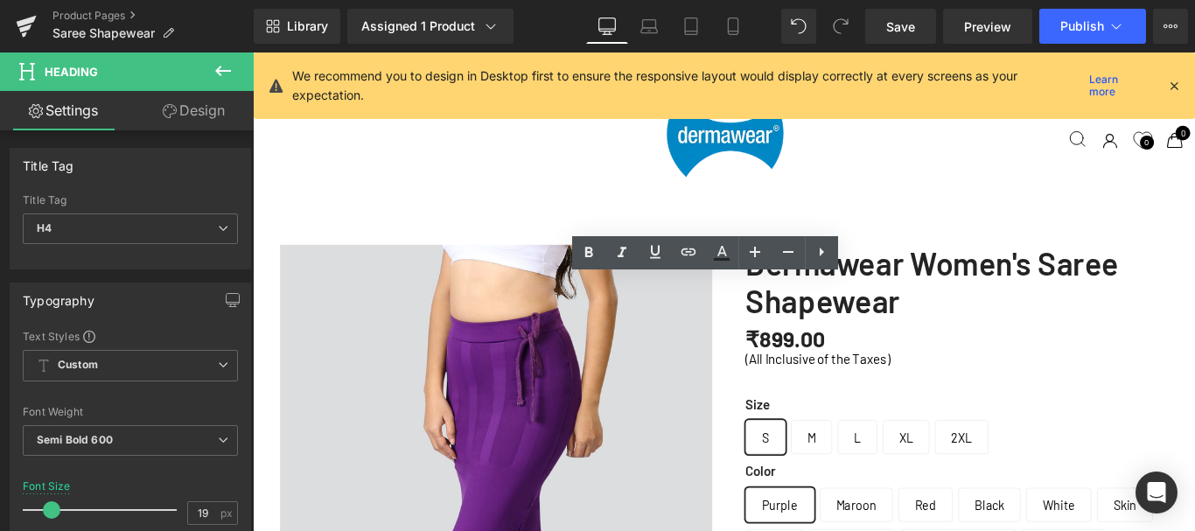
drag, startPoint x: 814, startPoint y: 401, endPoint x: 744, endPoint y: 385, distance: 71.9
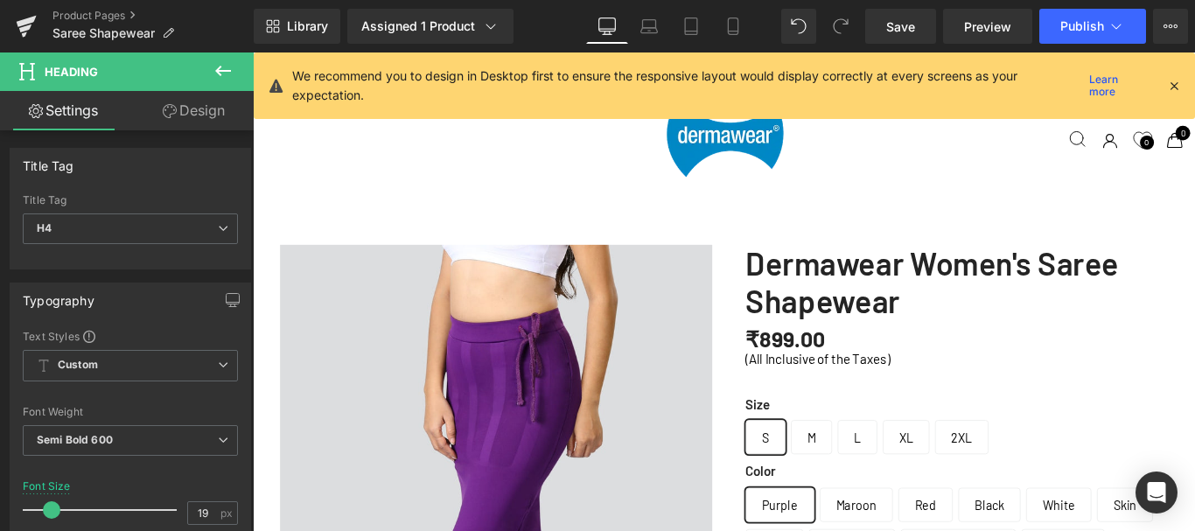
click at [223, 75] on icon at bounding box center [223, 70] width 21 height 21
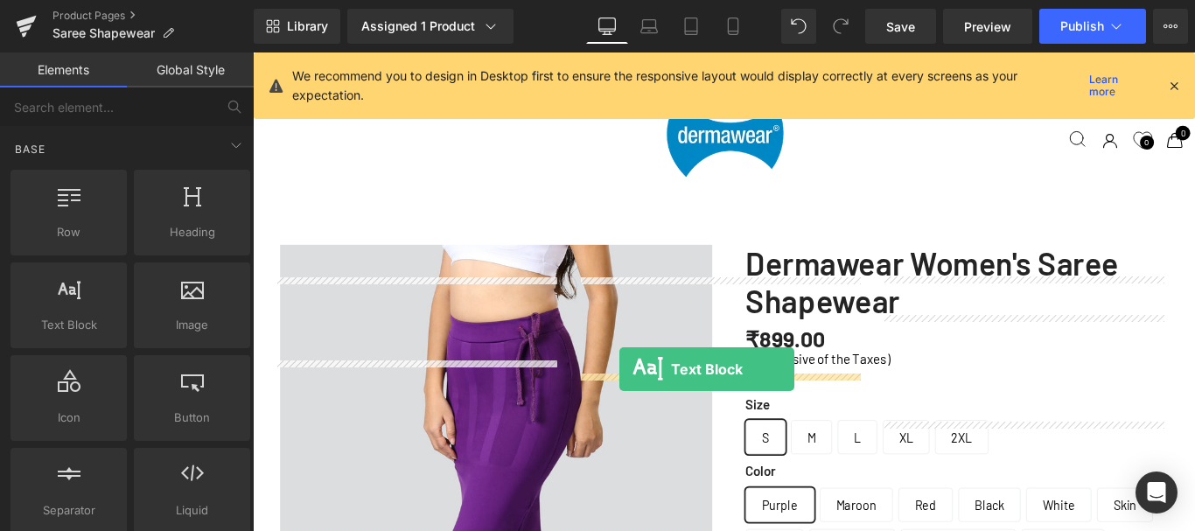
drag, startPoint x: 324, startPoint y: 345, endPoint x: 665, endPoint y: 408, distance: 346.8
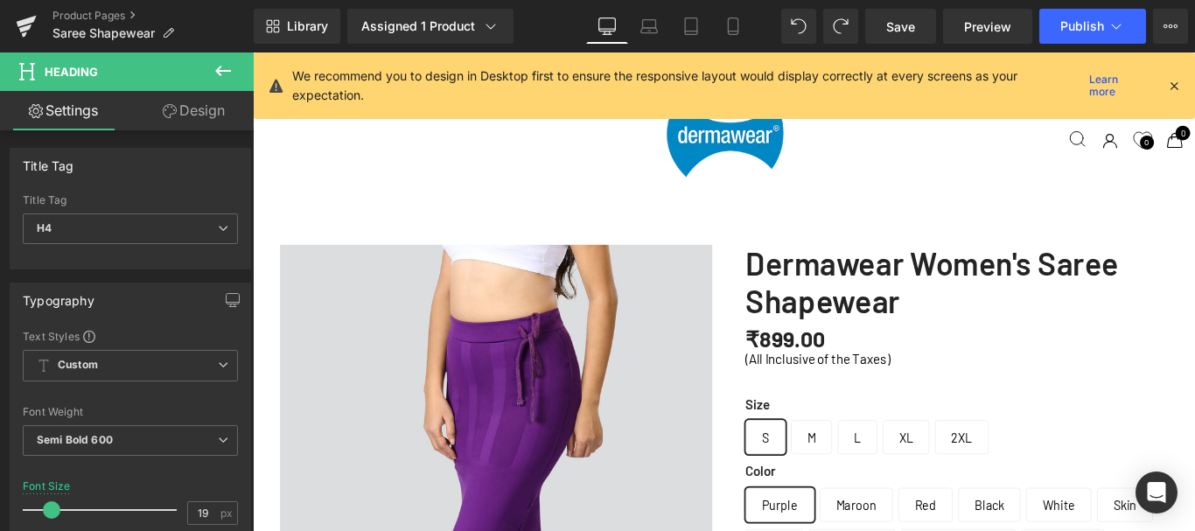
click at [225, 67] on icon at bounding box center [223, 70] width 21 height 21
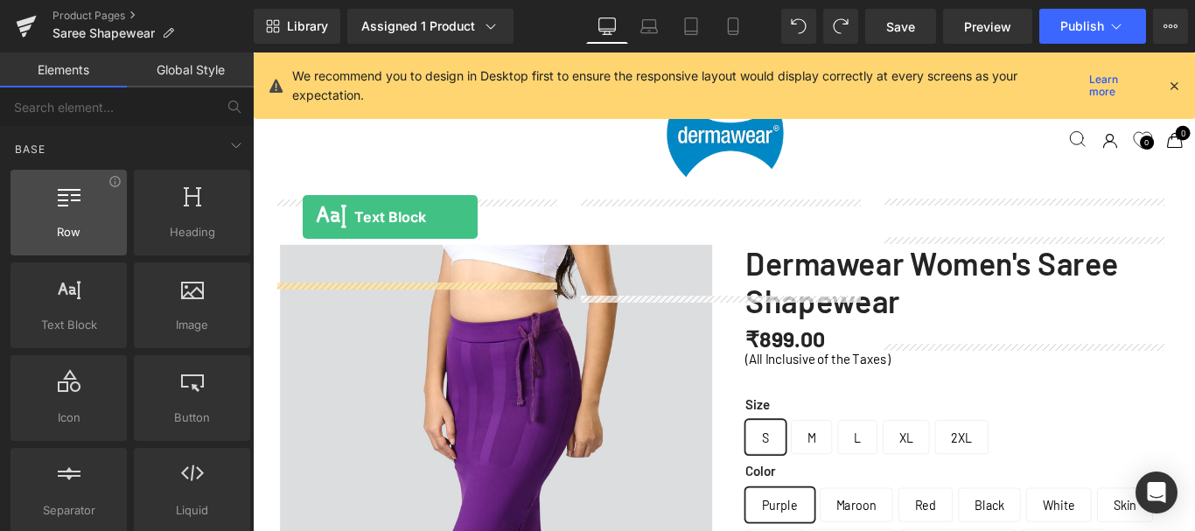
drag, startPoint x: 505, startPoint y: 216, endPoint x: 66, endPoint y: 205, distance: 439.2
click at [66, 205] on div "Row rows, columns, layouts, div Heading headings, titles, h1,h2,h3,h4,h5,h6 Tex…" at bounding box center [130, 351] width 247 height 371
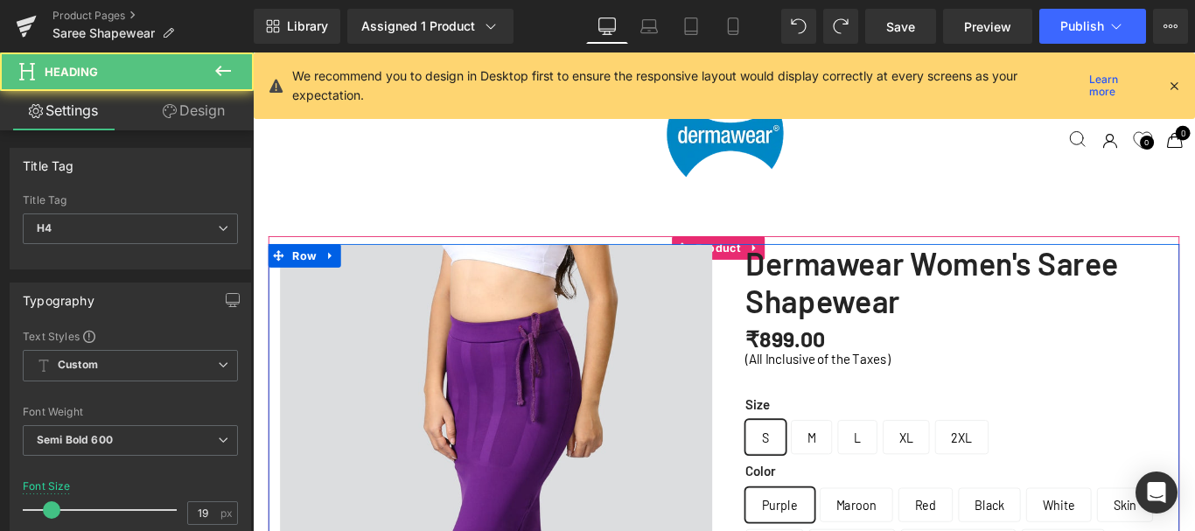
click at [224, 100] on link "Design" at bounding box center [193, 110] width 127 height 39
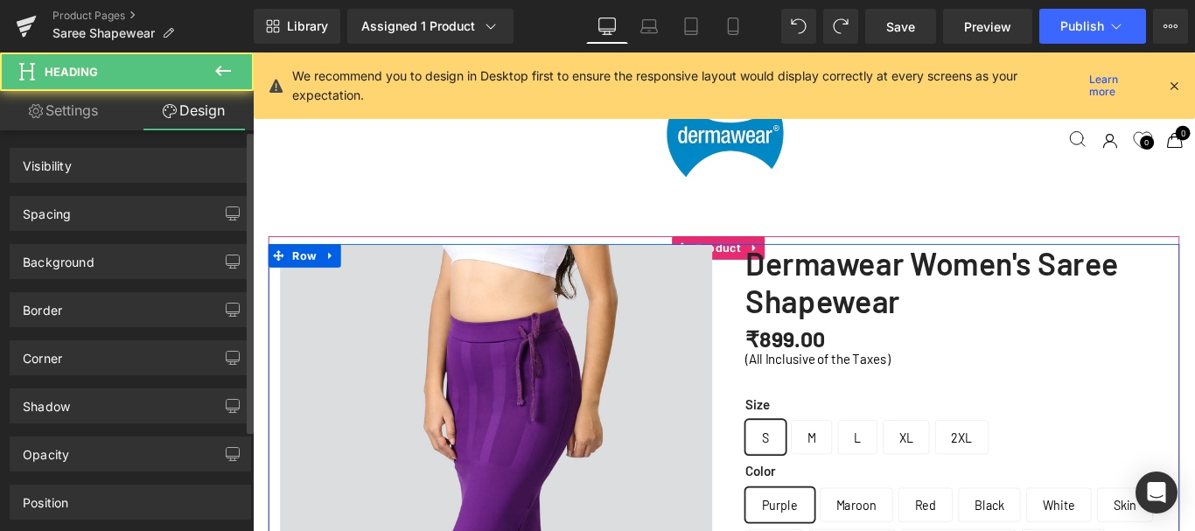
click at [97, 222] on div "Spacing" at bounding box center [130, 213] width 240 height 33
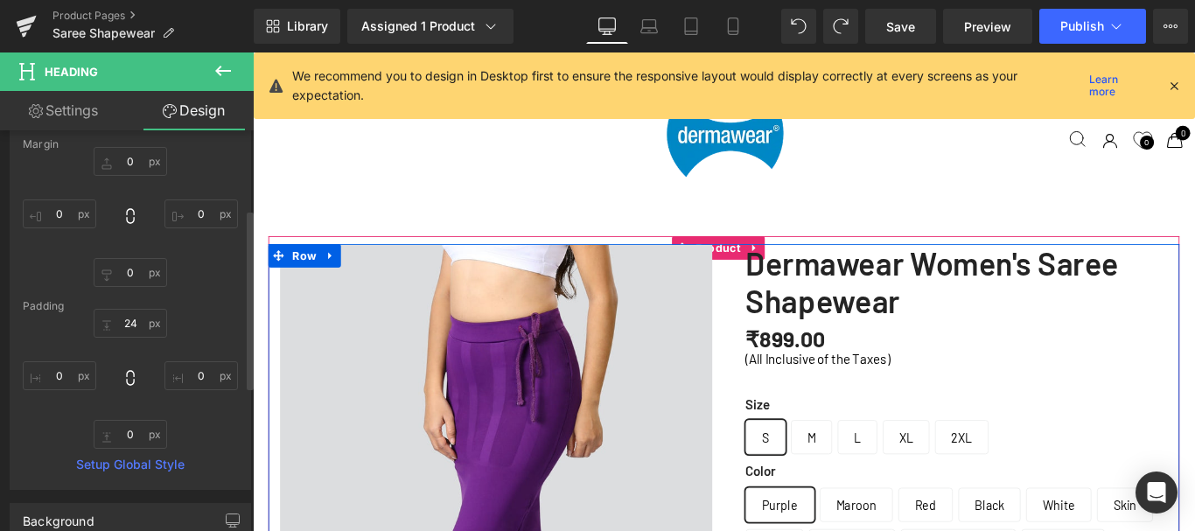
scroll to position [175, 0]
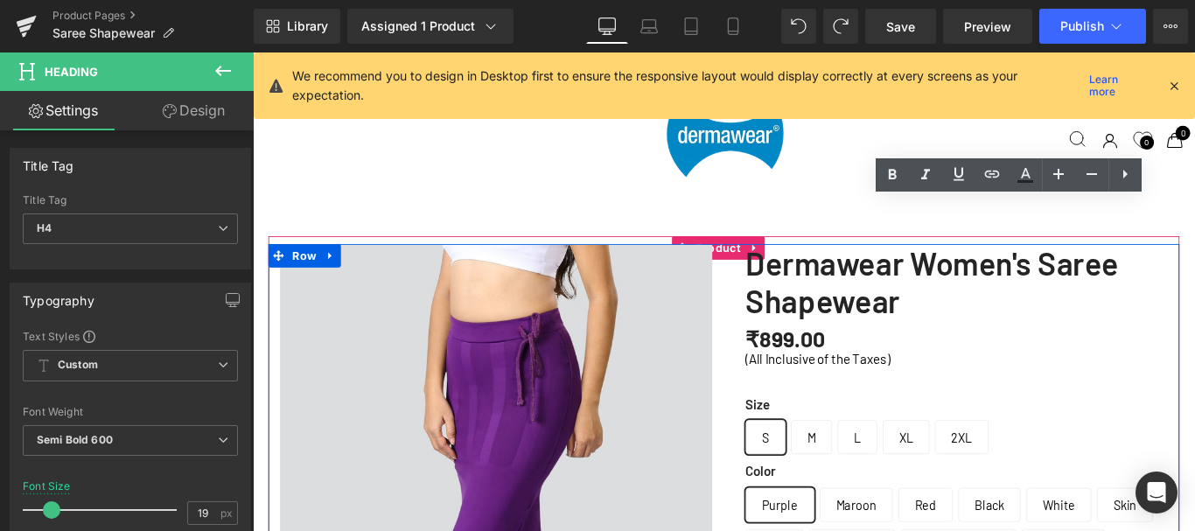
click at [178, 99] on link "Design" at bounding box center [193, 110] width 127 height 39
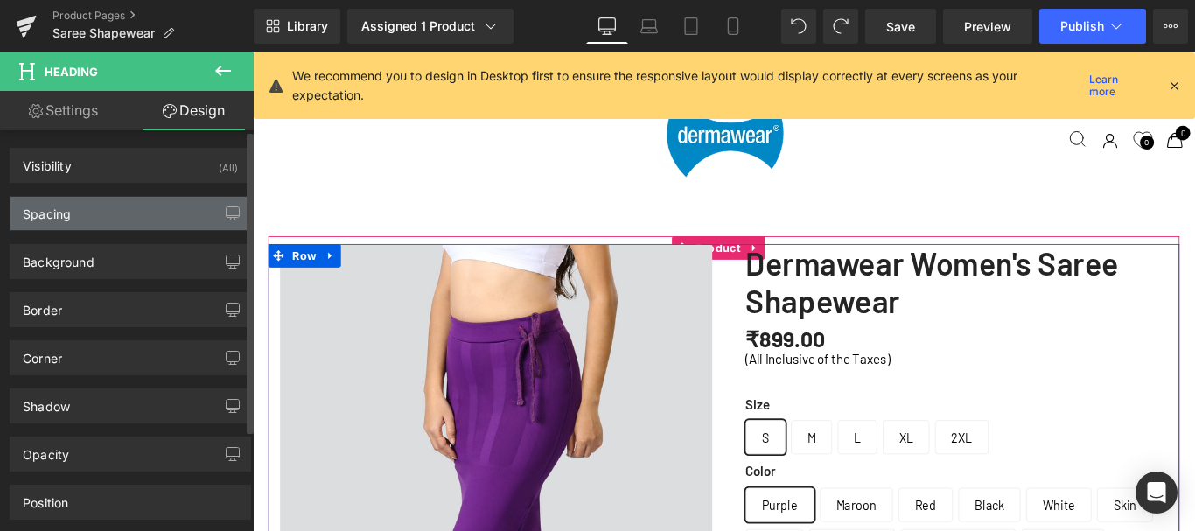
click at [124, 210] on div "Spacing" at bounding box center [130, 213] width 240 height 33
type input "0"
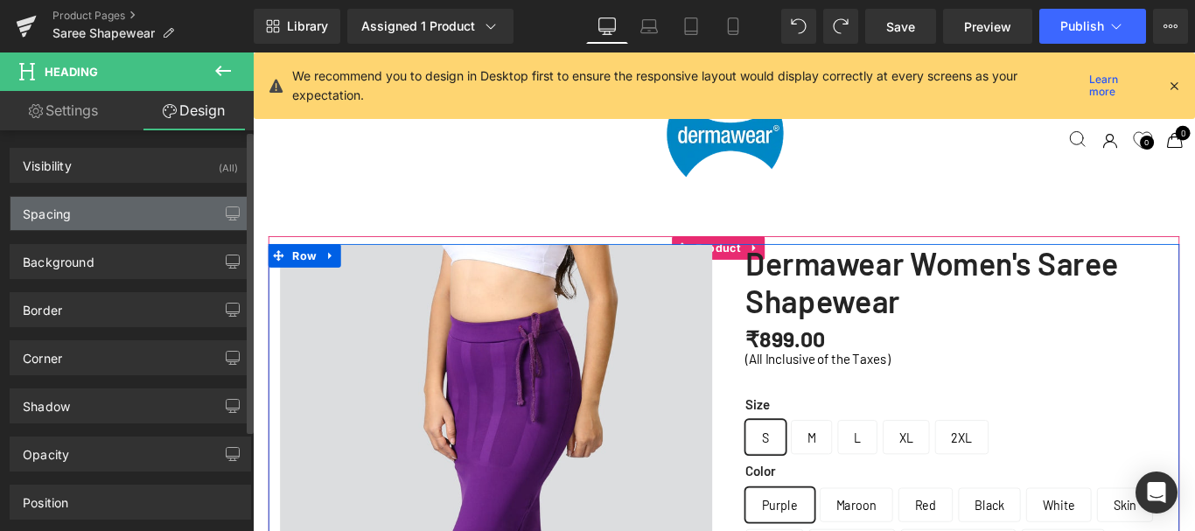
type input "24"
type input "0"
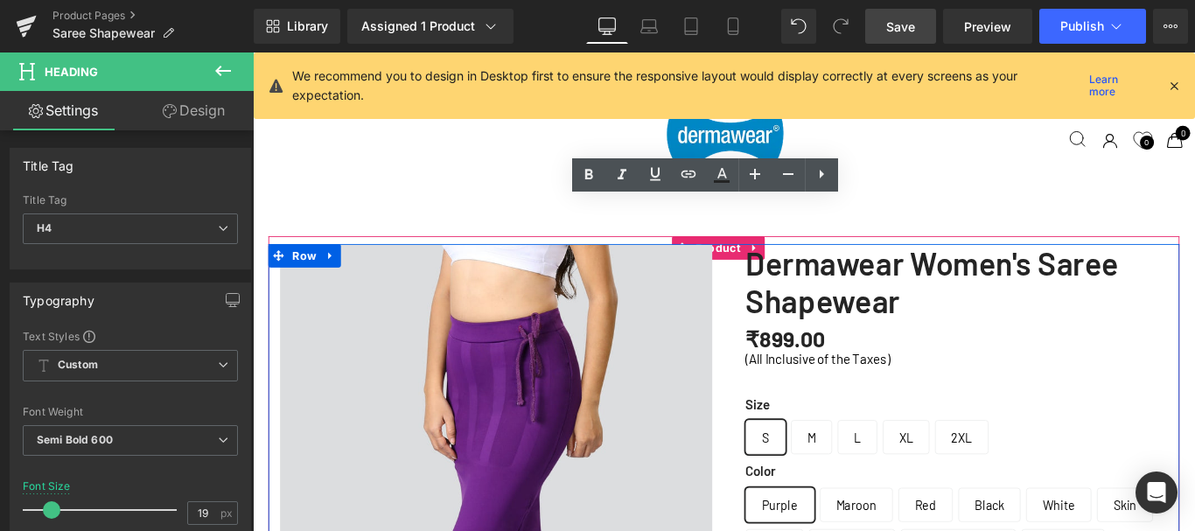
click at [891, 25] on span "Save" at bounding box center [900, 26] width 29 height 18
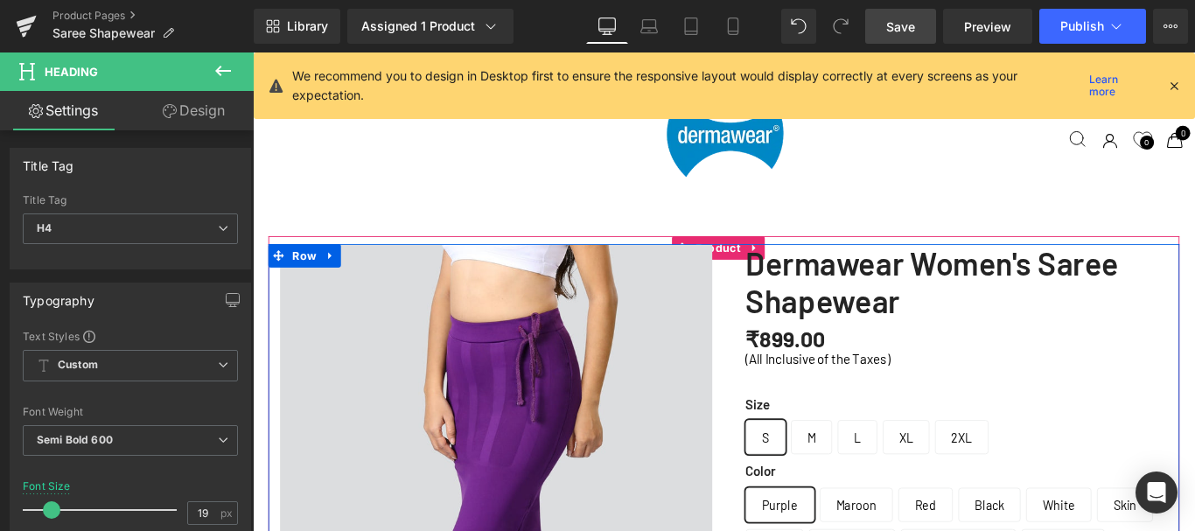
scroll to position [1582, 0]
click at [910, 24] on span "Save" at bounding box center [900, 26] width 29 height 18
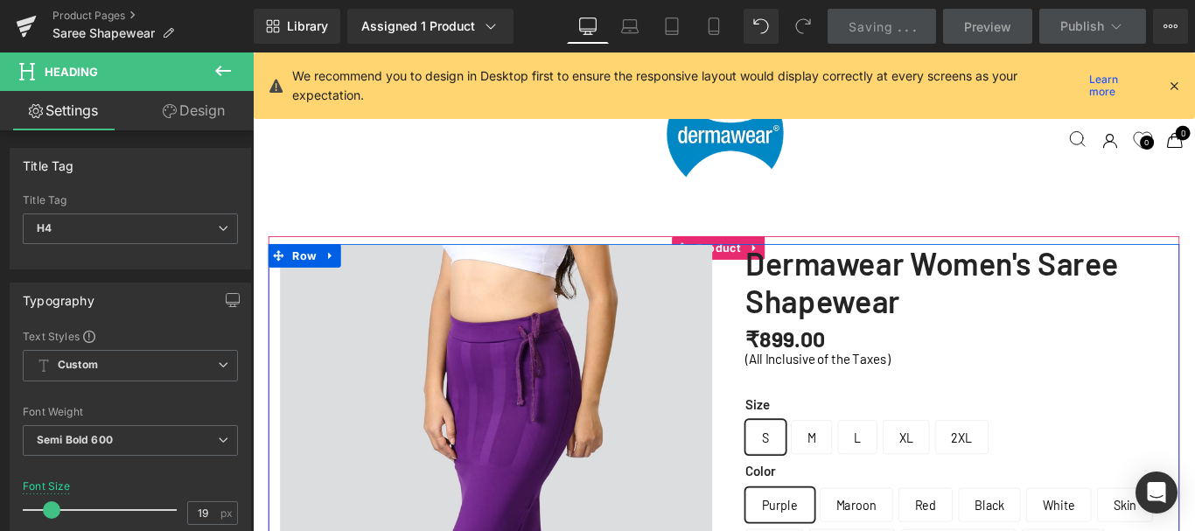
scroll to position [5255, 0]
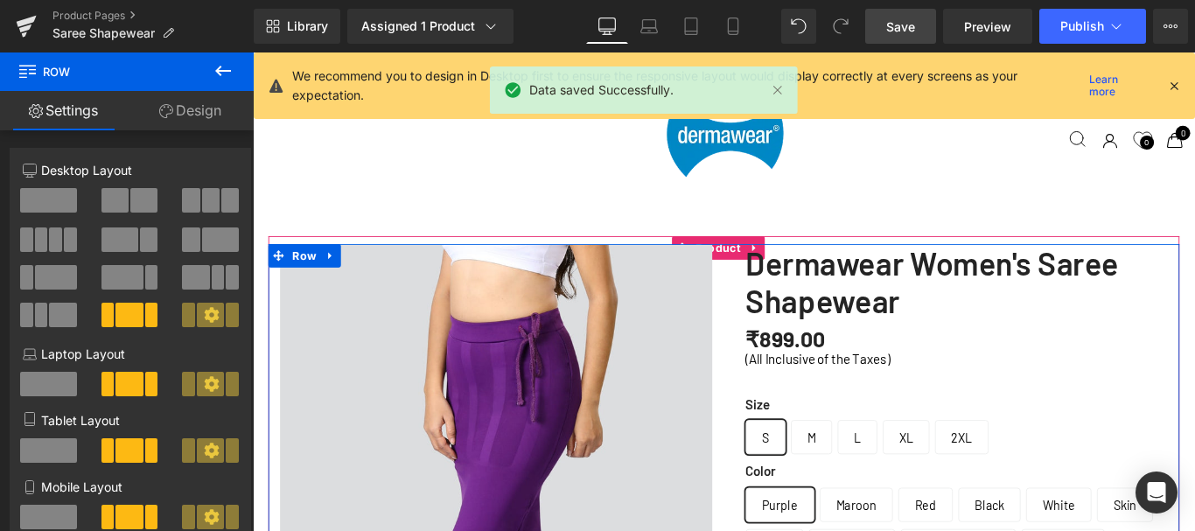
scroll to position [5168, 0]
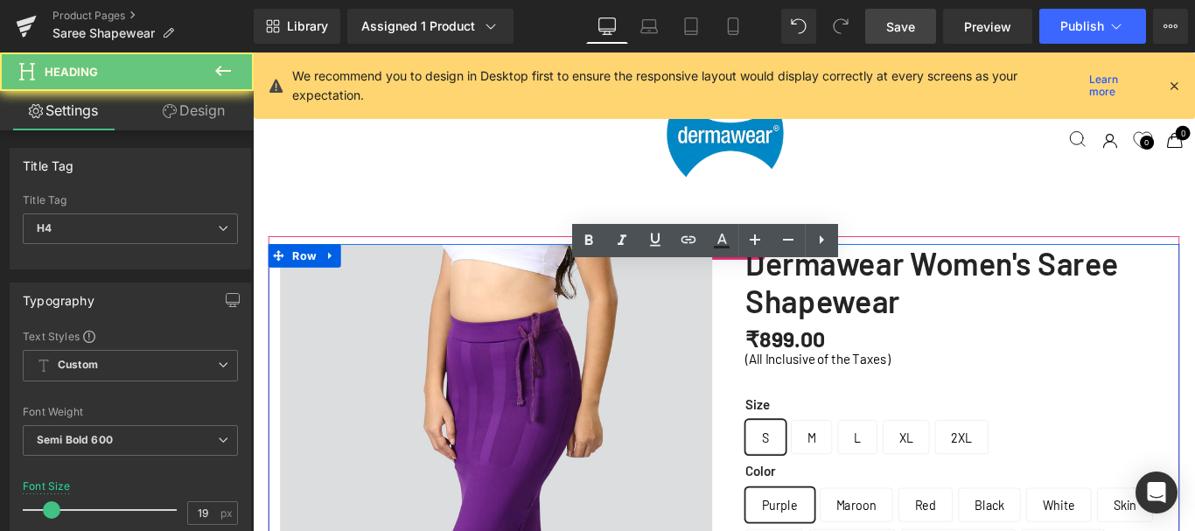
scroll to position [6840, 1045]
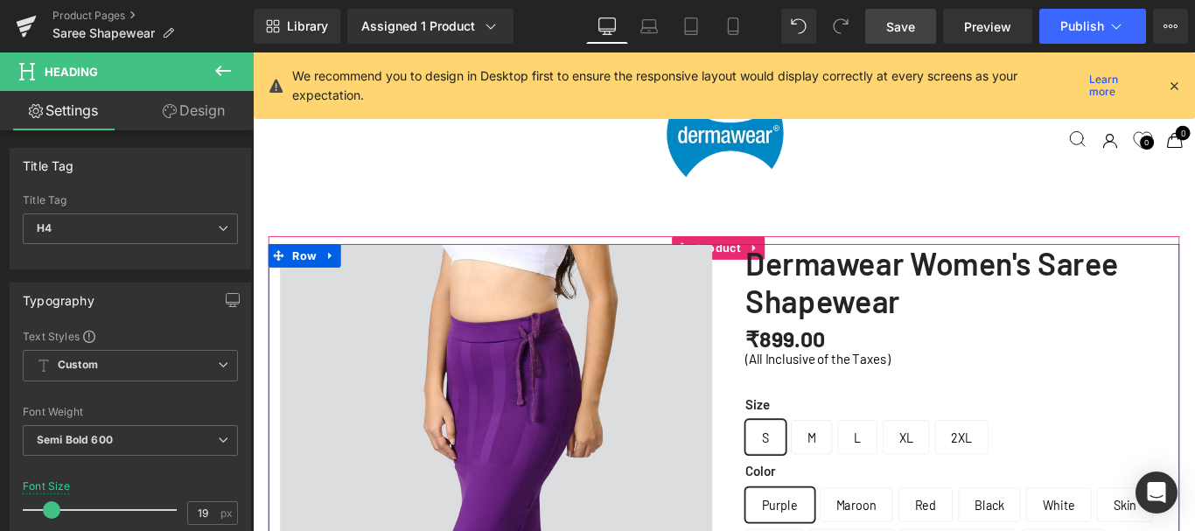
click at [222, 68] on icon at bounding box center [223, 70] width 21 height 21
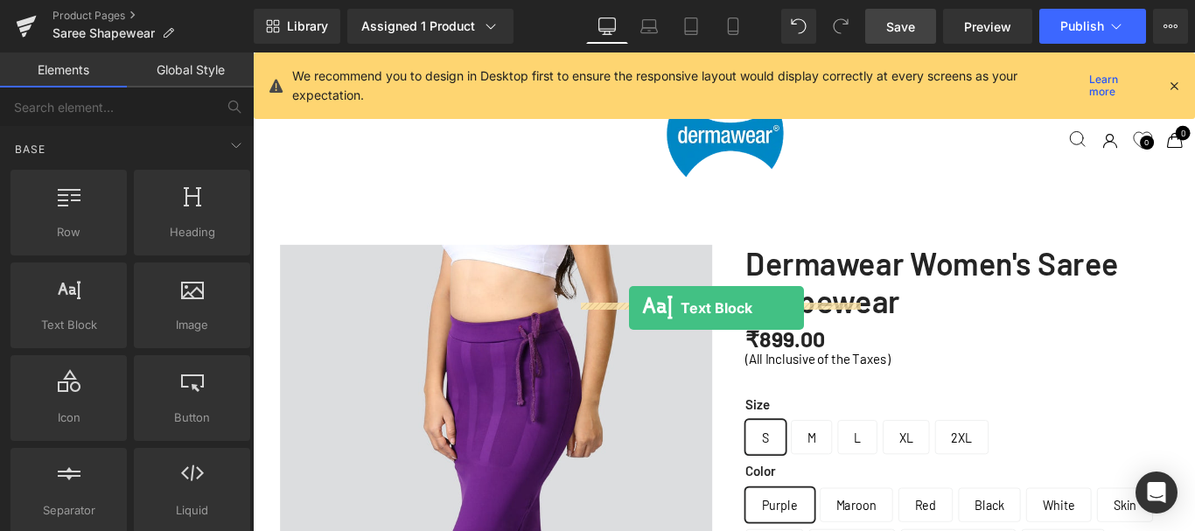
drag, startPoint x: 798, startPoint y: 328, endPoint x: 675, endPoint y: 339, distance: 123.0
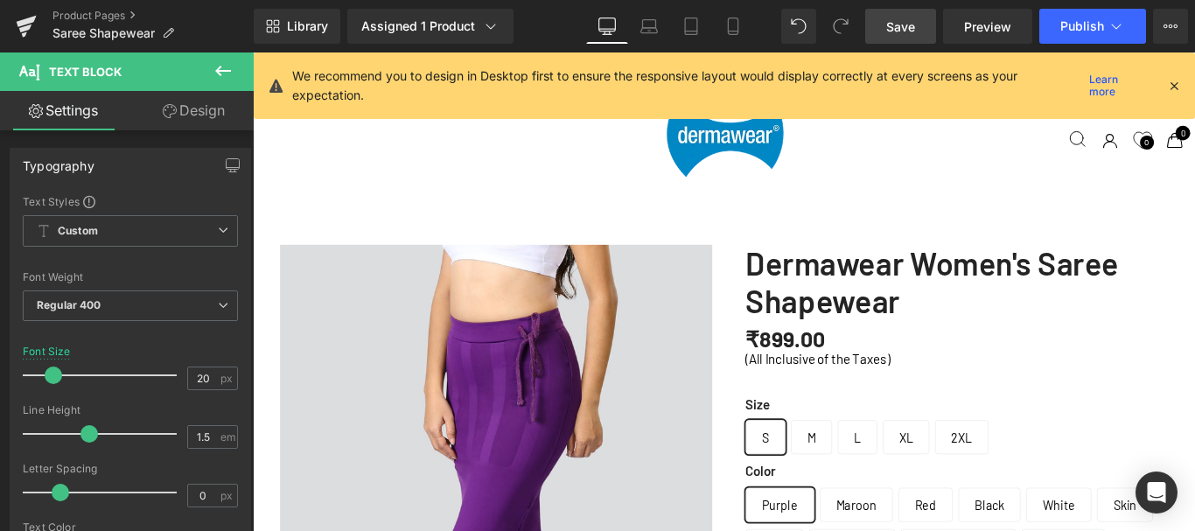
copy p "The drawstring keeps saree perfectly secure and prevents slipping throughout th…"
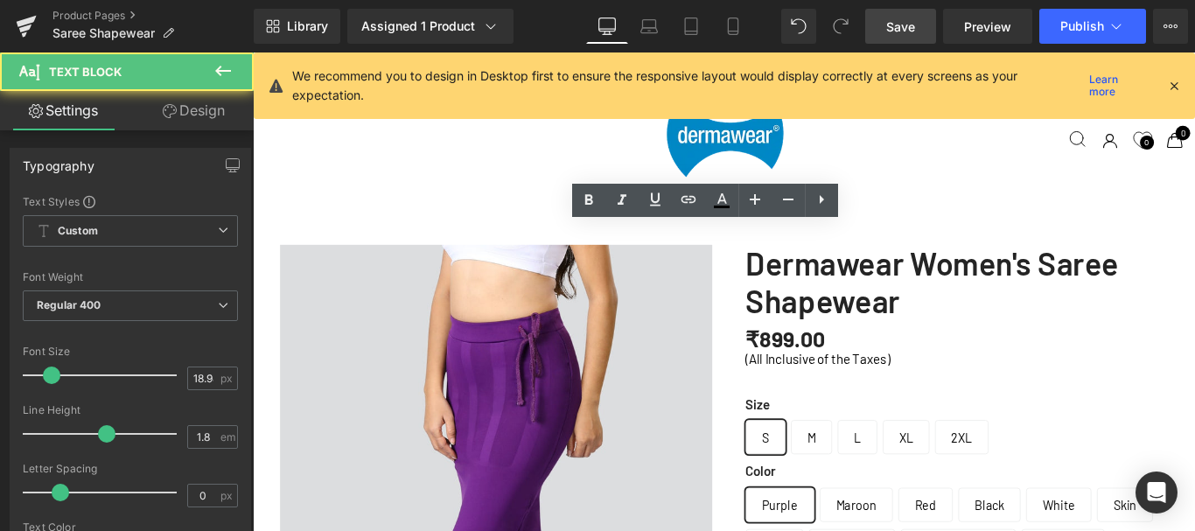
scroll to position [5518, 0]
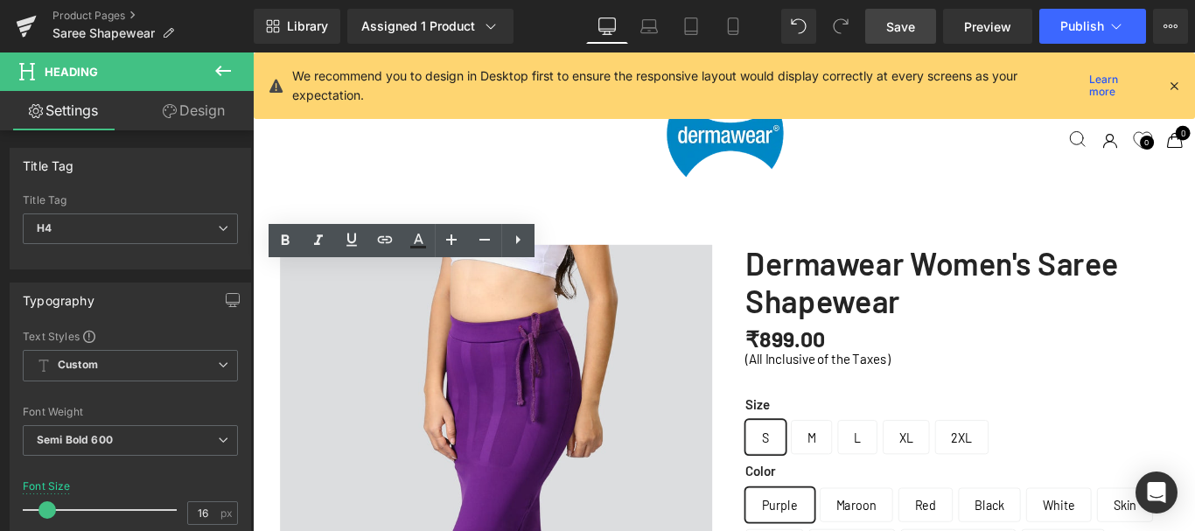
scroll to position [5430, 0]
drag, startPoint x: 514, startPoint y: 358, endPoint x: 301, endPoint y: 339, distance: 214.2
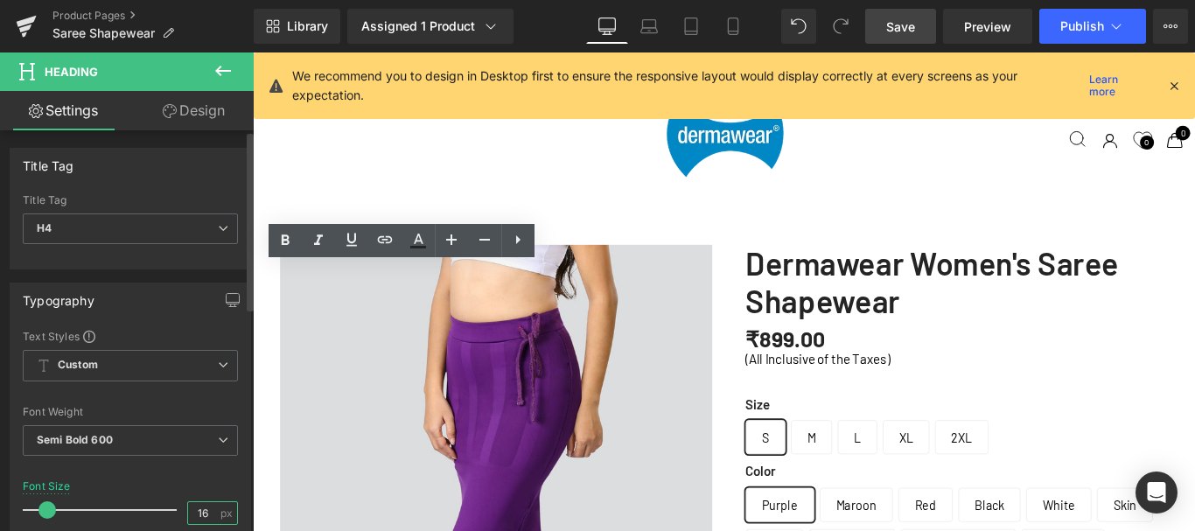
click at [196, 508] on input "16" at bounding box center [203, 513] width 31 height 22
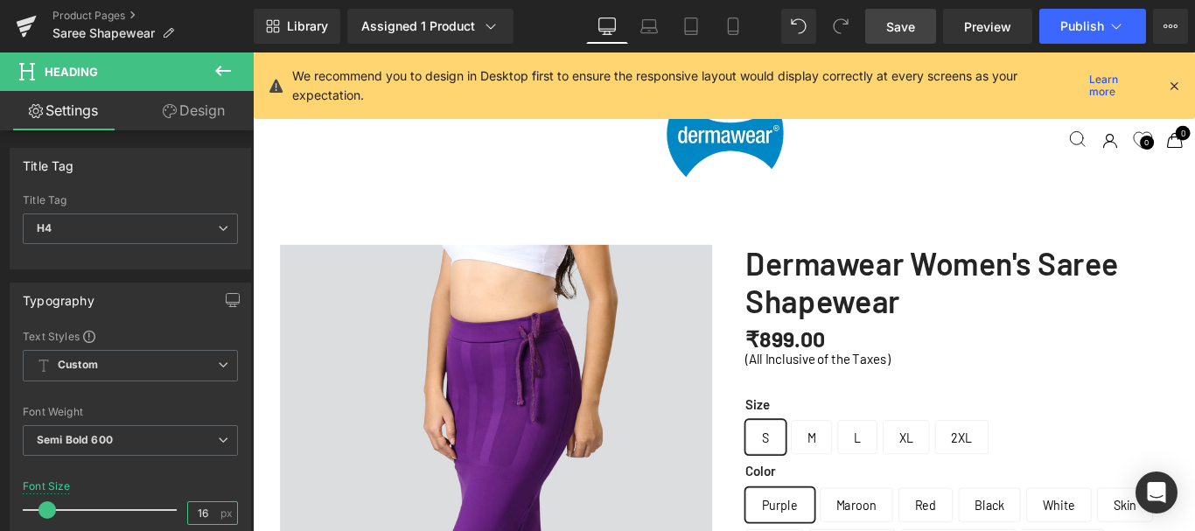
type input "19"
click at [223, 66] on icon at bounding box center [223, 70] width 21 height 21
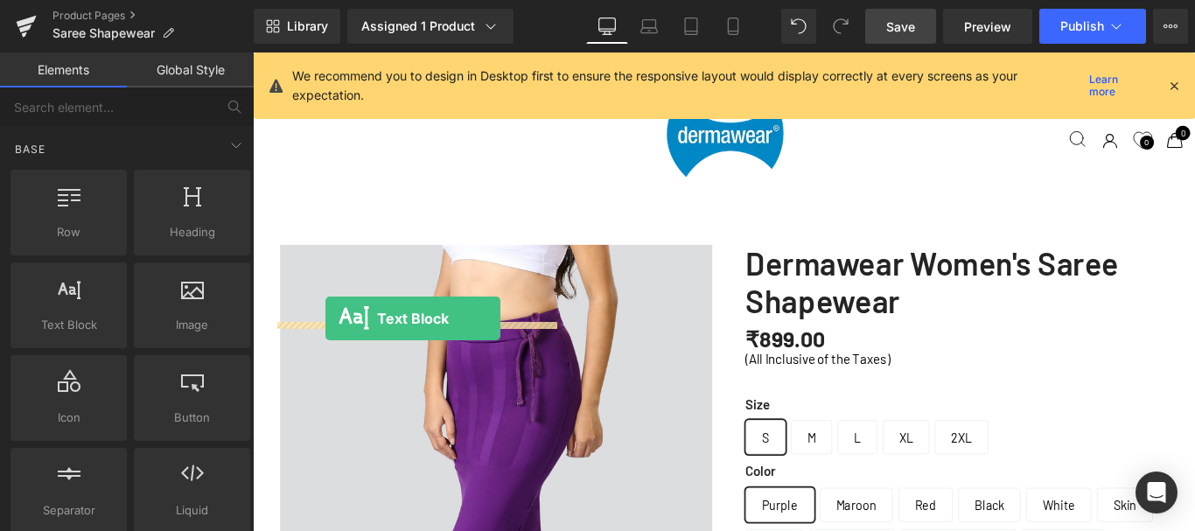
drag, startPoint x: 358, startPoint y: 329, endPoint x: 334, endPoint y: 351, distance: 32.2
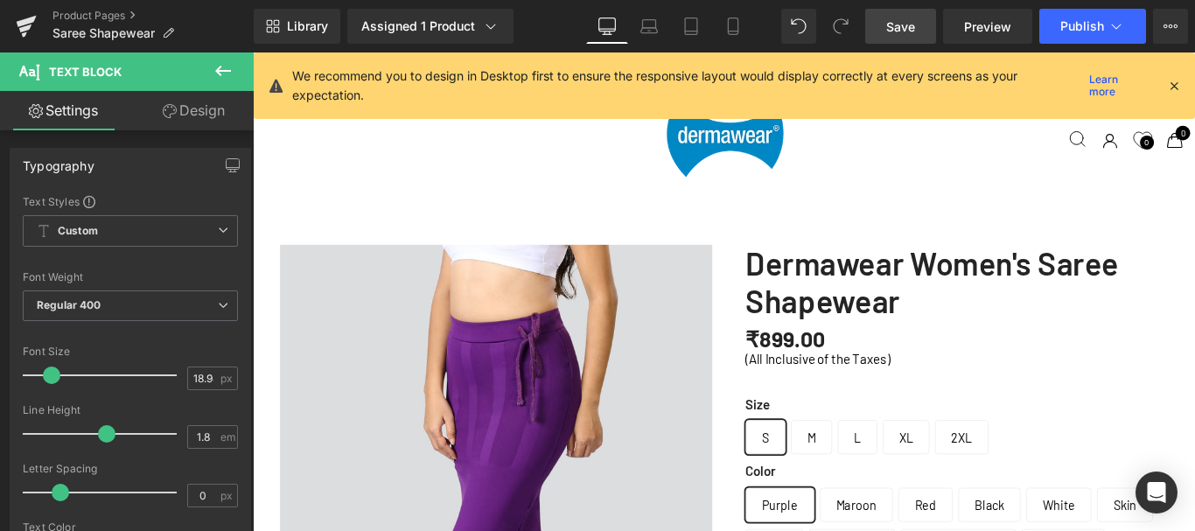
scroll to position [5510, 0]
paste div
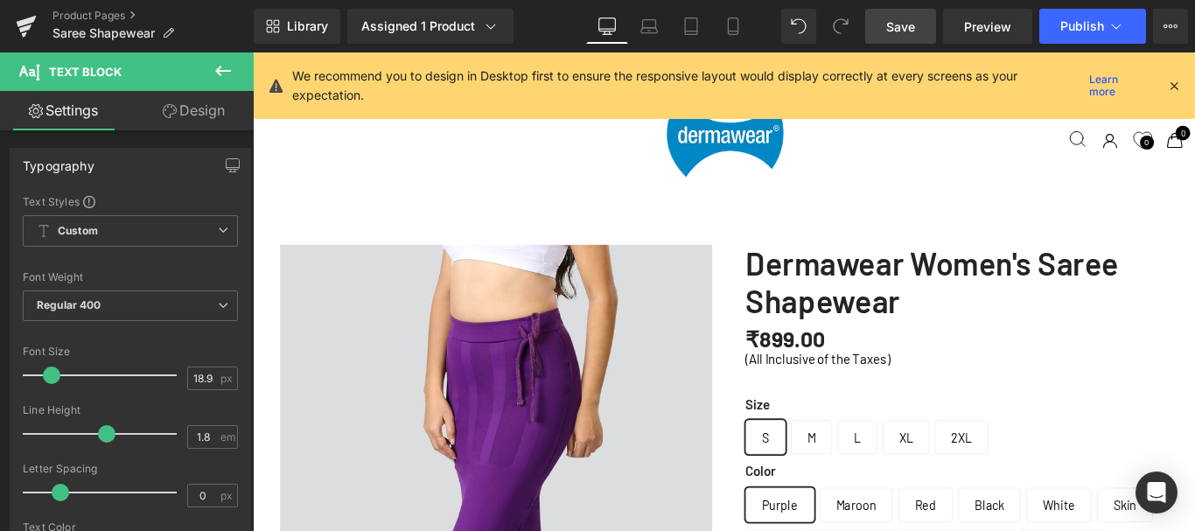
drag, startPoint x: 673, startPoint y: 329, endPoint x: 619, endPoint y: 327, distance: 53.4
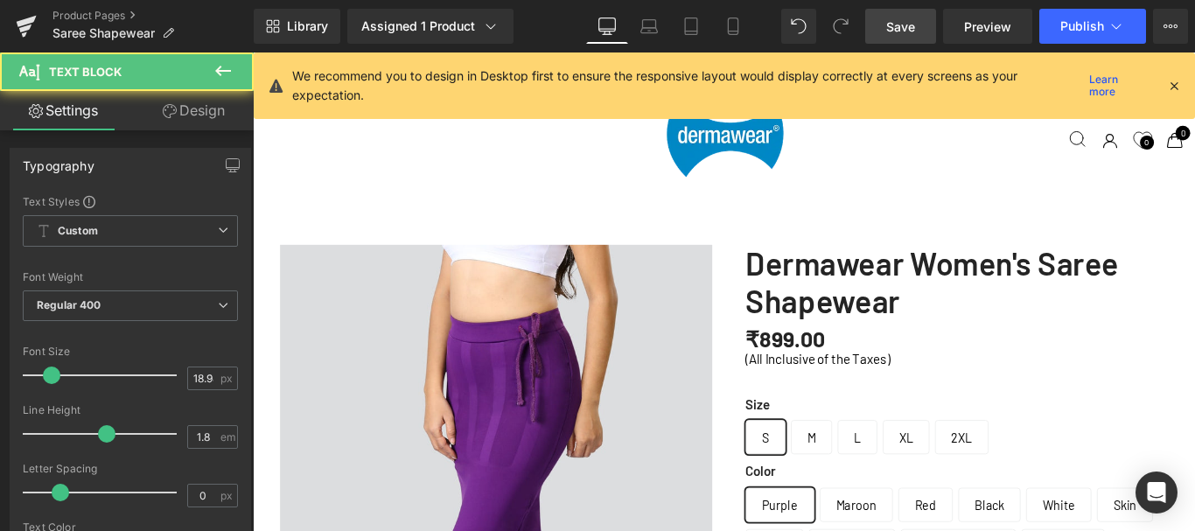
drag, startPoint x: 1237, startPoint y: 301, endPoint x: 1236, endPoint y: 319, distance: 18.4
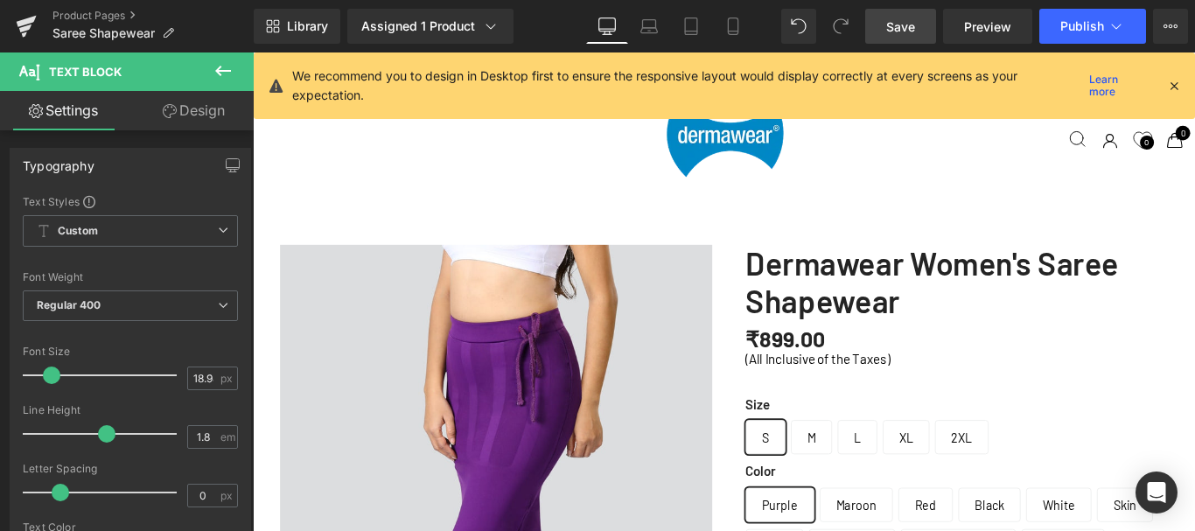
scroll to position [6810, 1045]
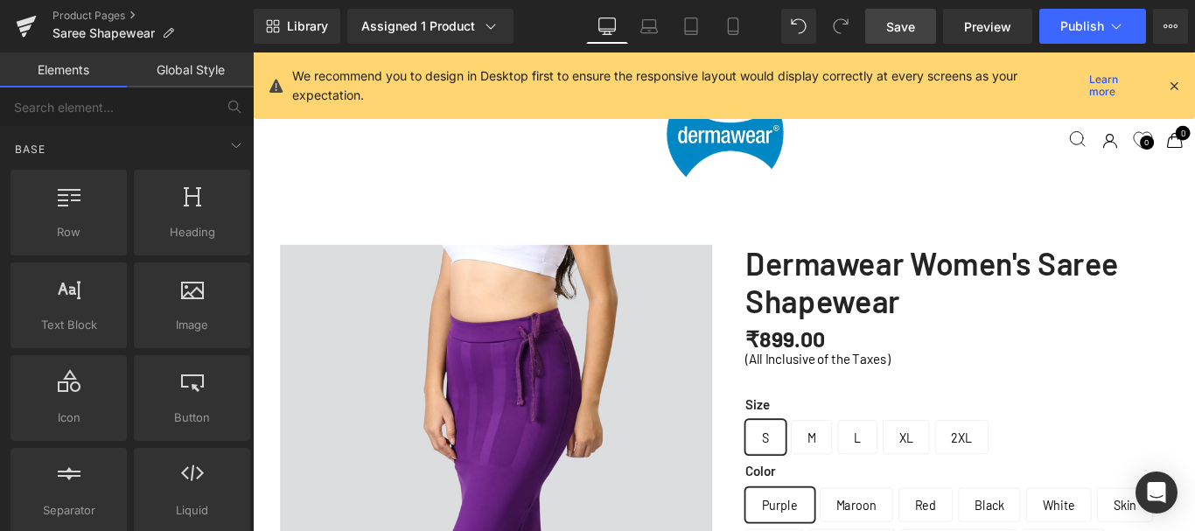
scroll to position [6689, 1045]
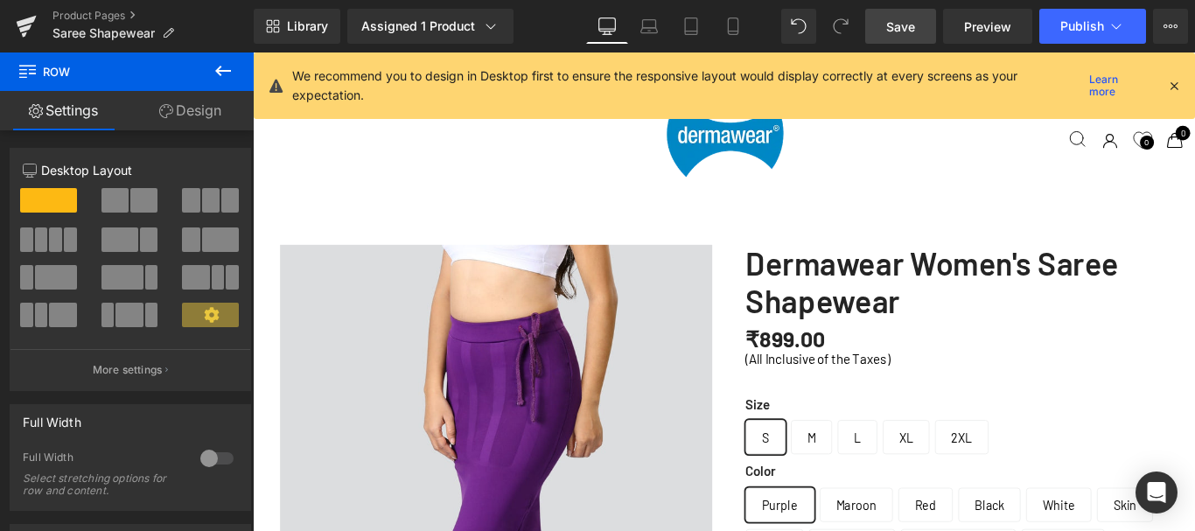
drag, startPoint x: 773, startPoint y: 359, endPoint x: 256, endPoint y: 336, distance: 517.4
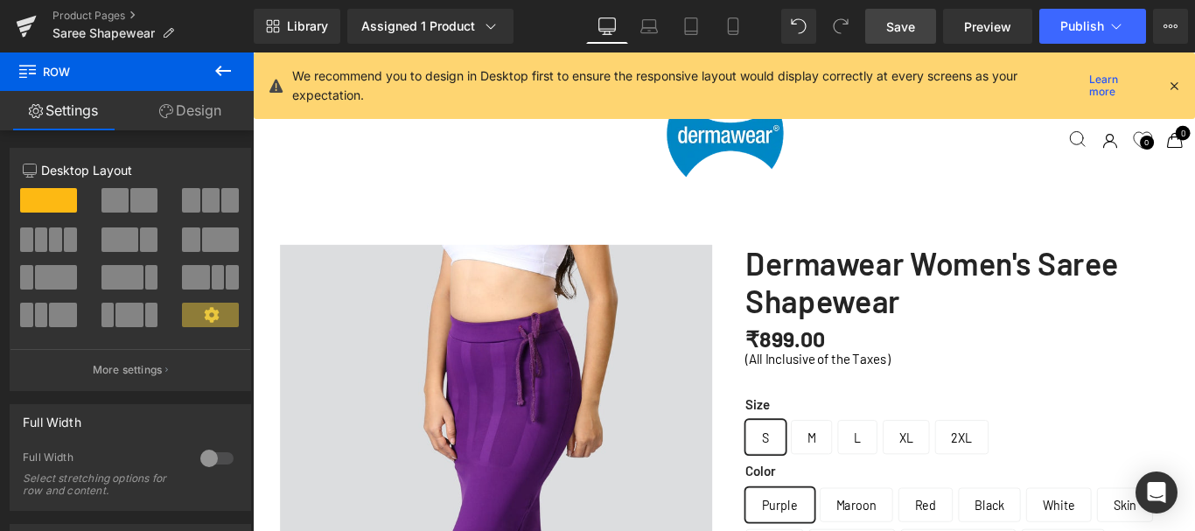
scroll to position [5069, 0]
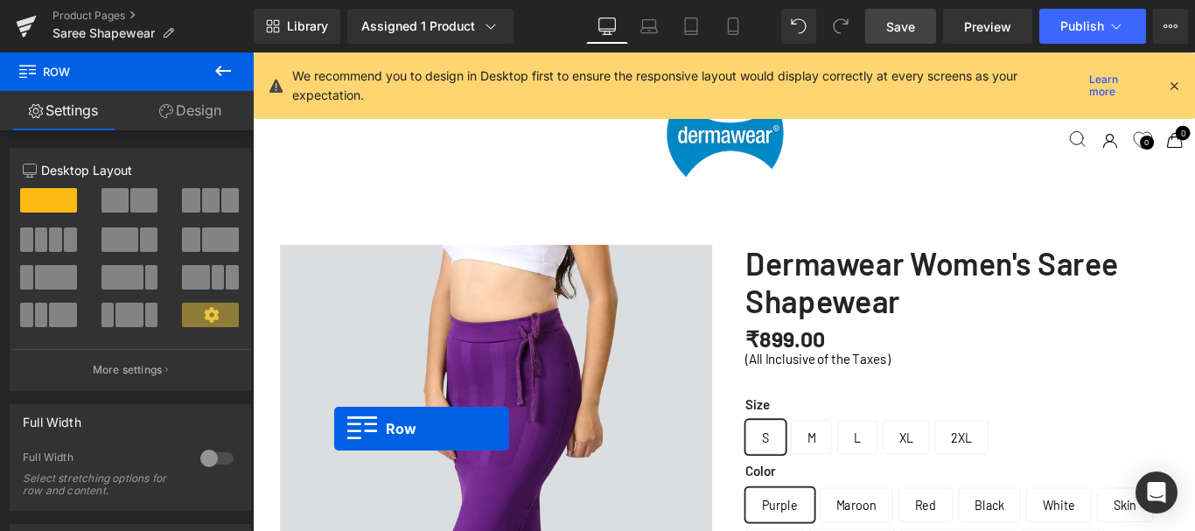
scroll to position [6306, 1045]
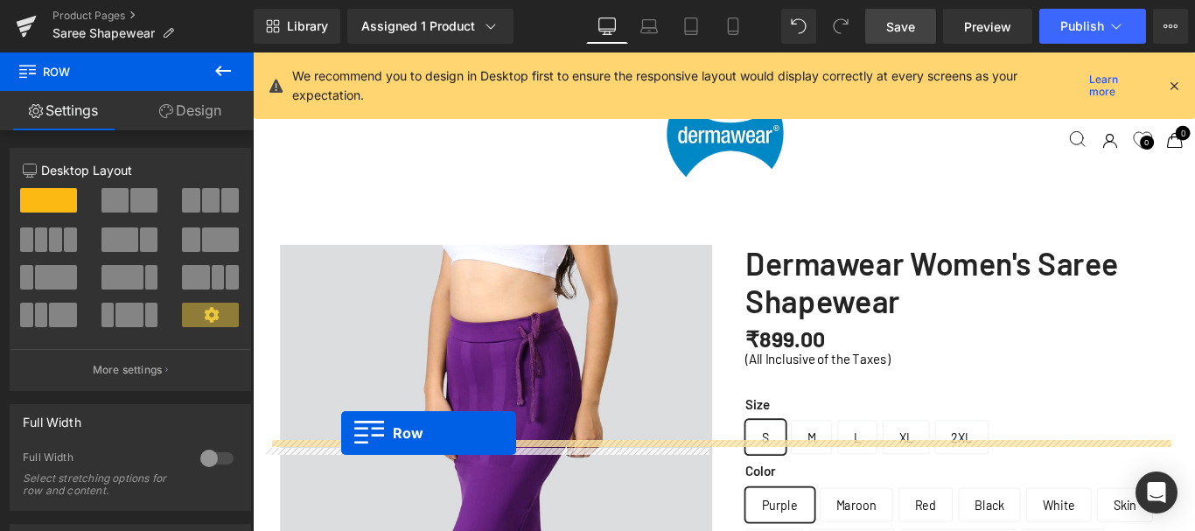
drag, startPoint x: 270, startPoint y: 265, endPoint x: 352, endPoint y: 480, distance: 230.3
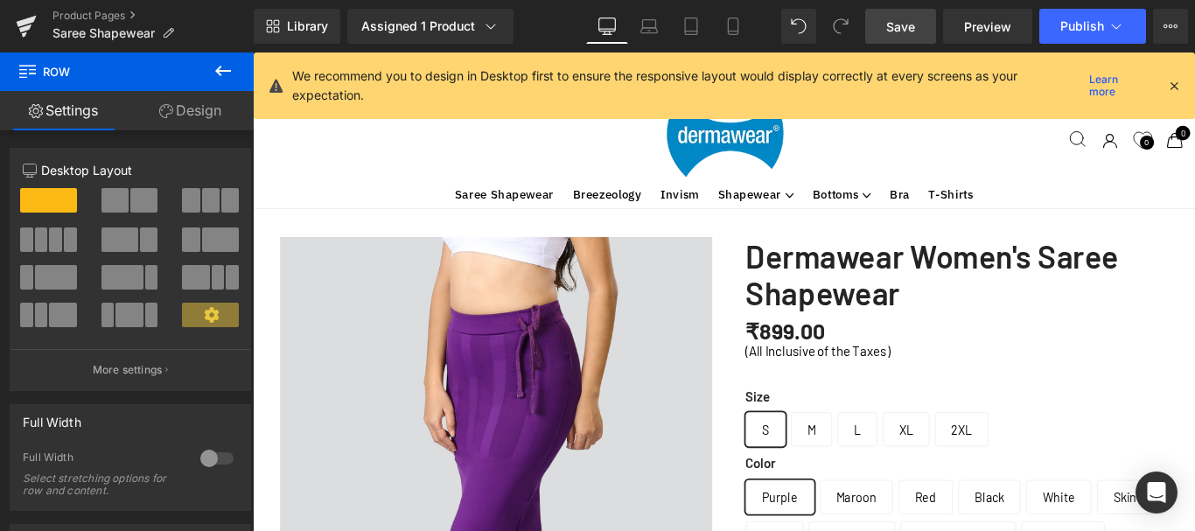
scroll to position [6682, 1045]
click at [962, 503] on label "Color" at bounding box center [1043, 518] width 474 height 30
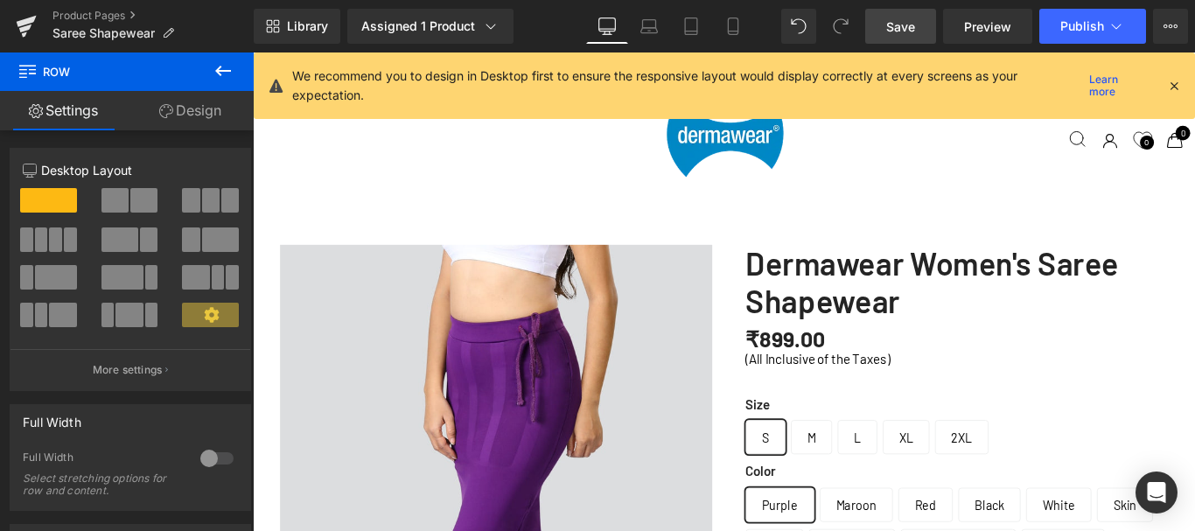
scroll to position [87, 0]
click at [1194, 436] on div "Size S M L XL 2XL" at bounding box center [1043, 474] width 474 height 76
click at [1027, 465] on span "2XL" at bounding box center [1049, 484] width 60 height 38
click at [1164, 436] on div "Size S M L XL 2XL" at bounding box center [1043, 474] width 474 height 76
click at [220, 72] on icon at bounding box center [223, 71] width 16 height 10
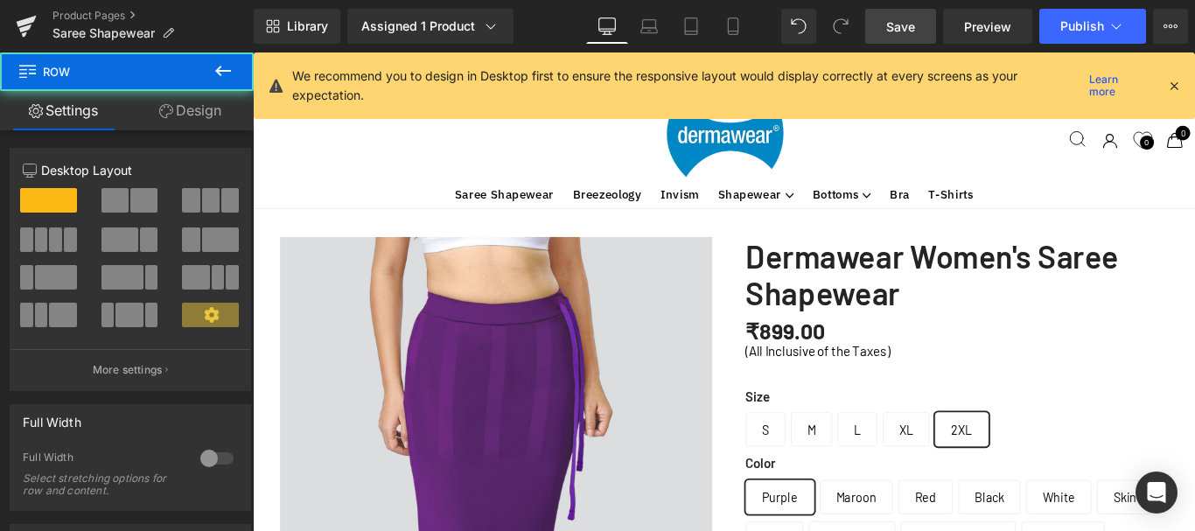
click at [813, 428] on label "Size" at bounding box center [1043, 443] width 474 height 30
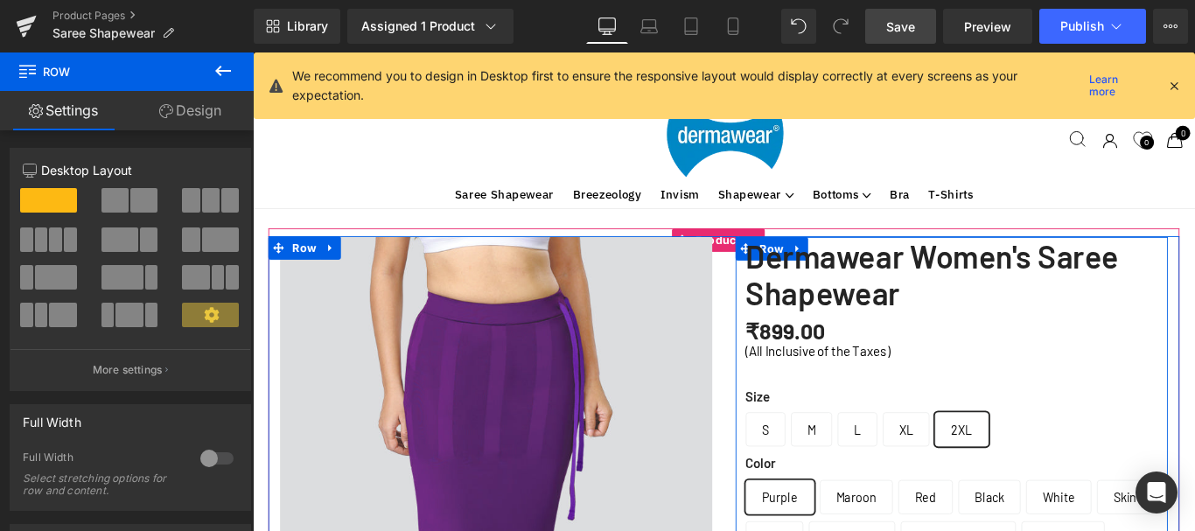
scroll to position [6682, 1045]
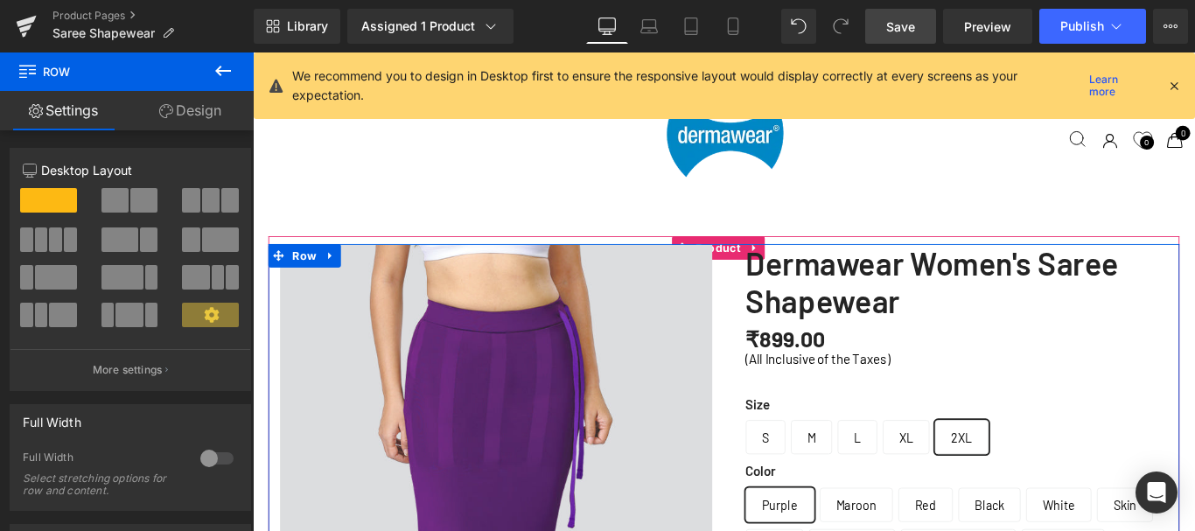
click at [220, 66] on icon at bounding box center [223, 71] width 16 height 10
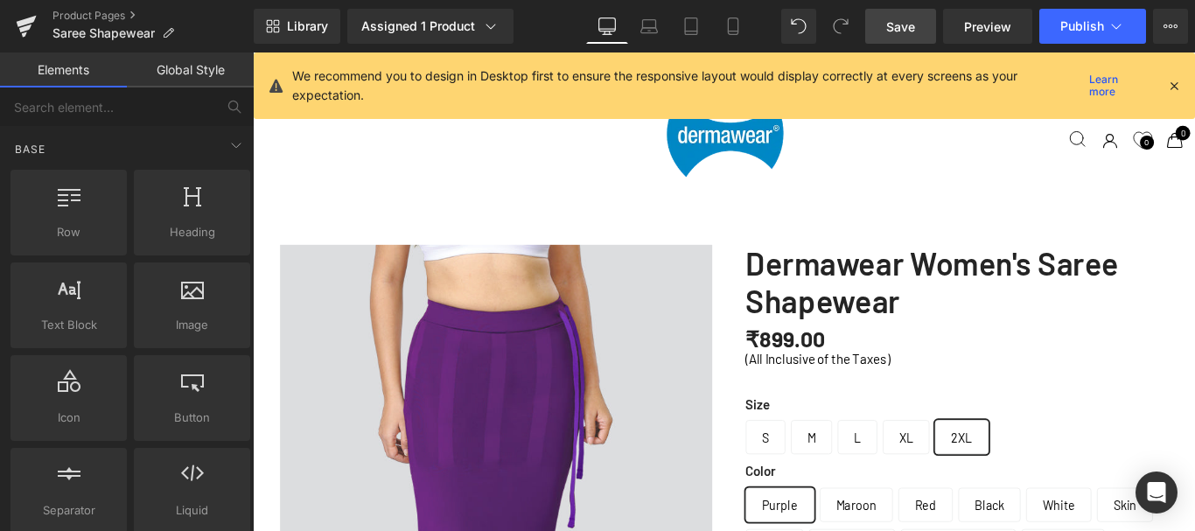
scroll to position [6691, 1045]
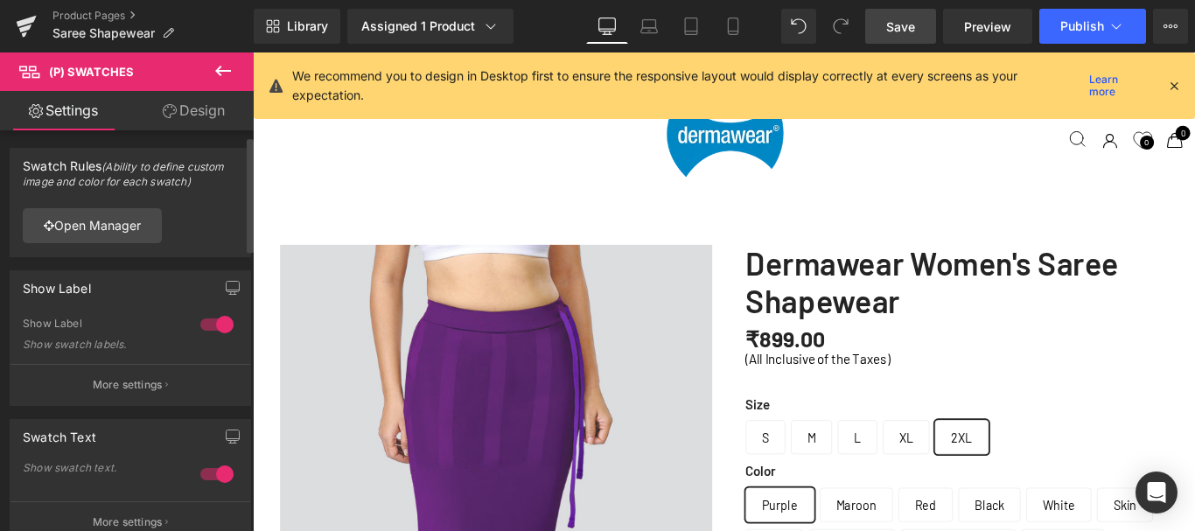
scroll to position [87, 0]
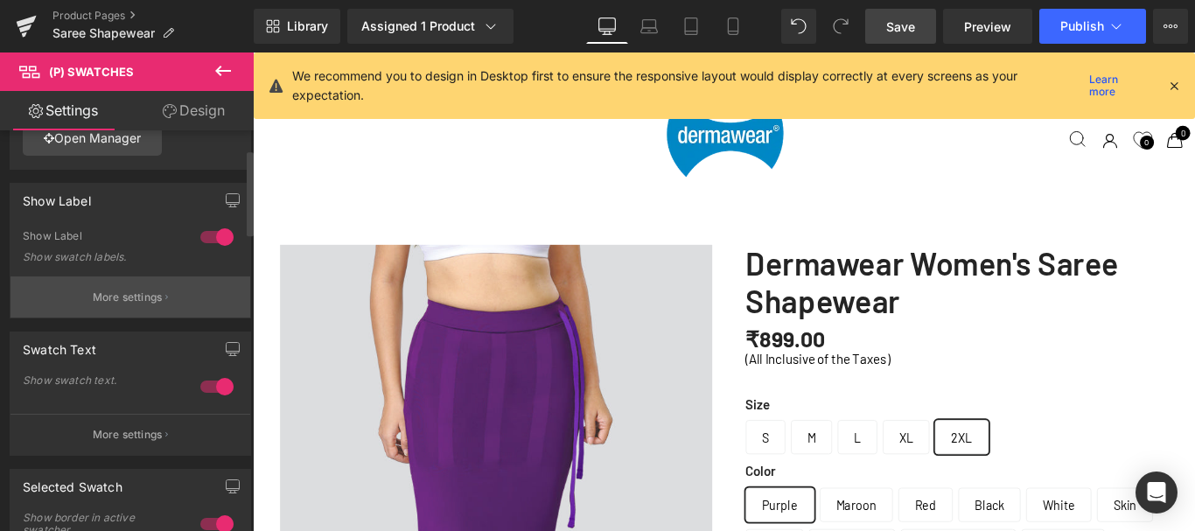
click at [129, 298] on p "More settings" at bounding box center [128, 297] width 70 height 16
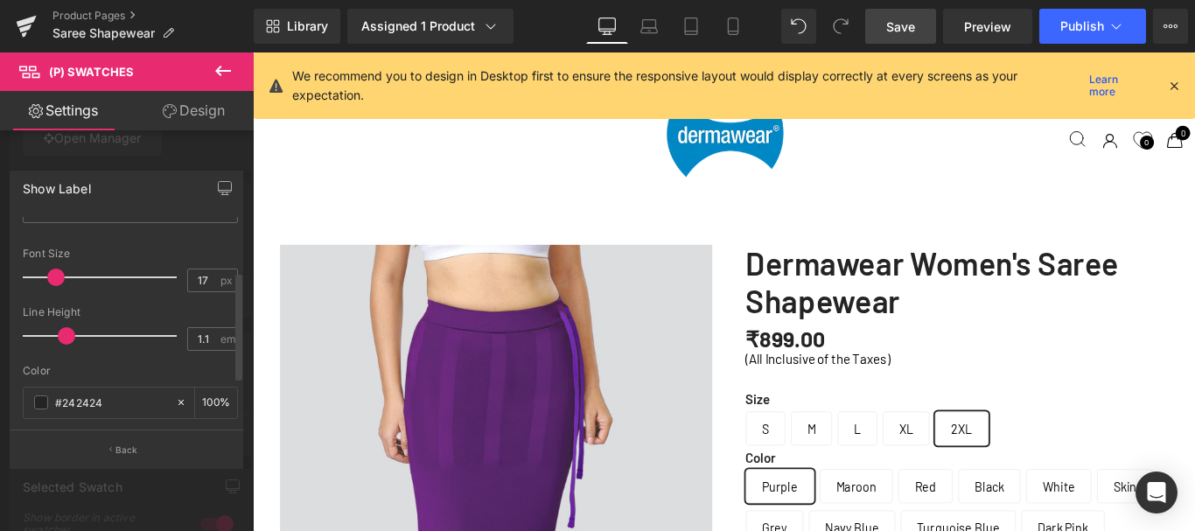
scroll to position [6679, 1045]
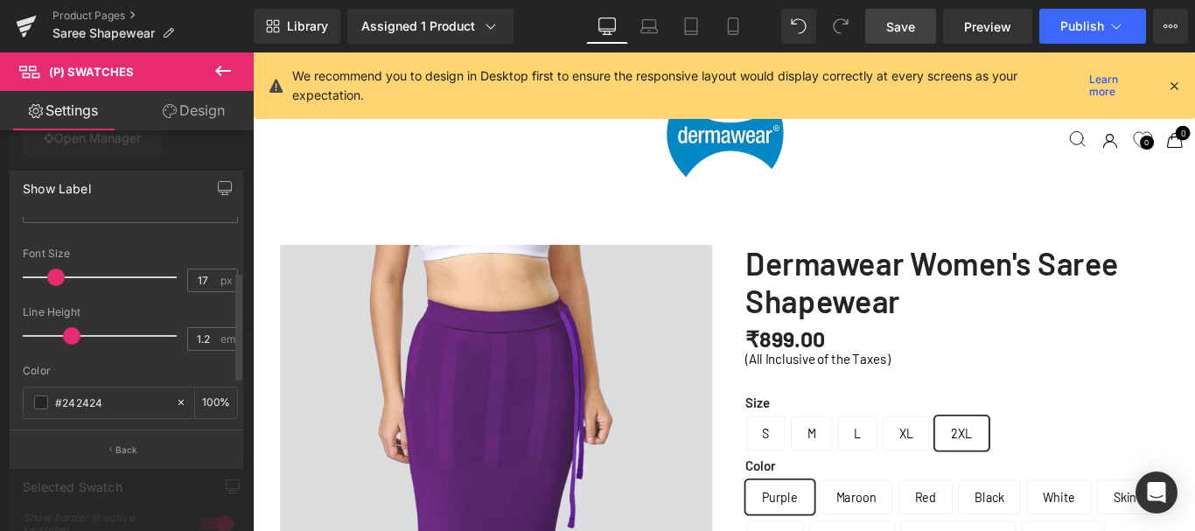
type input "1.3"
drag, startPoint x: 84, startPoint y: 334, endPoint x: 199, endPoint y: 245, distance: 145.2
click at [73, 342] on span at bounding box center [71, 335] width 17 height 17
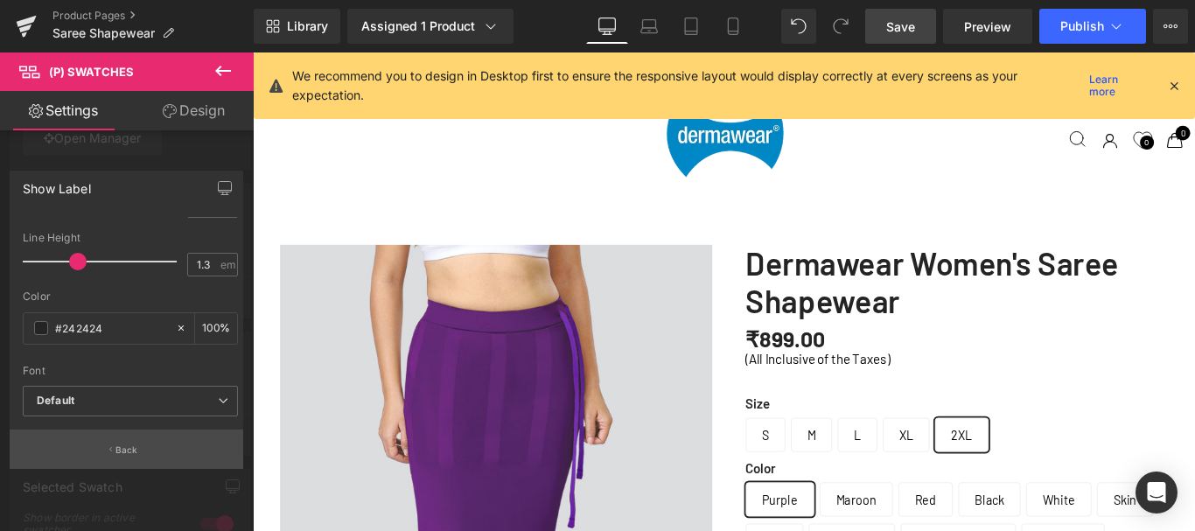
scroll to position [6686, 1045]
click at [126, 444] on p "Back" at bounding box center [126, 449] width 23 height 13
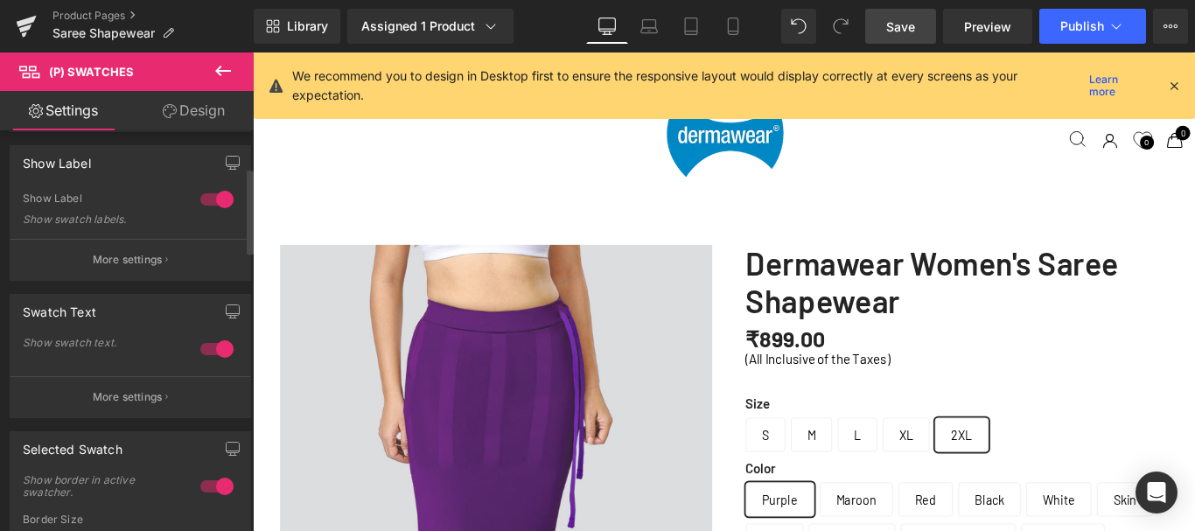
scroll to position [175, 0]
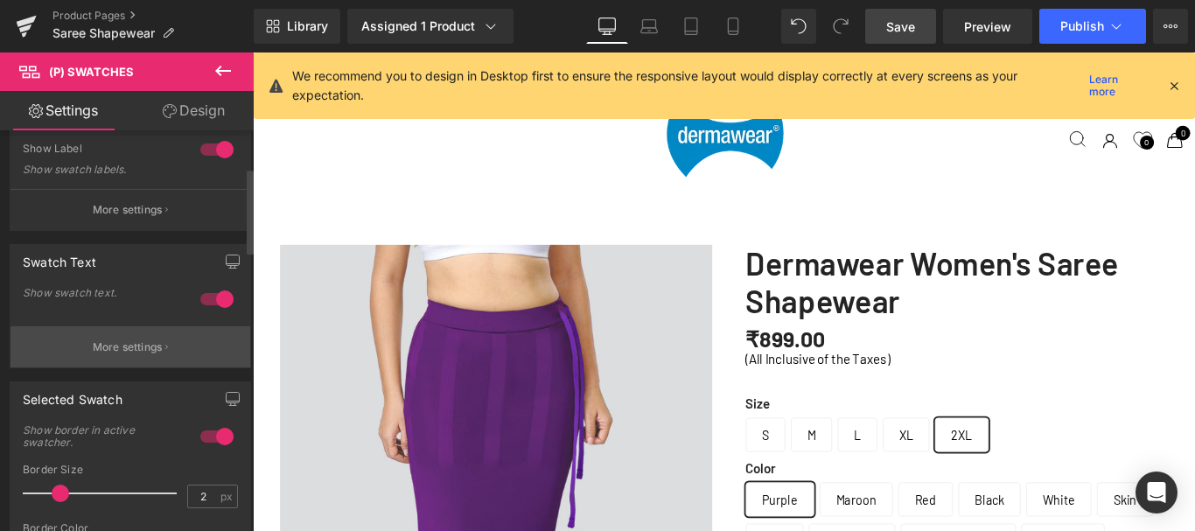
click at [136, 344] on p "More settings" at bounding box center [128, 347] width 70 height 16
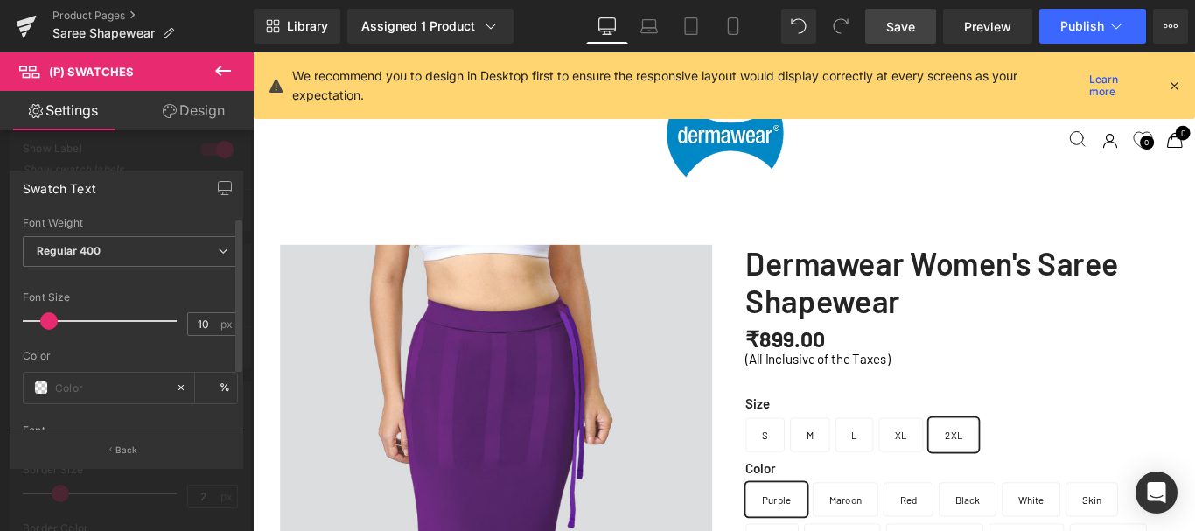
scroll to position [6640, 1045]
click at [55, 324] on span at bounding box center [46, 320] width 17 height 17
click at [199, 323] on input "13" at bounding box center [203, 324] width 31 height 22
type input "13"
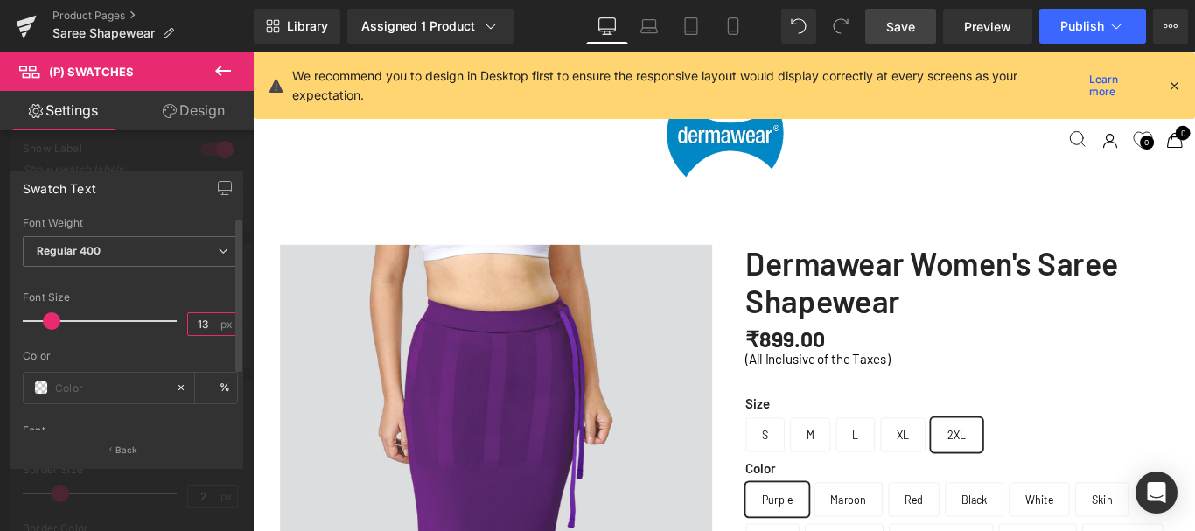
scroll to position [1, 0]
click at [218, 247] on icon at bounding box center [223, 251] width 10 height 10
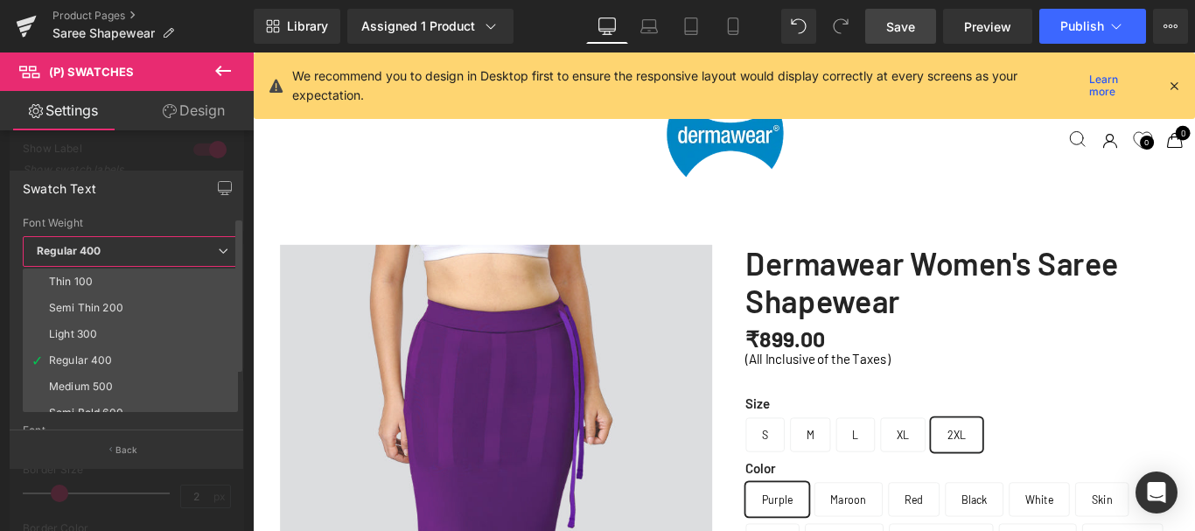
click at [218, 247] on icon at bounding box center [223, 251] width 10 height 10
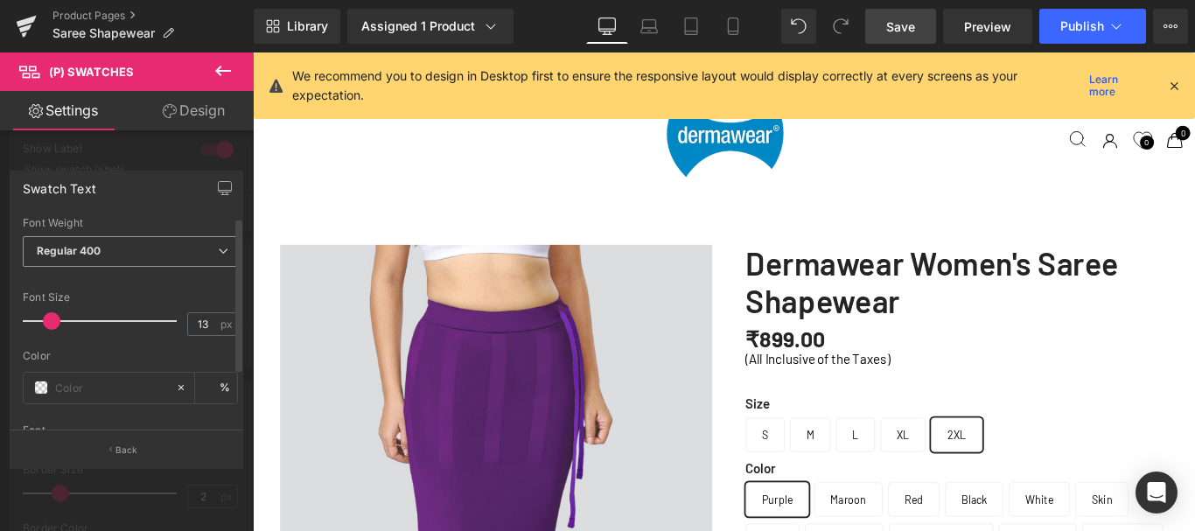
click at [218, 247] on icon at bounding box center [223, 251] width 10 height 10
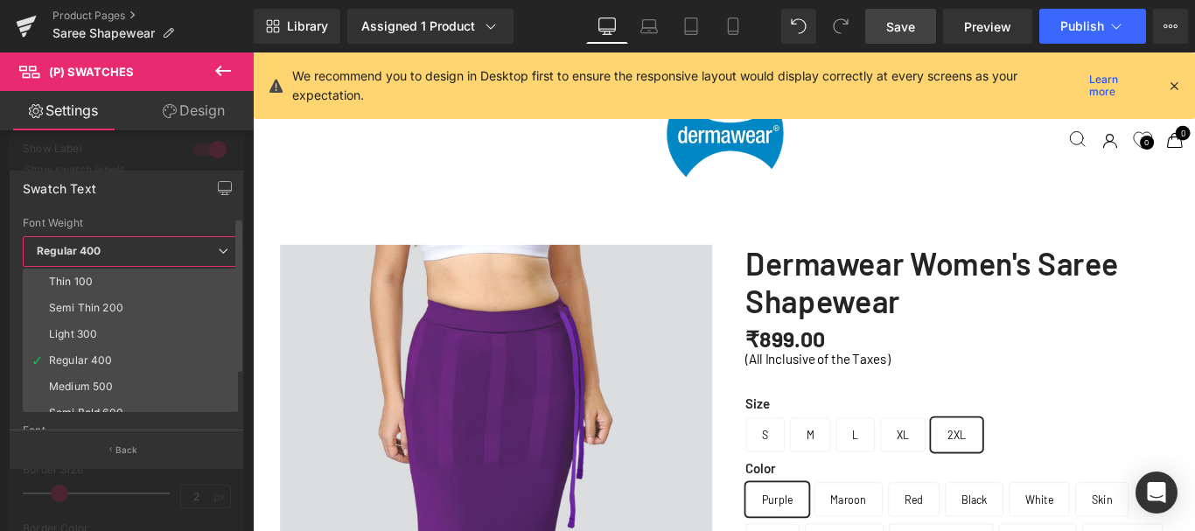
click at [218, 247] on icon at bounding box center [223, 251] width 10 height 10
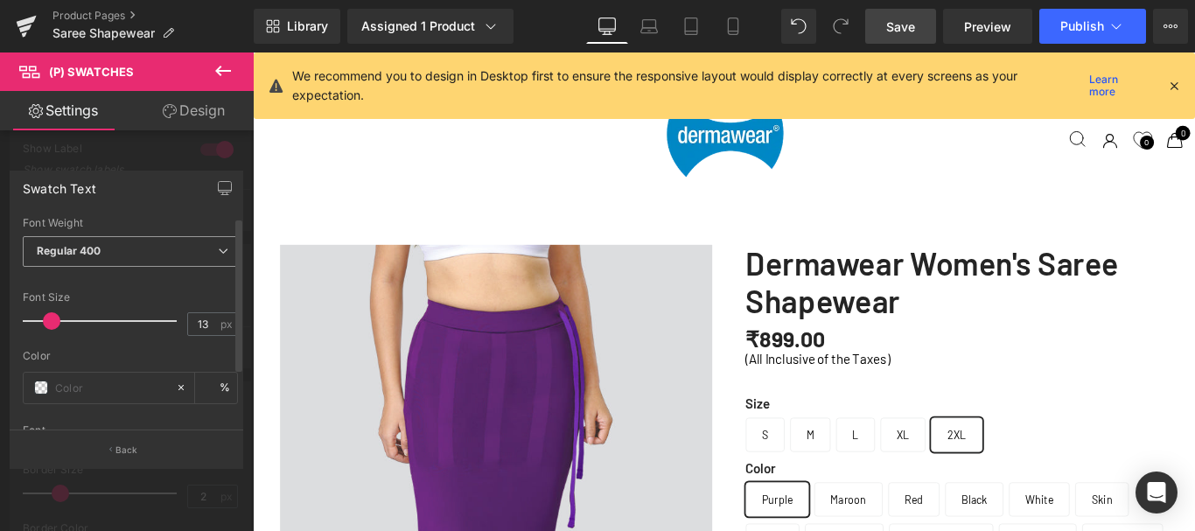
scroll to position [73, 0]
click at [206, 394] on b "Default" at bounding box center [127, 401] width 181 height 15
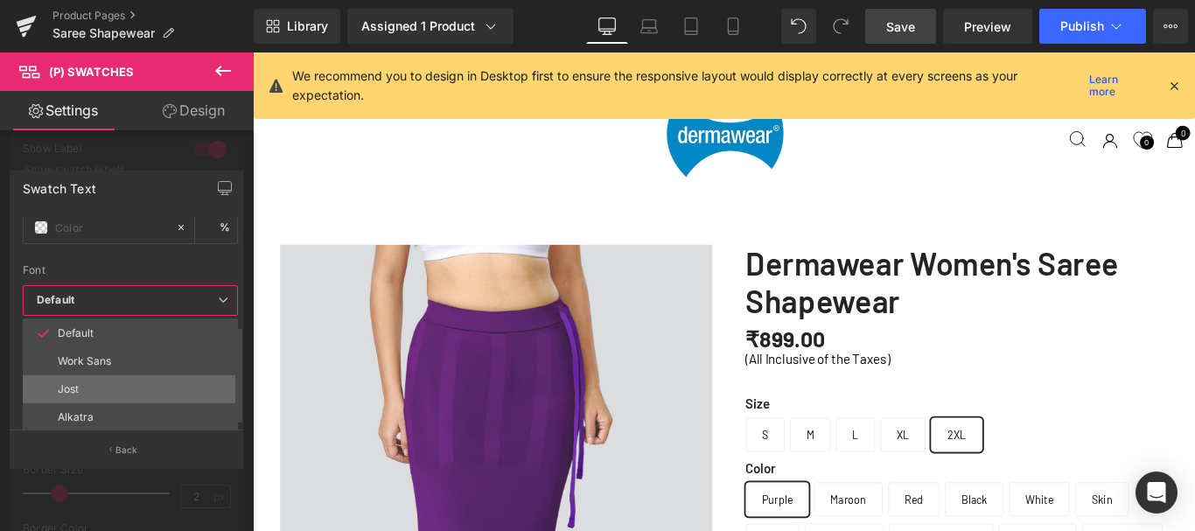
scroll to position [241, 0]
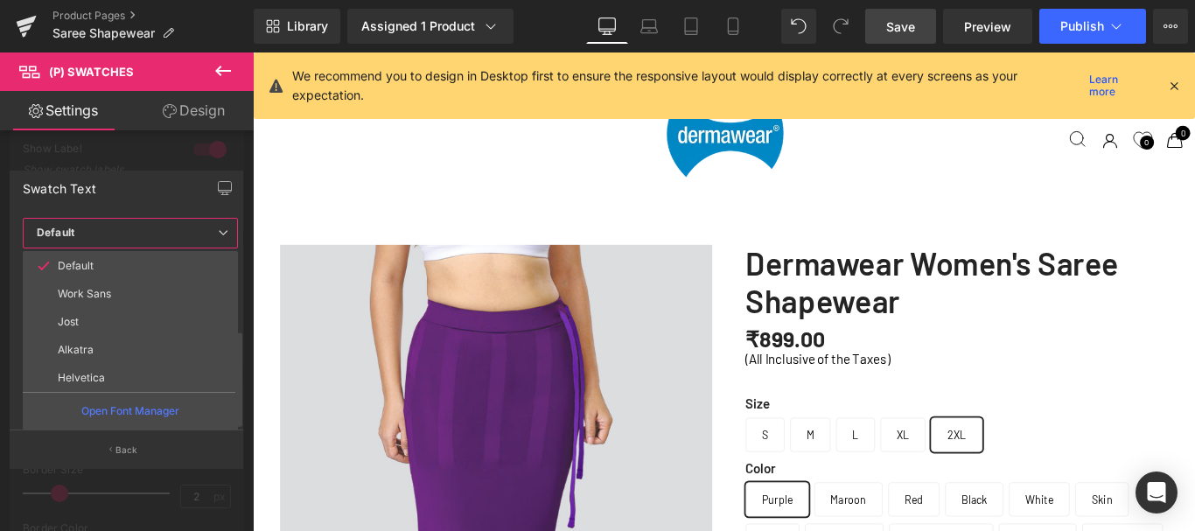
click at [218, 227] on icon at bounding box center [223, 232] width 10 height 10
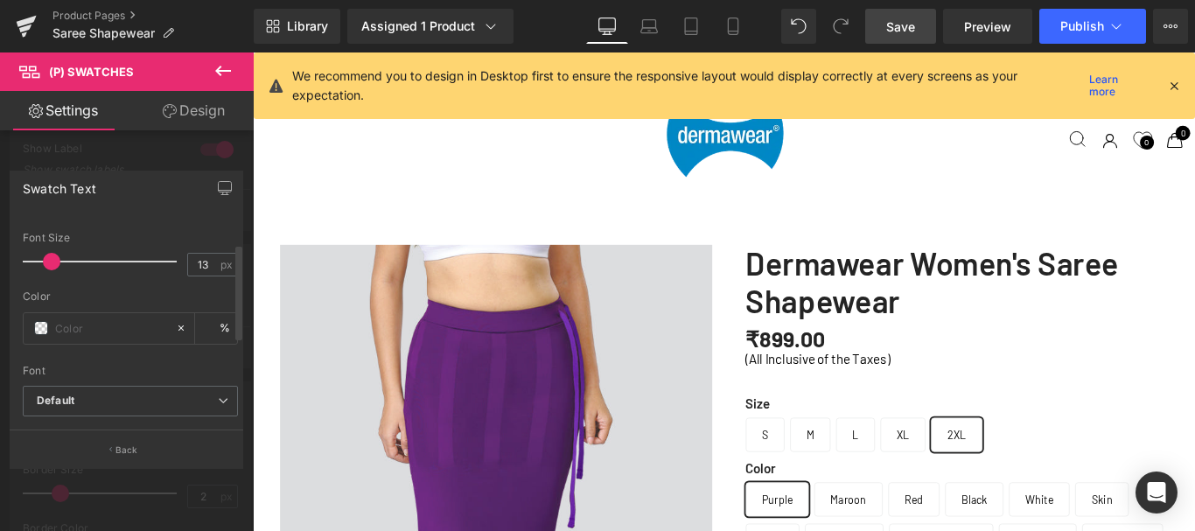
scroll to position [0, 0]
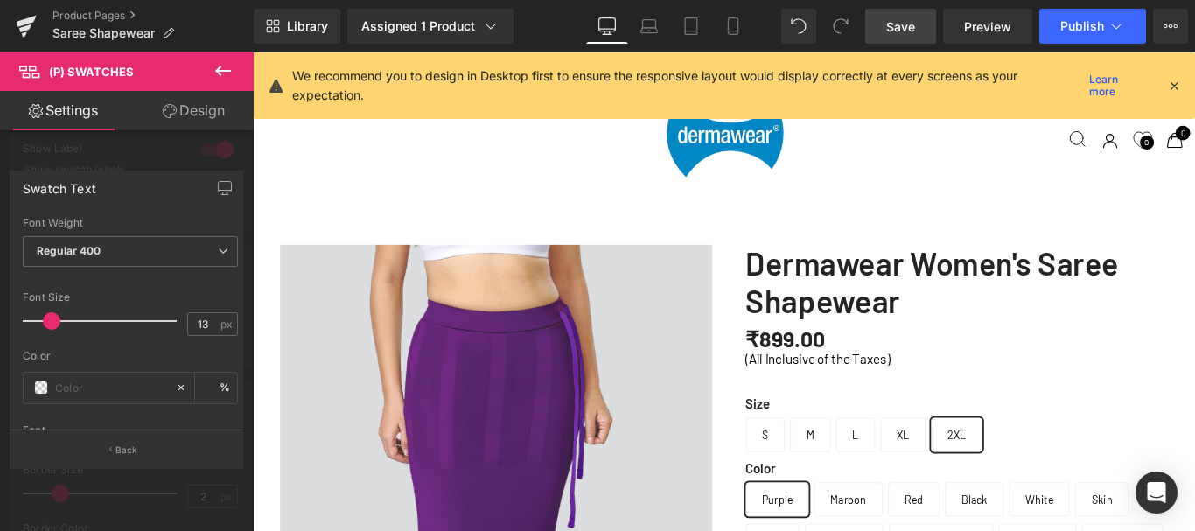
click at [201, 171] on div "Swatch Text" at bounding box center [126, 187] width 232 height 33
click at [174, 154] on div at bounding box center [127, 295] width 254 height 487
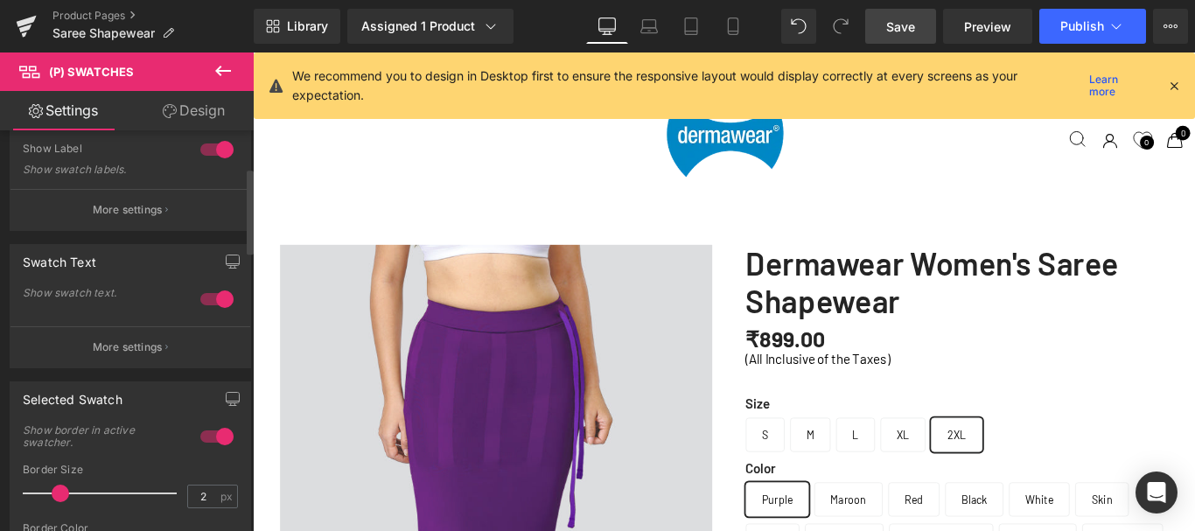
click at [209, 298] on div at bounding box center [217, 299] width 42 height 28
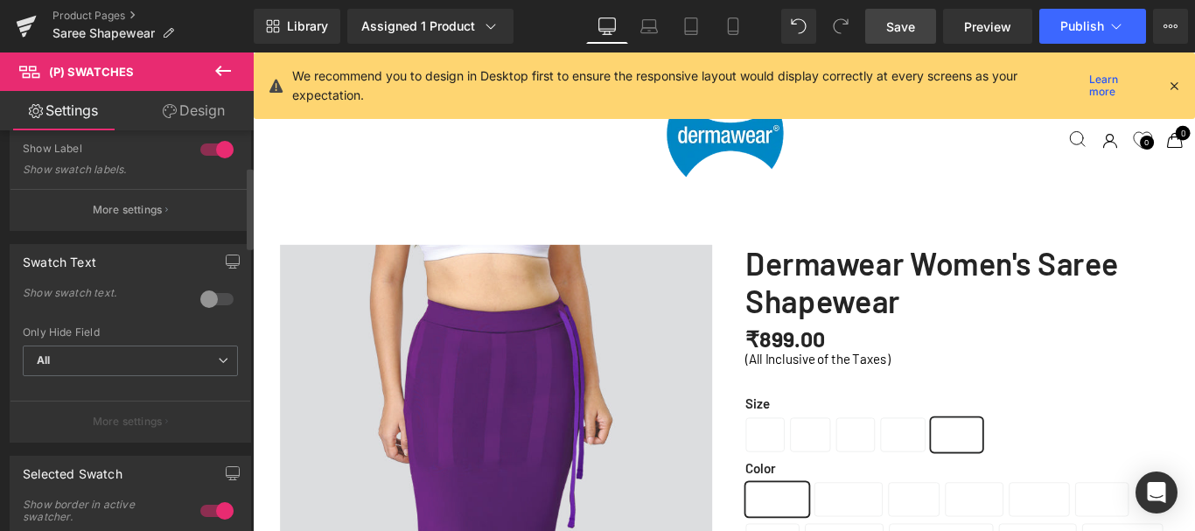
click at [209, 298] on div at bounding box center [217, 299] width 42 height 28
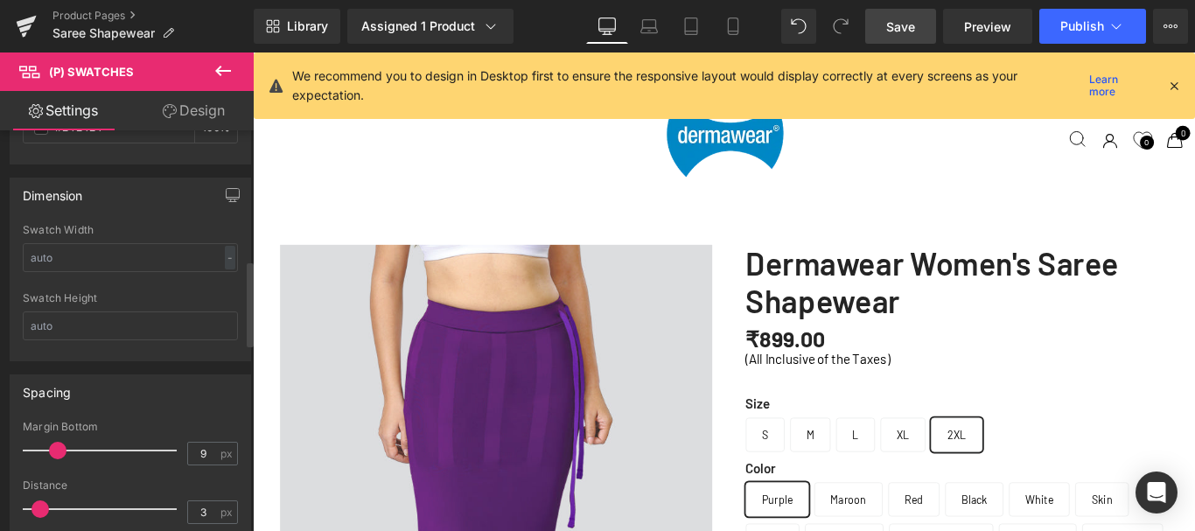
scroll to position [612, 0]
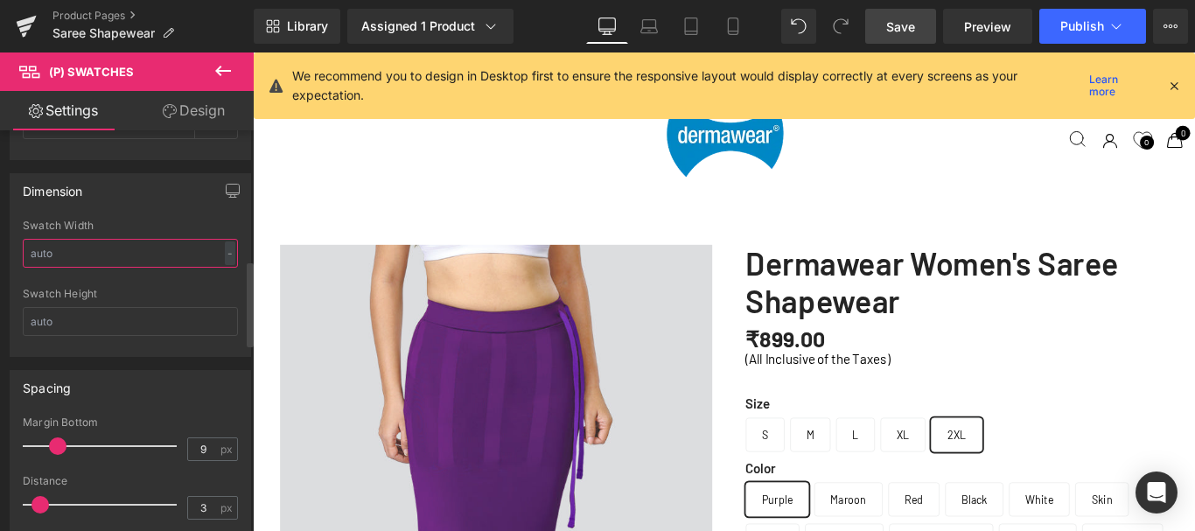
click at [97, 254] on input "text" at bounding box center [130, 253] width 215 height 29
type input "-"
type input "4"
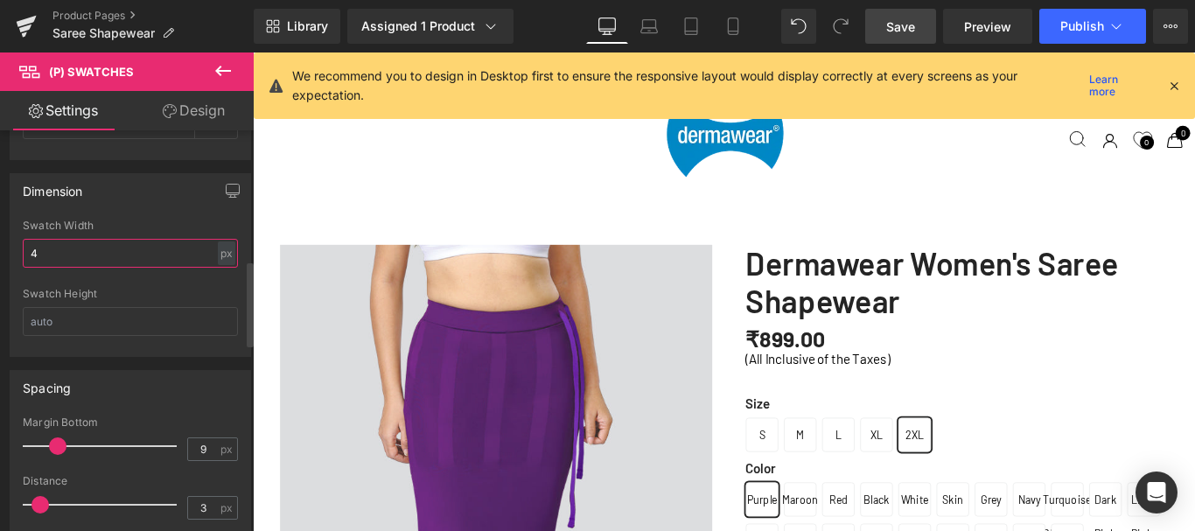
scroll to position [6591, 1045]
type input "8"
type input "5"
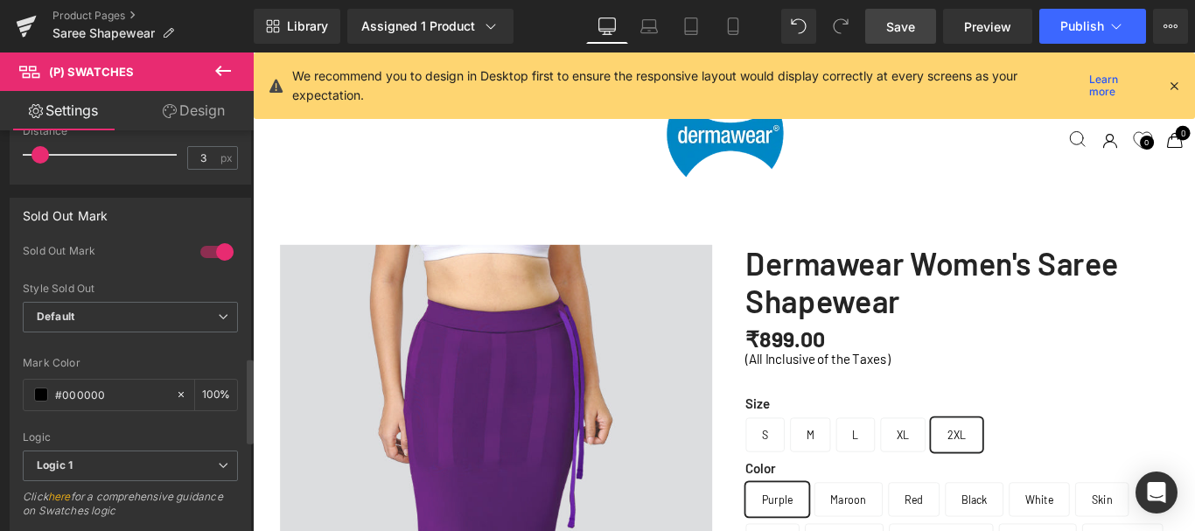
scroll to position [1137, 0]
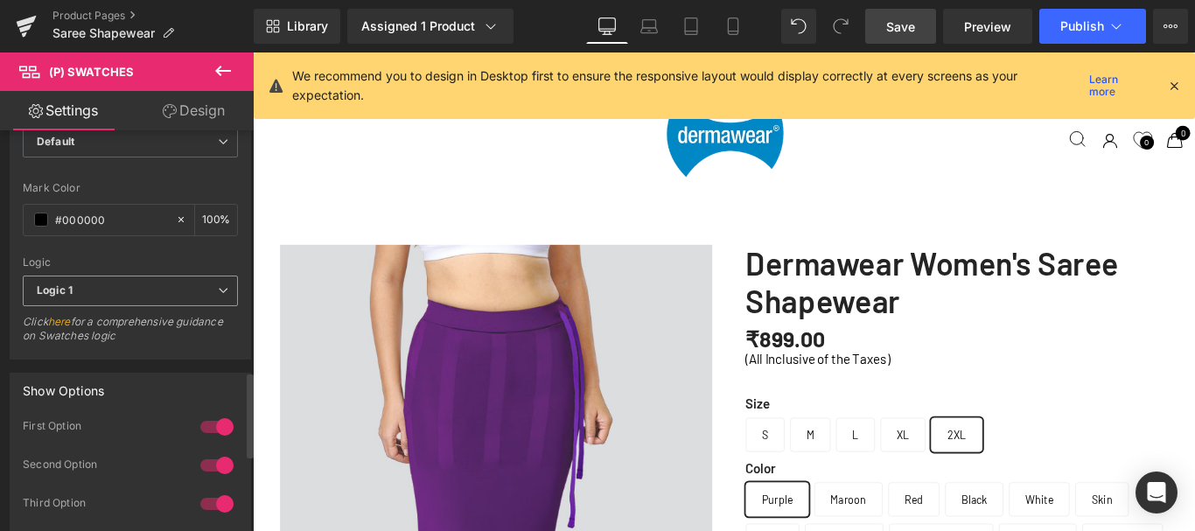
click at [152, 284] on span "Logic 1" at bounding box center [130, 290] width 215 height 31
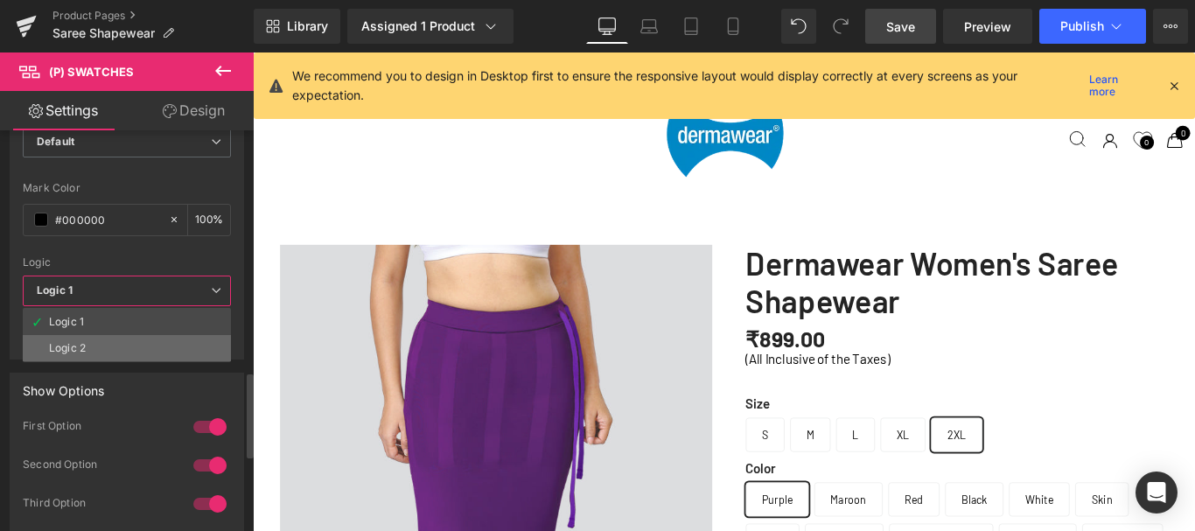
click at [76, 340] on li "Logic 2" at bounding box center [127, 348] width 208 height 26
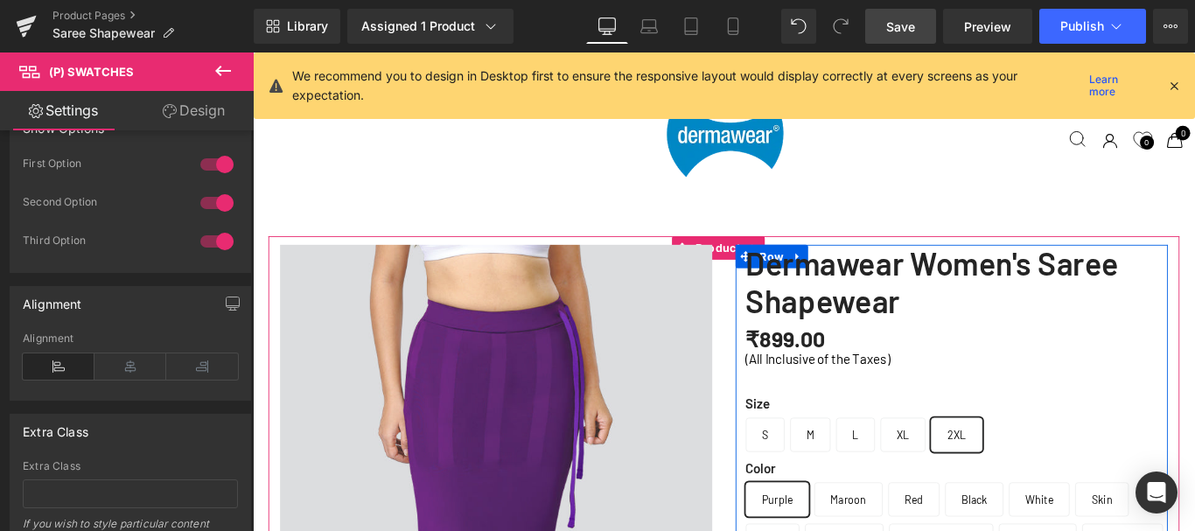
scroll to position [175, 0]
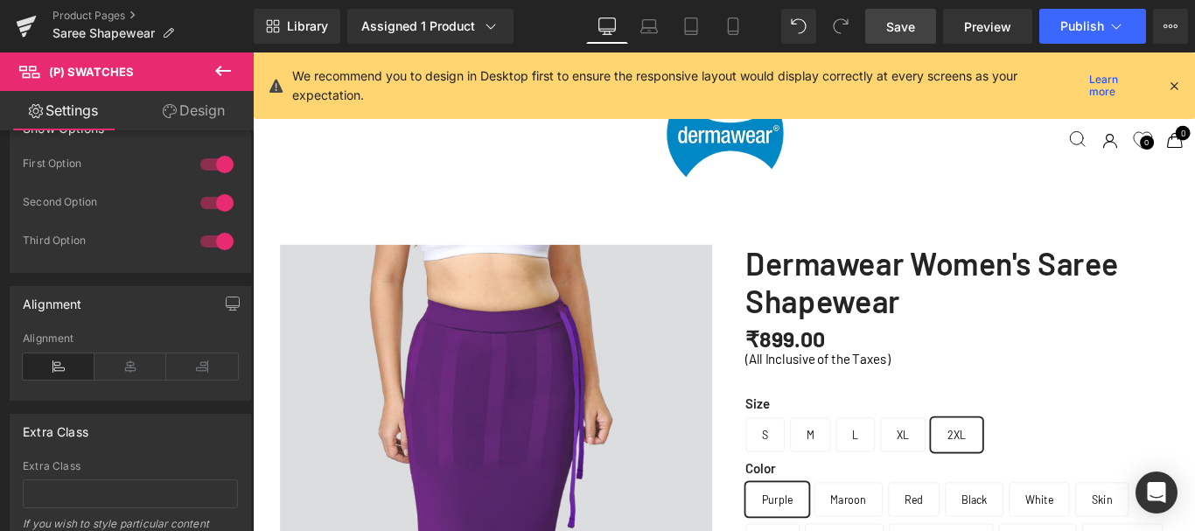
click at [896, 26] on span "Save" at bounding box center [900, 26] width 29 height 18
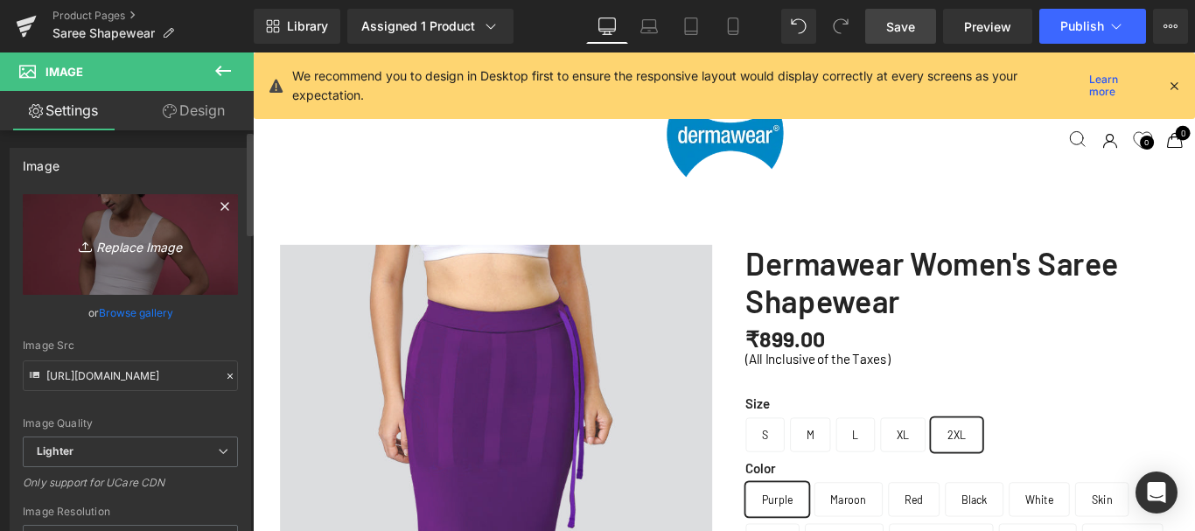
click at [114, 249] on icon "Replace Image" at bounding box center [130, 245] width 140 height 22
type input "C:\fakepath\RBlue-Front.png"
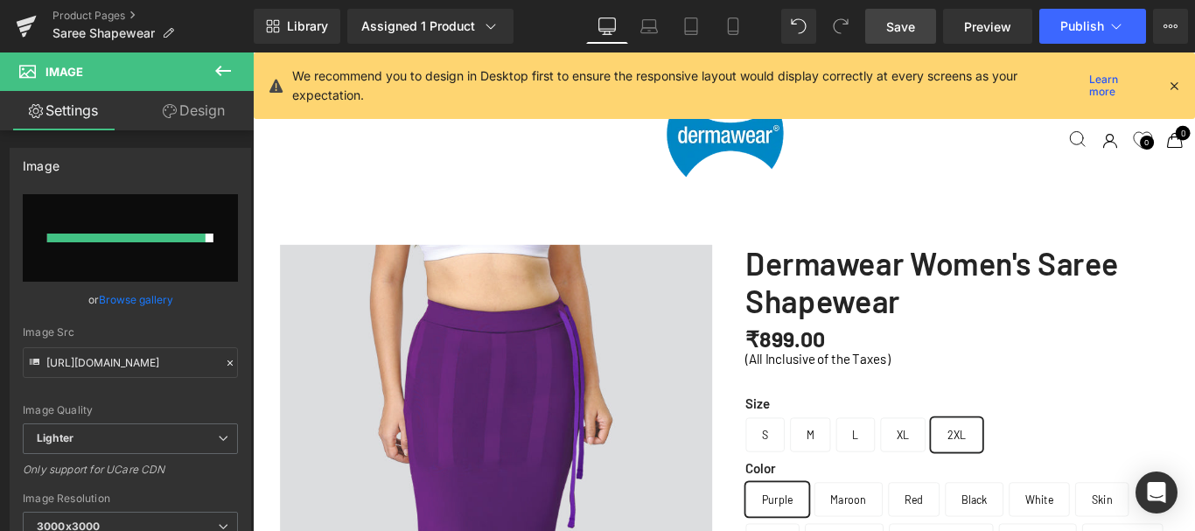
type input "https://ucarecdn.com/052e94fe-c16b-4d84-ba97-e36df4f3716a/-/format/auto/-/previ…"
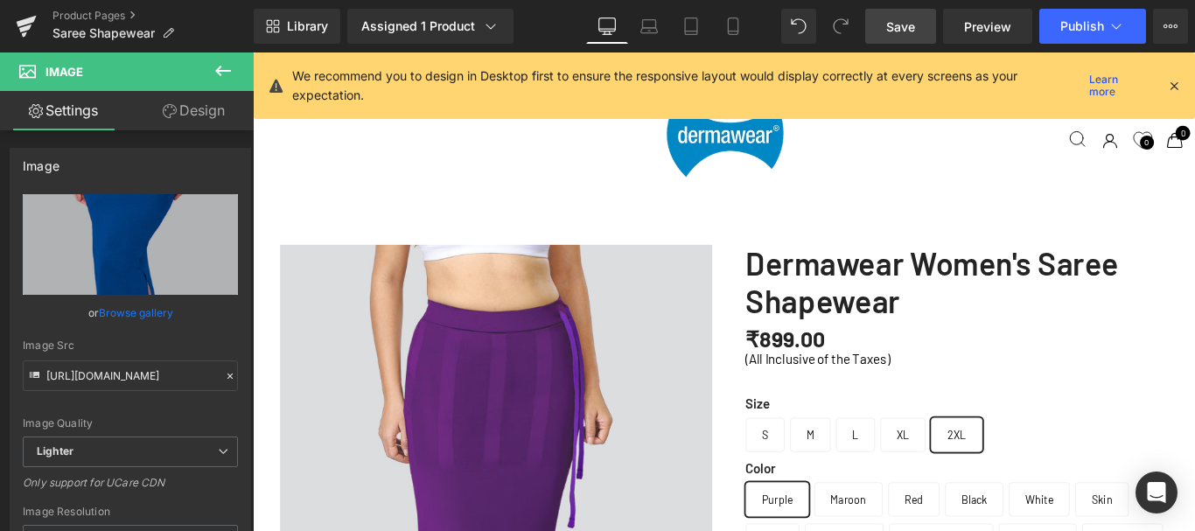
scroll to position [1749, 0]
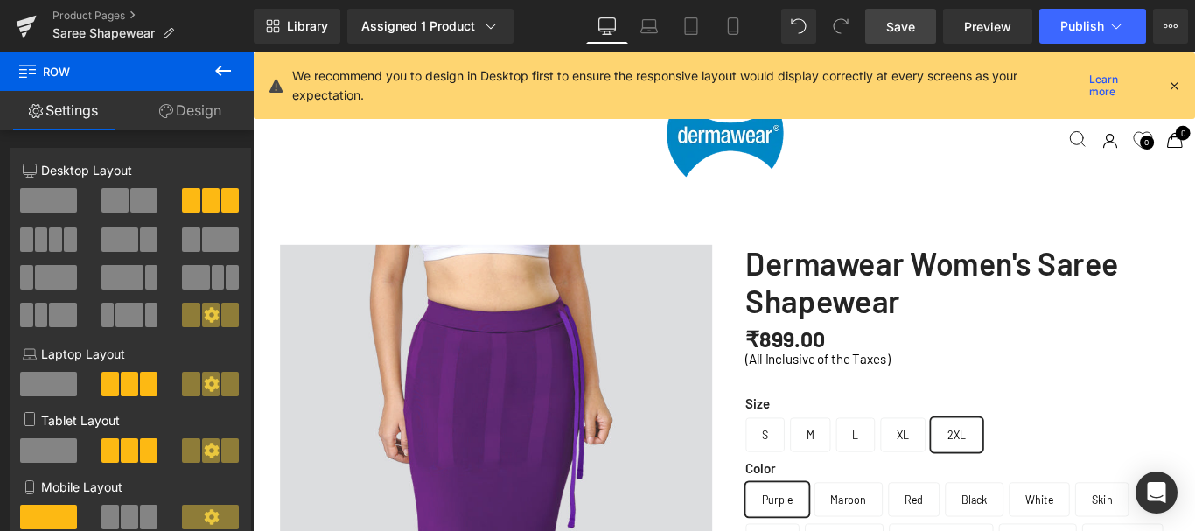
drag, startPoint x: 820, startPoint y: 310, endPoint x: 816, endPoint y: 293, distance: 17.2
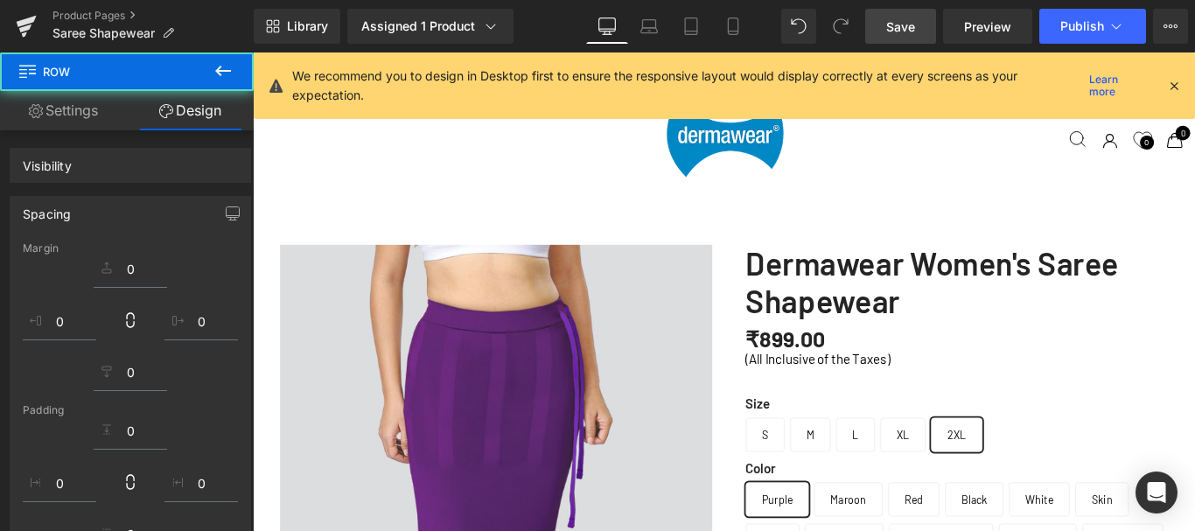
click at [897, 30] on span "Save" at bounding box center [900, 26] width 29 height 18
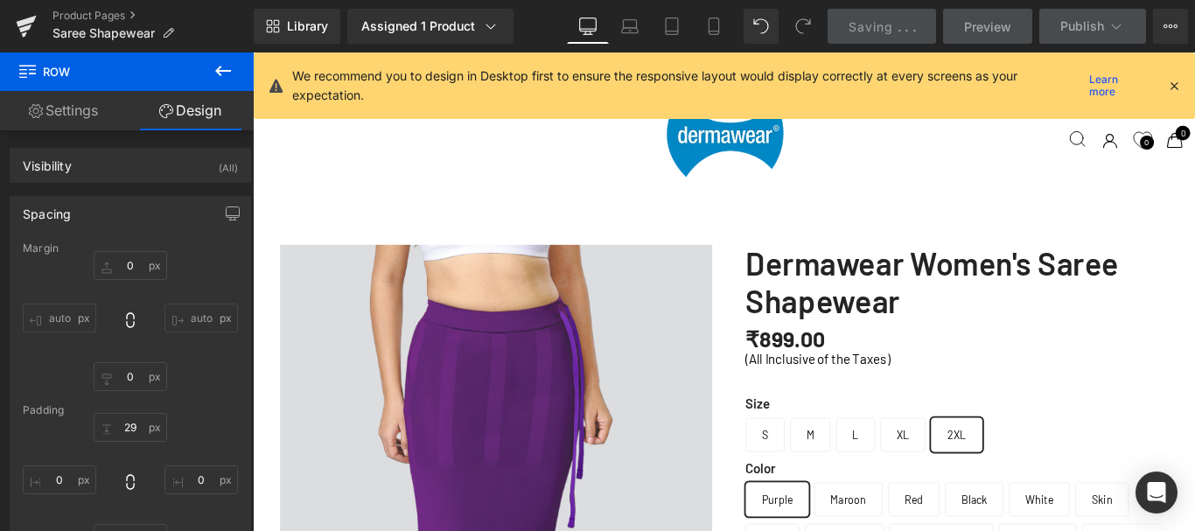
type input "0"
type input "29"
type input "0"
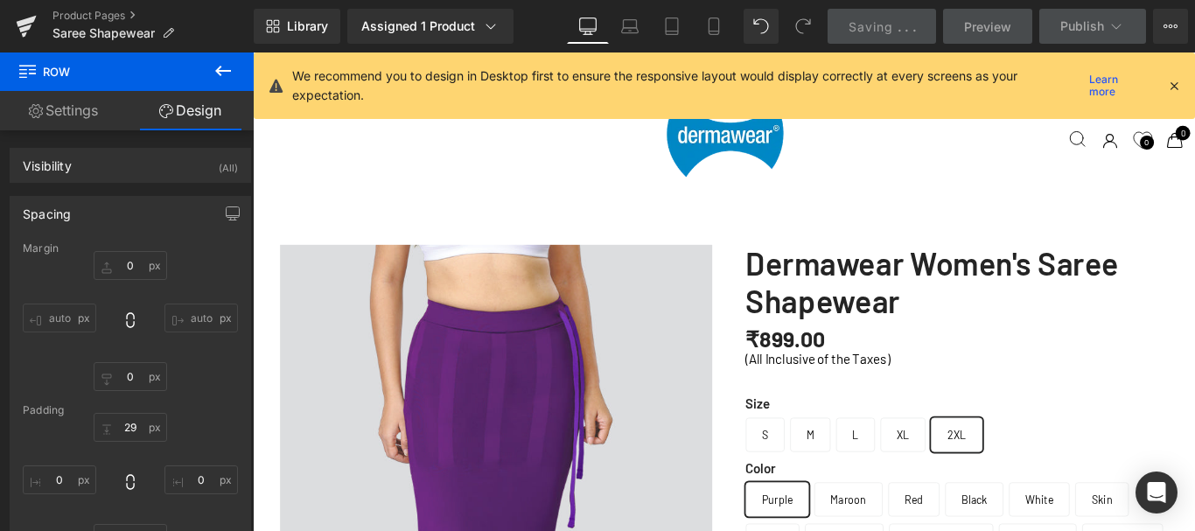
type input "0"
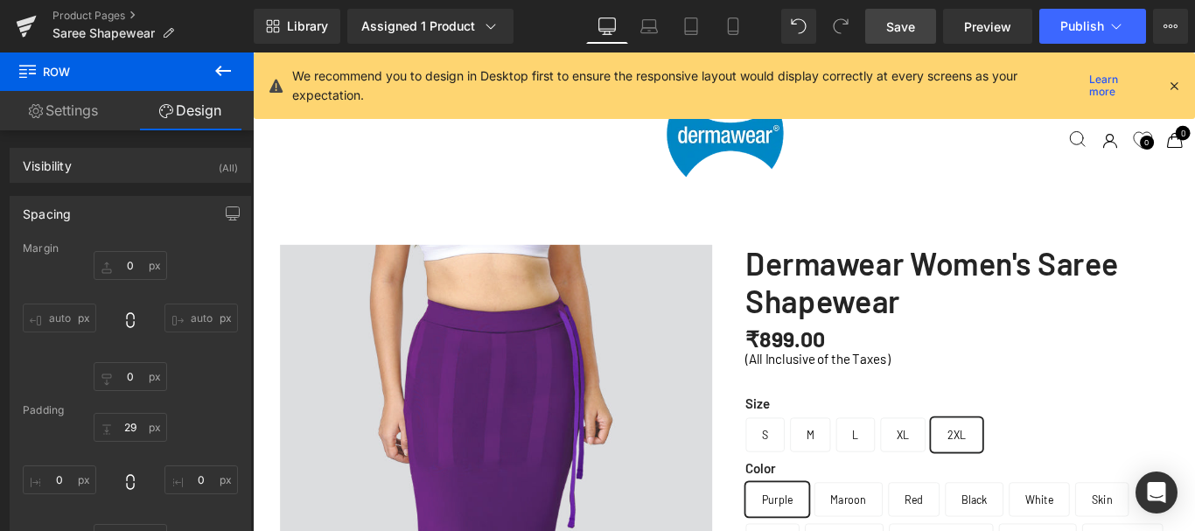
scroll to position [4985, 0]
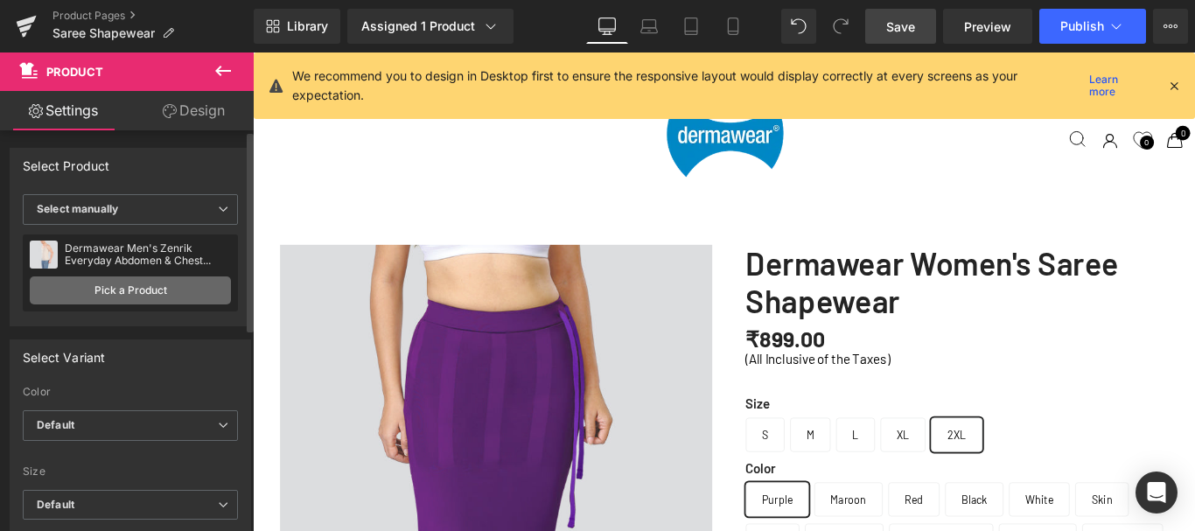
click at [132, 293] on link "Pick a Product" at bounding box center [130, 290] width 201 height 28
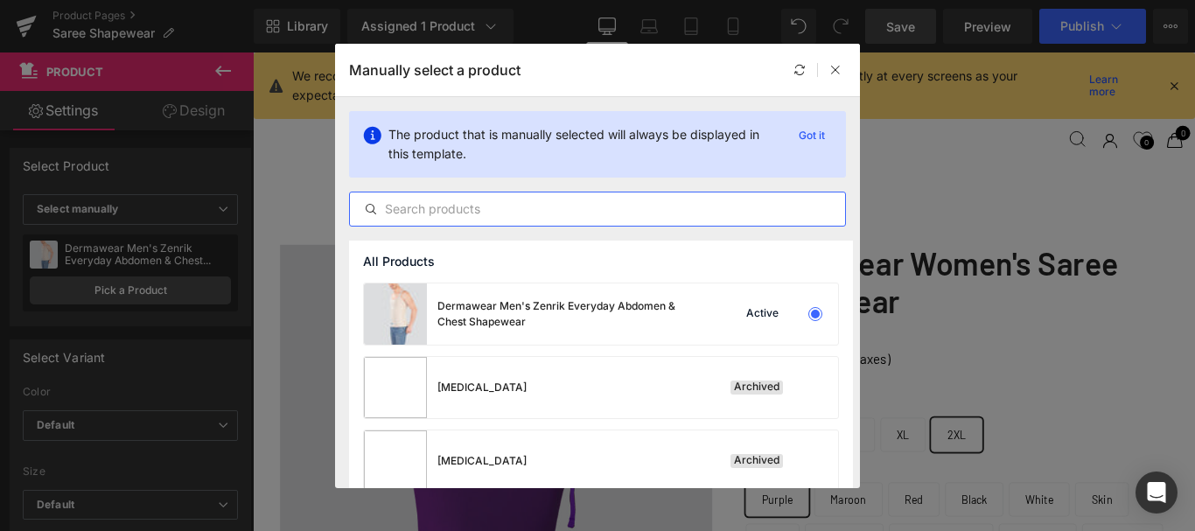
click at [535, 203] on input "text" at bounding box center [597, 209] width 495 height 21
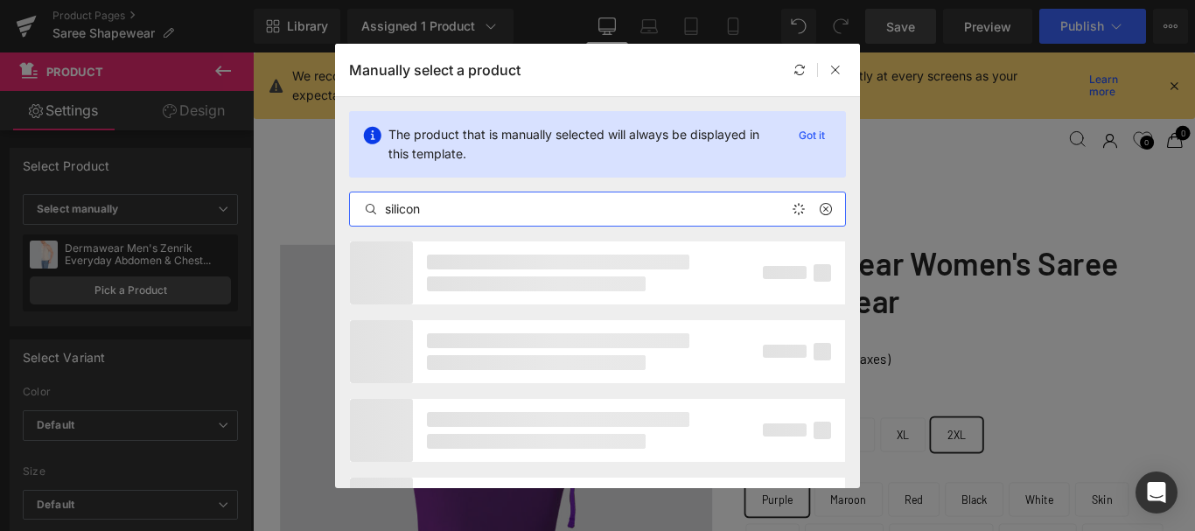
type input "silicone"
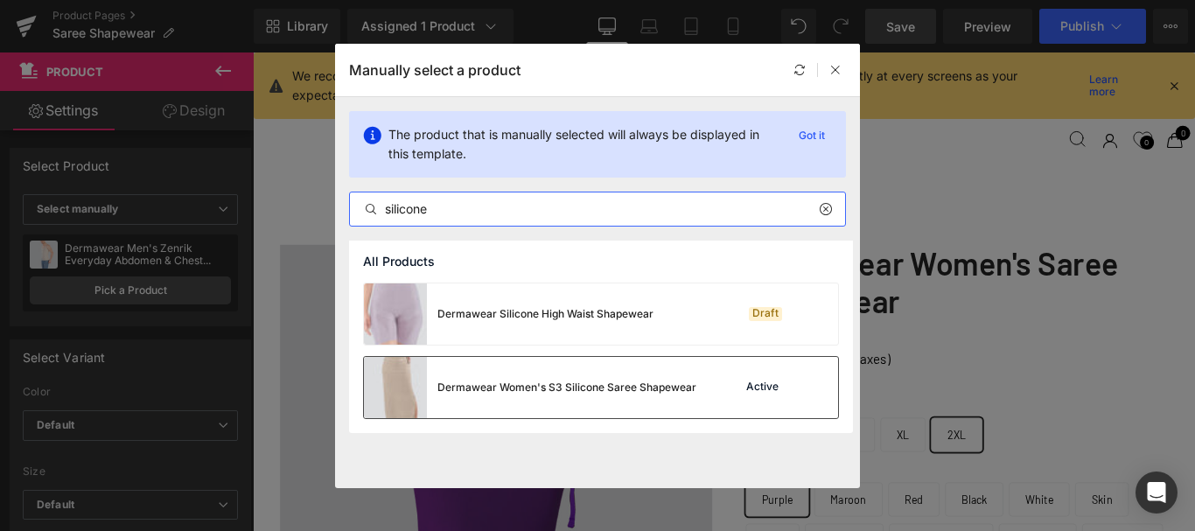
click at [753, 398] on div "Active" at bounding box center [779, 387] width 119 height 24
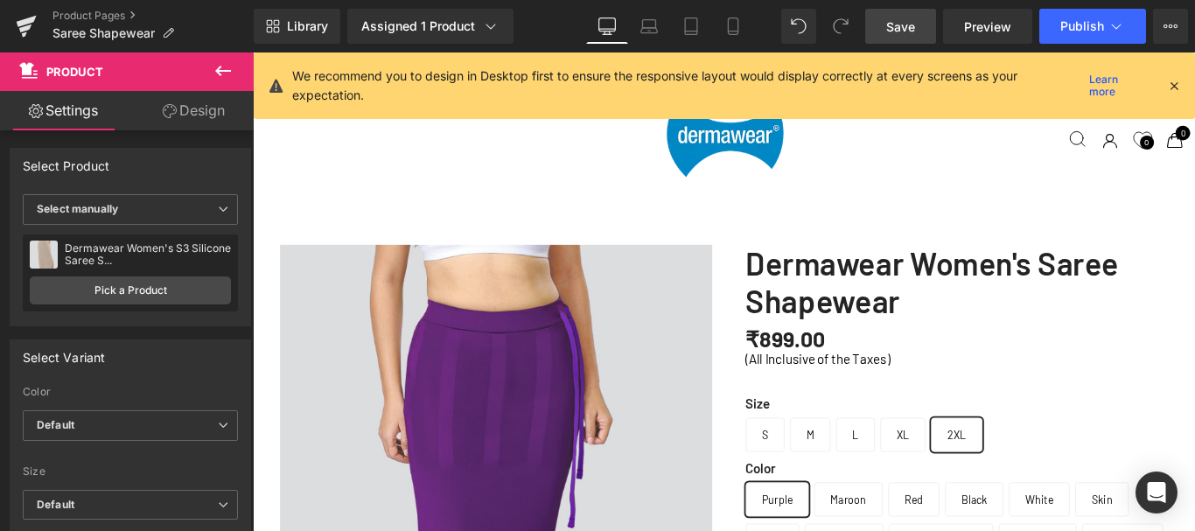
scroll to position [4898, 0]
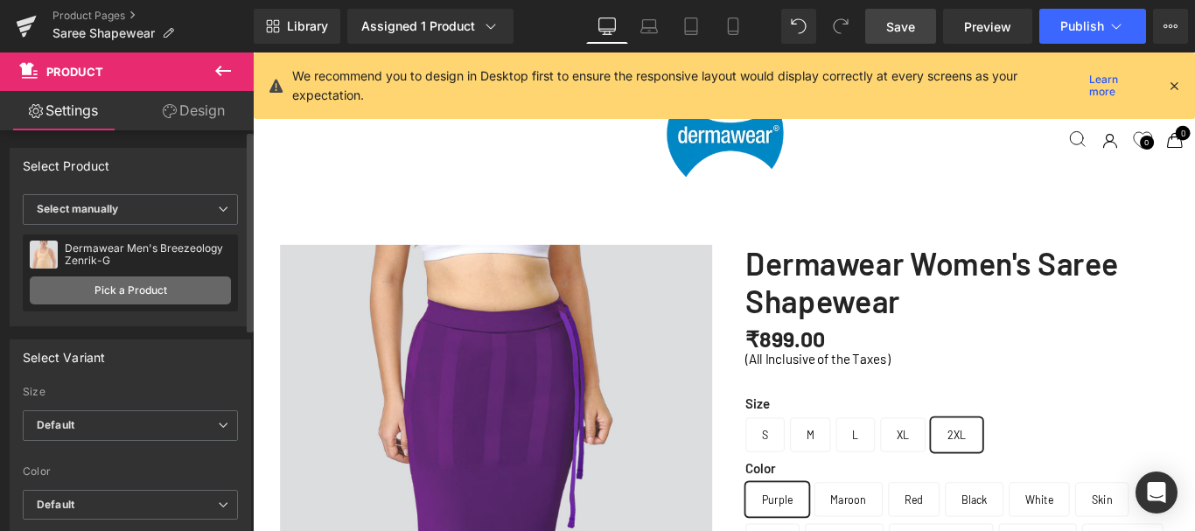
click at [127, 289] on link "Pick a Product" at bounding box center [130, 290] width 201 height 28
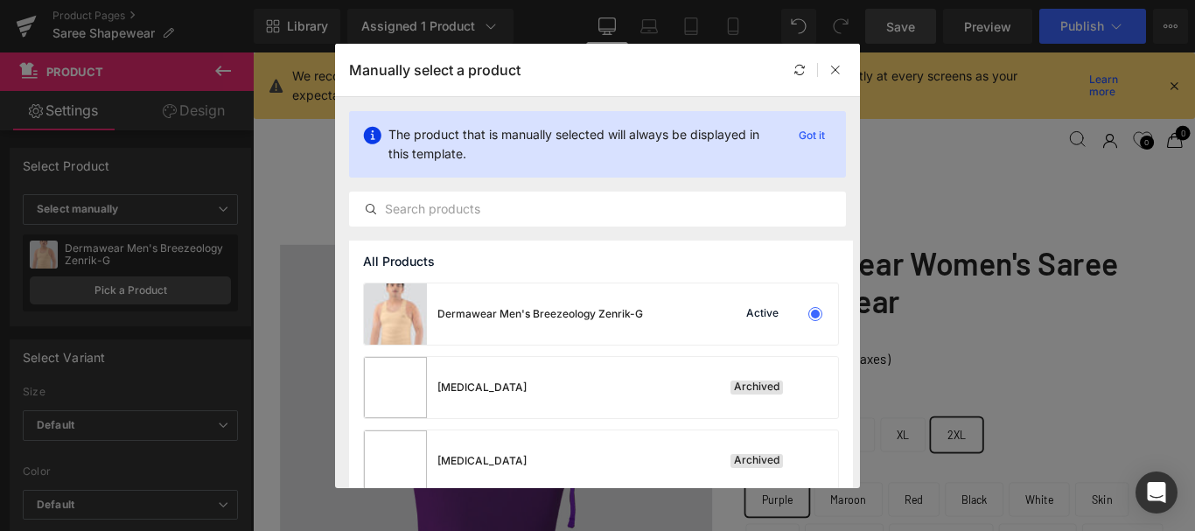
scroll to position [87, 0]
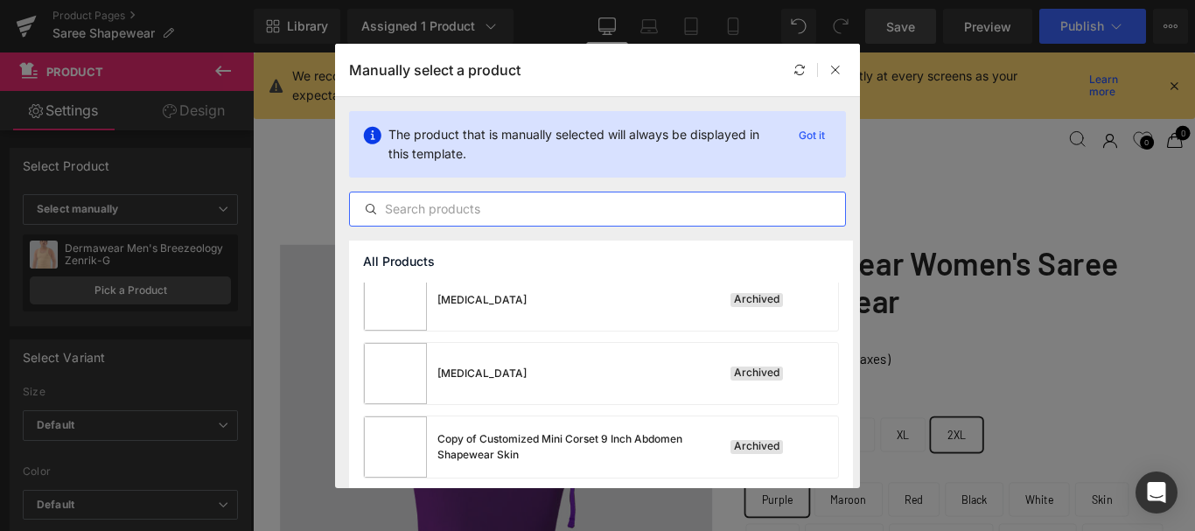
click at [456, 212] on input "text" at bounding box center [597, 209] width 495 height 21
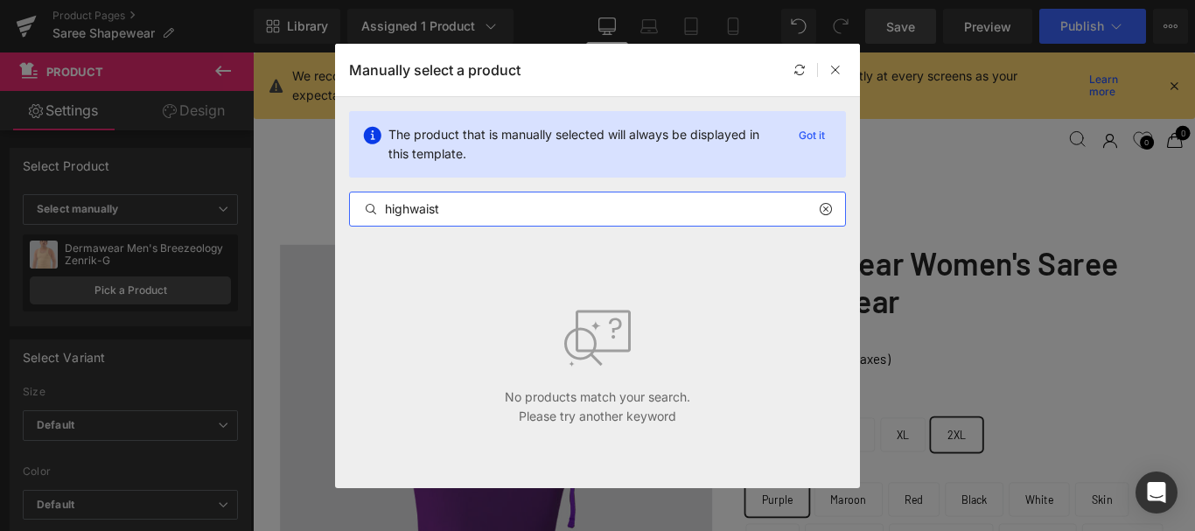
click at [412, 208] on input "highwaist" at bounding box center [597, 209] width 495 height 21
type input "high waist"
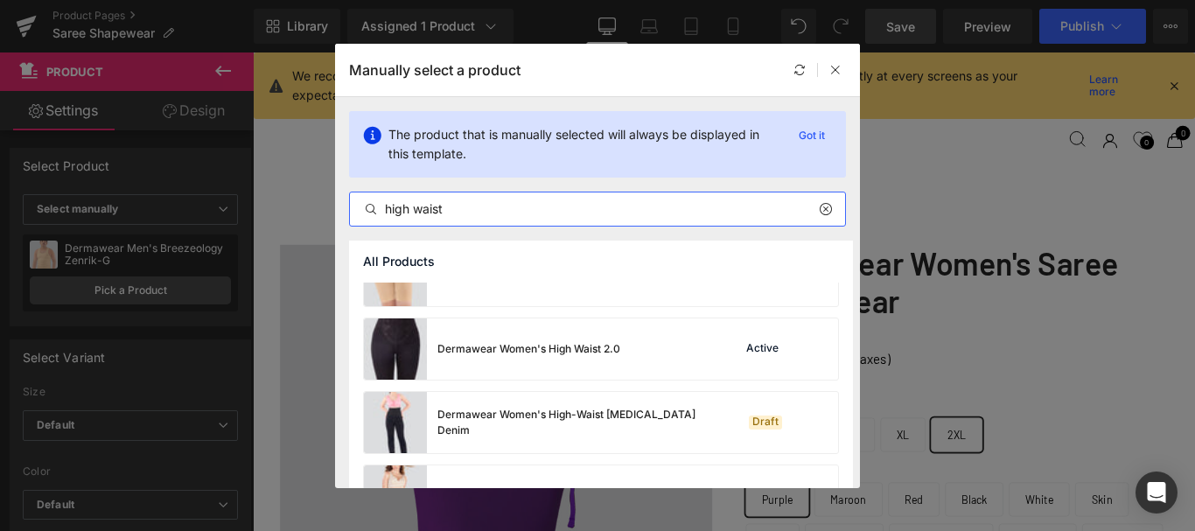
scroll to position [753, 0]
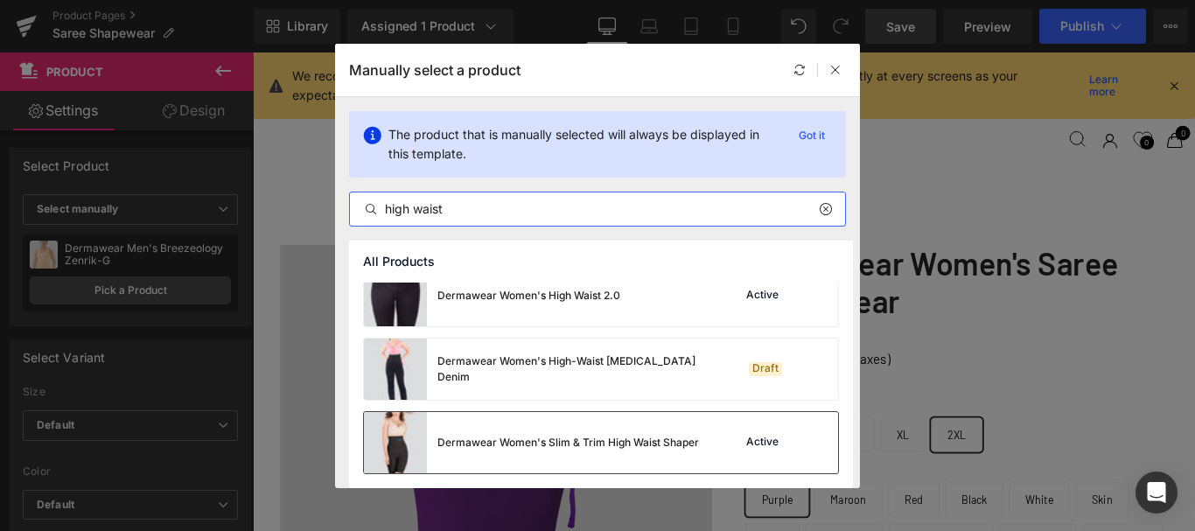
click at [730, 459] on div "Dermawear Women's Slim & Trim High Waist Shaper Active" at bounding box center [601, 442] width 474 height 61
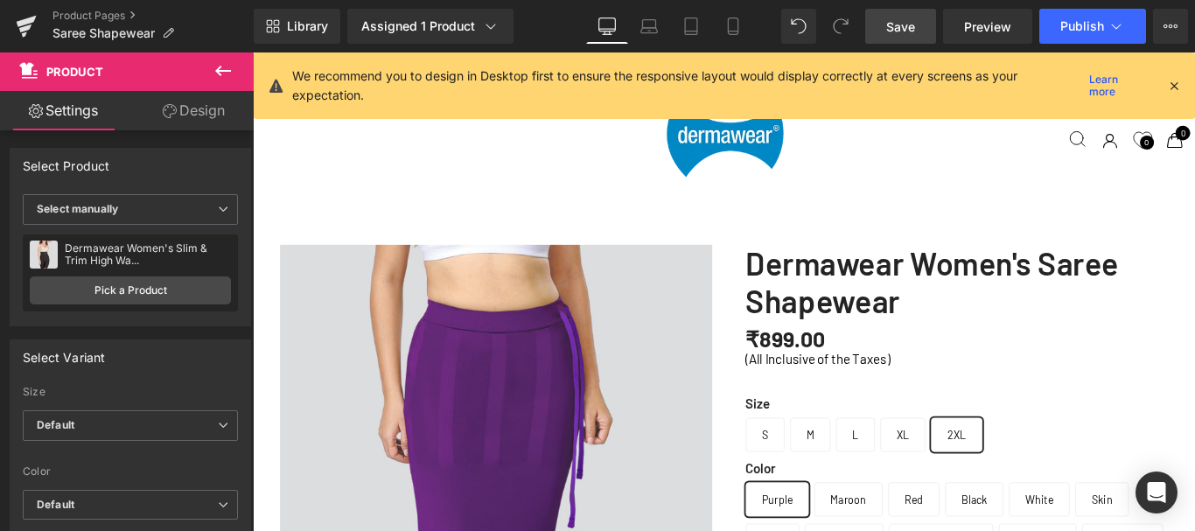
scroll to position [4985, 0]
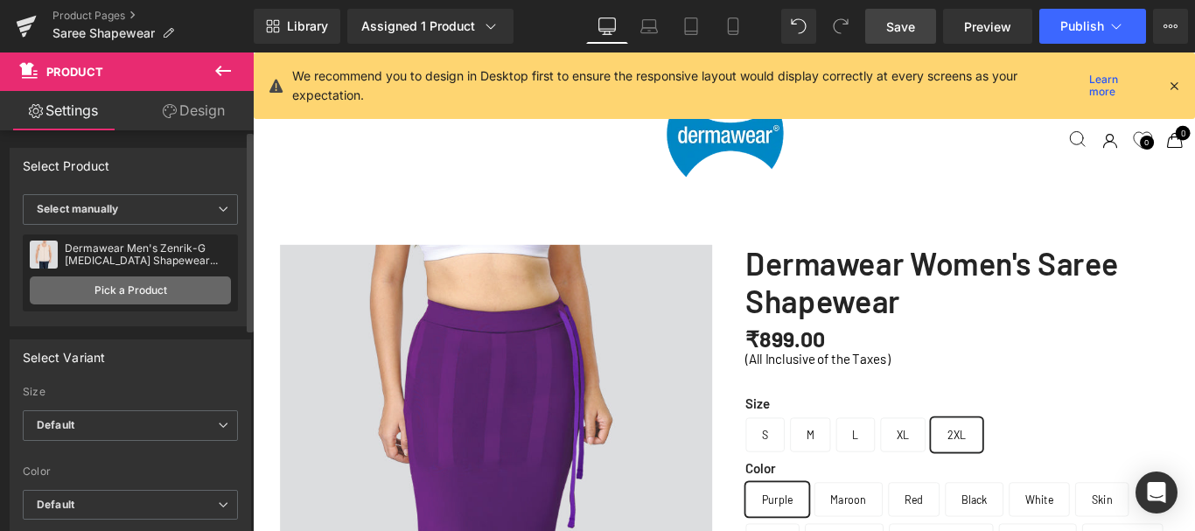
click at [136, 289] on link "Pick a Product" at bounding box center [130, 290] width 201 height 28
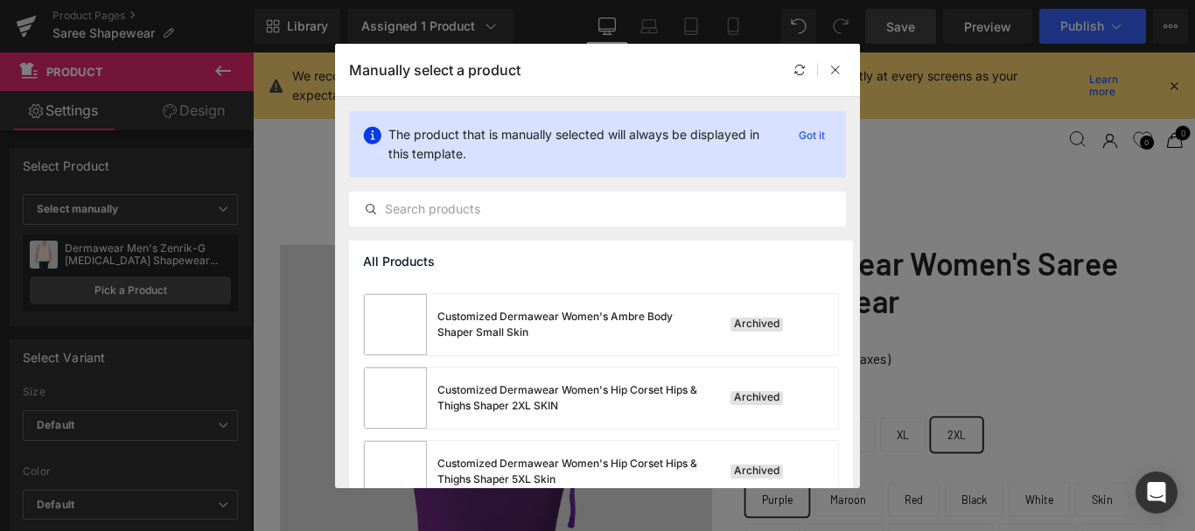
scroll to position [1416, 0]
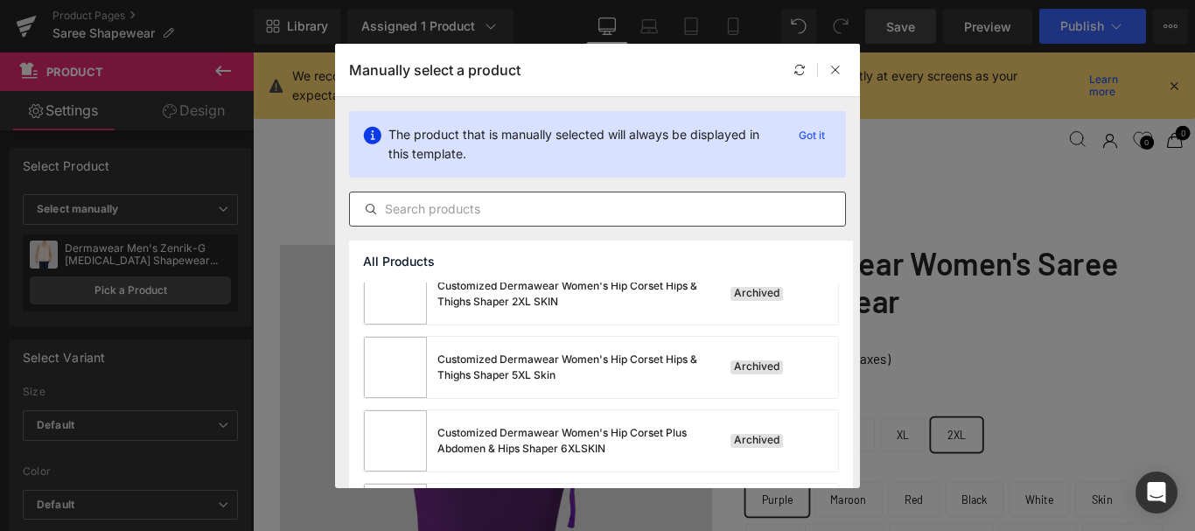
click at [441, 207] on input "text" at bounding box center [597, 209] width 495 height 21
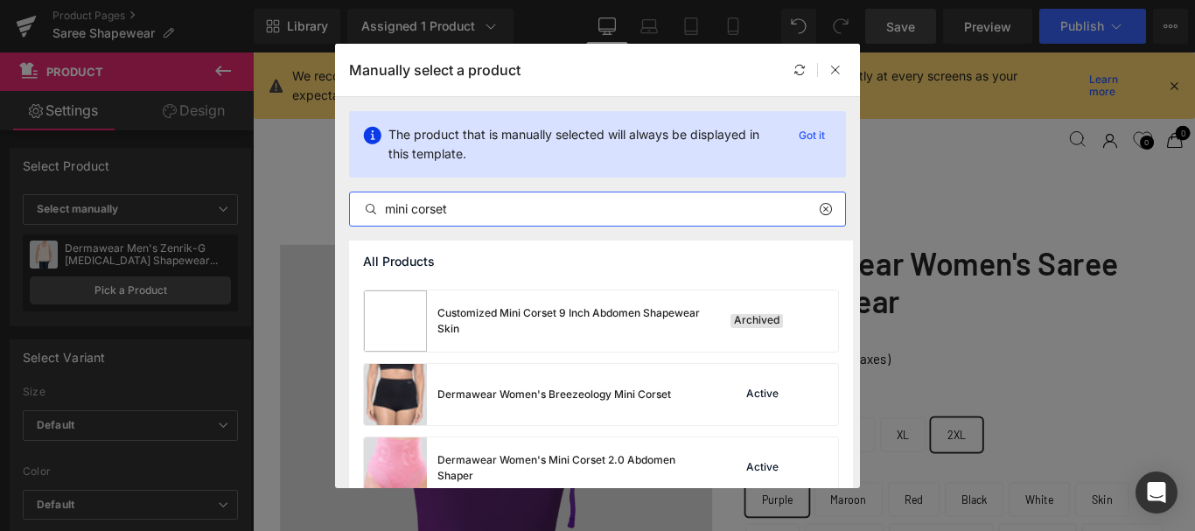
scroll to position [578, 0]
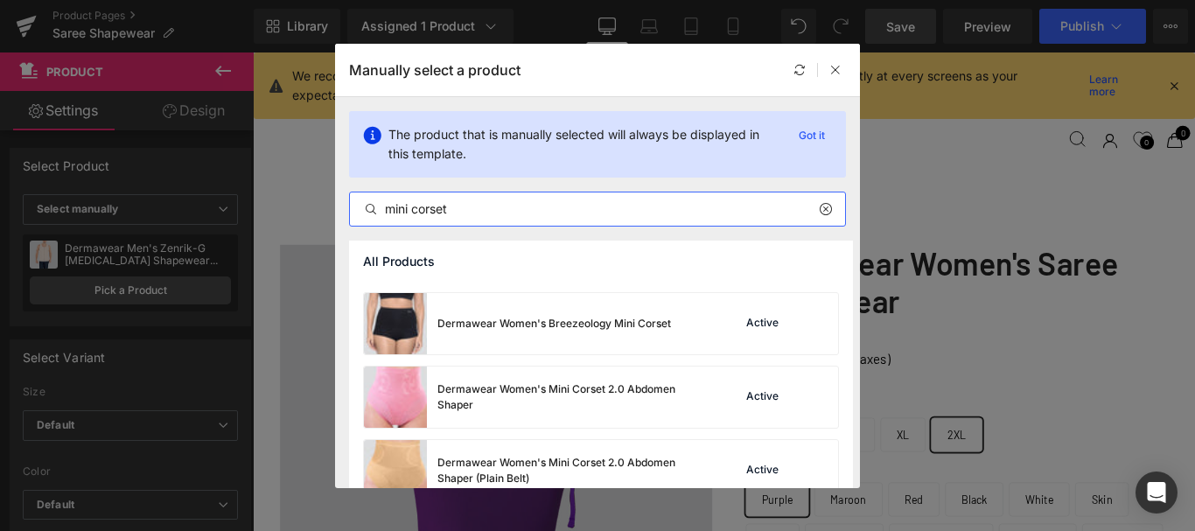
drag, startPoint x: 412, startPoint y: 208, endPoint x: 453, endPoint y: 212, distance: 41.3
click at [453, 212] on input "mini corset" at bounding box center [597, 209] width 495 height 21
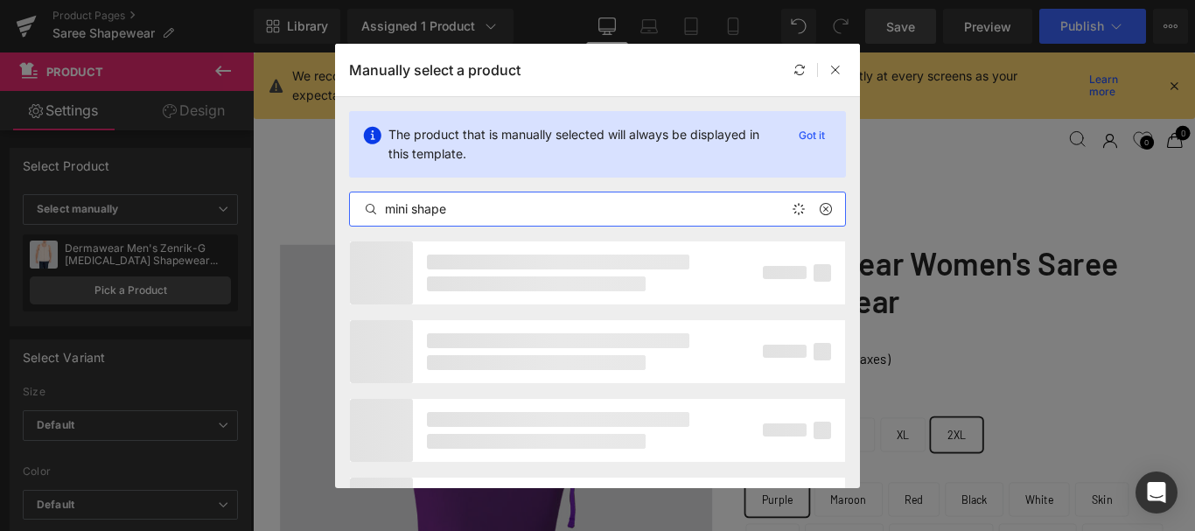
type input "mini shaper"
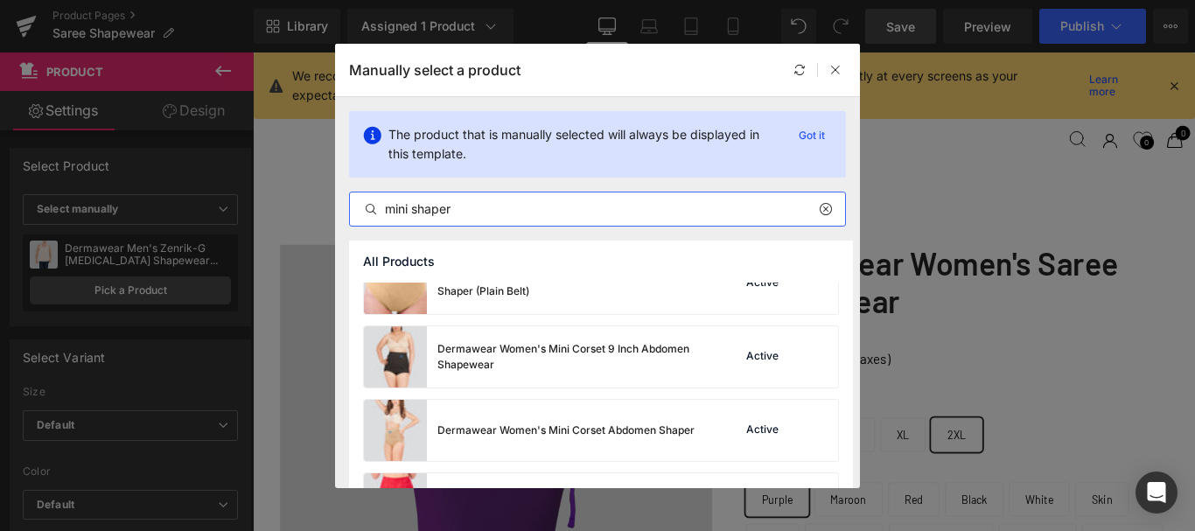
scroll to position [1014, 0]
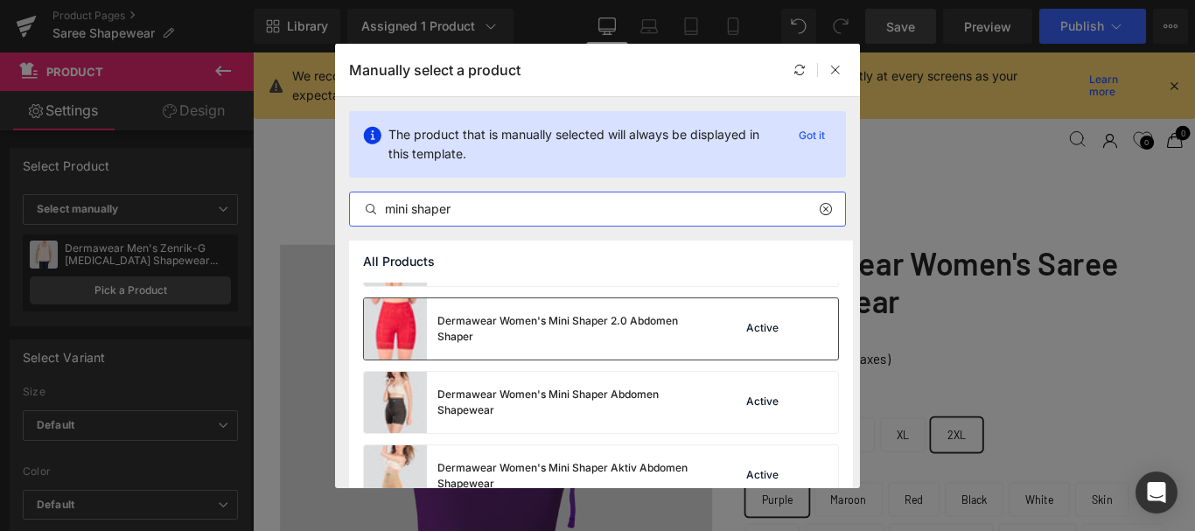
click at [770, 344] on div "Dermawear Women's Mini Shaper 2.0 Abdomen Shaper Active" at bounding box center [601, 328] width 474 height 61
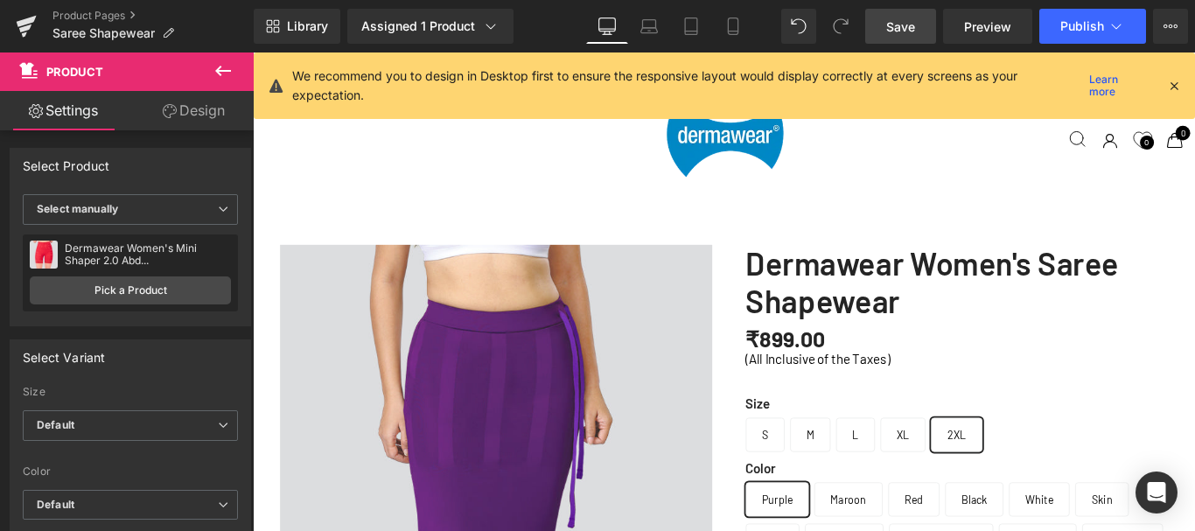
scroll to position [4810, 0]
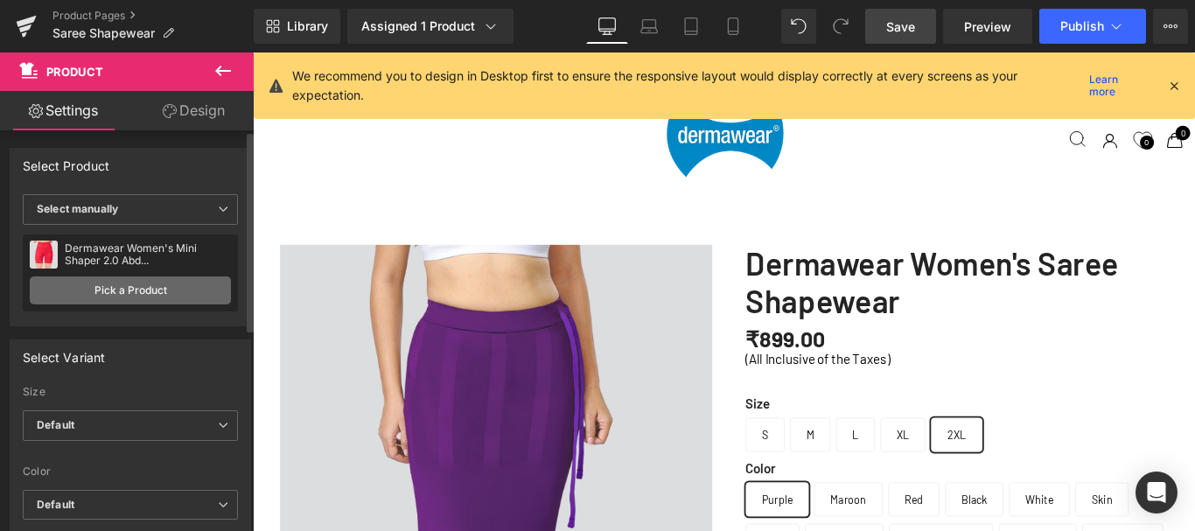
click at [140, 288] on link "Pick a Product" at bounding box center [130, 290] width 201 height 28
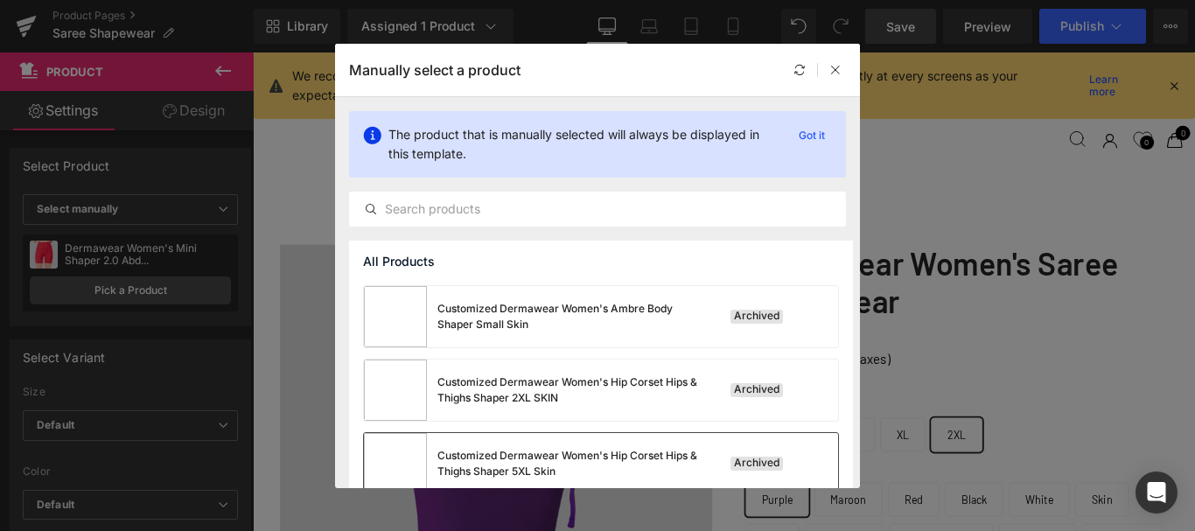
scroll to position [1416, 0]
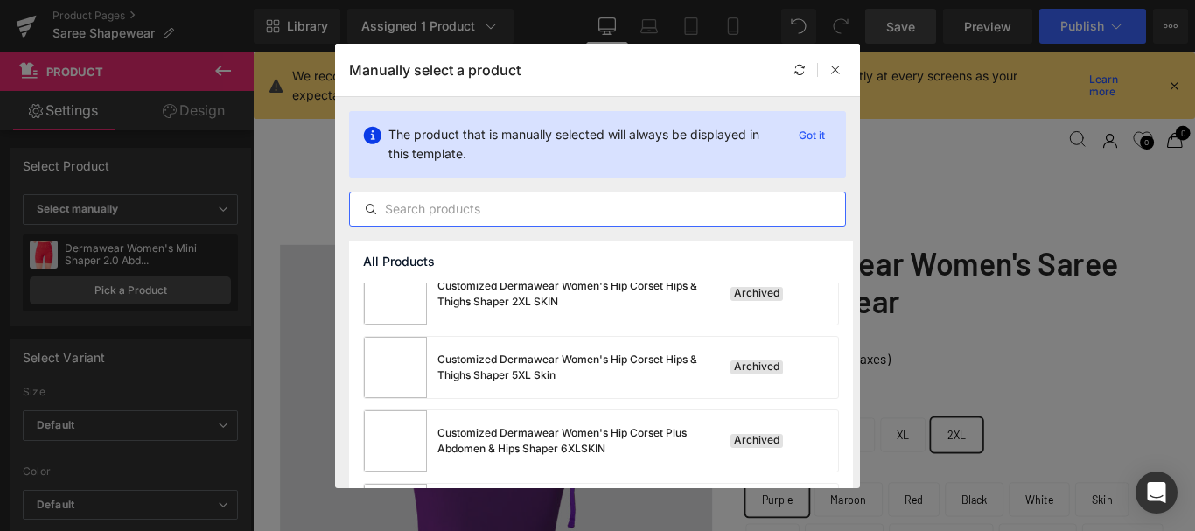
click at [437, 213] on input "text" at bounding box center [597, 209] width 495 height 21
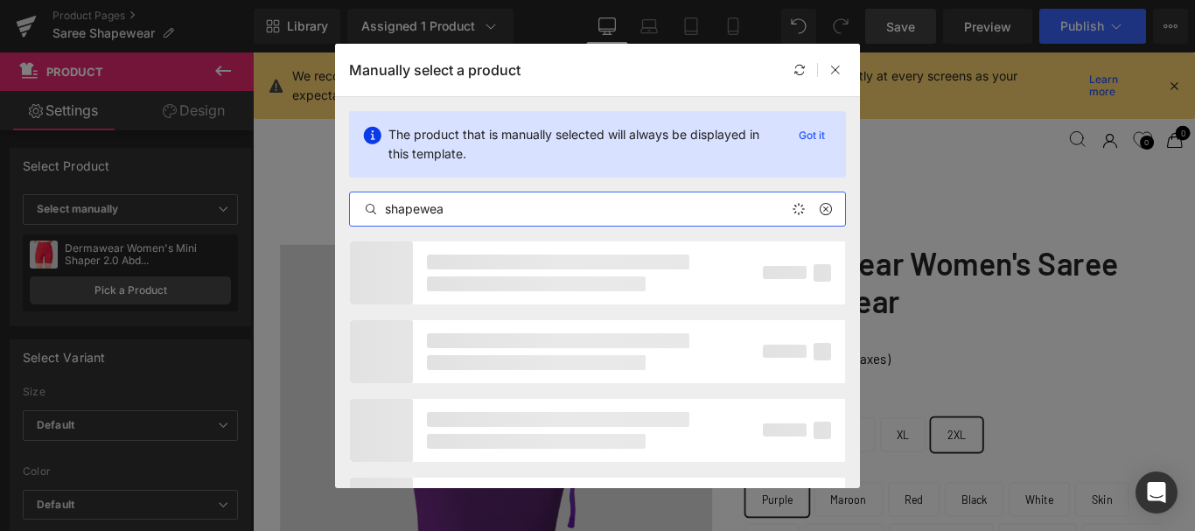
type input "shapewear"
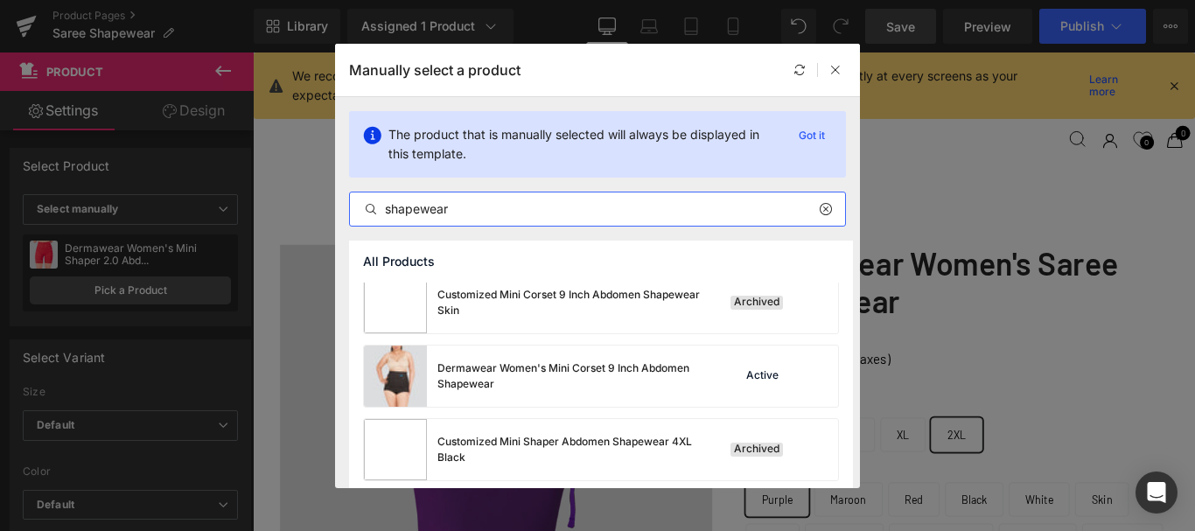
scroll to position [1159, 0]
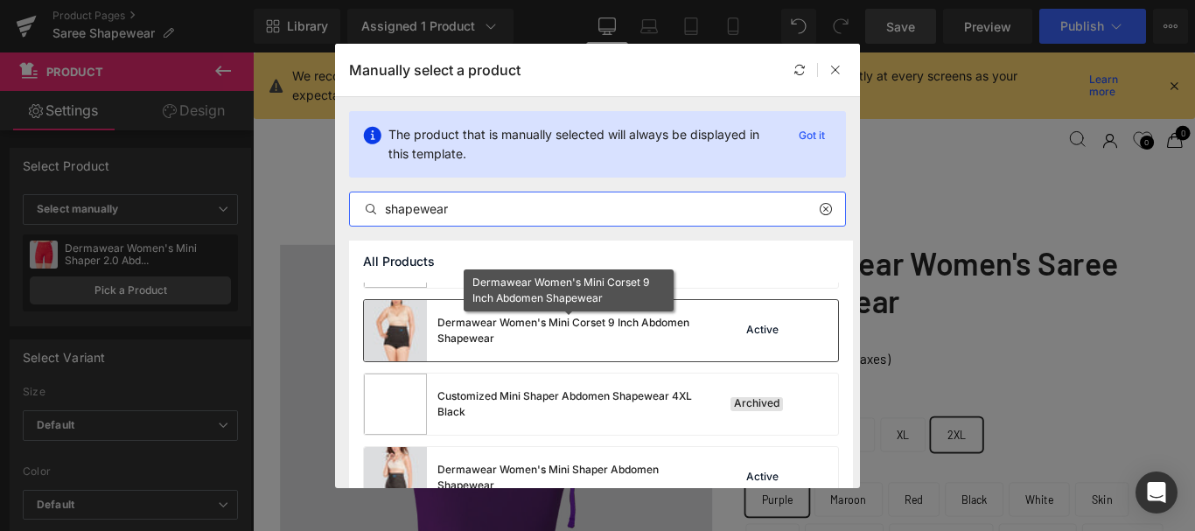
click at [663, 340] on div "Dermawear Women's Mini Corset 9 Inch Abdomen Shapewear" at bounding box center [568, 330] width 262 height 31
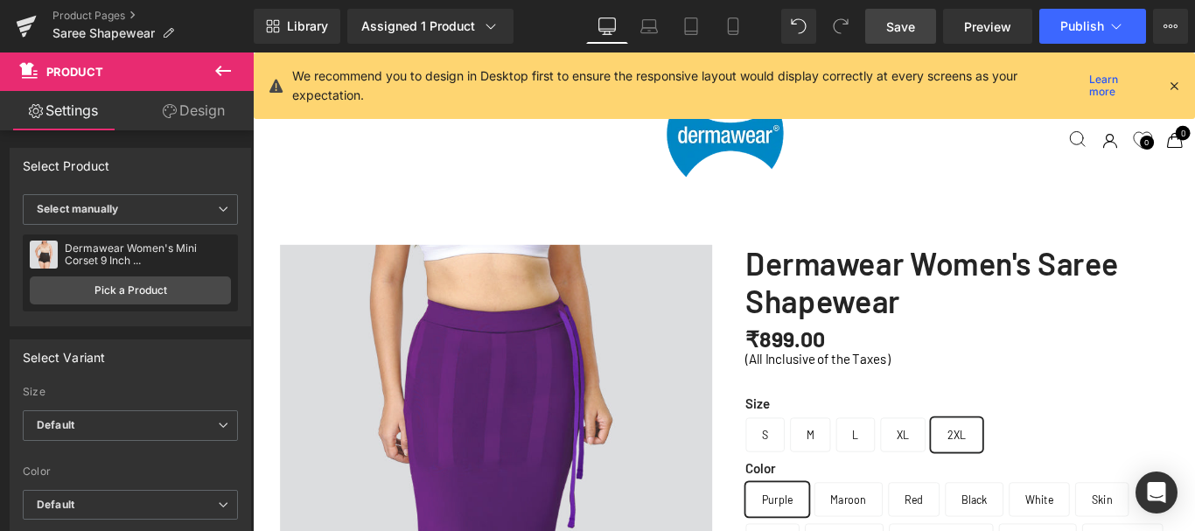
scroll to position [700, 0]
click at [909, 29] on span "Save" at bounding box center [900, 26] width 29 height 18
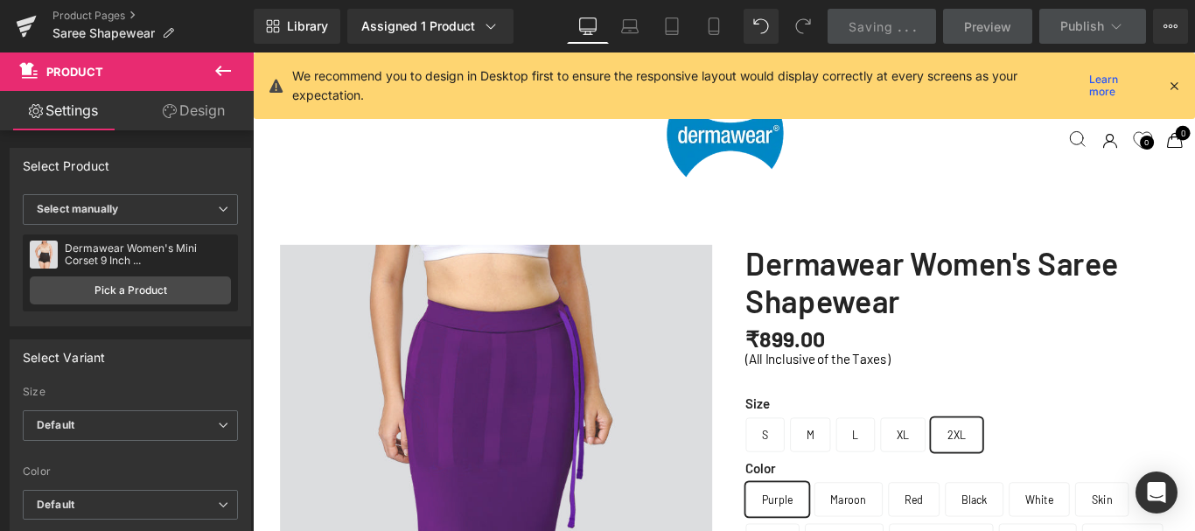
scroll to position [3498, 0]
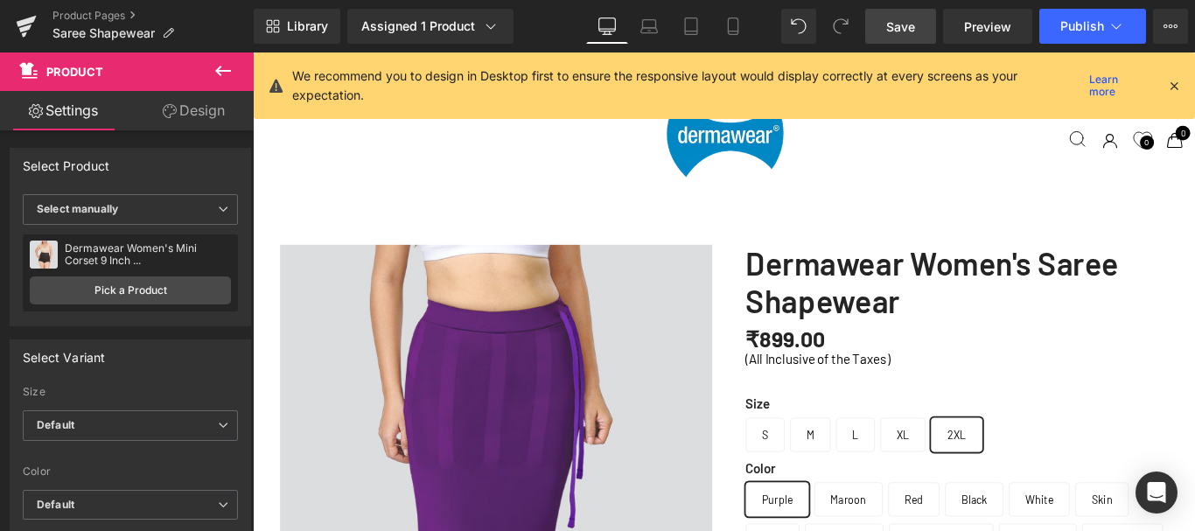
drag, startPoint x: 749, startPoint y: 276, endPoint x: 279, endPoint y: 269, distance: 469.7
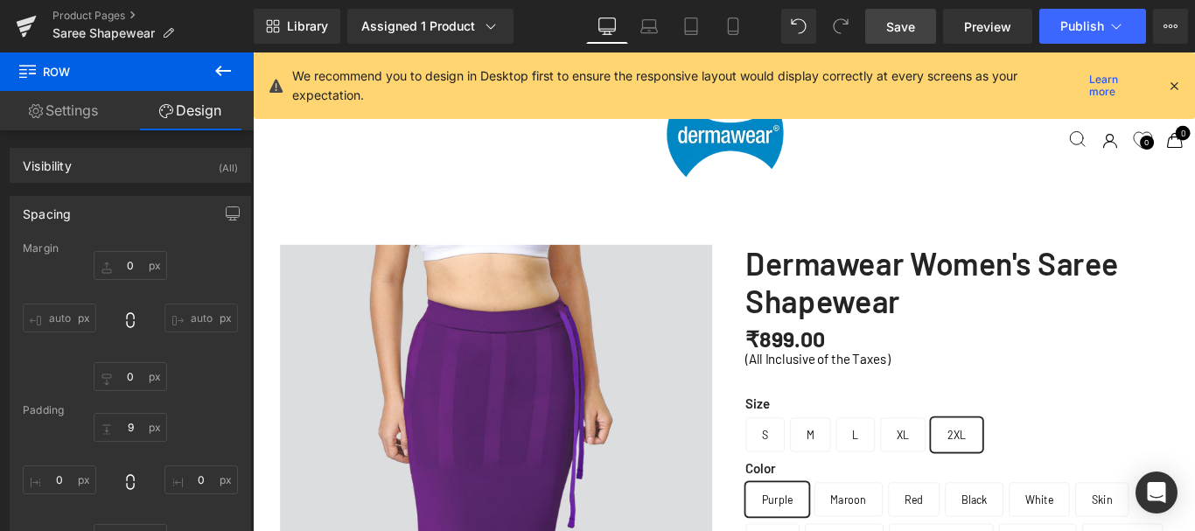
scroll to position [6512, 1045]
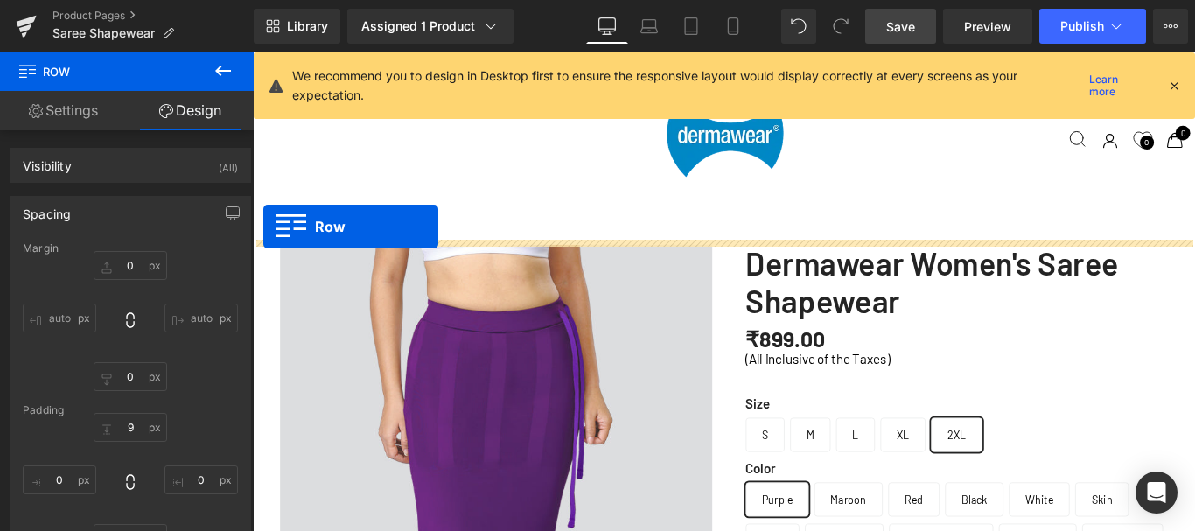
drag, startPoint x: 280, startPoint y: 269, endPoint x: 264, endPoint y: 248, distance: 26.2
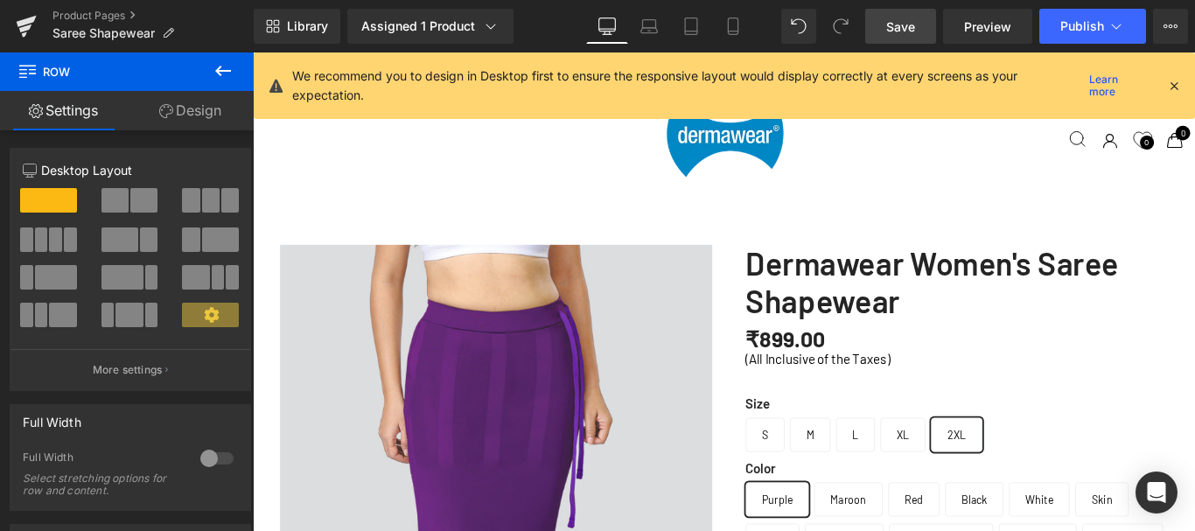
scroll to position [2099, 0]
click at [908, 33] on span "Save" at bounding box center [900, 26] width 29 height 18
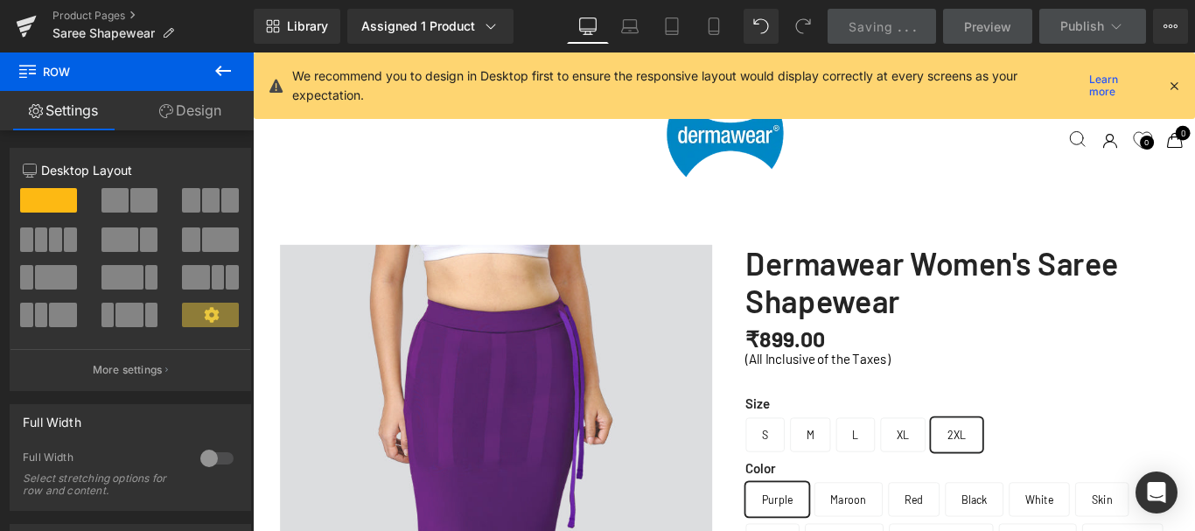
scroll to position [5510, 0]
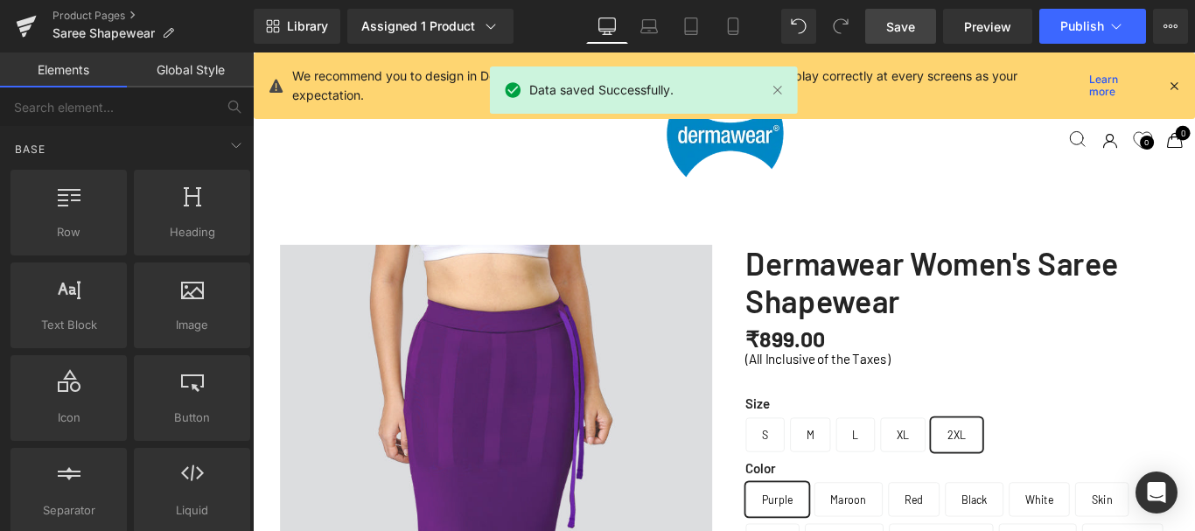
scroll to position [5860, 0]
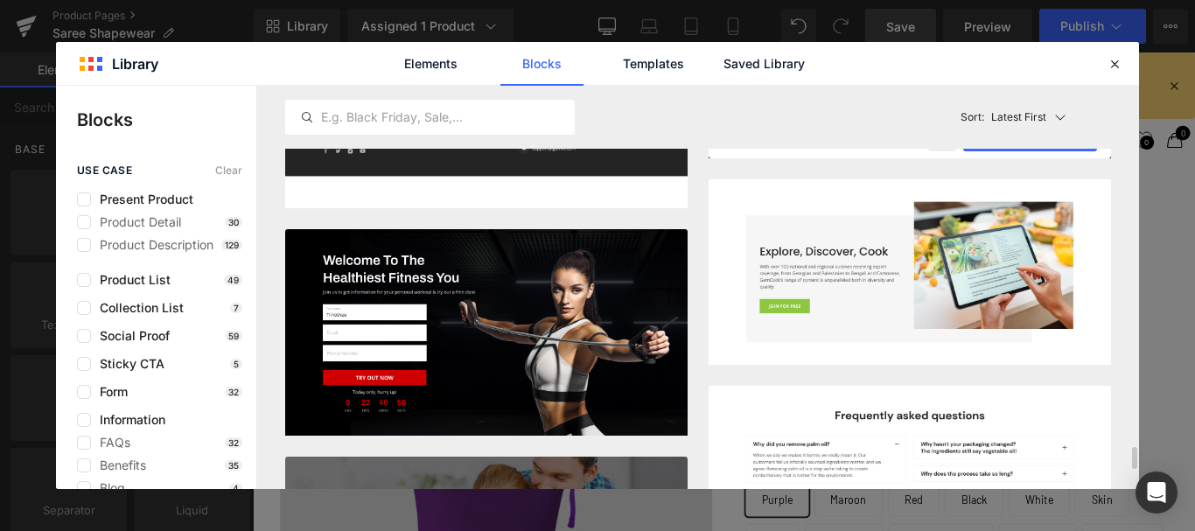
scroll to position [6706, 0]
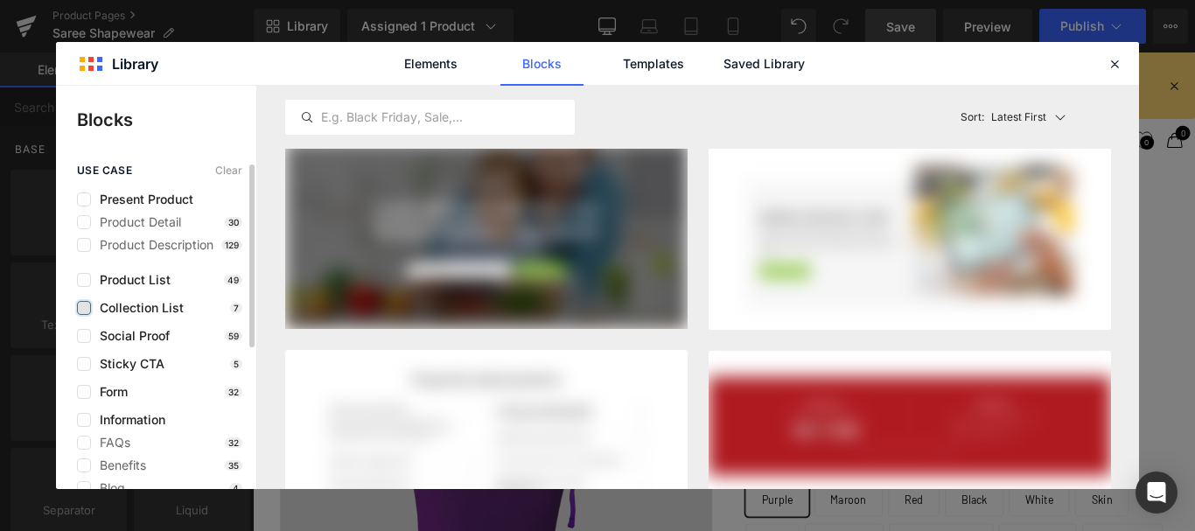
click at [84, 308] on label at bounding box center [84, 308] width 14 height 14
click at [84, 308] on input "checkbox" at bounding box center [84, 308] width 0 height 0
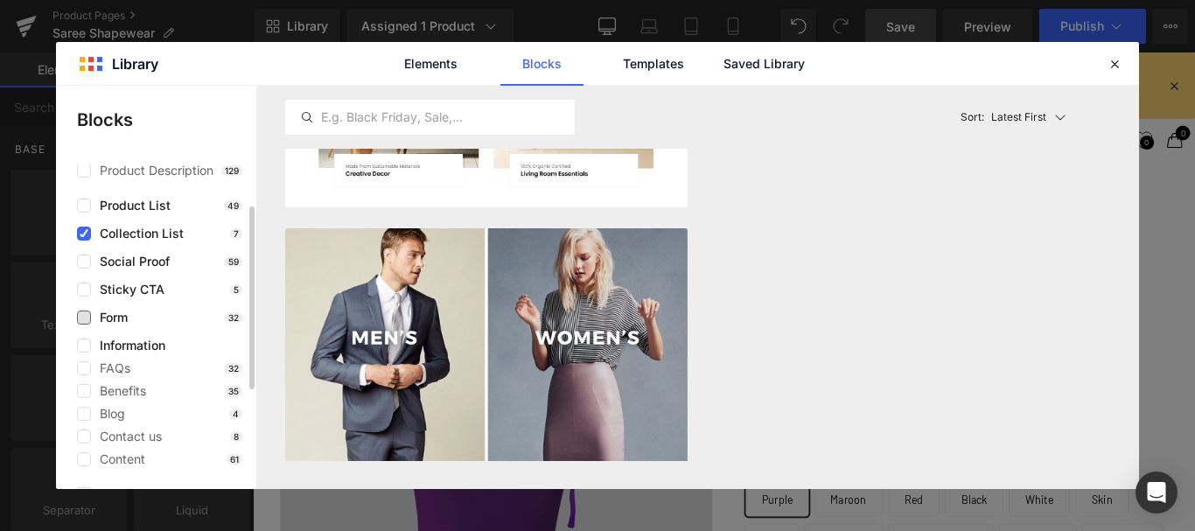
scroll to position [0, 0]
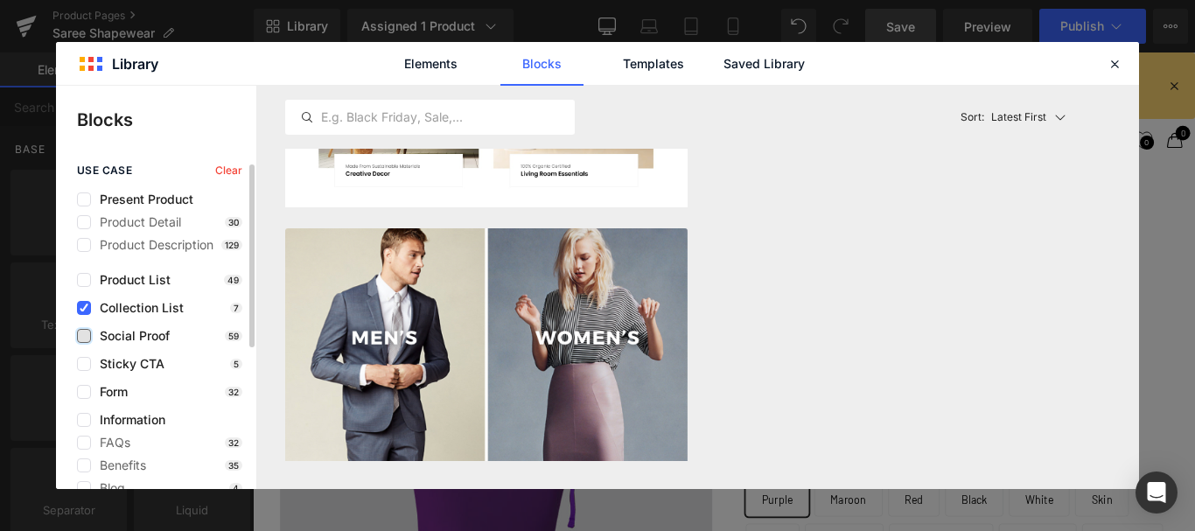
click at [85, 338] on label at bounding box center [84, 336] width 14 height 14
click at [84, 336] on input "checkbox" at bounding box center [84, 336] width 0 height 0
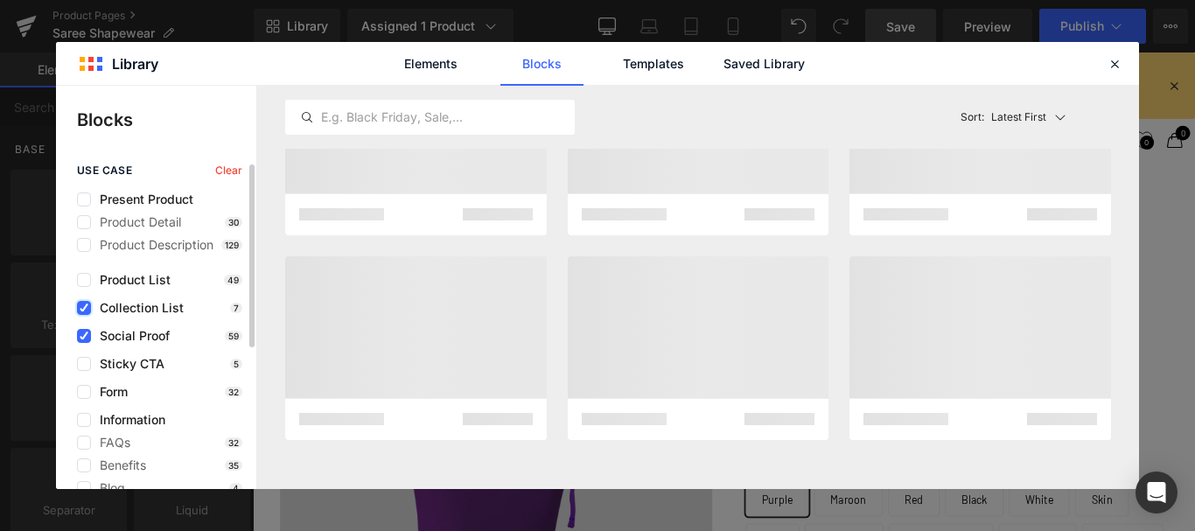
click at [85, 308] on icon at bounding box center [84, 308] width 9 height 0
click at [84, 308] on input "checkbox" at bounding box center [84, 308] width 0 height 0
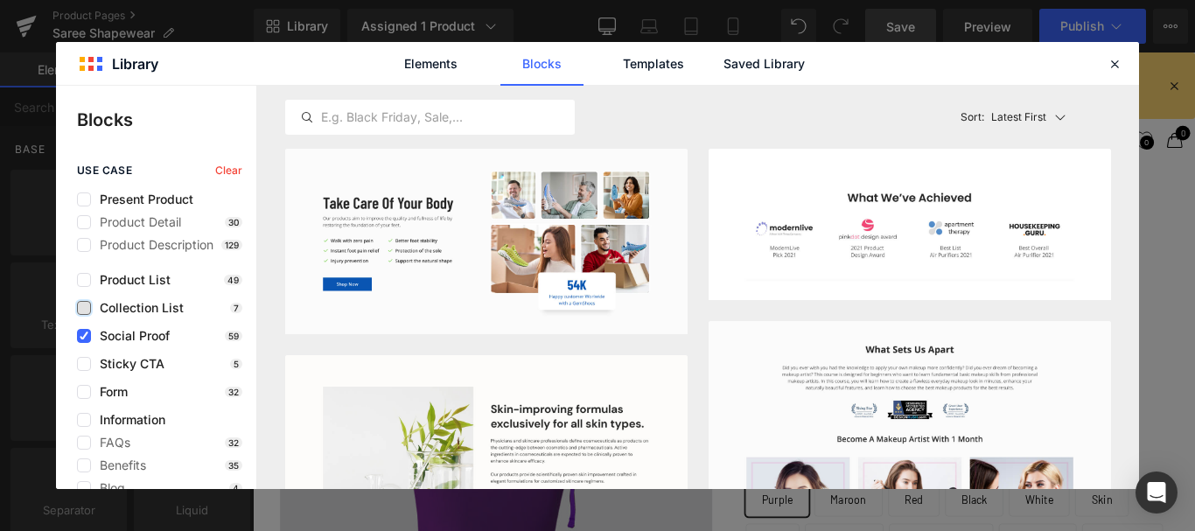
click at [86, 310] on label at bounding box center [84, 308] width 14 height 14
click at [84, 308] on input "checkbox" at bounding box center [84, 308] width 0 height 0
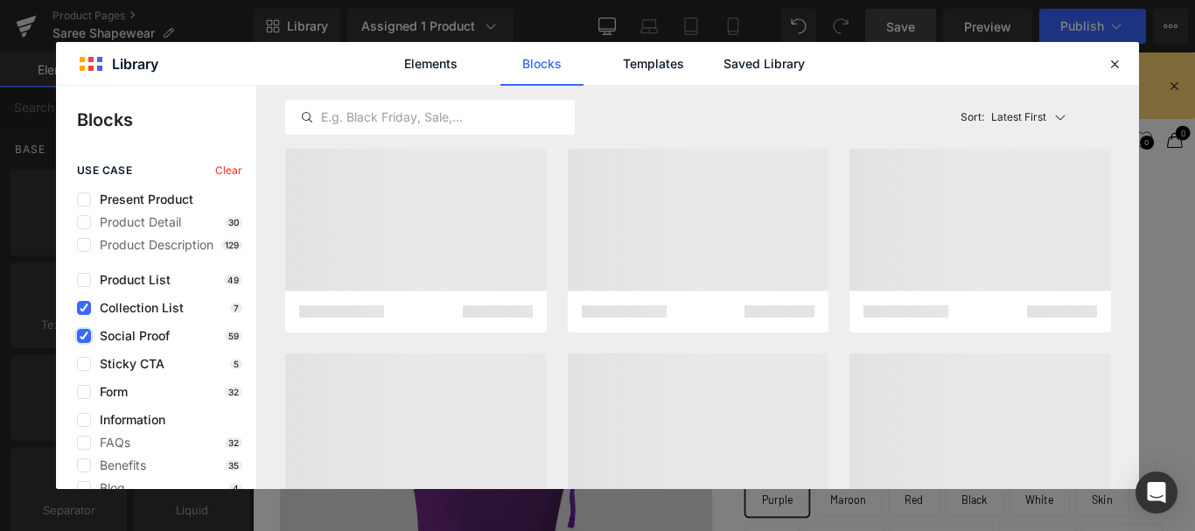
click at [84, 336] on icon at bounding box center [84, 336] width 9 height 0
click at [84, 336] on input "checkbox" at bounding box center [84, 336] width 0 height 0
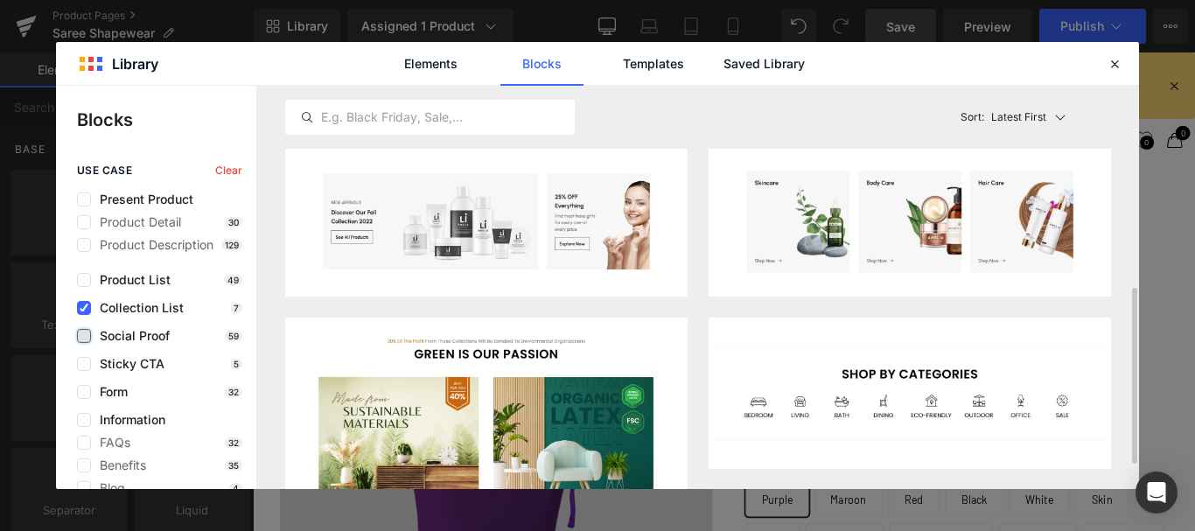
scroll to position [262, 0]
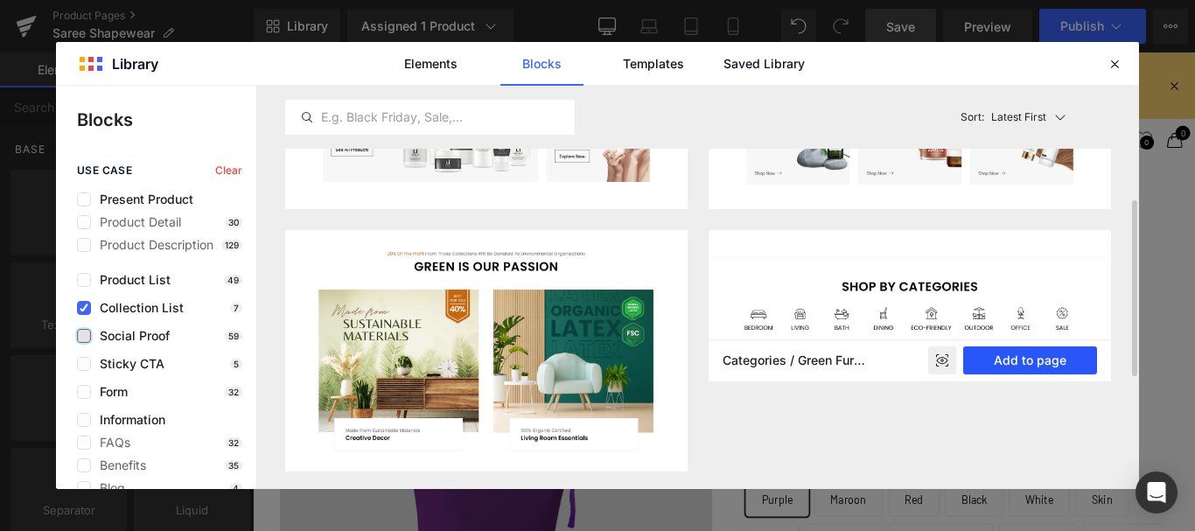
click at [1017, 361] on button "Add to page" at bounding box center [1030, 360] width 134 height 28
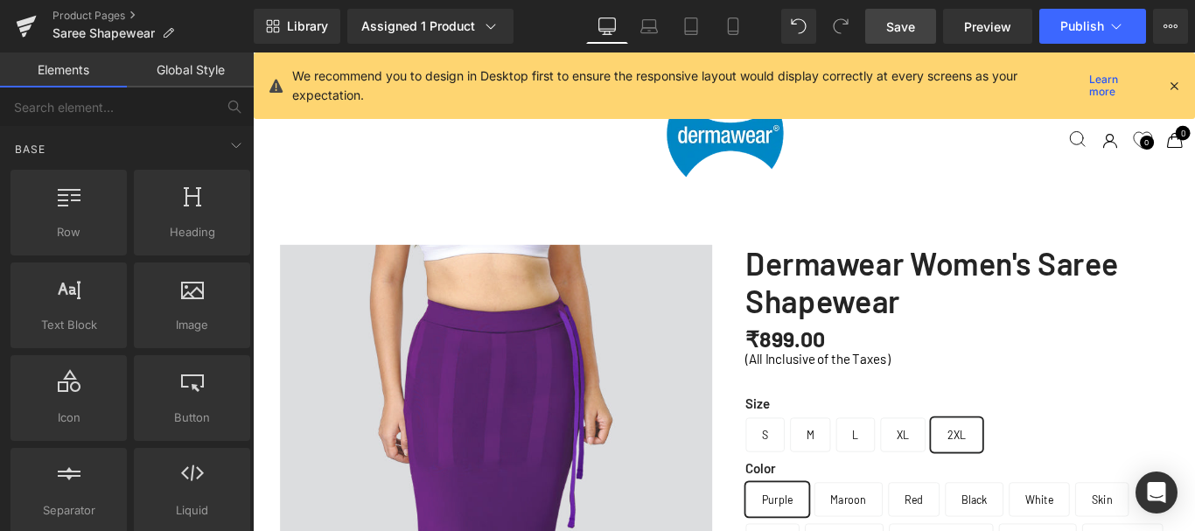
scroll to position [5832, 0]
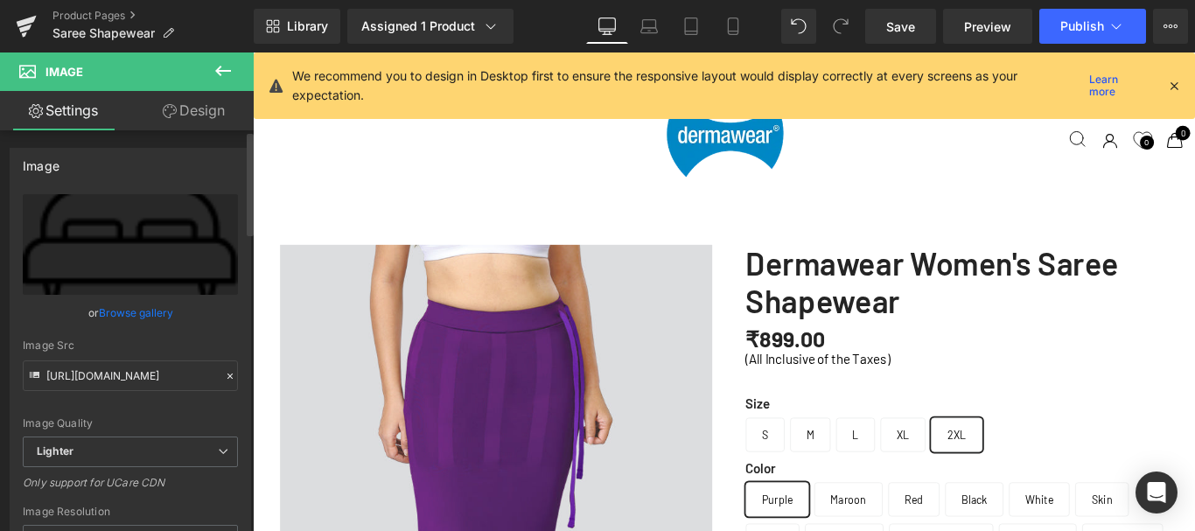
click at [136, 315] on link "Browse gallery" at bounding box center [136, 312] width 74 height 31
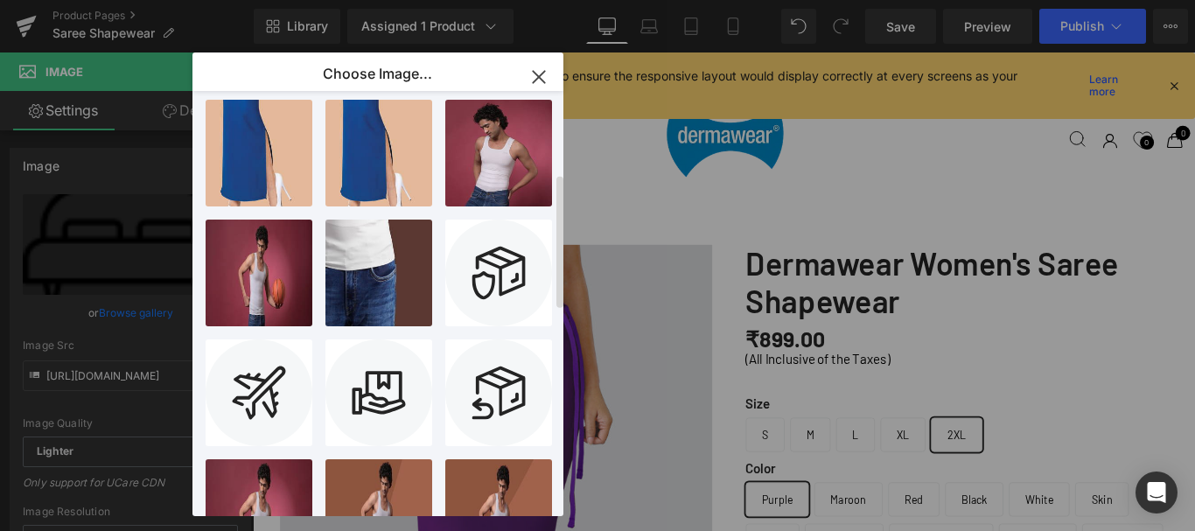
scroll to position [262, 0]
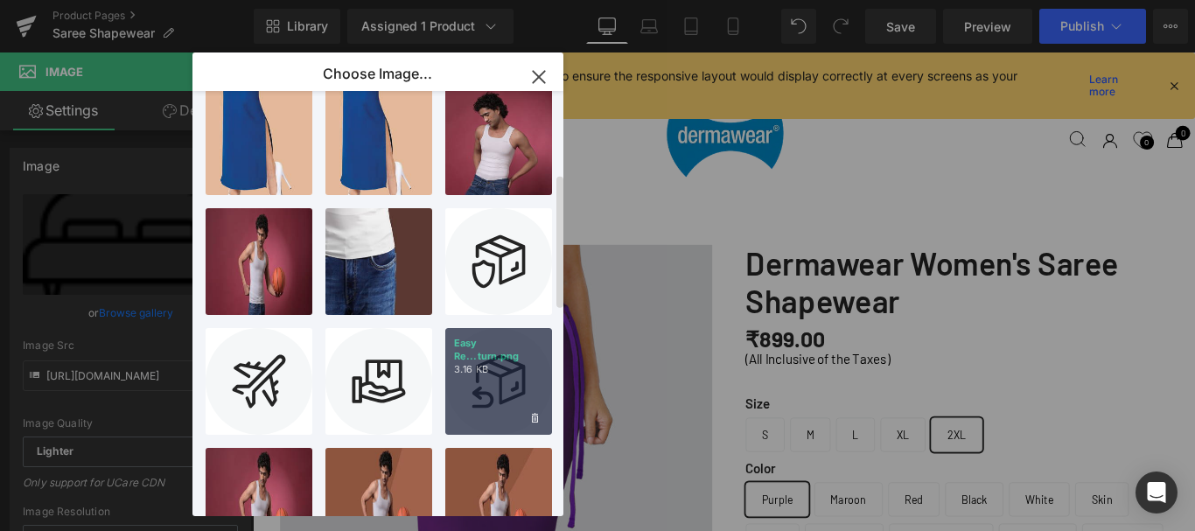
click at [498, 373] on div "Easy Re...turn.png 3.16 KB" at bounding box center [498, 381] width 107 height 107
type input "[URL][DOMAIN_NAME]"
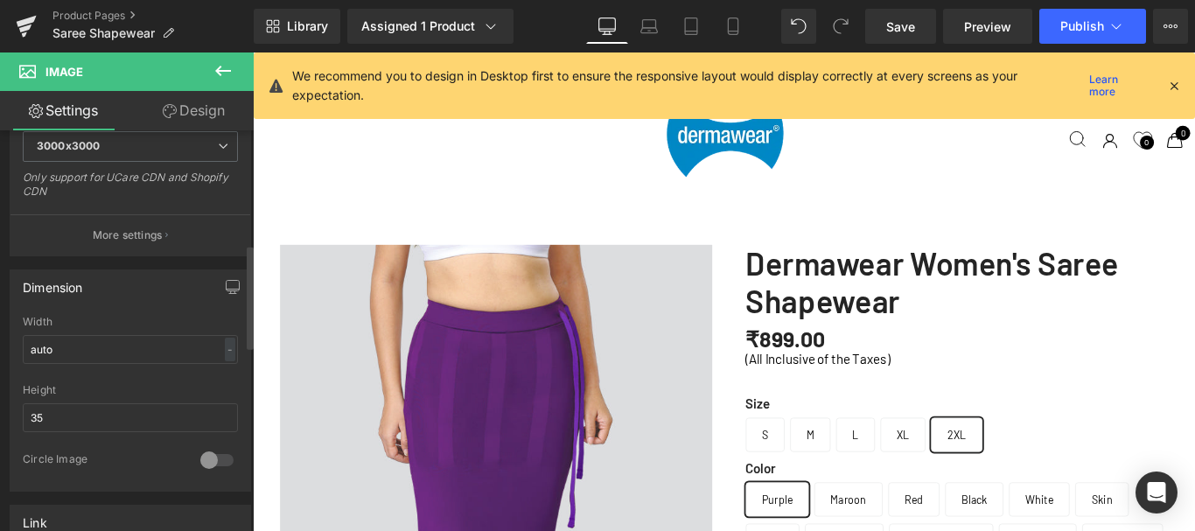
scroll to position [437, 0]
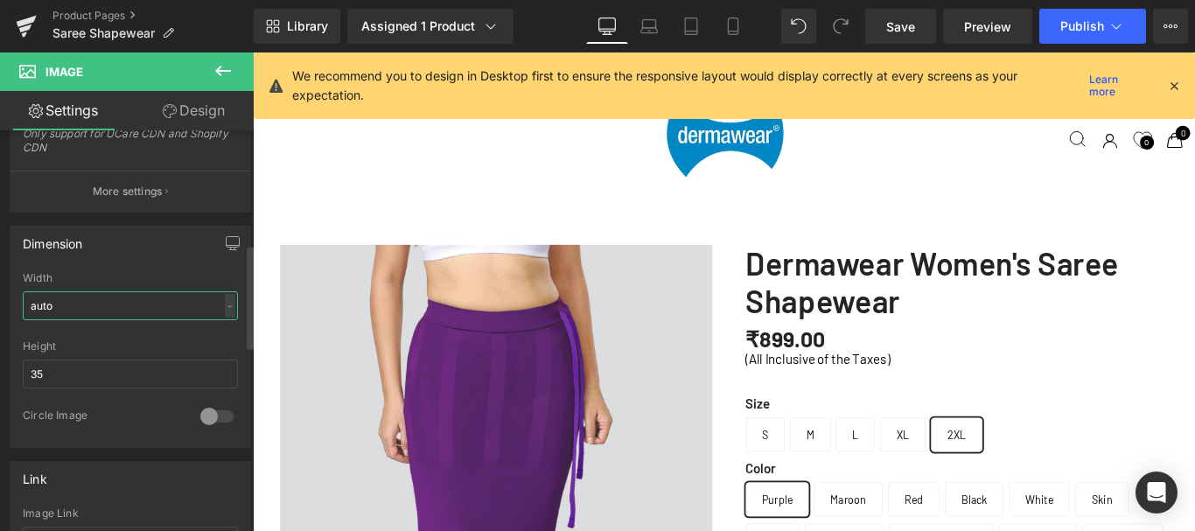
drag, startPoint x: 59, startPoint y: 304, endPoint x: 26, endPoint y: 304, distance: 33.2
click at [26, 304] on input "auto" at bounding box center [130, 305] width 215 height 29
type input "50"
drag, startPoint x: 44, startPoint y: 373, endPoint x: 24, endPoint y: 373, distance: 19.2
click at [24, 373] on input "35" at bounding box center [130, 373] width 215 height 29
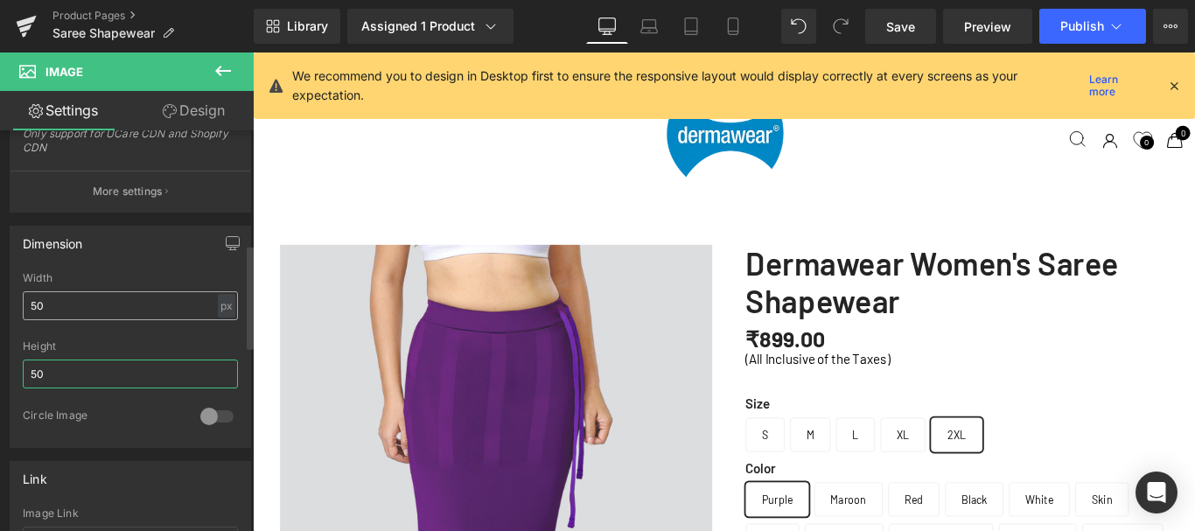
type input "50"
click at [33, 302] on input "50" at bounding box center [130, 305] width 215 height 29
type input "150"
click at [31, 377] on input "50" at bounding box center [130, 373] width 215 height 29
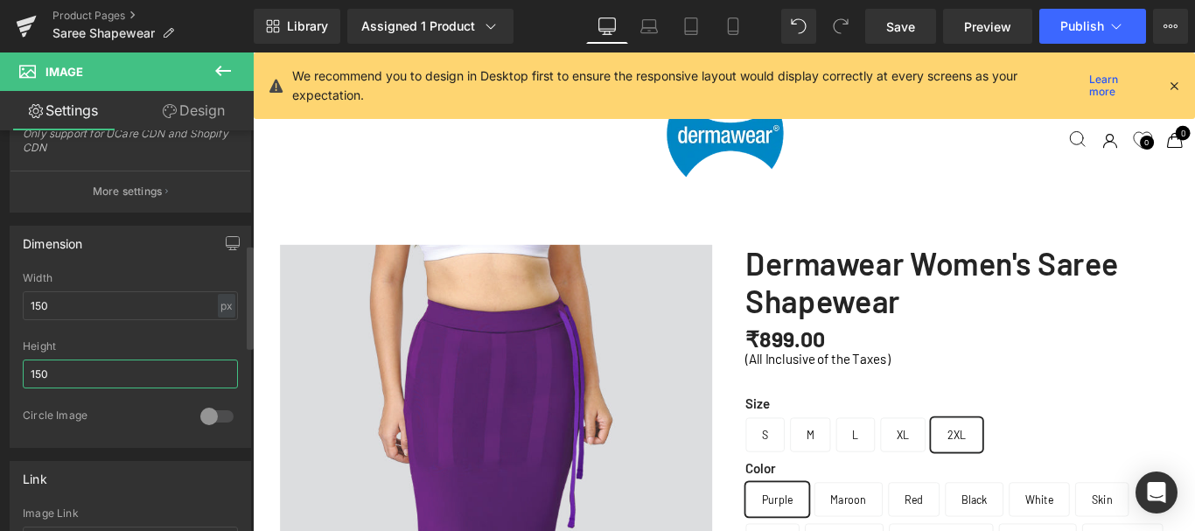
drag, startPoint x: 37, startPoint y: 371, endPoint x: 45, endPoint y: 373, distance: 9.1
click at [45, 373] on input "150" at bounding box center [130, 373] width 215 height 29
type input "100"
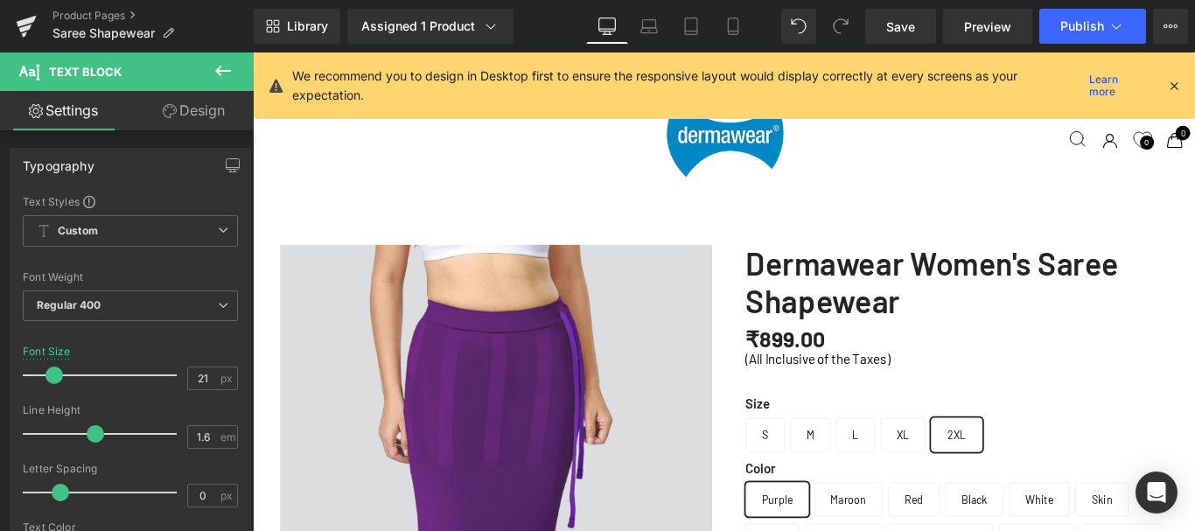
scroll to position [7121, 1045]
click at [195, 379] on input "21" at bounding box center [203, 378] width 31 height 22
type input "16"
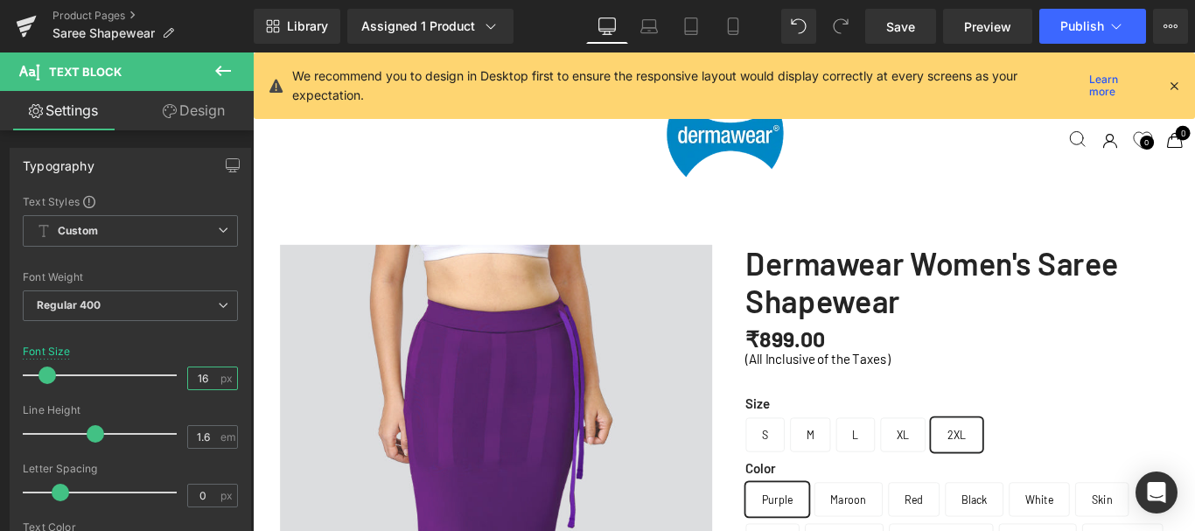
scroll to position [7084, 1045]
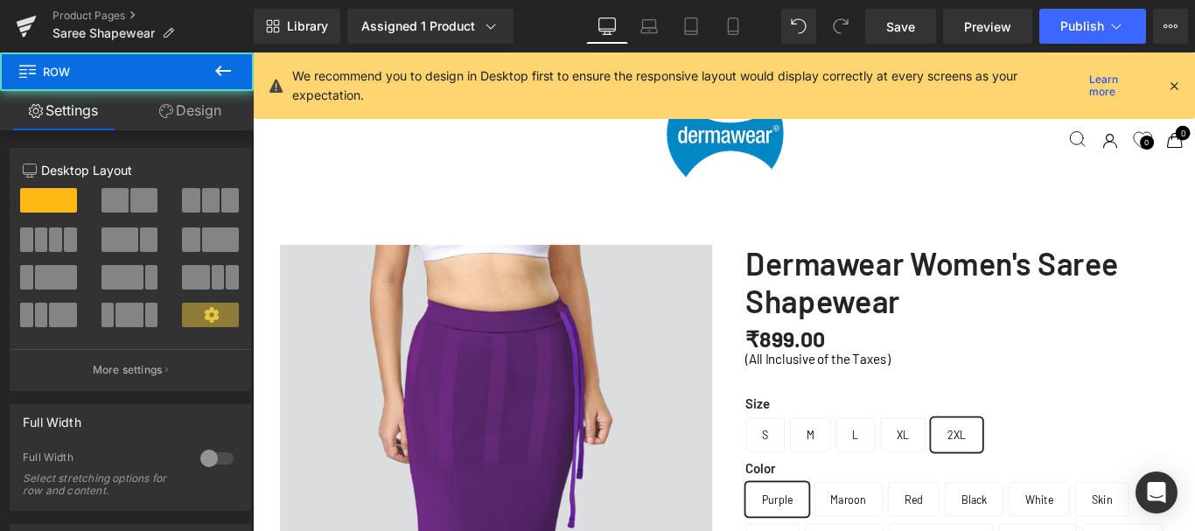
drag, startPoint x: 768, startPoint y: 185, endPoint x: 777, endPoint y: 149, distance: 36.9
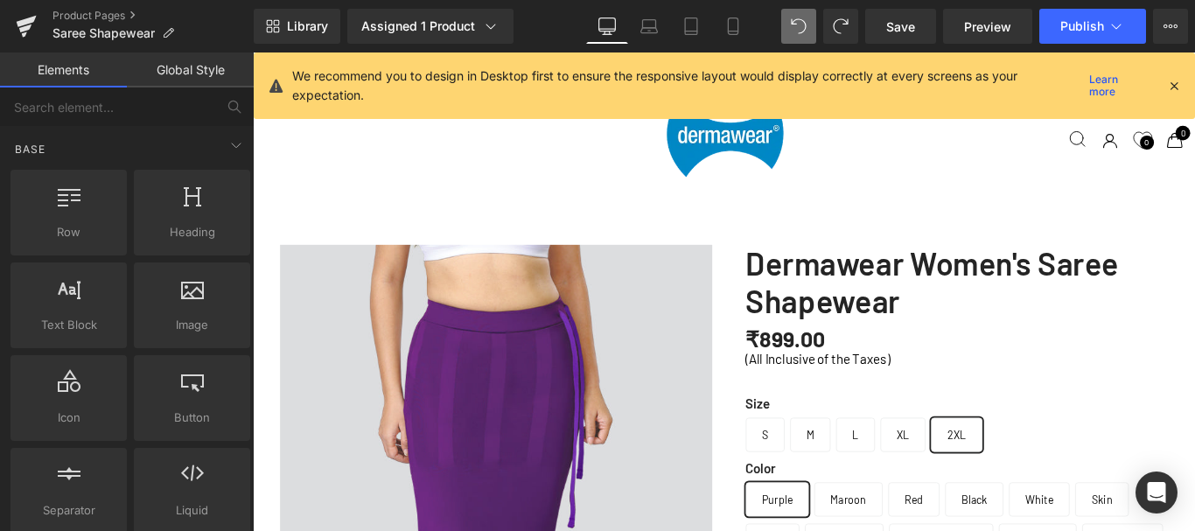
scroll to position [7048, 1045]
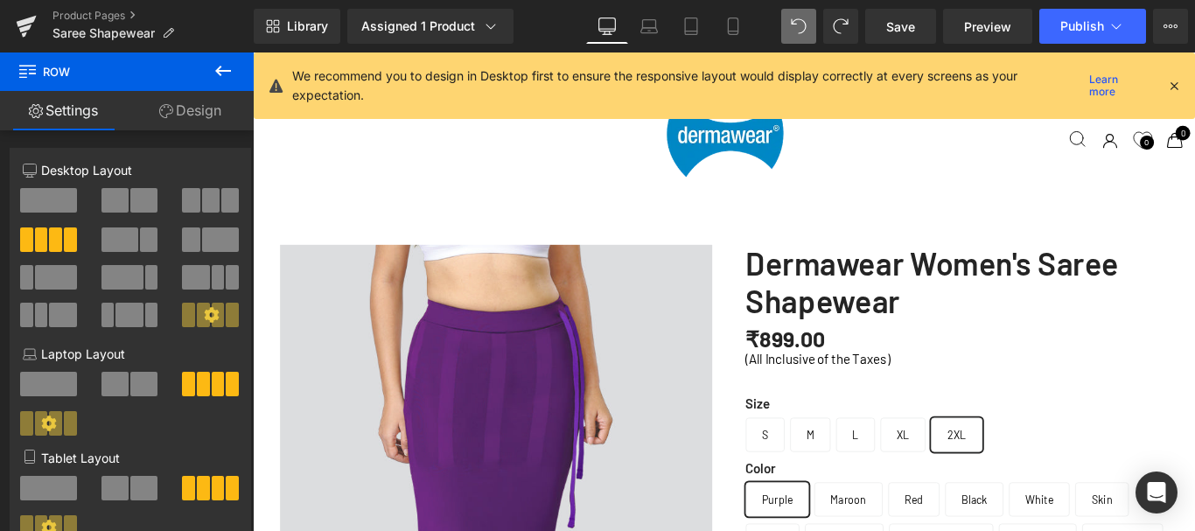
scroll to position [7002, 1045]
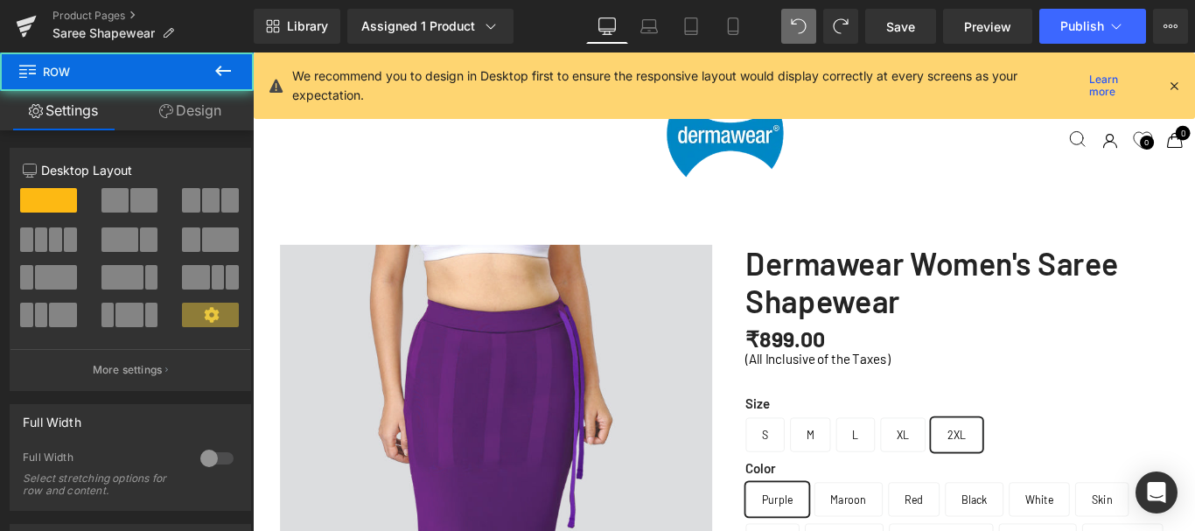
drag, startPoint x: 788, startPoint y: 427, endPoint x: 1029, endPoint y: 428, distance: 241.4
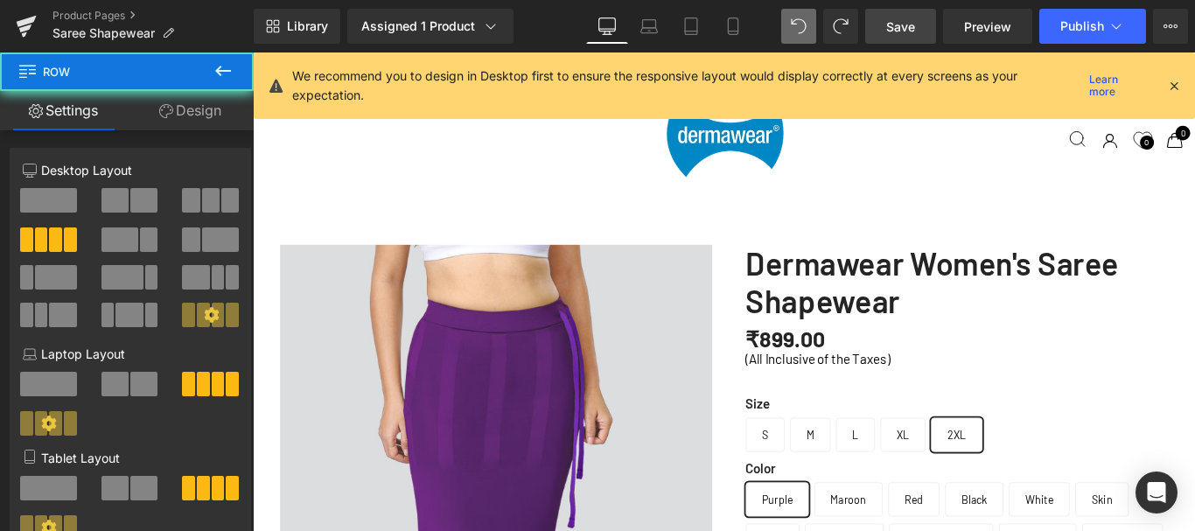
click at [892, 23] on span "Save" at bounding box center [900, 26] width 29 height 18
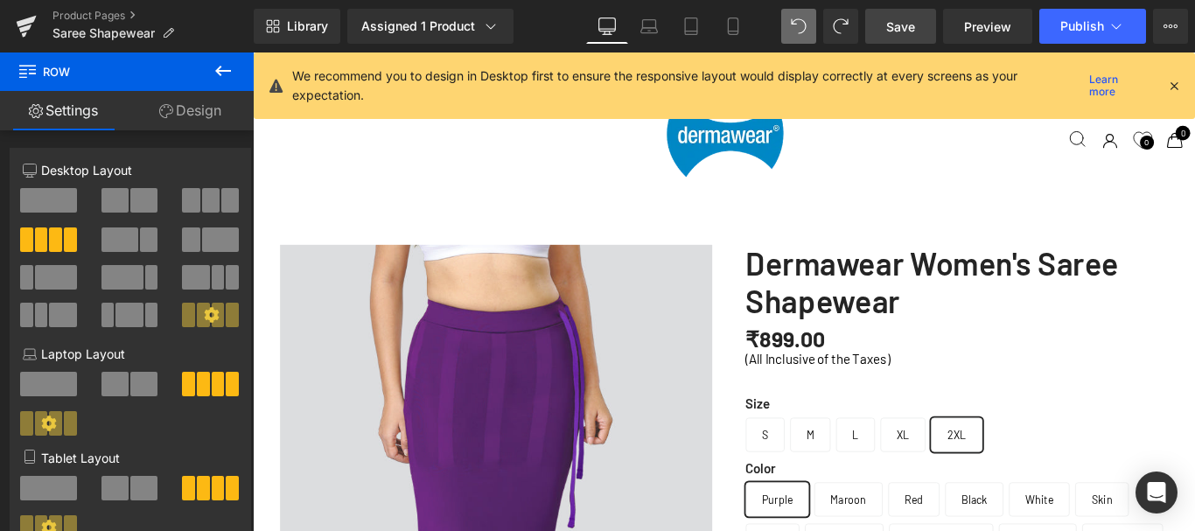
scroll to position [5510, 0]
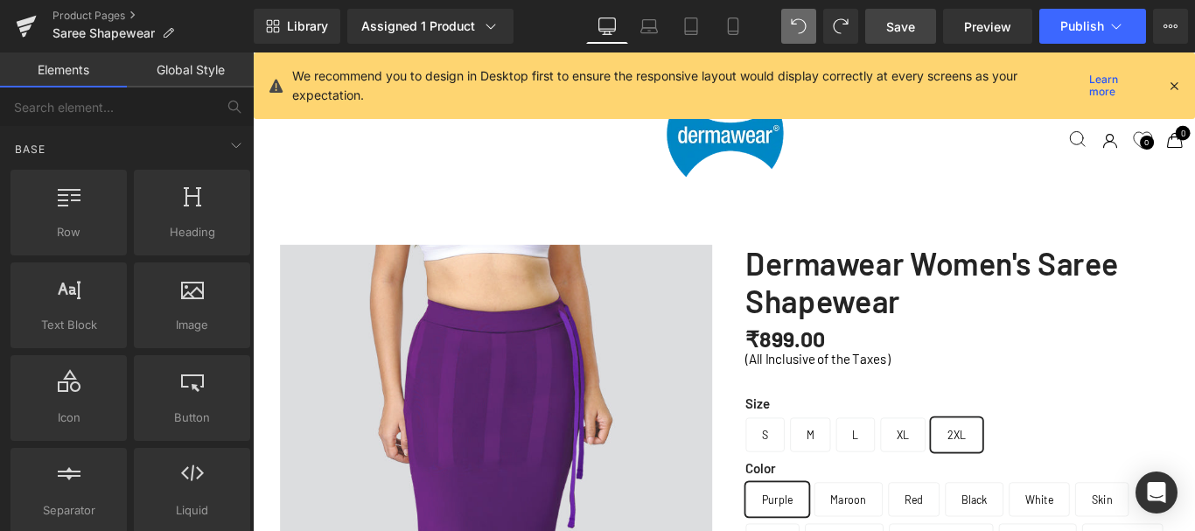
click at [897, 23] on span "Save" at bounding box center [900, 26] width 29 height 18
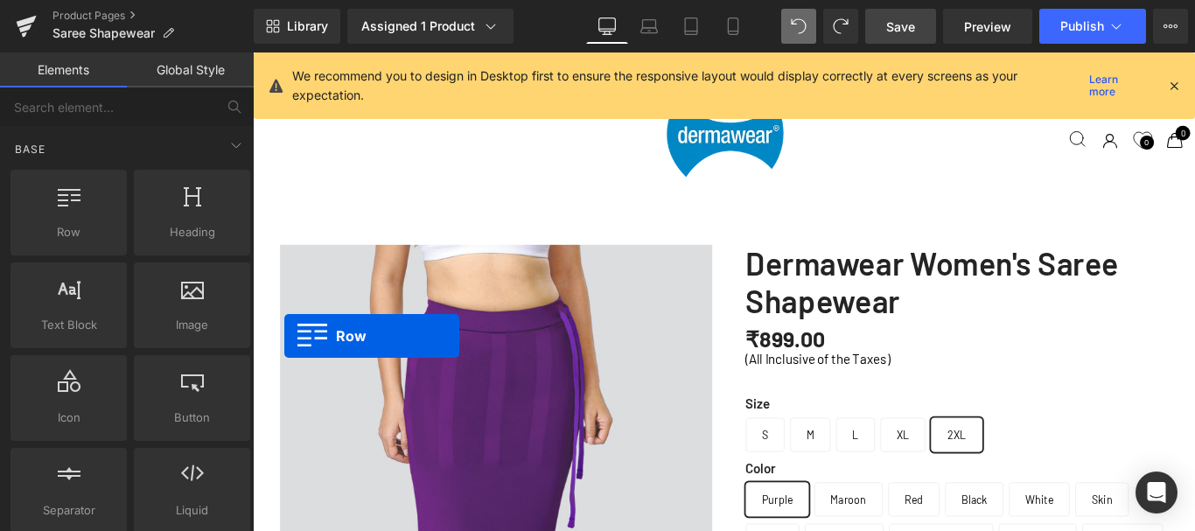
scroll to position [6663, 1045]
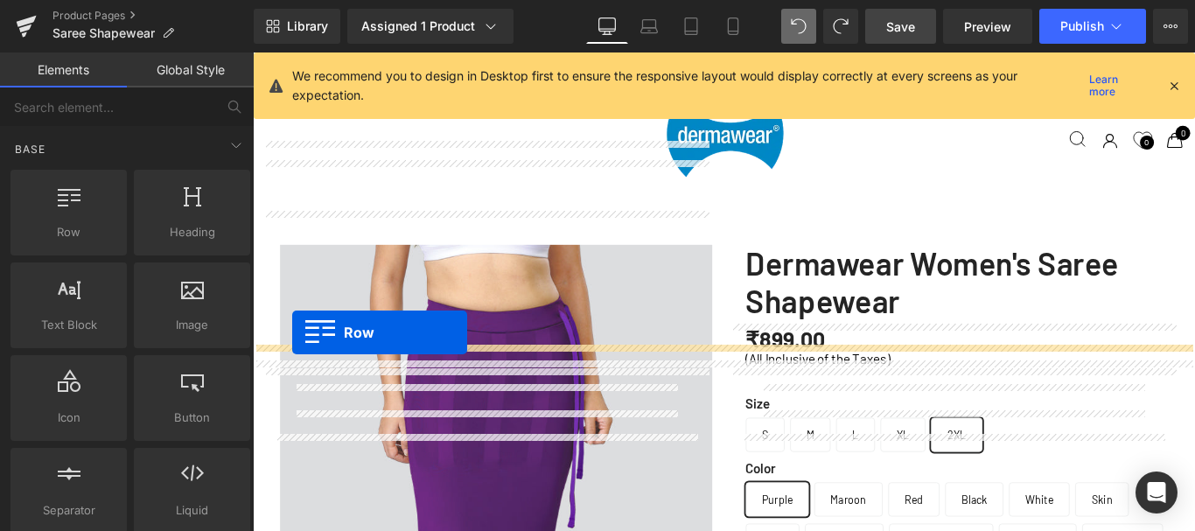
drag, startPoint x: 278, startPoint y: 412, endPoint x: 296, endPoint y: 366, distance: 49.0
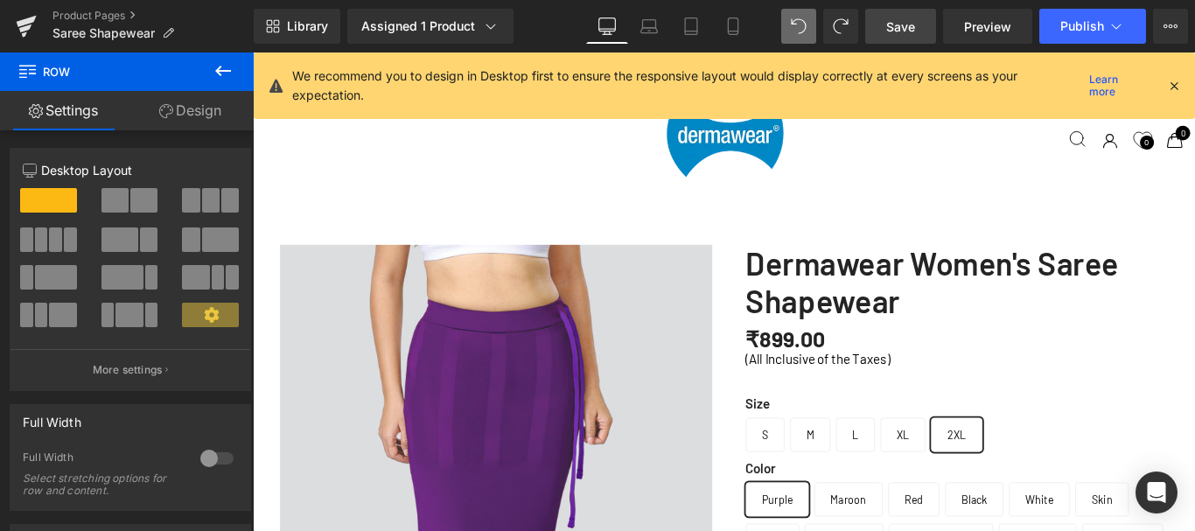
scroll to position [6808, 1045]
click at [895, 30] on span "Save" at bounding box center [900, 26] width 29 height 18
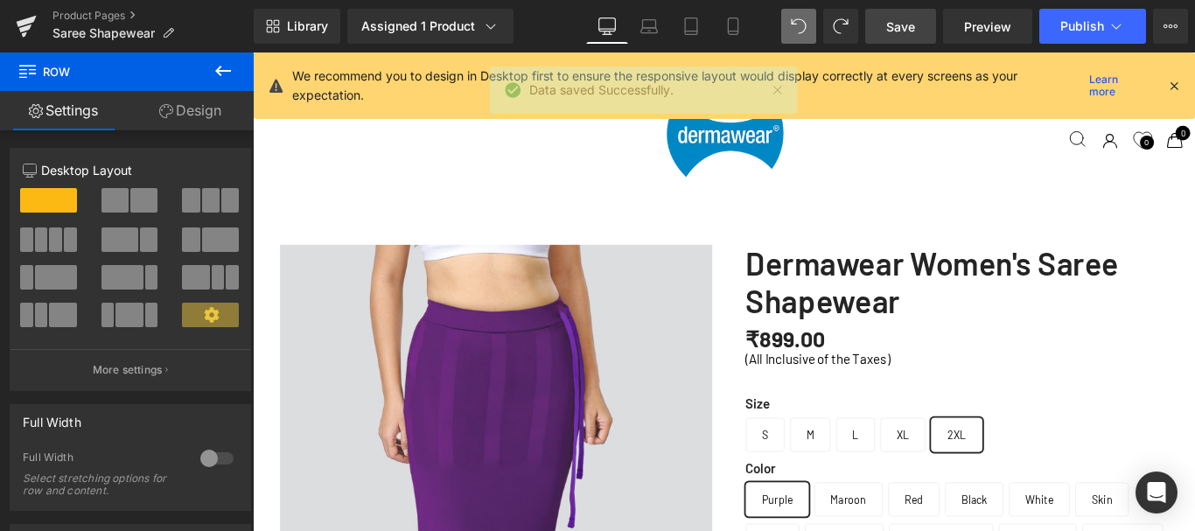
scroll to position [1837, 0]
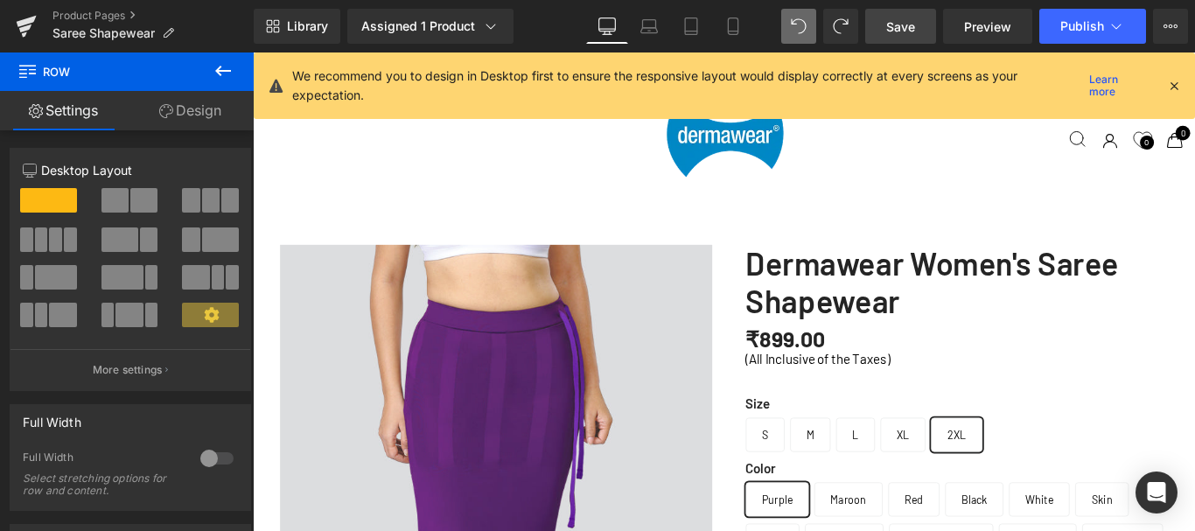
click at [903, 29] on span "Save" at bounding box center [900, 26] width 29 height 18
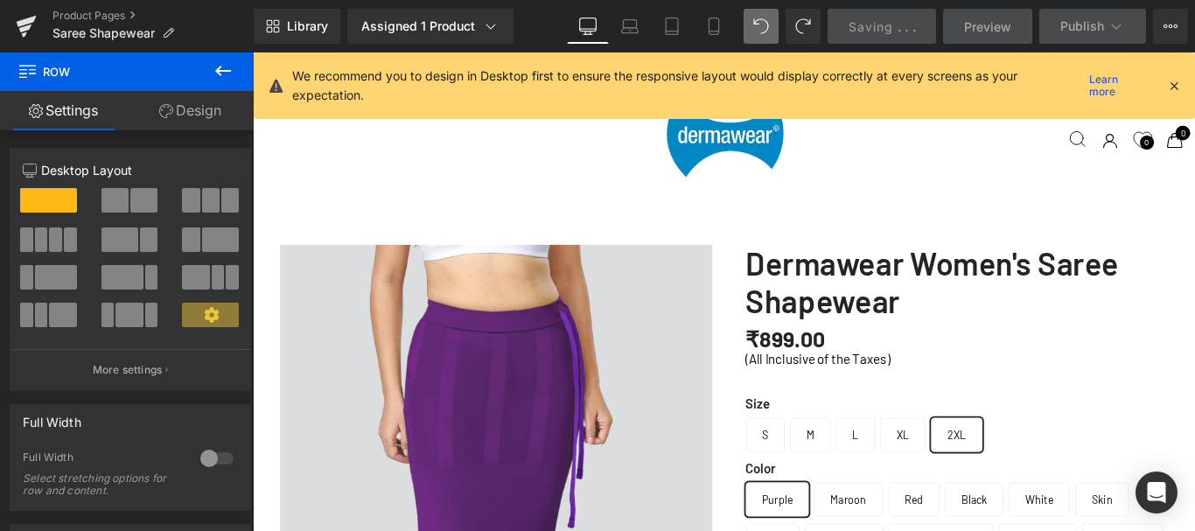
scroll to position [6270, 0]
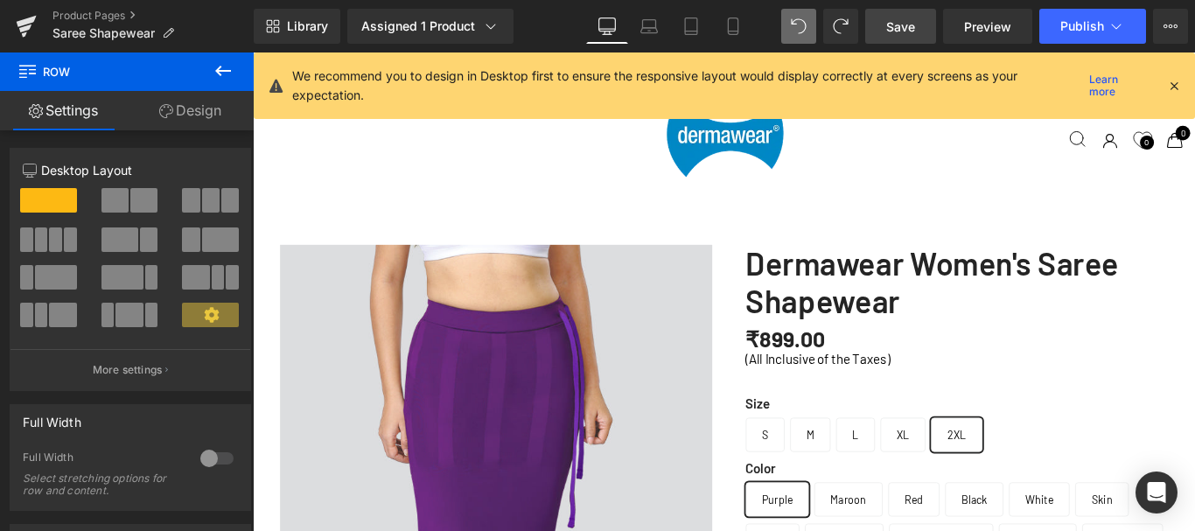
click at [899, 26] on span "Save" at bounding box center [900, 26] width 29 height 18
